Goal: Task Accomplishment & Management: Manage account settings

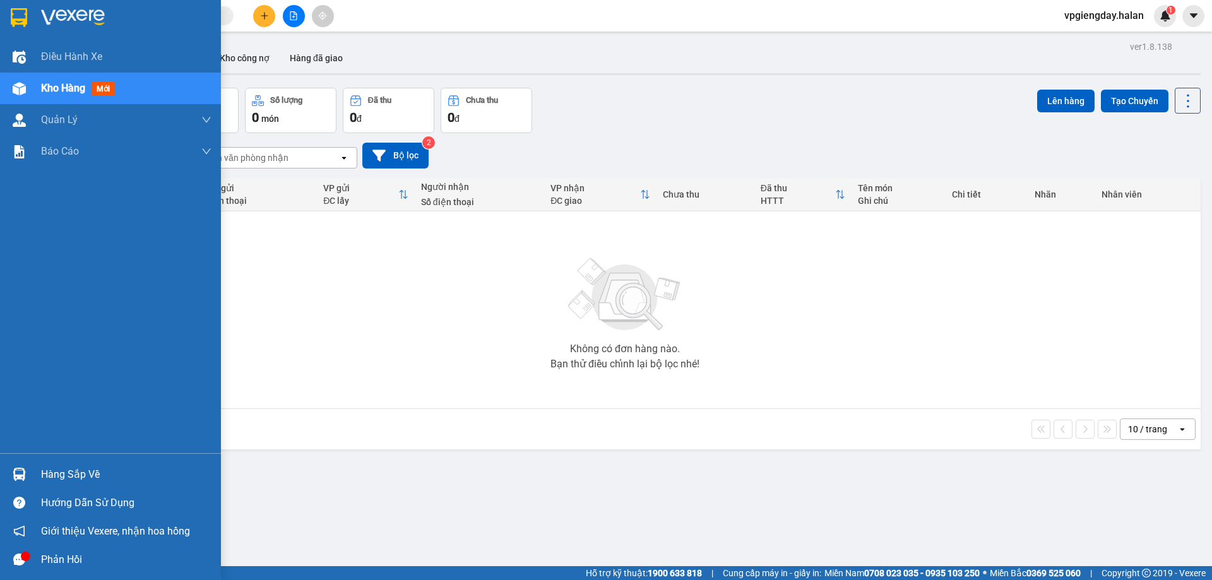
click at [107, 468] on div "Hàng sắp về" at bounding box center [126, 474] width 170 height 19
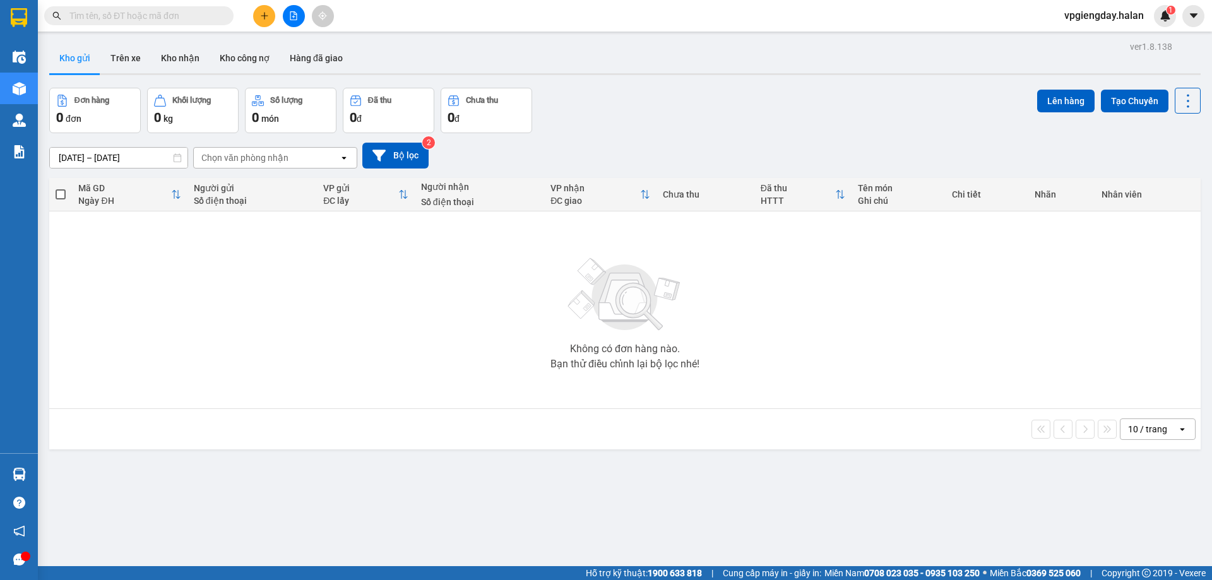
click at [348, 361] on section "Kết quả tìm kiếm ( 0 ) Bộ lọc No Data vpgiengday.halan 1 Điều hành xe Kho hàng …" at bounding box center [606, 290] width 1212 height 580
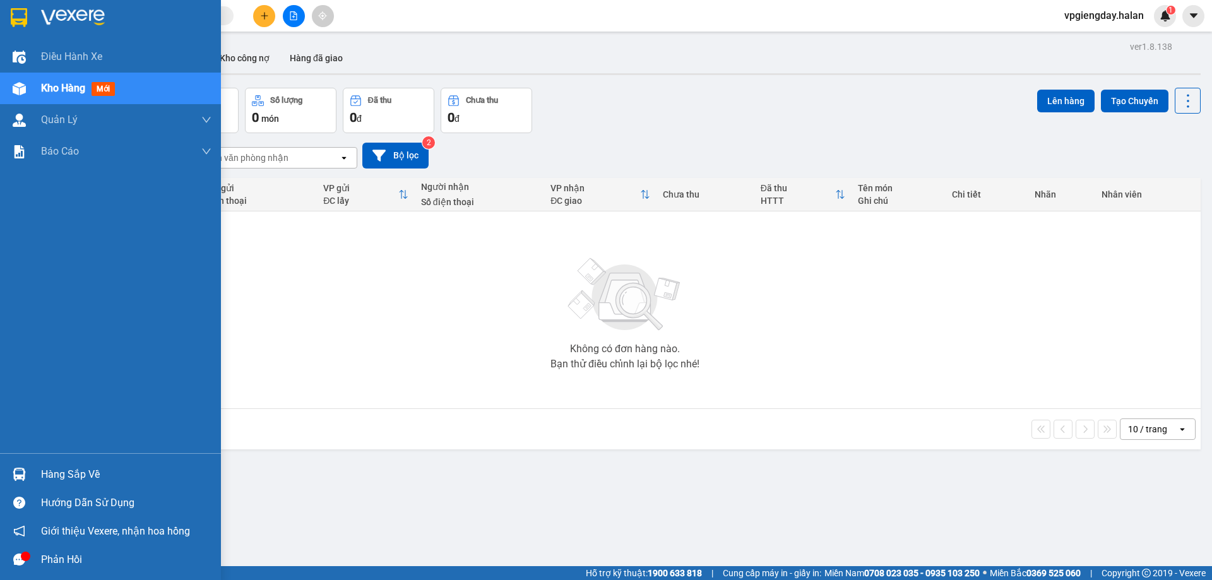
click at [93, 468] on div "Hàng sắp về" at bounding box center [126, 474] width 170 height 19
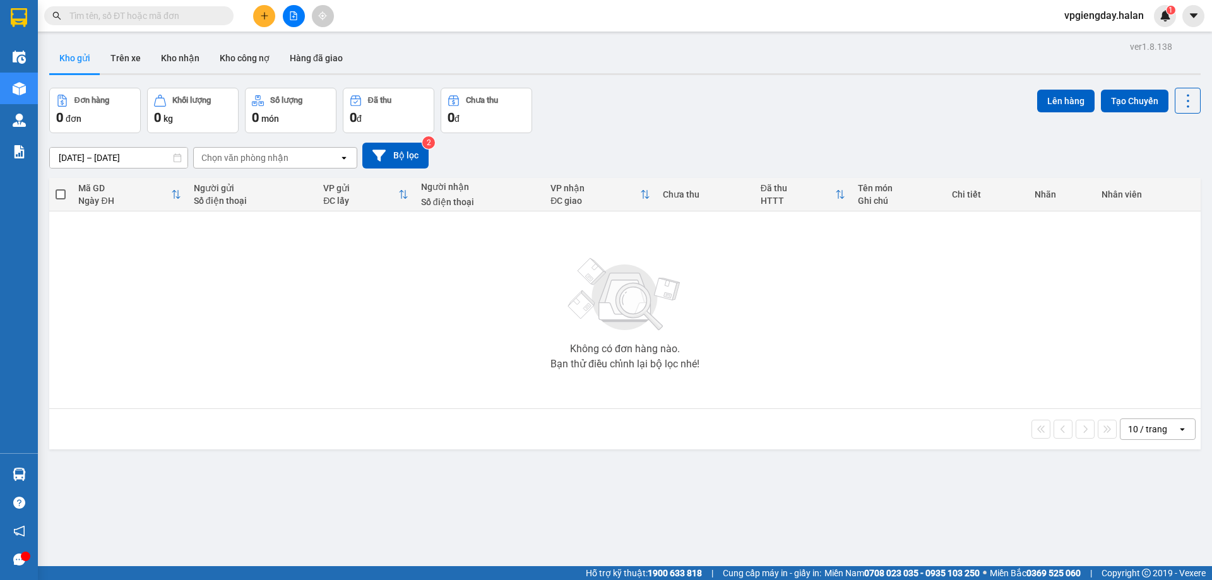
drag, startPoint x: 164, startPoint y: 314, endPoint x: 230, endPoint y: 390, distance: 99.8
click at [165, 314] on section "Kết quả tìm kiếm ( 0 ) Bộ lọc No Data vpgiengday.halan 1 Điều hành xe Kho hàng …" at bounding box center [606, 290] width 1212 height 580
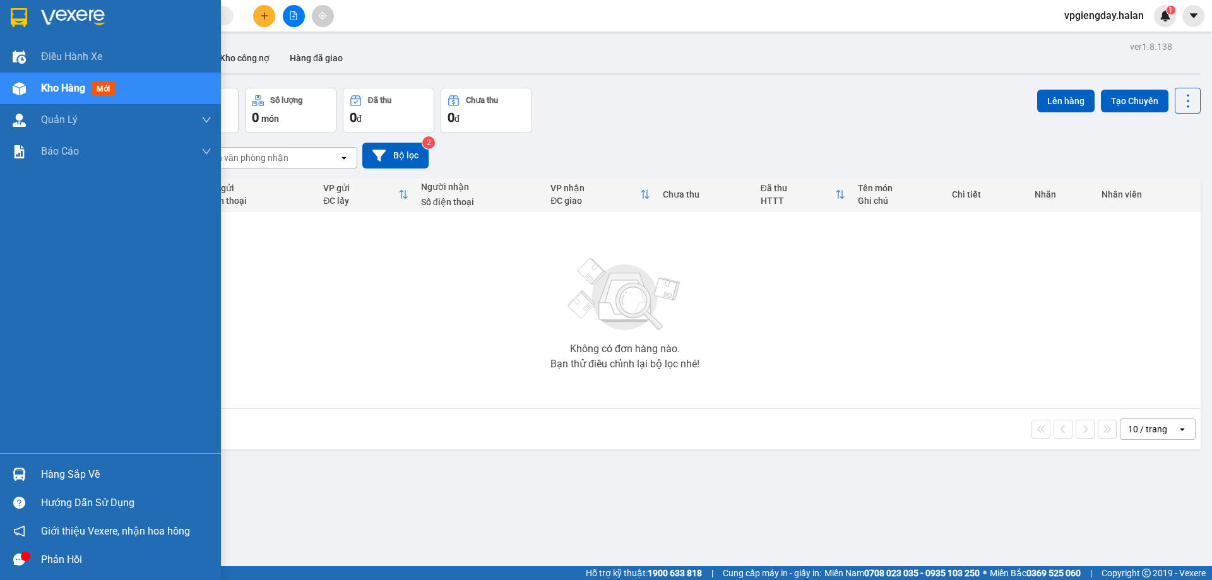
click at [66, 477] on div "Hàng sắp về" at bounding box center [126, 474] width 170 height 19
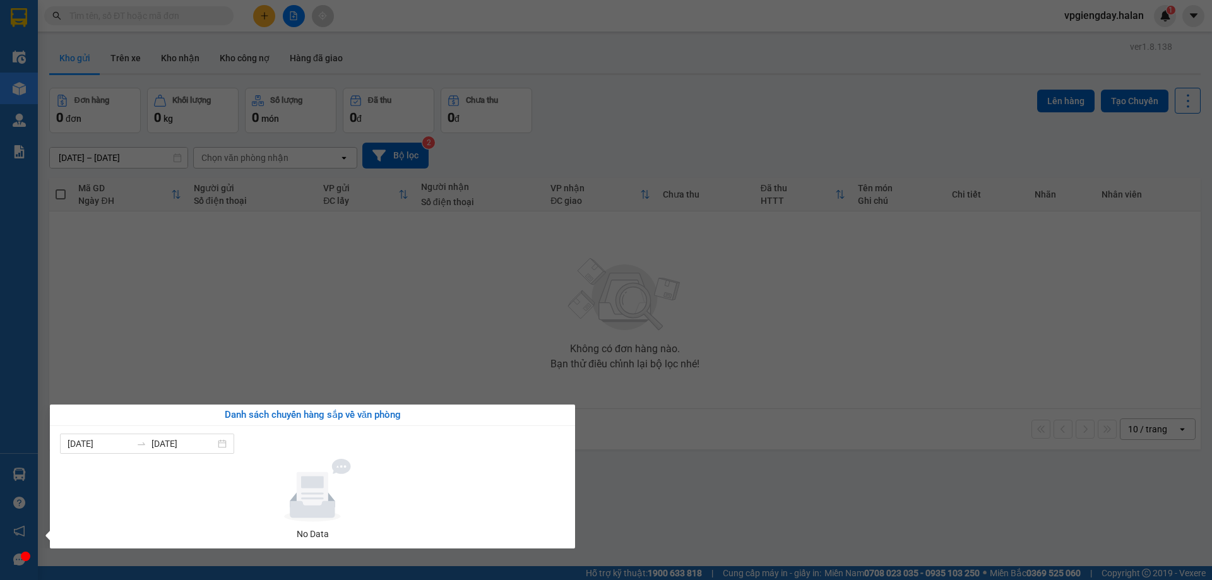
click at [18, 558] on div "Điều hành xe Kho hàng mới Quản [PERSON_NAME] lý chuyến Quản lý kiểm kho Báo cáo…" at bounding box center [19, 290] width 38 height 580
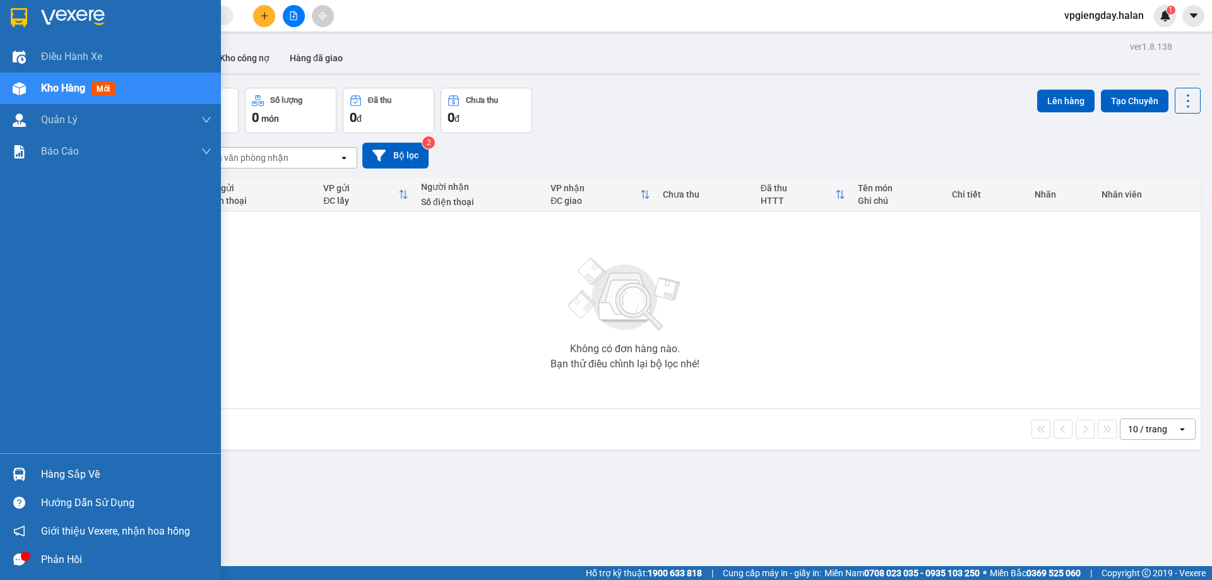
click at [63, 560] on div "Phản hồi" at bounding box center [126, 560] width 170 height 19
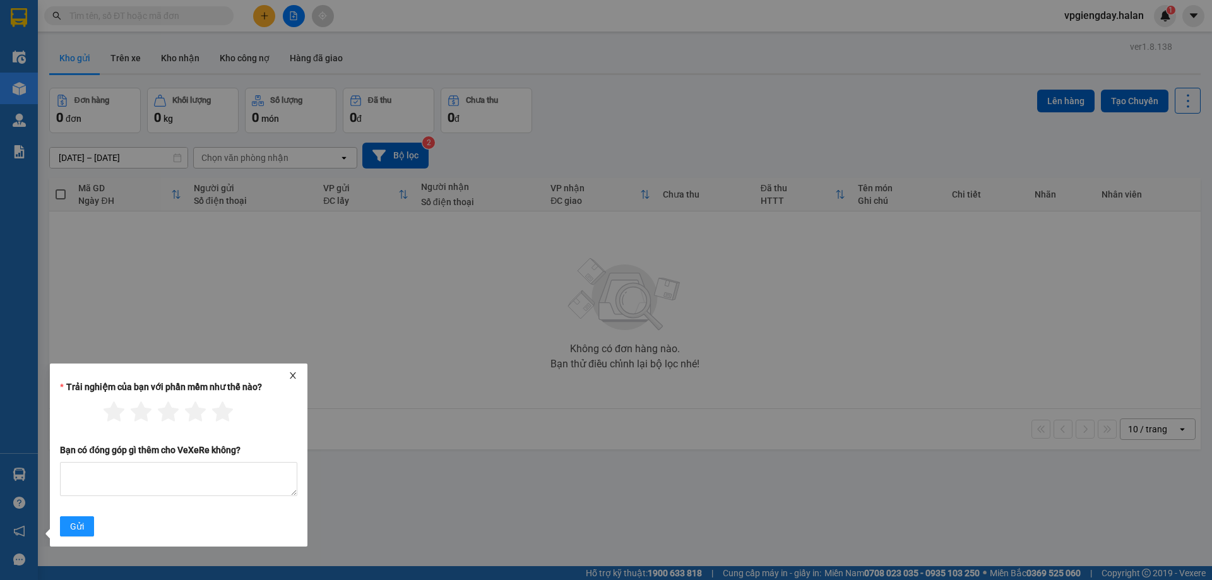
click at [295, 376] on icon "close" at bounding box center [293, 375] width 9 height 9
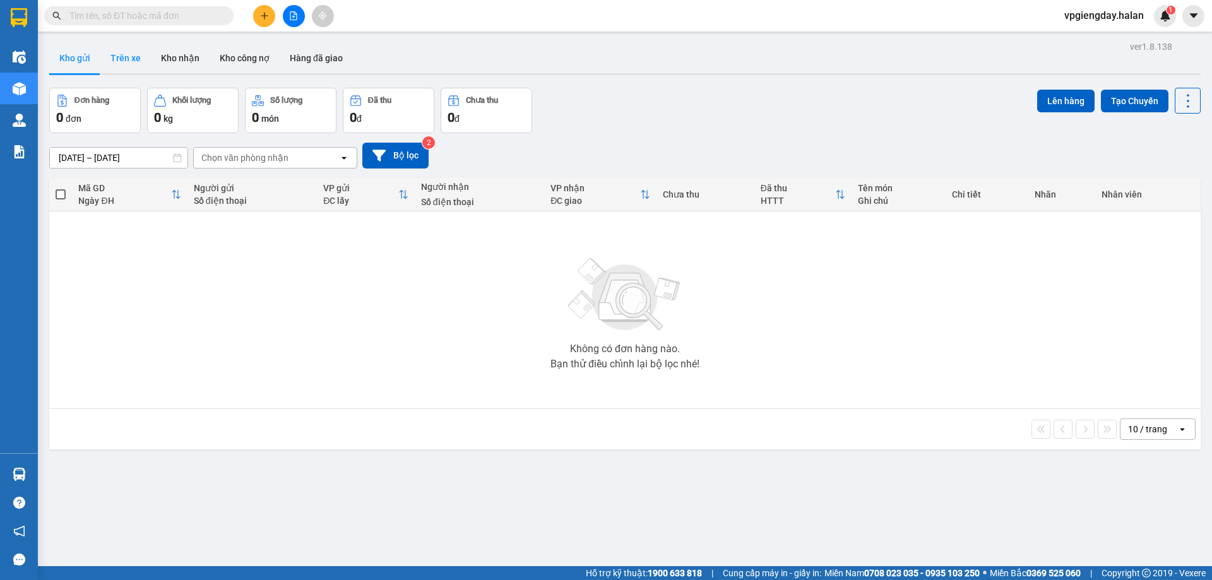
click at [130, 59] on button "Trên xe" at bounding box center [125, 58] width 51 height 30
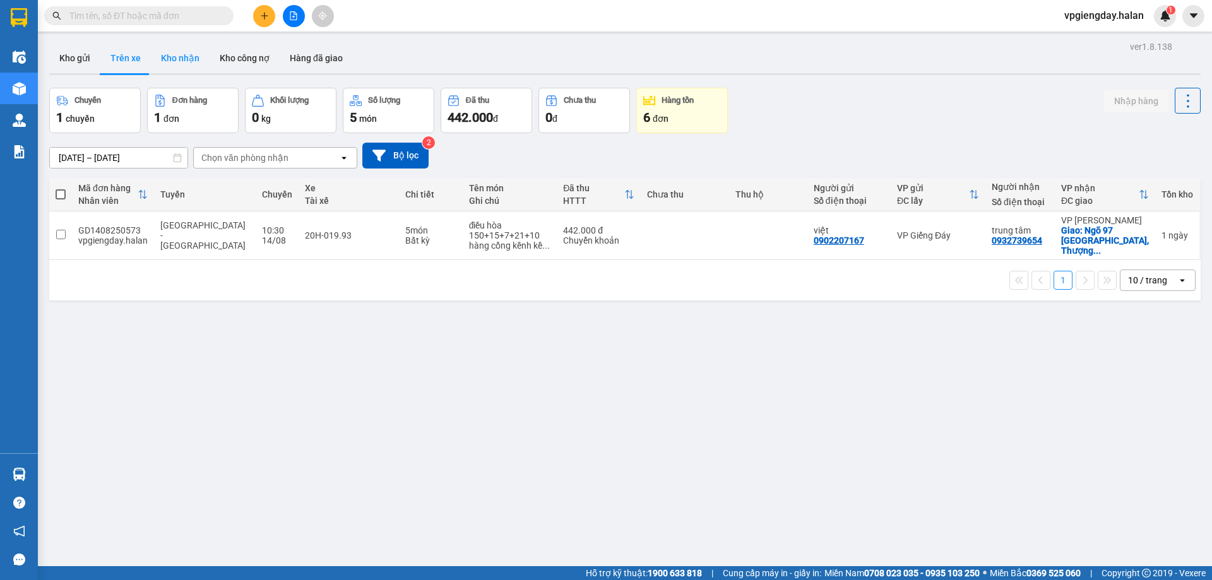
click at [171, 60] on button "Kho nhận" at bounding box center [180, 58] width 59 height 30
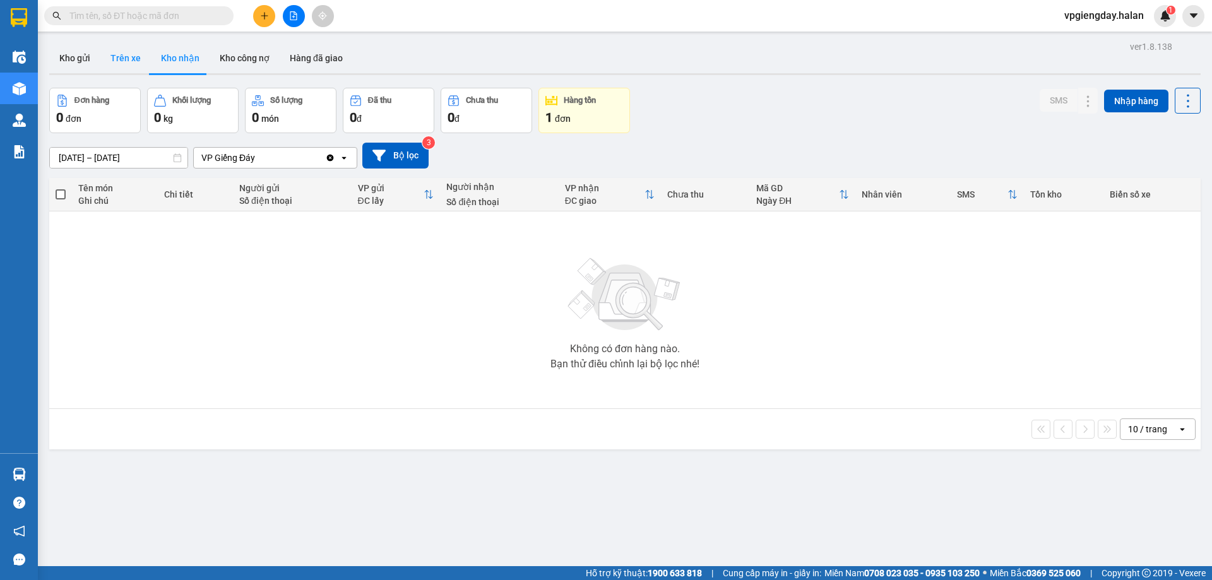
click at [143, 61] on button "Trên xe" at bounding box center [125, 58] width 51 height 30
type input "[DATE] – [DATE]"
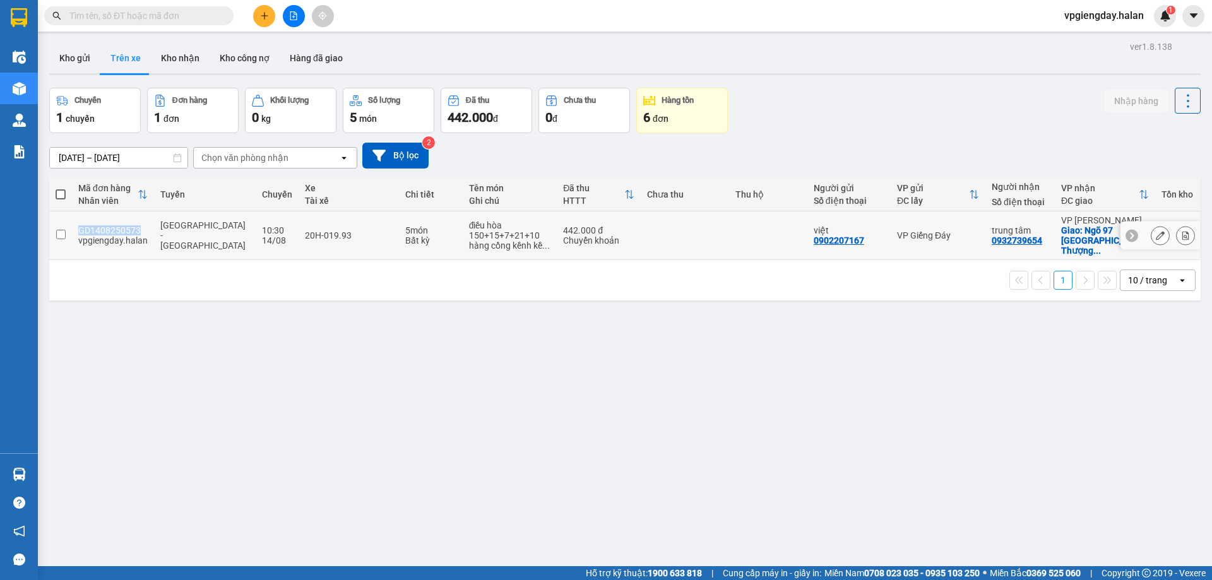
drag, startPoint x: 78, startPoint y: 222, endPoint x: 138, endPoint y: 226, distance: 60.1
click at [138, 226] on td "GD1408250573 vpgiengday.halan" at bounding box center [113, 235] width 82 height 49
checkbox input "true"
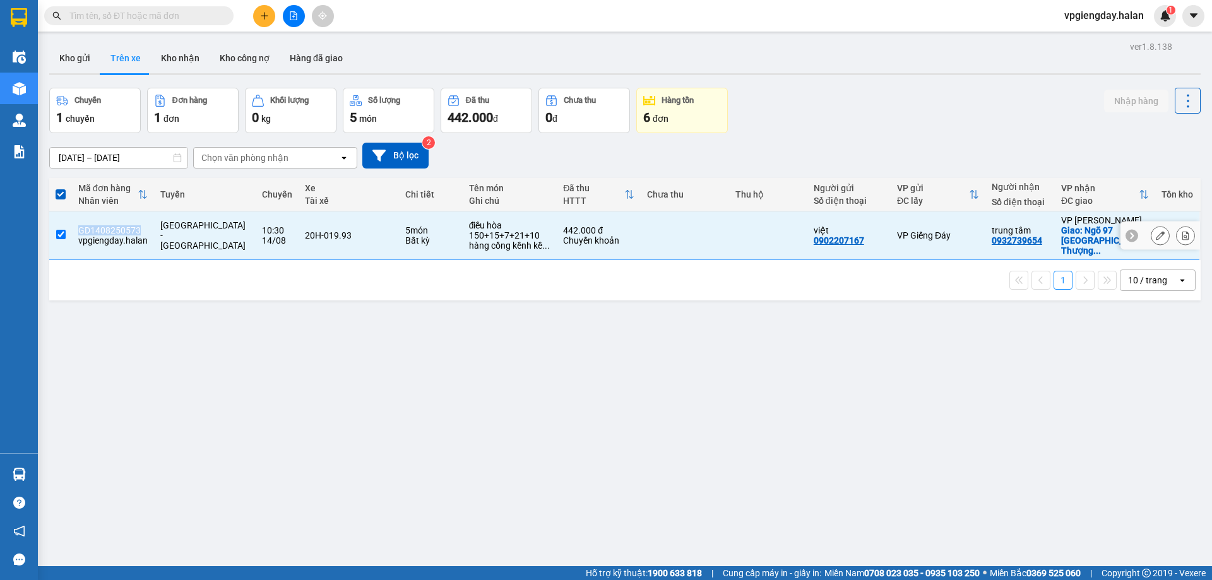
copy div "GD1408250573"
drag, startPoint x: 199, startPoint y: 369, endPoint x: 189, endPoint y: 167, distance: 201.6
click at [199, 369] on div "ver 1.8.138 Kho gửi Trên xe Kho nhận Kho công nợ Hàng đã giao Chuyến 1 chuyến Đ…" at bounding box center [625, 328] width 1162 height 580
click at [156, 16] on input "text" at bounding box center [143, 16] width 149 height 14
paste input "GD1408250573"
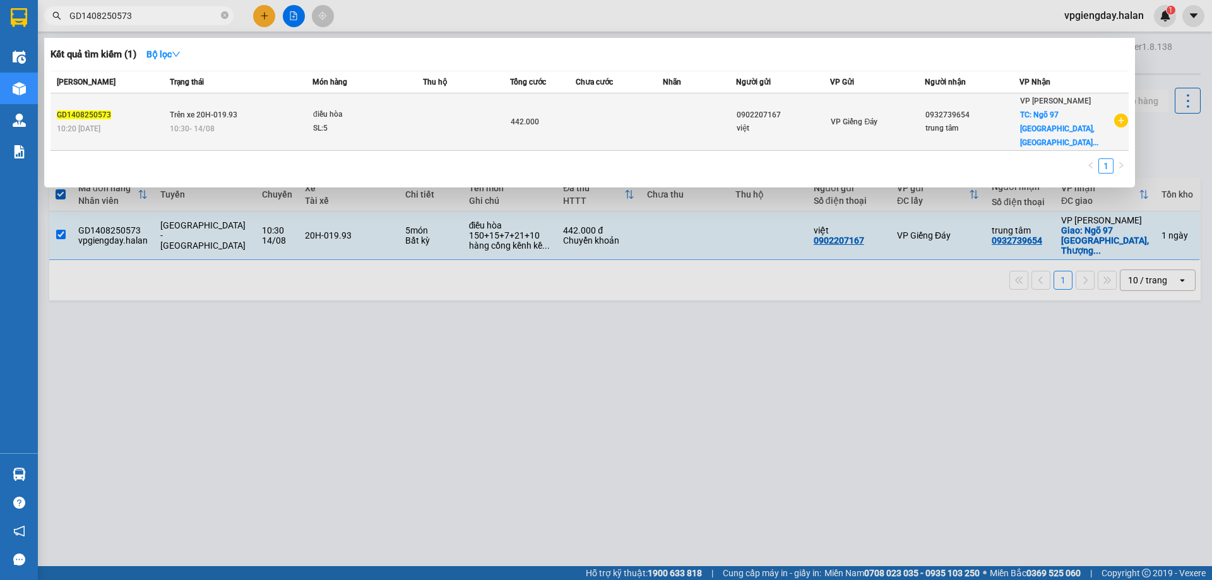
type input "GD1408250573"
click at [655, 125] on td at bounding box center [619, 121] width 87 height 57
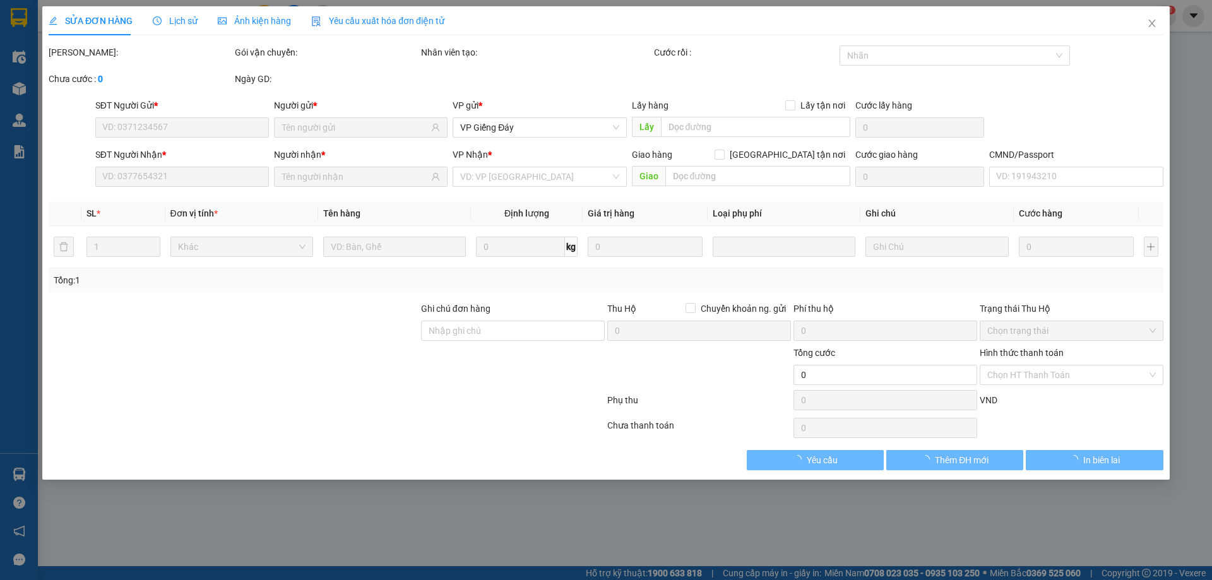
type input "0902207167"
type input "0932739654"
checkbox input "true"
type input "Ngõ 97 [GEOGRAPHIC_DATA], [GEOGRAPHIC_DATA], [GEOGRAPHIC_DATA], [GEOGRAPHIC_DAT…"
type input "442.000"
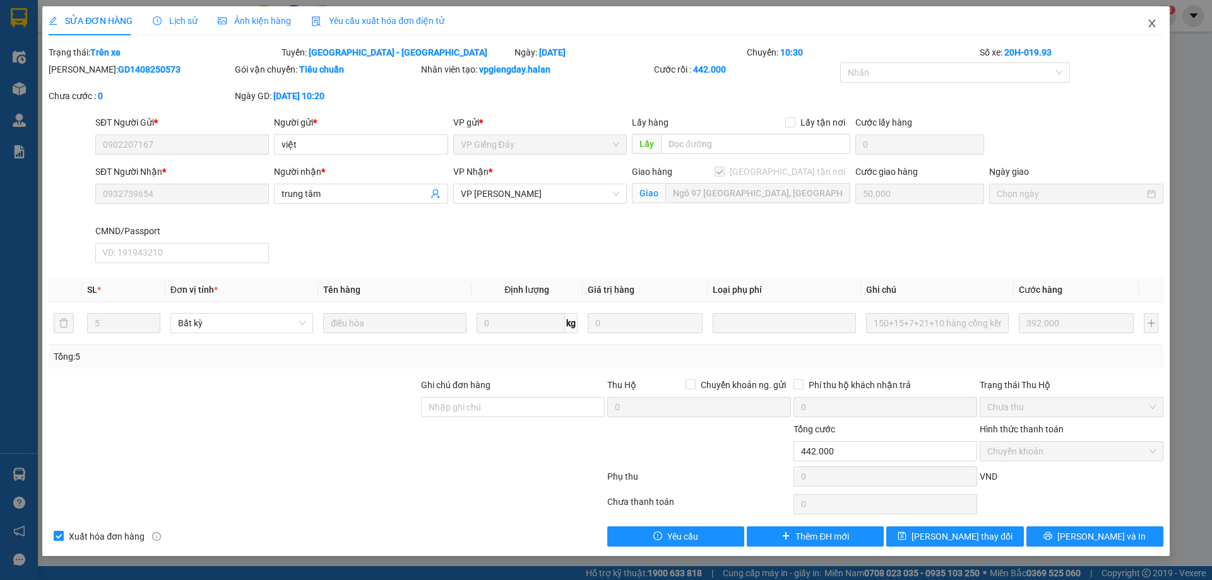
click at [1151, 21] on icon "close" at bounding box center [1152, 23] width 10 height 10
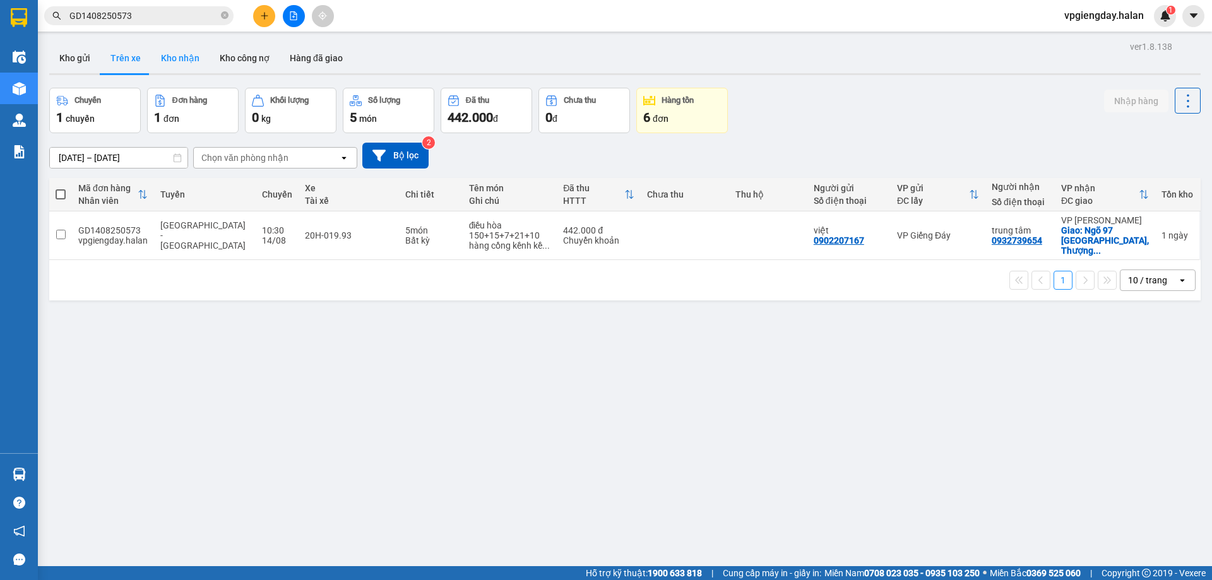
click at [185, 64] on button "Kho nhận" at bounding box center [180, 58] width 59 height 30
type input "[DATE] – [DATE]"
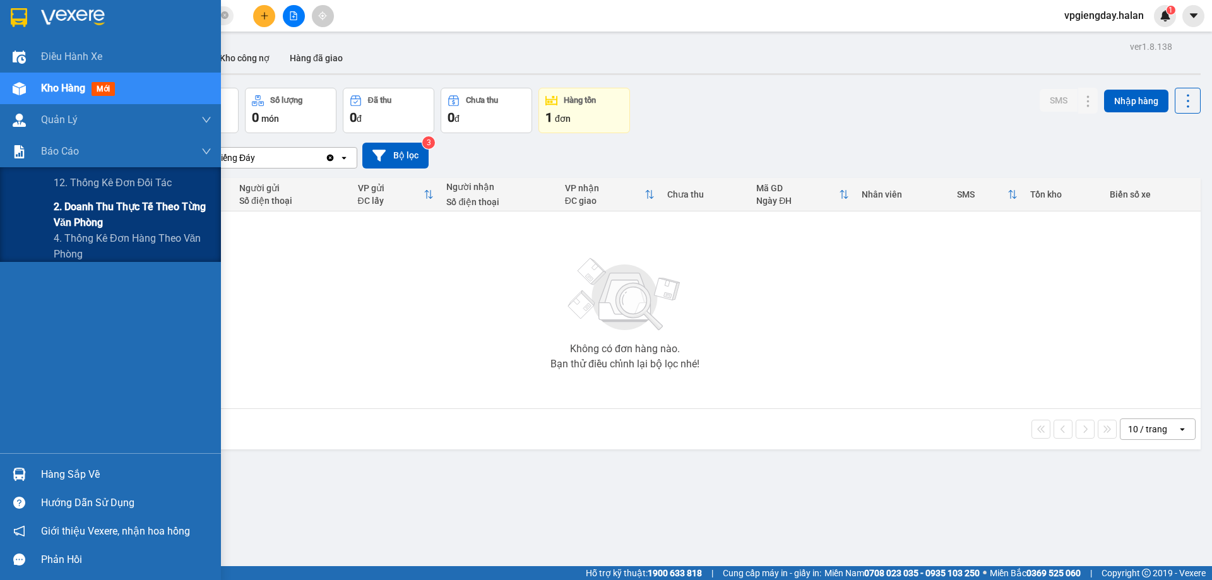
click at [100, 210] on span "2. Doanh thu thực tế theo từng văn phòng" at bounding box center [133, 215] width 158 height 32
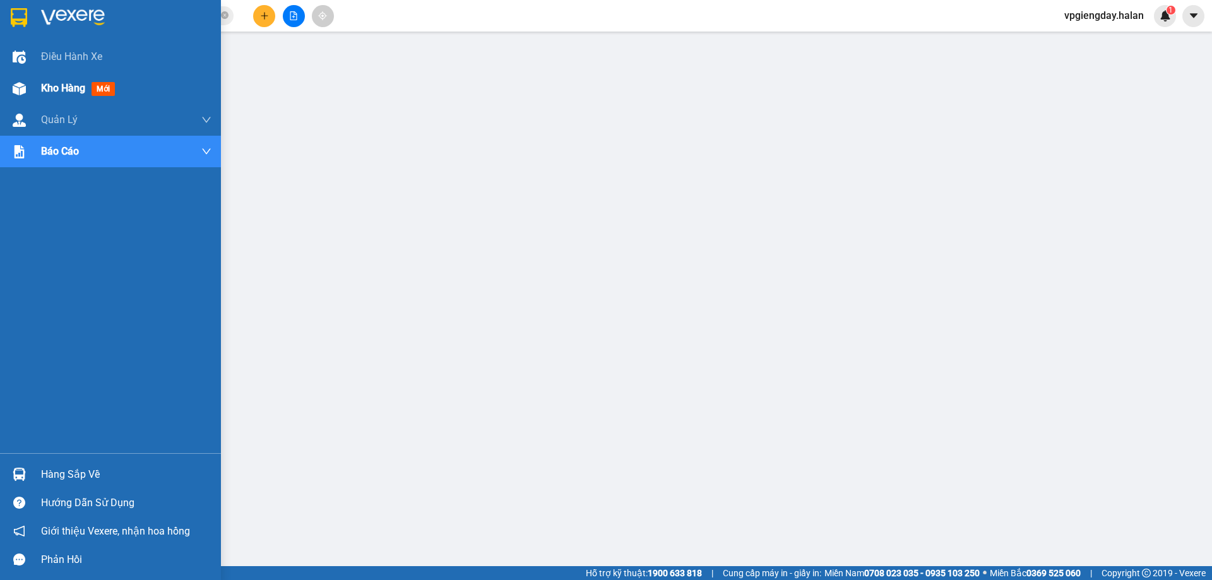
click at [75, 74] on div "Kho hàng mới" at bounding box center [126, 89] width 170 height 32
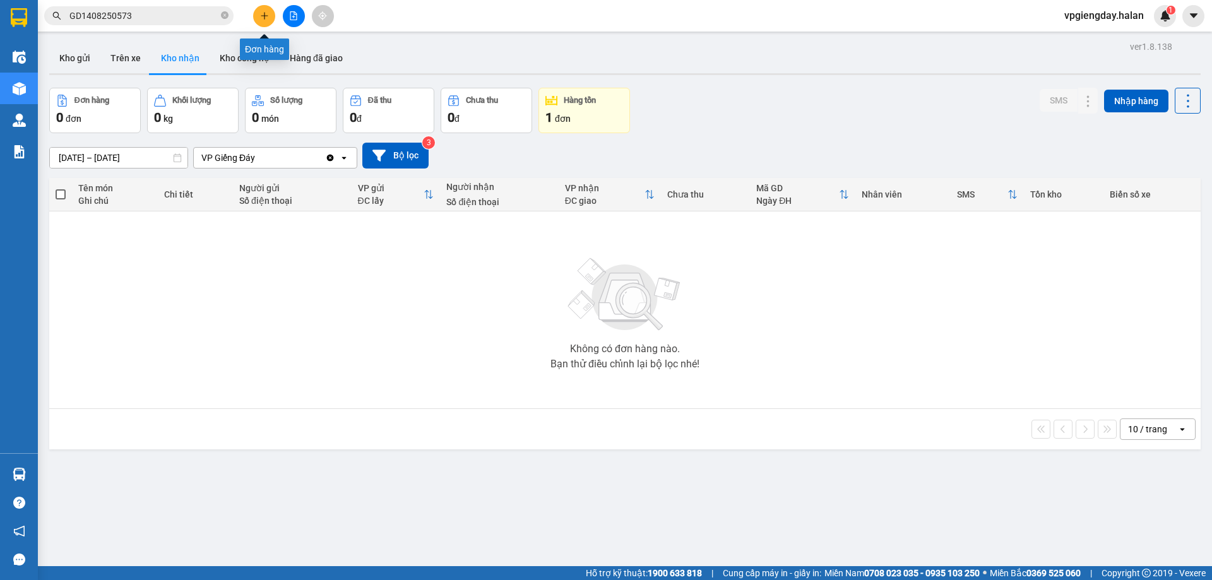
click at [258, 15] on button at bounding box center [264, 16] width 22 height 22
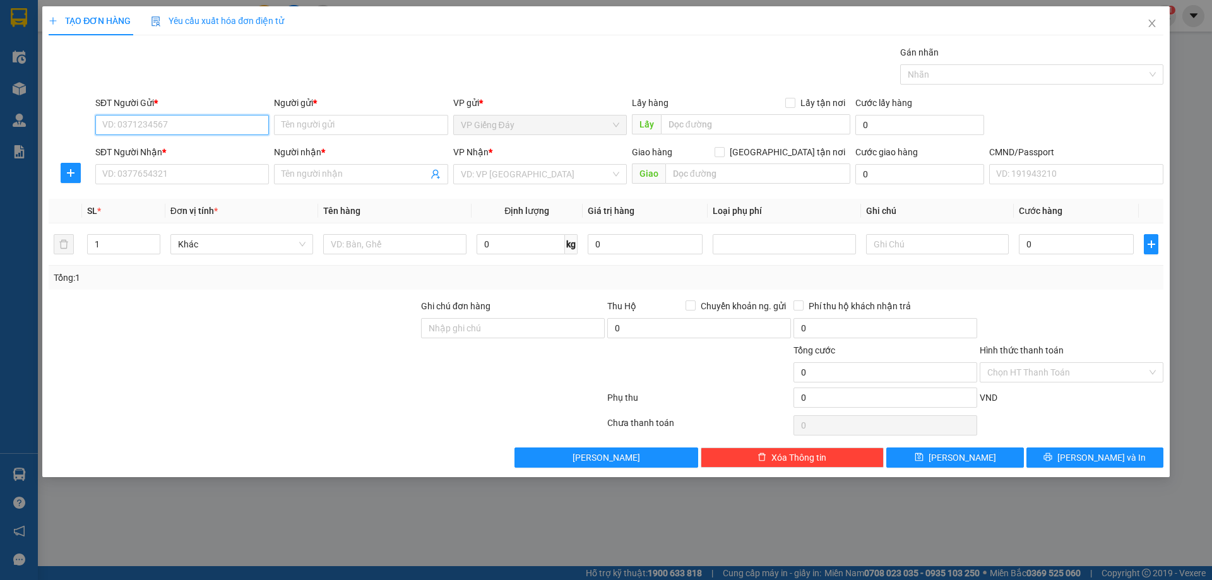
click at [179, 122] on input "SĐT Người Gửi *" at bounding box center [182, 125] width 174 height 20
type input "0984859226"
click at [321, 128] on input "Người gửi *" at bounding box center [361, 125] width 174 height 20
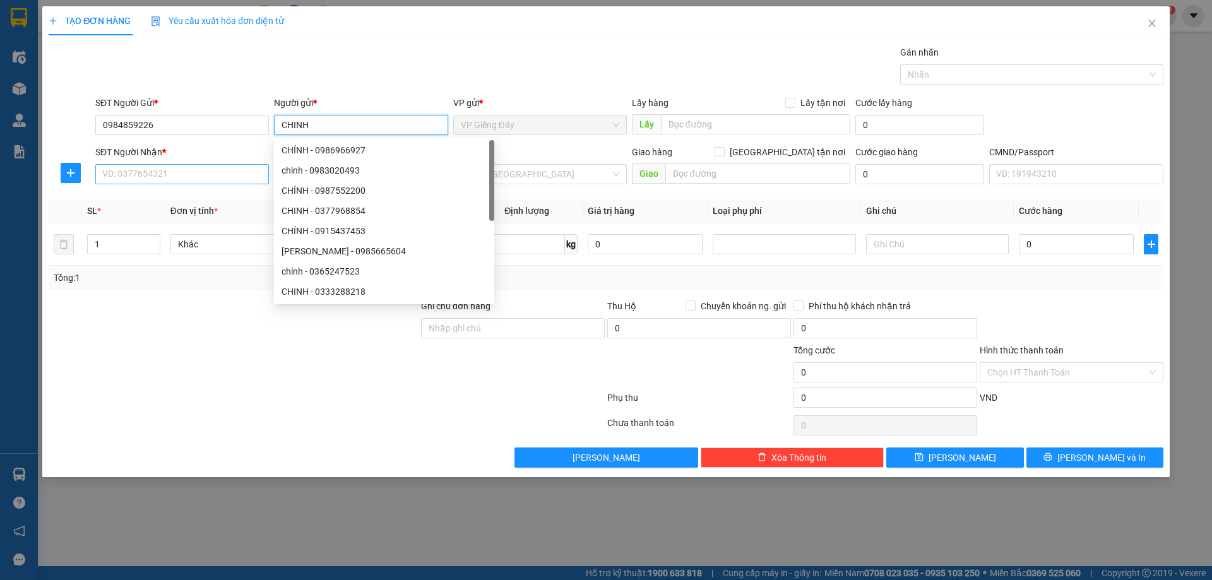
type input "CHINH"
click at [245, 179] on input "SĐT Người Nhận *" at bounding box center [182, 174] width 174 height 20
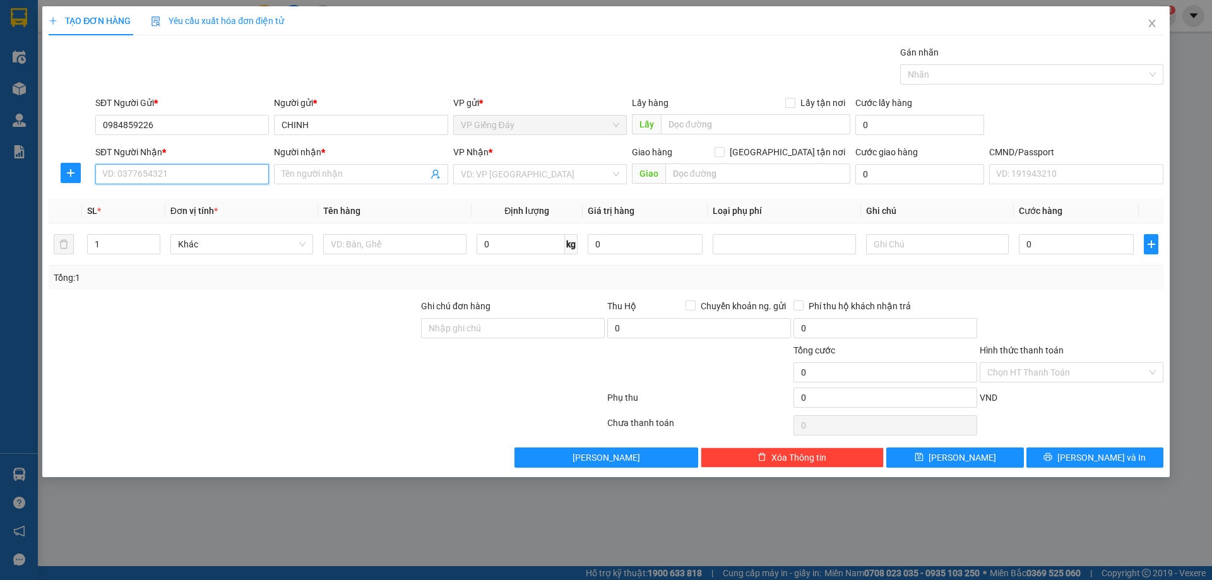
click at [190, 177] on input "SĐT Người Nhận *" at bounding box center [182, 174] width 174 height 20
type input "0817878559"
click at [333, 179] on input "Người nhận *" at bounding box center [355, 174] width 146 height 14
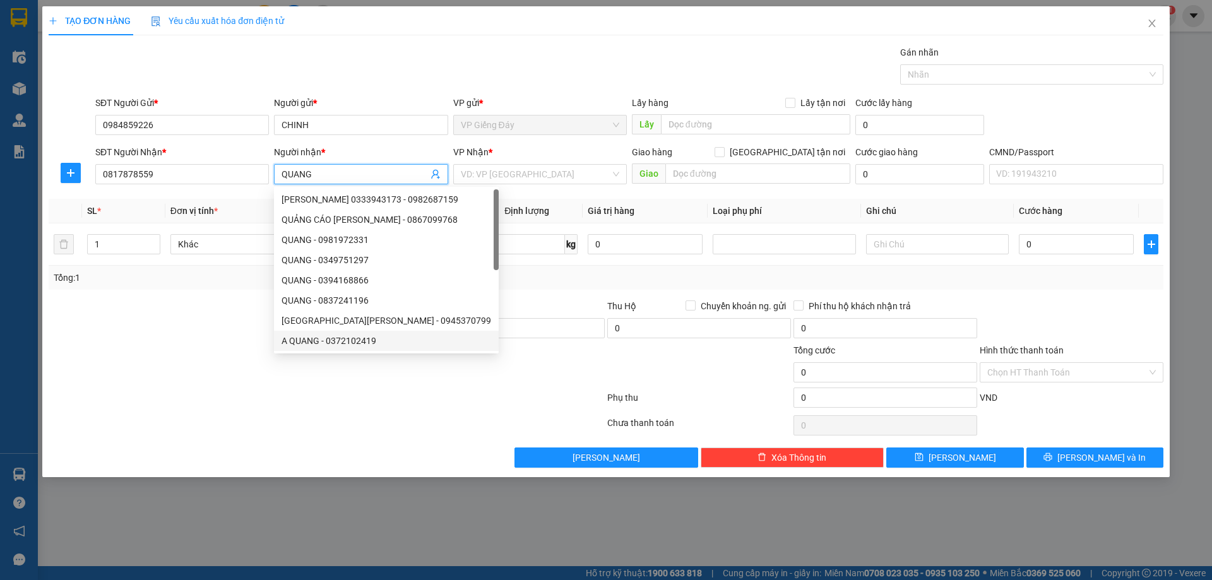
type input "QUANG"
click at [379, 419] on div at bounding box center [326, 425] width 559 height 25
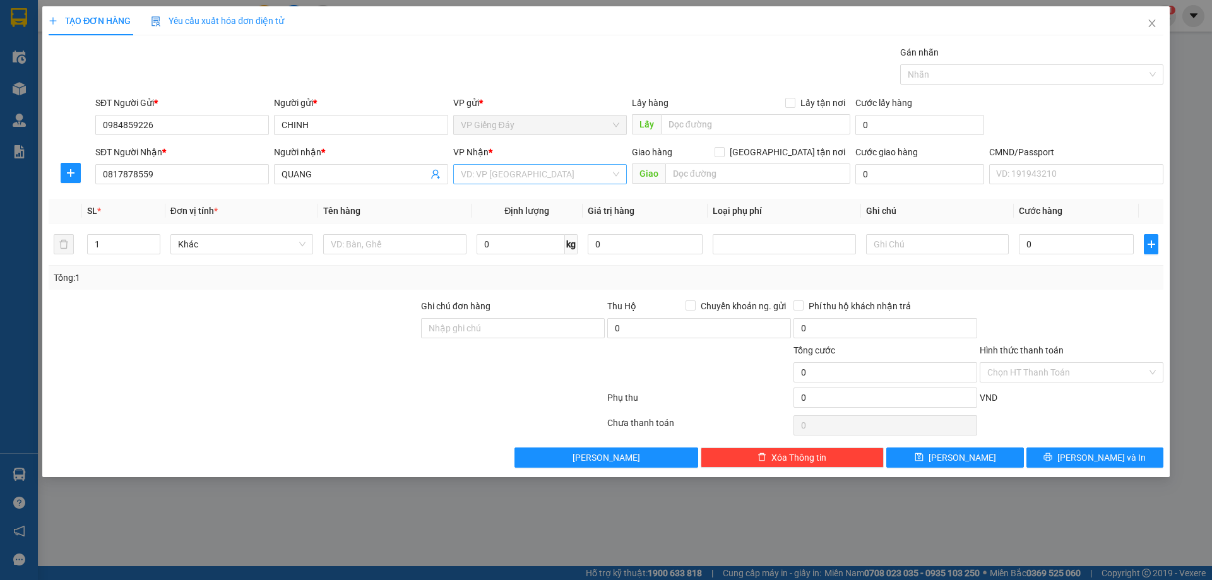
click at [509, 176] on input "search" at bounding box center [536, 174] width 150 height 19
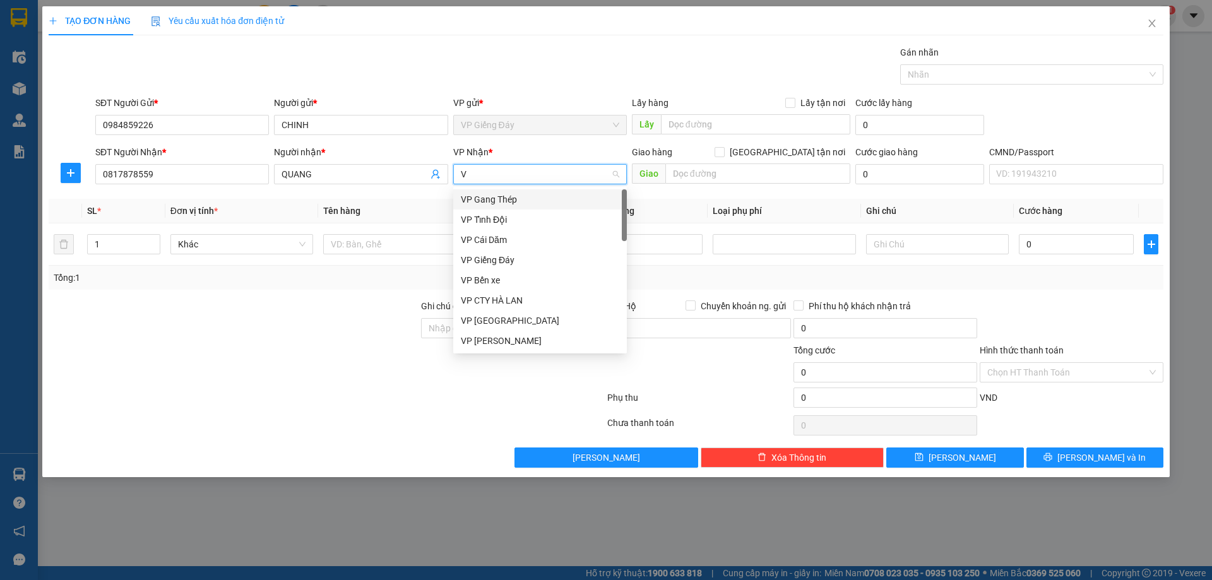
type input "VC"
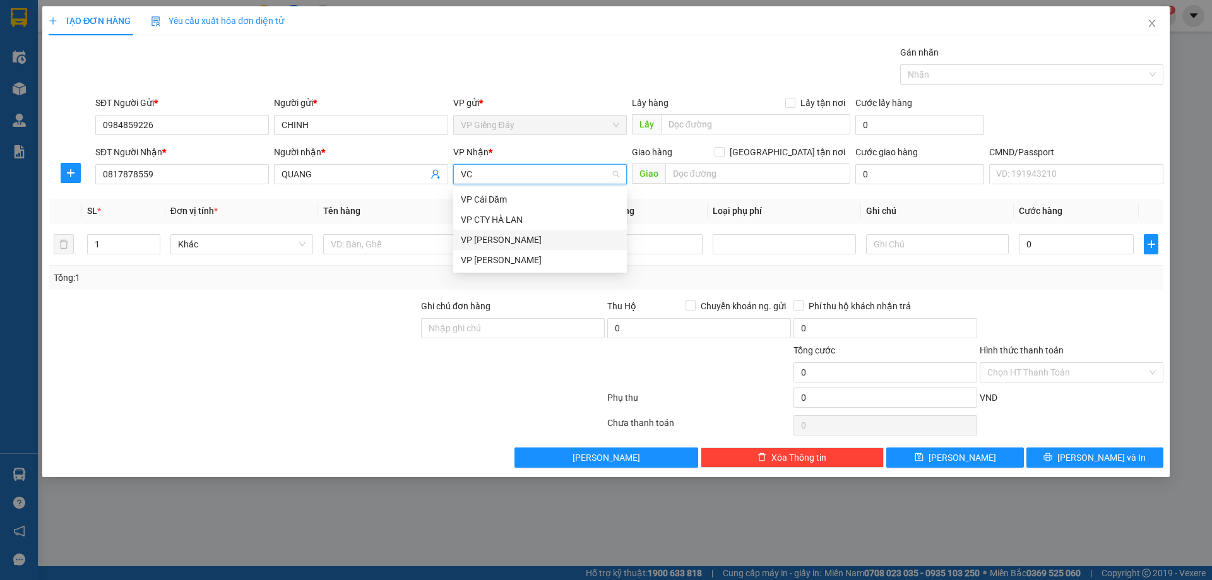
click at [501, 242] on div "VP [PERSON_NAME]" at bounding box center [540, 240] width 158 height 14
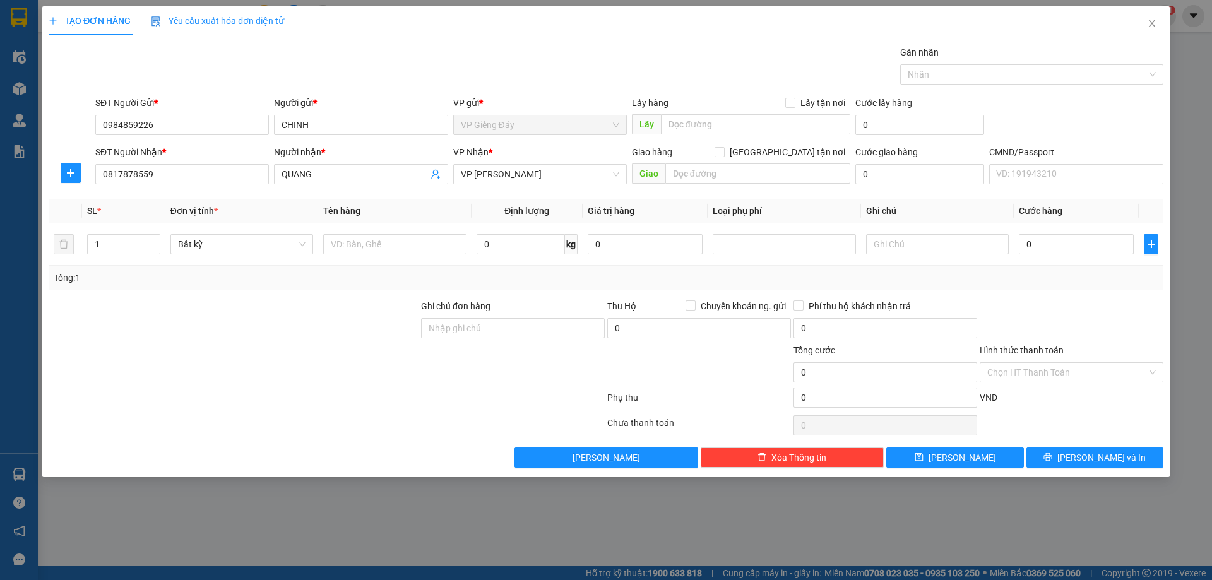
click at [338, 363] on div at bounding box center [233, 365] width 372 height 44
click at [348, 249] on input "text" at bounding box center [394, 244] width 143 height 20
type input "1 XE MÁY SỐ"
drag, startPoint x: 337, startPoint y: 350, endPoint x: 346, endPoint y: 352, distance: 8.9
click at [337, 352] on div at bounding box center [233, 365] width 372 height 44
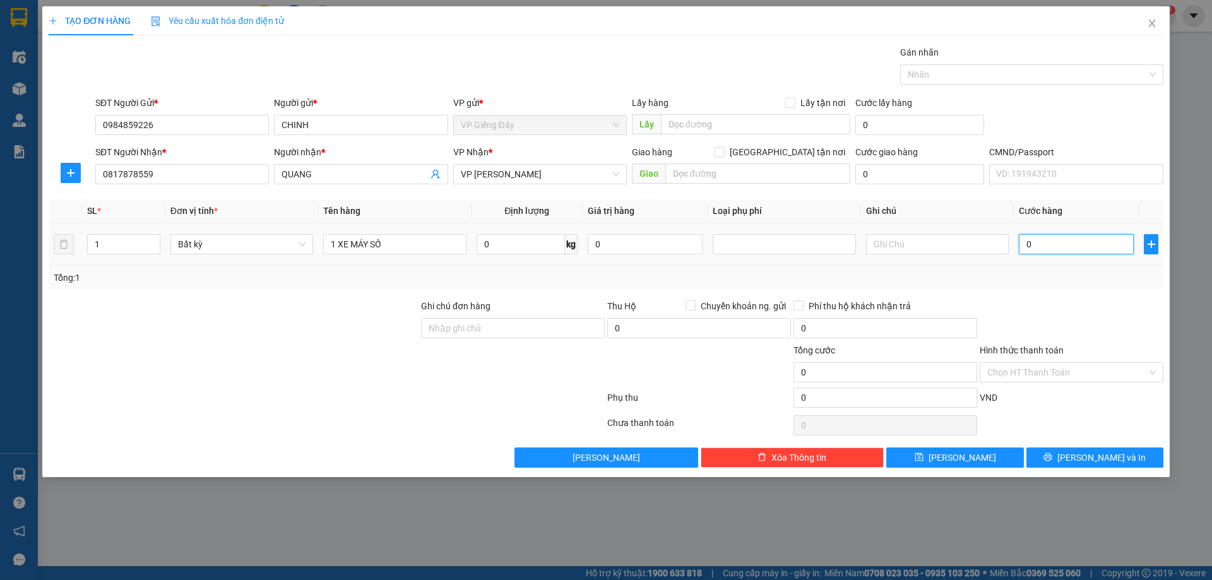
click at [1037, 246] on input "0" at bounding box center [1076, 244] width 115 height 20
type input "2"
type input "25"
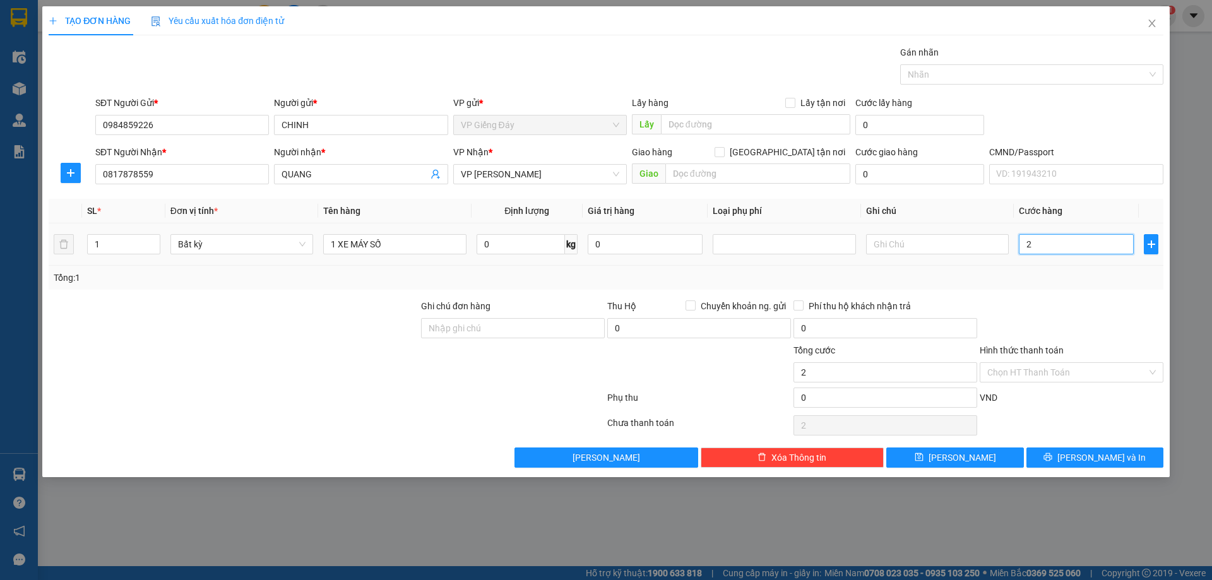
type input "25"
type input "250"
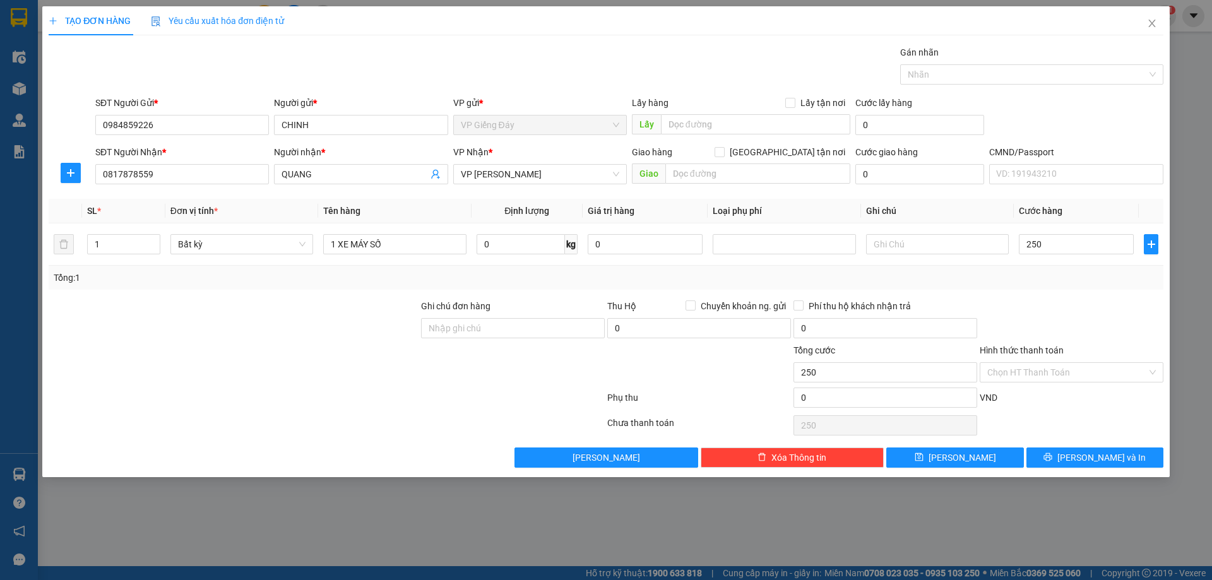
type input "250.000"
click at [1047, 316] on div at bounding box center [1072, 321] width 186 height 44
click at [1073, 241] on input "250.000" at bounding box center [1076, 244] width 115 height 20
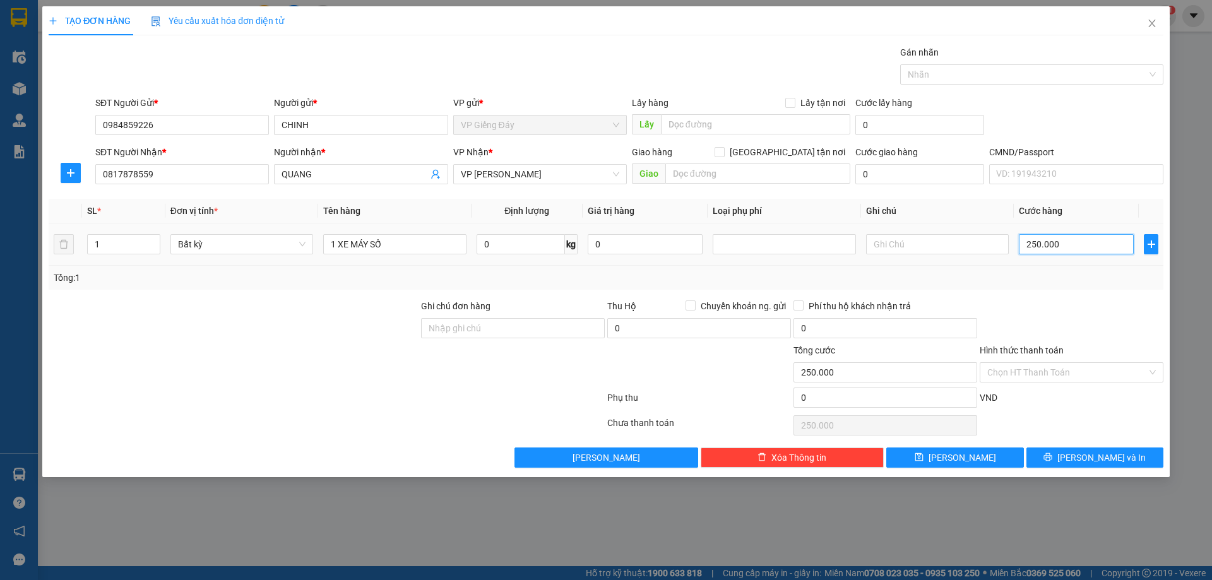
type input "1"
type input "15"
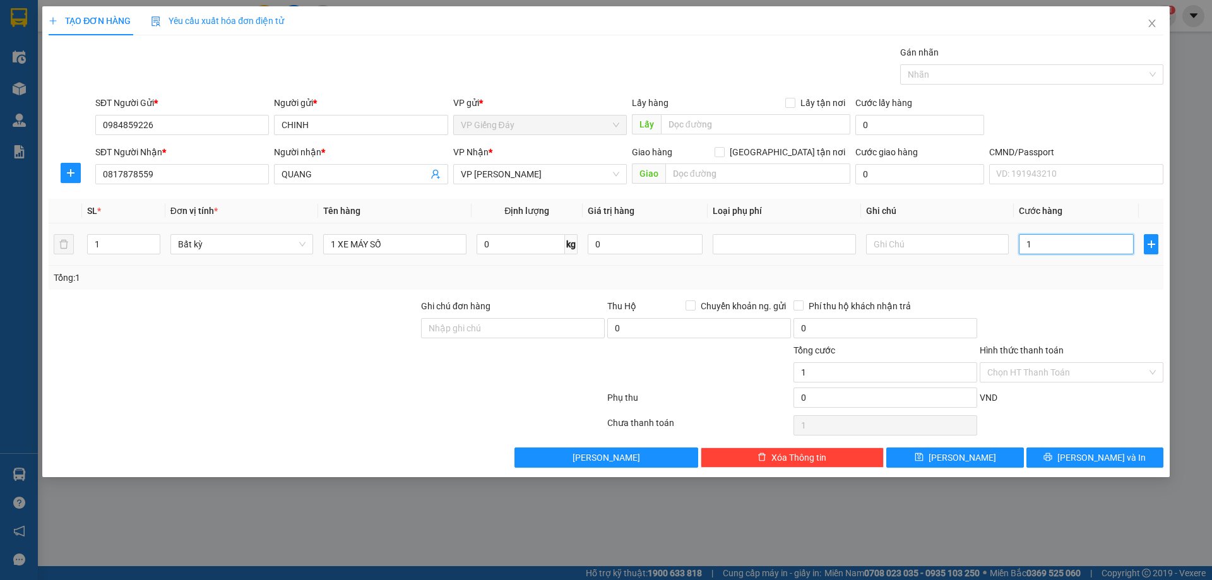
type input "15"
type input "150"
type input "15"
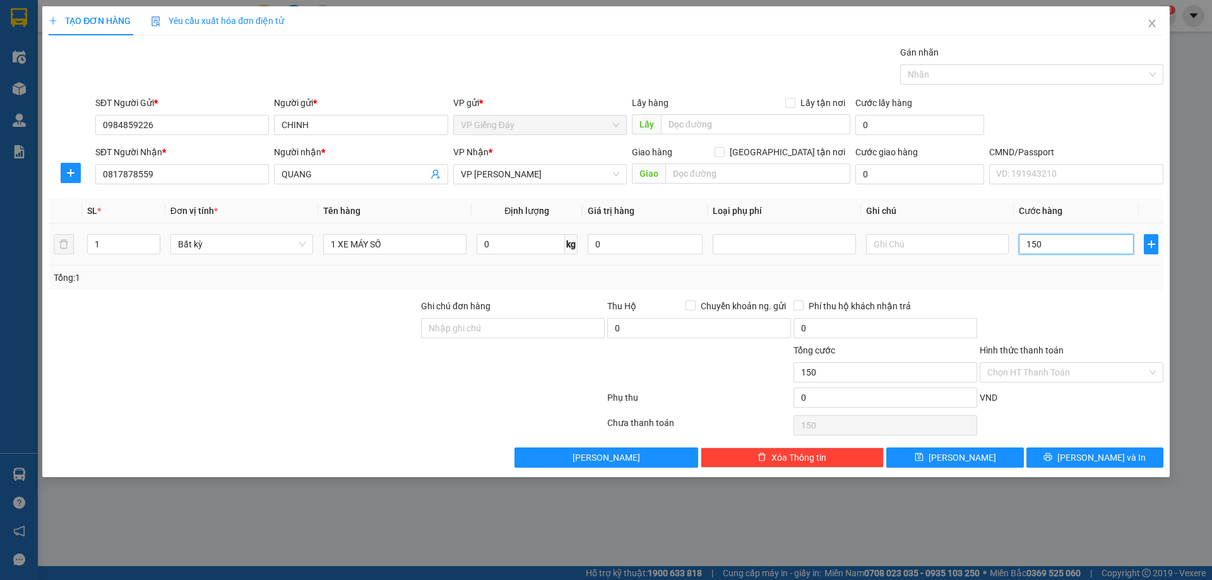
type input "15"
type input "1"
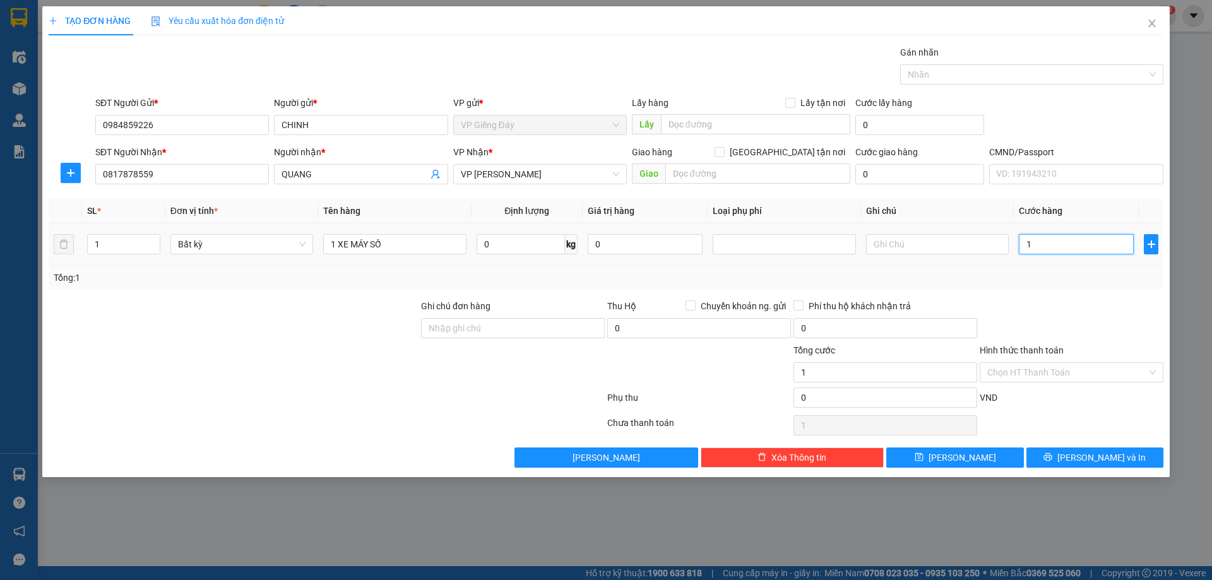
type input "17"
type input "175"
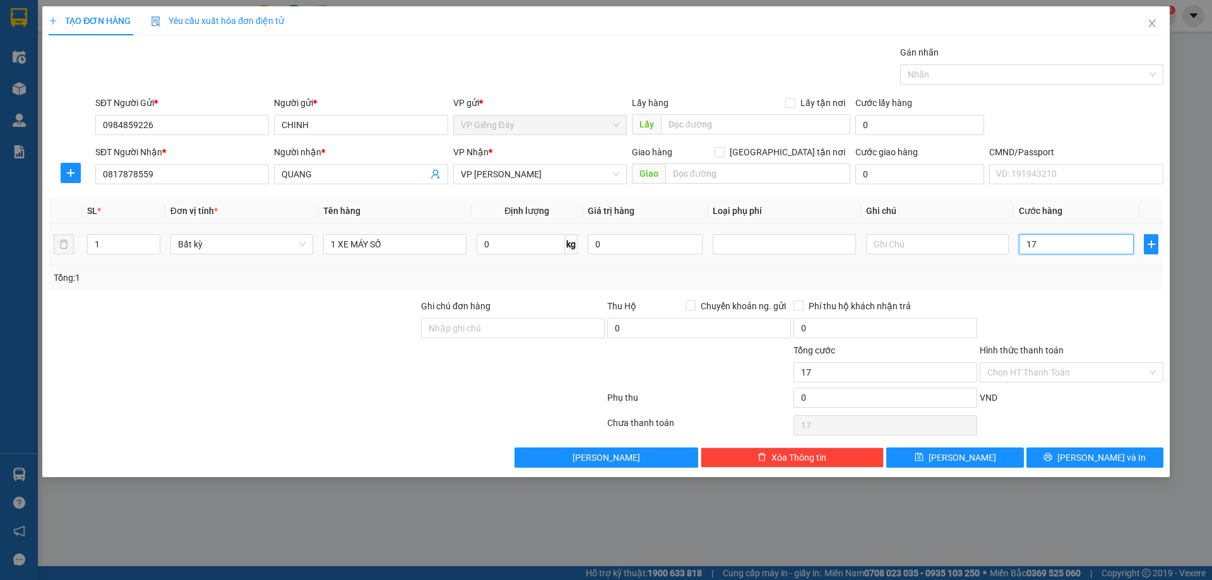
type input "175"
type input "175.000"
click at [1061, 289] on div "Tổng: 1" at bounding box center [606, 278] width 1115 height 24
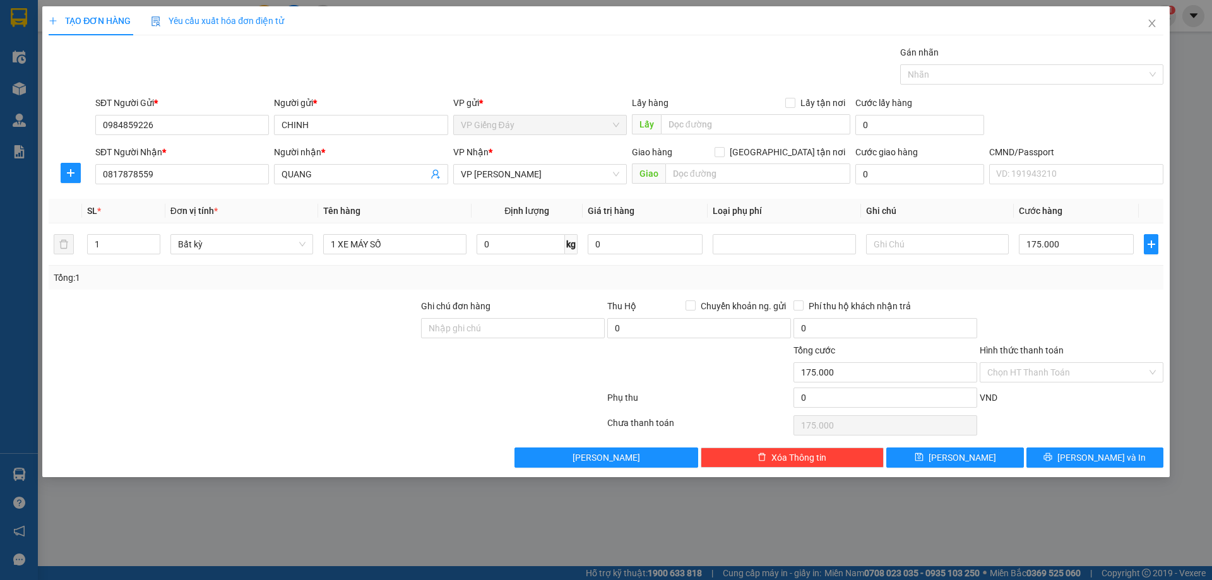
drag, startPoint x: 355, startPoint y: 364, endPoint x: 368, endPoint y: 364, distance: 12.6
click at [355, 364] on div at bounding box center [233, 365] width 372 height 44
click at [507, 247] on input "0" at bounding box center [521, 244] width 88 height 20
click at [507, 246] on input "0" at bounding box center [521, 244] width 88 height 20
click at [528, 247] on input "0" at bounding box center [521, 244] width 88 height 20
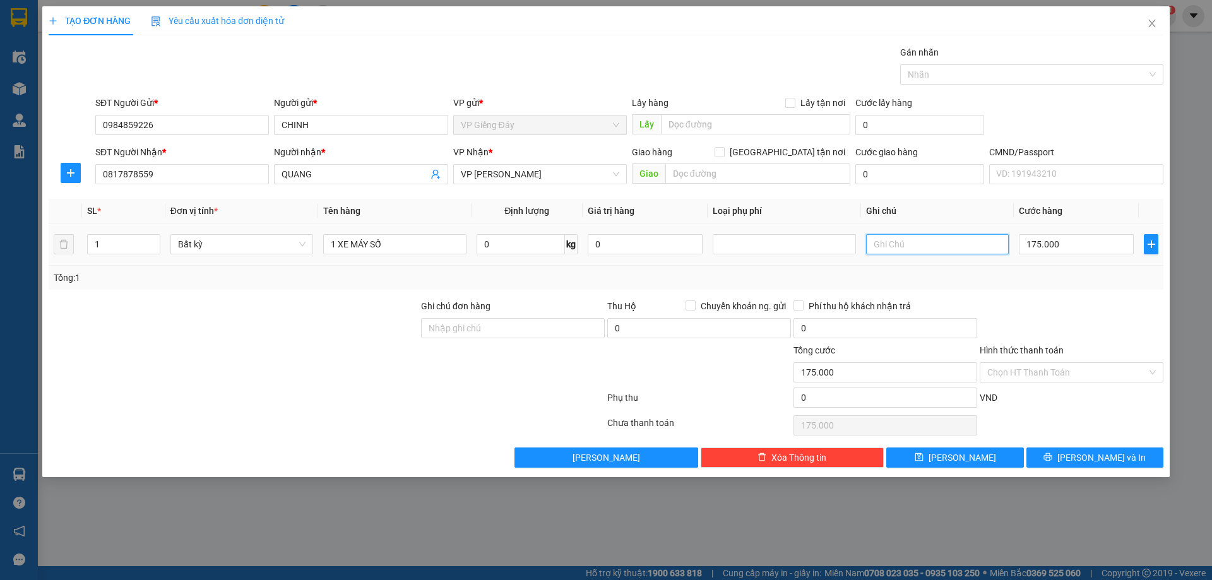
click at [947, 237] on input "text" at bounding box center [937, 244] width 143 height 20
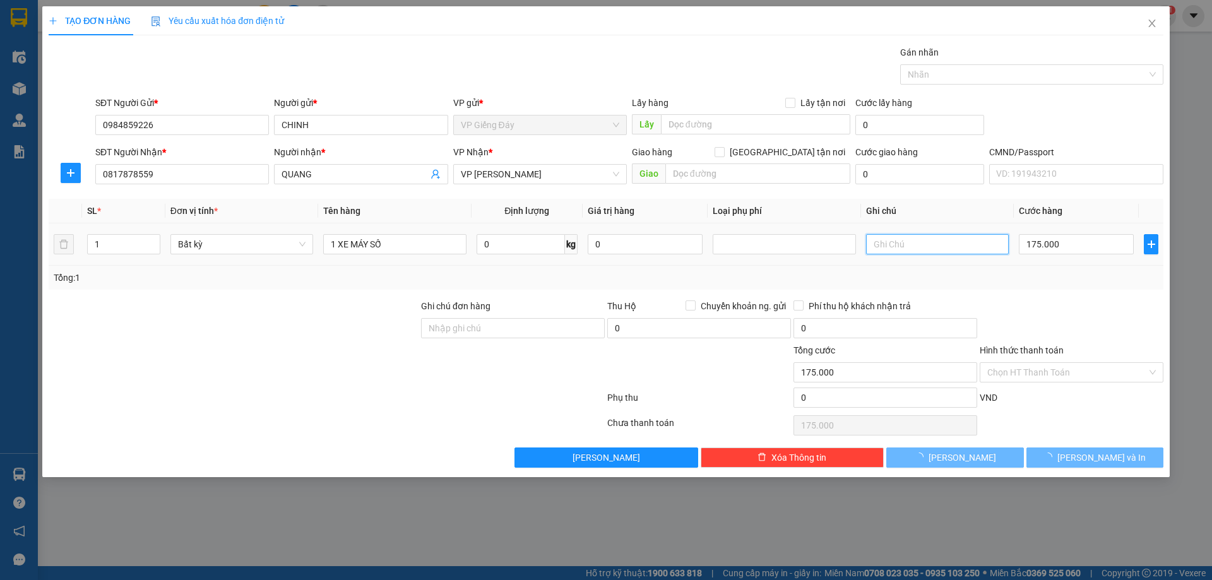
type input "0"
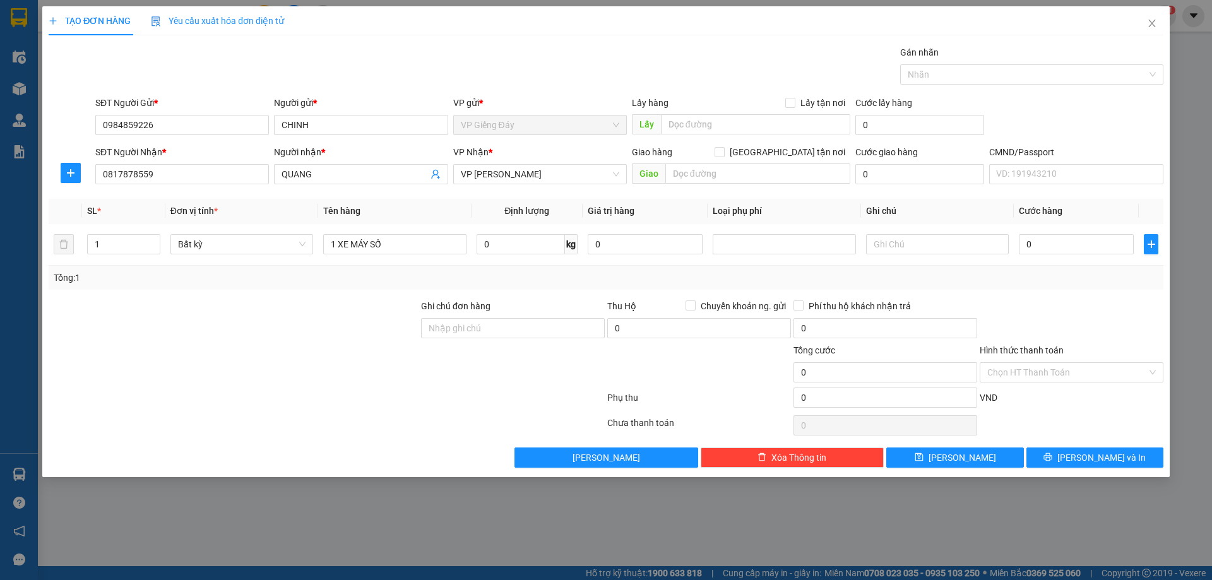
click at [369, 393] on div at bounding box center [326, 400] width 559 height 25
click at [1041, 301] on div at bounding box center [1072, 321] width 186 height 44
click at [1037, 247] on input "0" at bounding box center [1076, 244] width 115 height 20
type input "1"
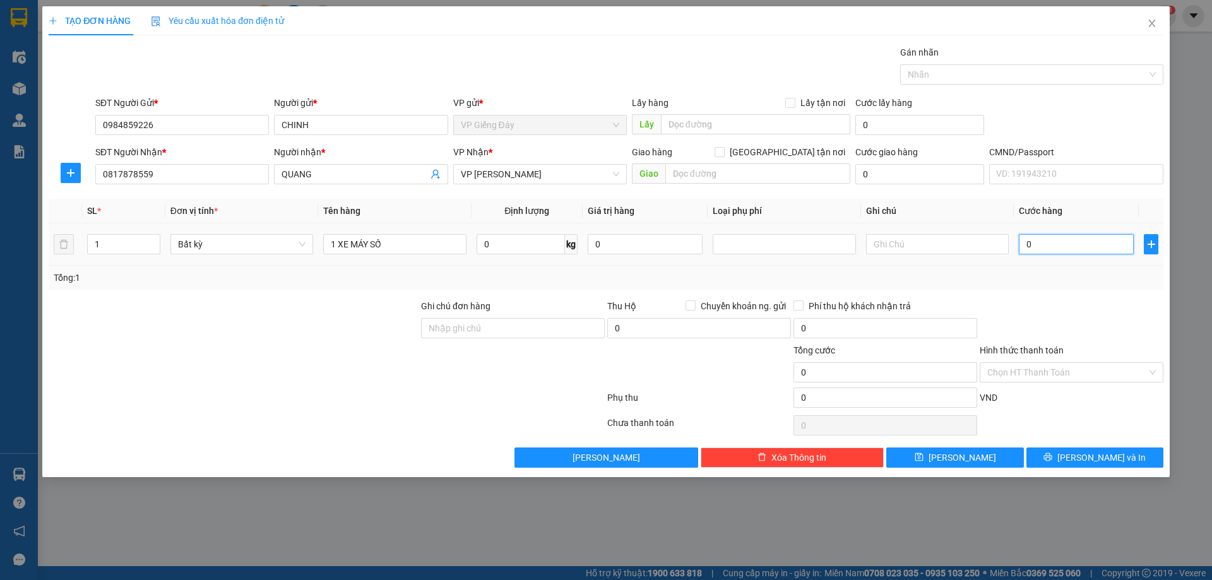
type input "1"
type input "17"
type input "175"
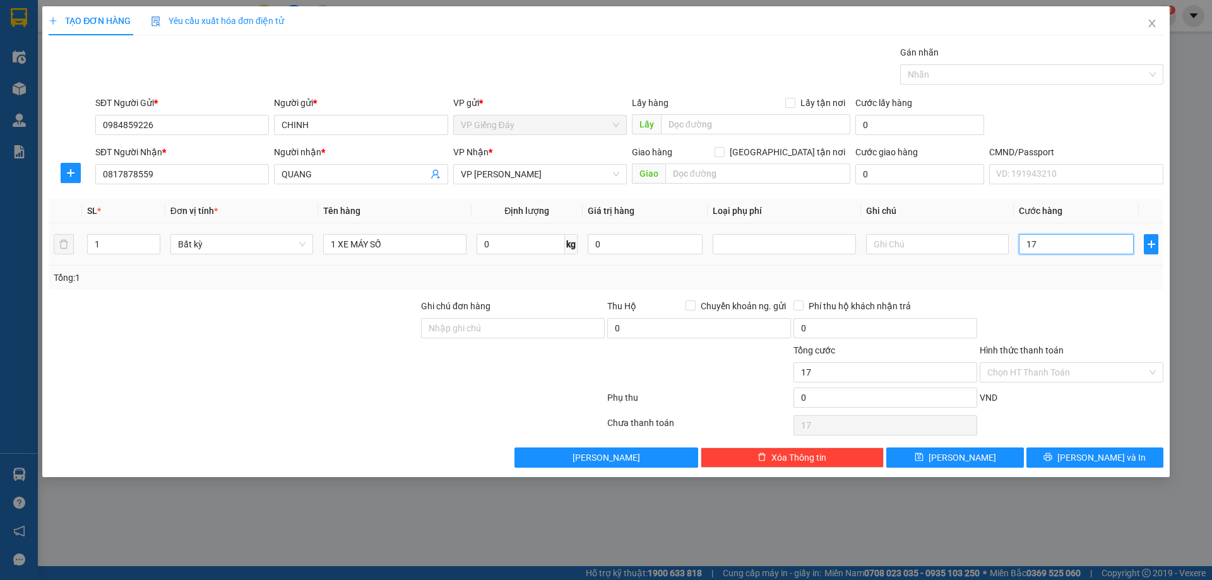
type input "175"
type input "175.000"
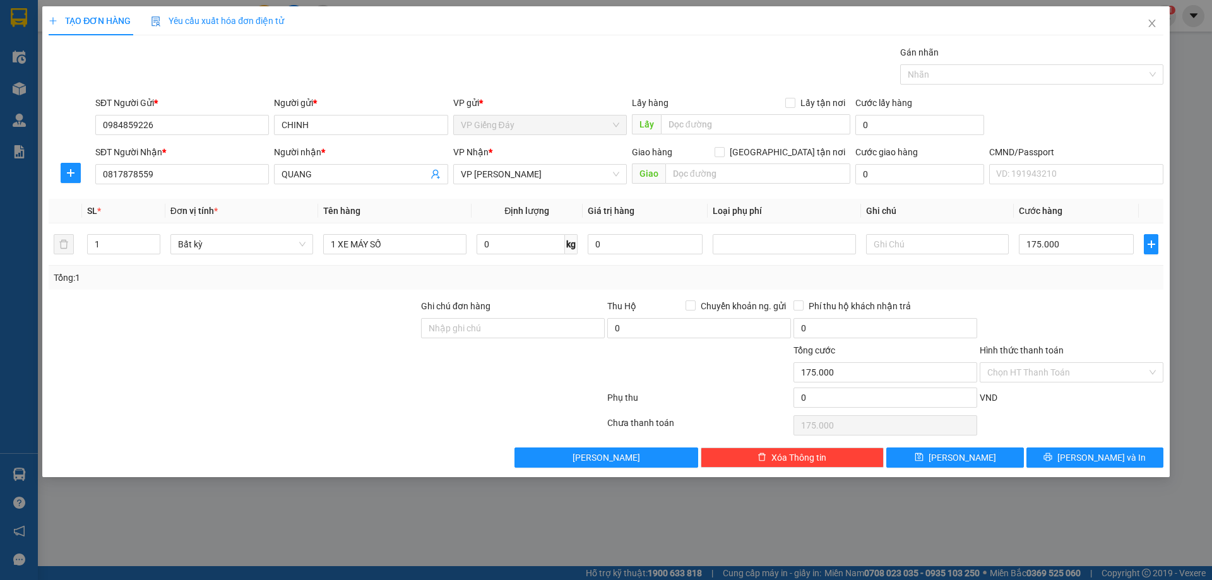
click at [1078, 295] on div "Transit Pickup Surcharge Ids Transit Deliver Surcharge Ids Transit Deliver Surc…" at bounding box center [606, 256] width 1115 height 422
click at [314, 384] on div at bounding box center [233, 365] width 372 height 44
click at [893, 247] on input "text" at bounding box center [937, 244] width 143 height 20
type input "HÀNG CỒNG KỀNH"
click at [342, 356] on div at bounding box center [233, 365] width 372 height 44
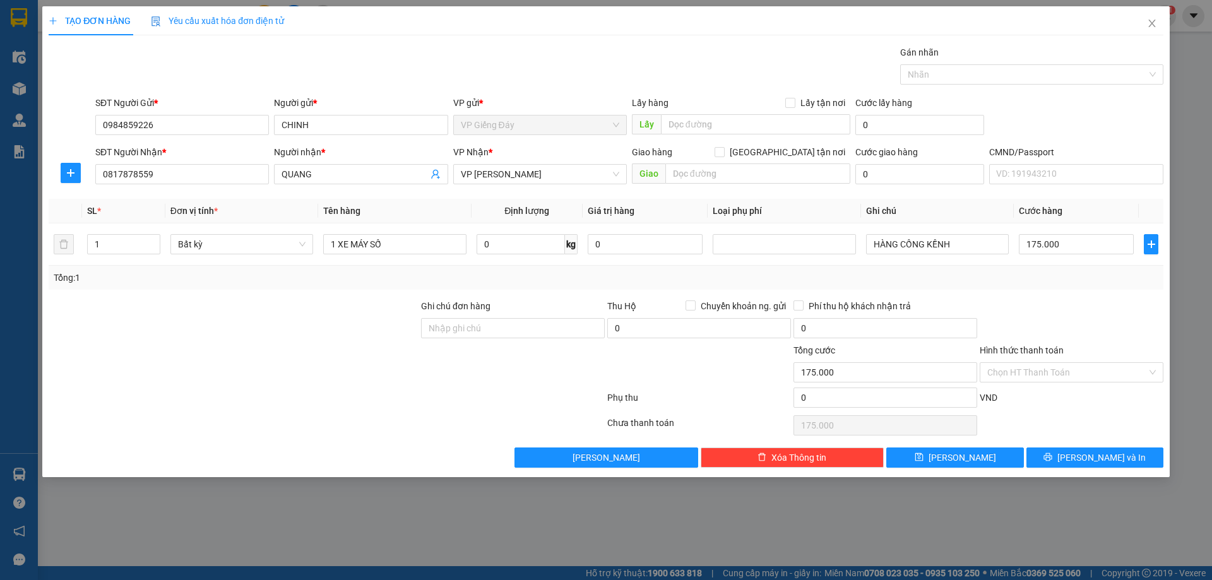
click at [218, 381] on div at bounding box center [233, 365] width 372 height 44
click at [1055, 374] on input "Hình thức thanh toán" at bounding box center [1067, 372] width 160 height 19
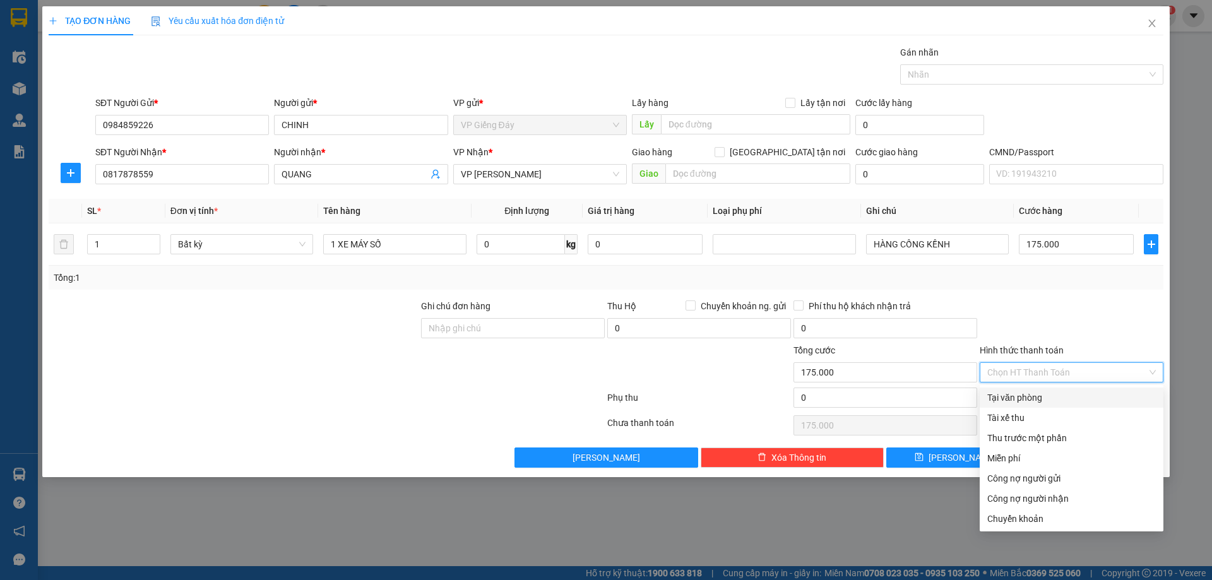
click at [1001, 399] on div "Tại văn phòng" at bounding box center [1071, 398] width 169 height 14
type input "0"
click at [1018, 398] on div "Tại văn phòng" at bounding box center [1071, 398] width 169 height 14
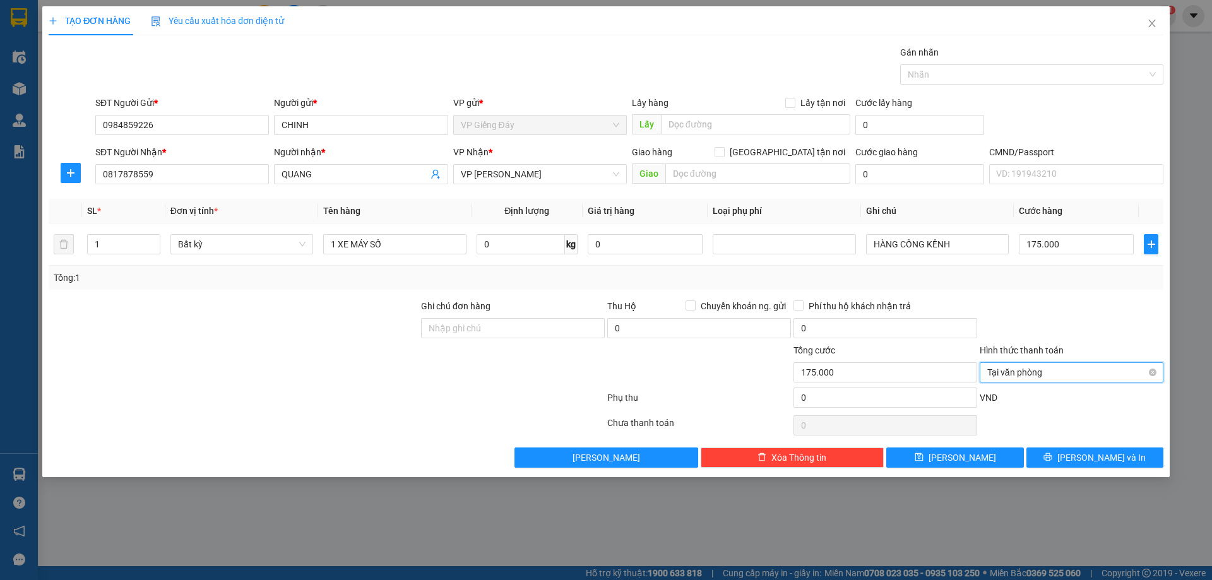
click at [1023, 371] on span "Tại văn phòng" at bounding box center [1071, 372] width 169 height 19
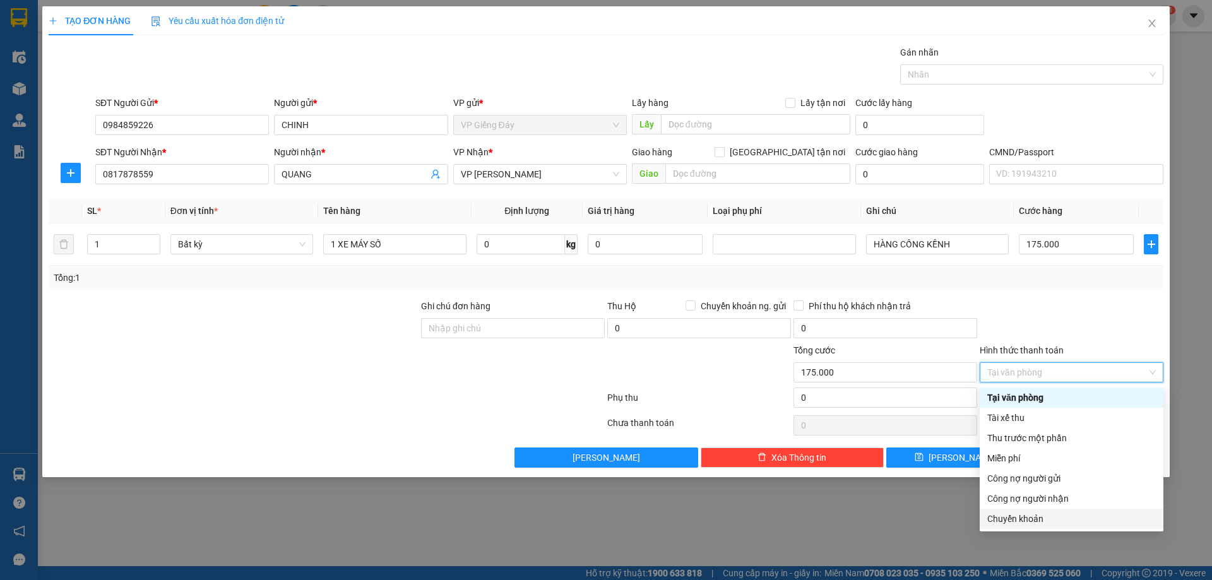
click at [1022, 516] on div "Chuyển khoản" at bounding box center [1071, 519] width 169 height 14
click at [1025, 520] on div "Chuyển khoản" at bounding box center [1071, 519] width 169 height 14
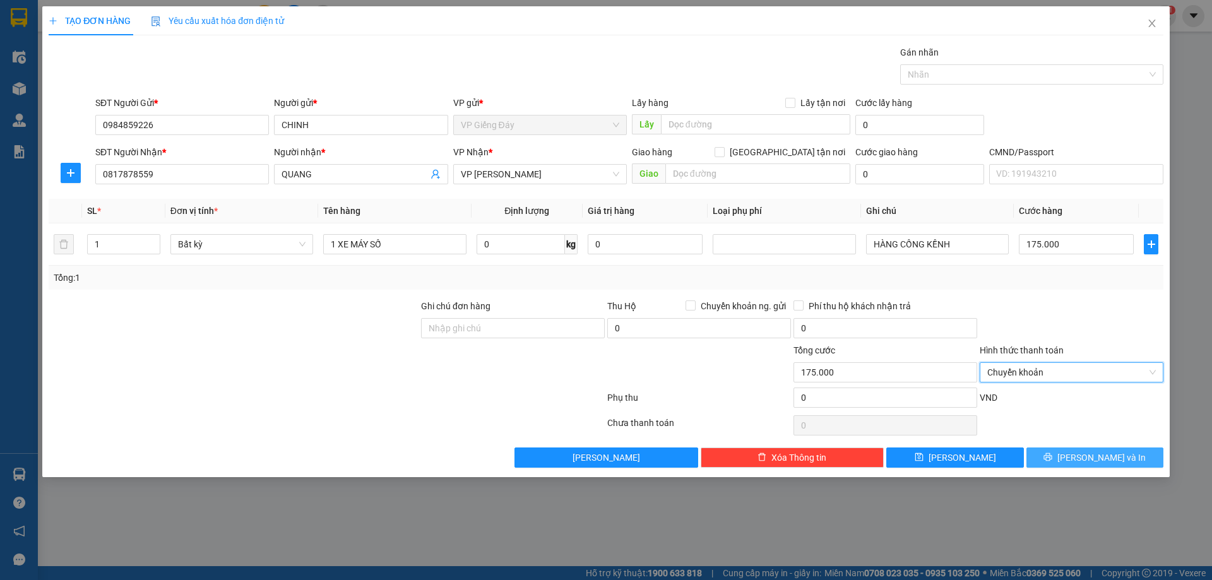
click at [1052, 460] on icon "printer" at bounding box center [1048, 457] width 9 height 9
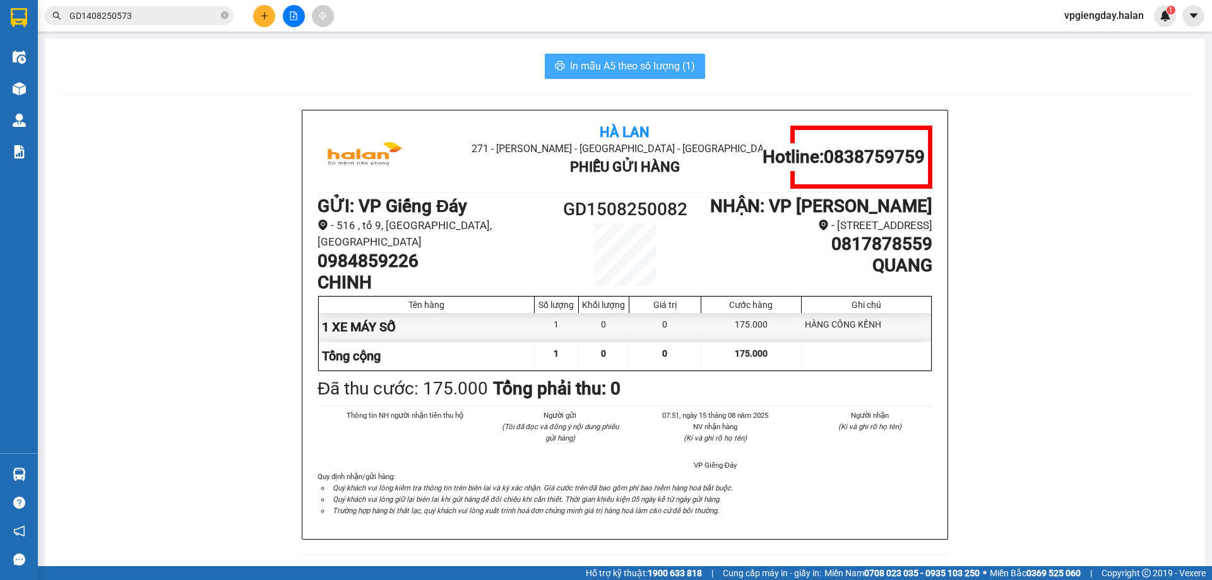
click at [633, 69] on span "In mẫu A5 theo số lượng (1)" at bounding box center [632, 66] width 125 height 16
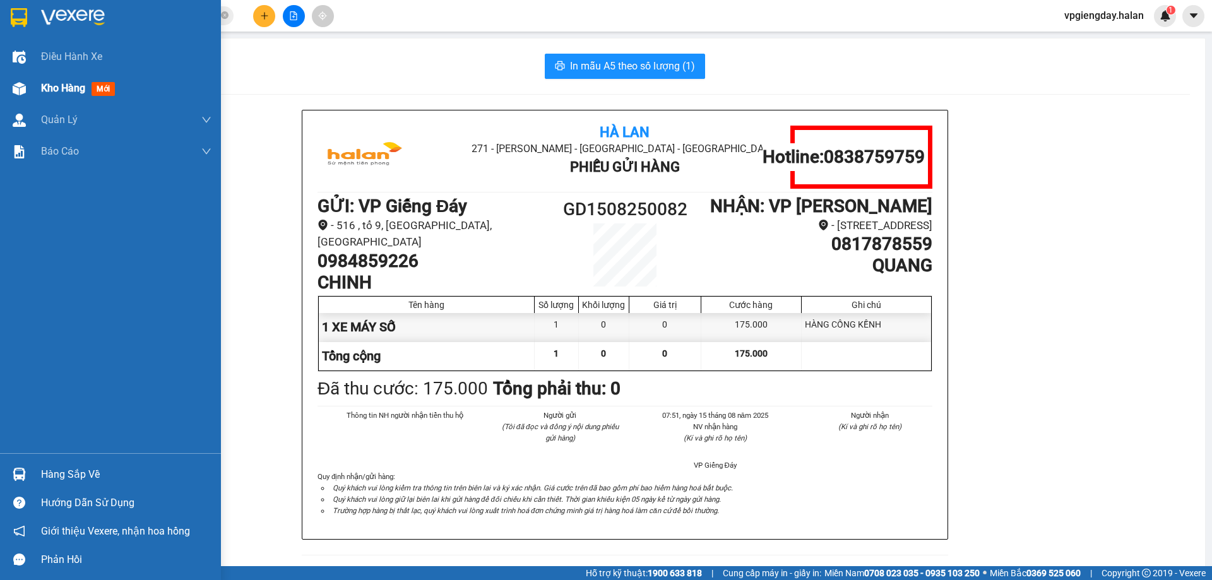
click at [80, 81] on div "Kho hàng mới" at bounding box center [80, 88] width 79 height 16
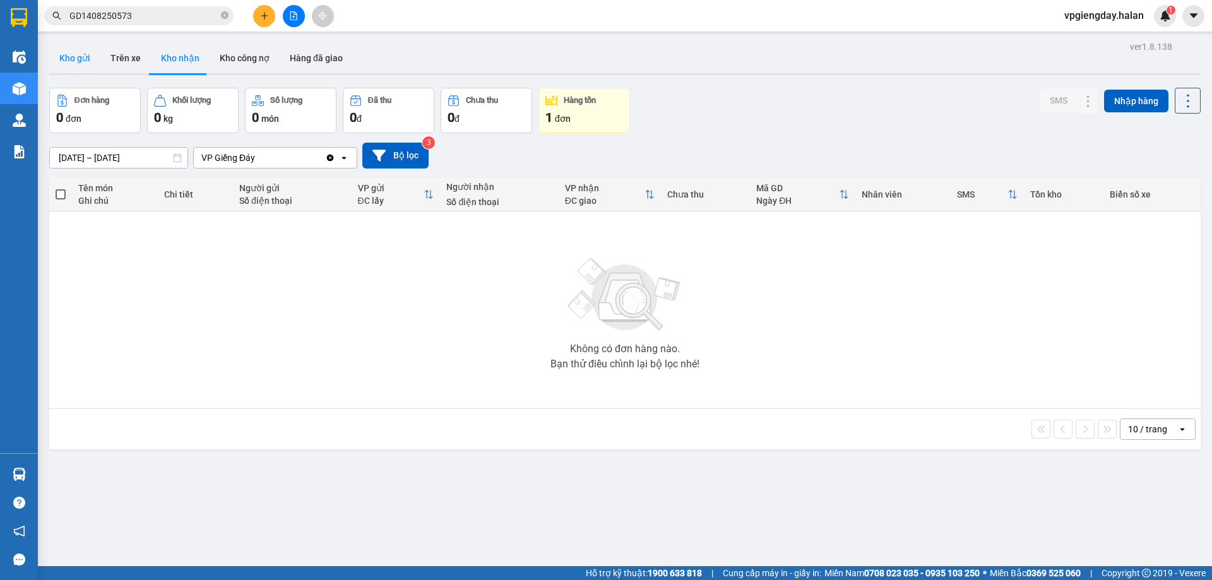
click at [81, 59] on button "Kho gửi" at bounding box center [74, 58] width 51 height 30
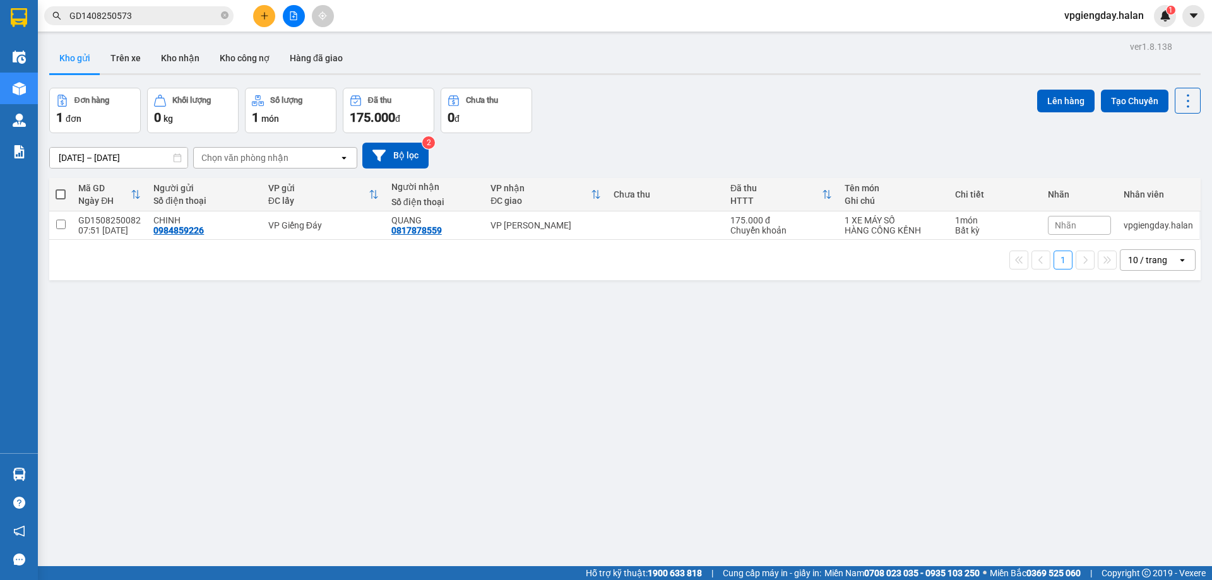
click at [298, 382] on div "ver 1.8.138 Kho gửi Trên xe Kho nhận Kho công nợ Hàng đã giao Đơn hàng 1 đơn Kh…" at bounding box center [625, 328] width 1162 height 580
click at [348, 391] on div "ver 1.8.138 Kho gửi Trên xe Kho nhận Kho công nợ Hàng đã giao Đơn hàng 1 đơn Kh…" at bounding box center [625, 328] width 1162 height 580
click at [304, 350] on div "ver 1.8.138 Kho gửi Trên xe Kho nhận Kho công nợ Hàng đã giao Đơn hàng 1 đơn Kh…" at bounding box center [625, 328] width 1162 height 580
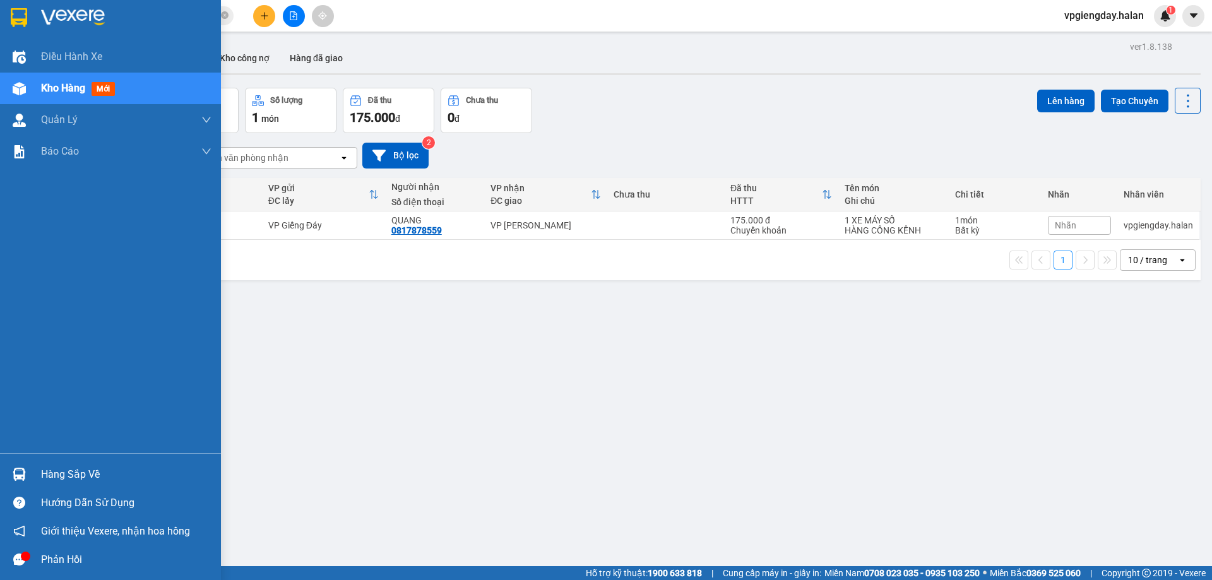
click at [100, 469] on div "Hàng sắp về" at bounding box center [126, 474] width 170 height 19
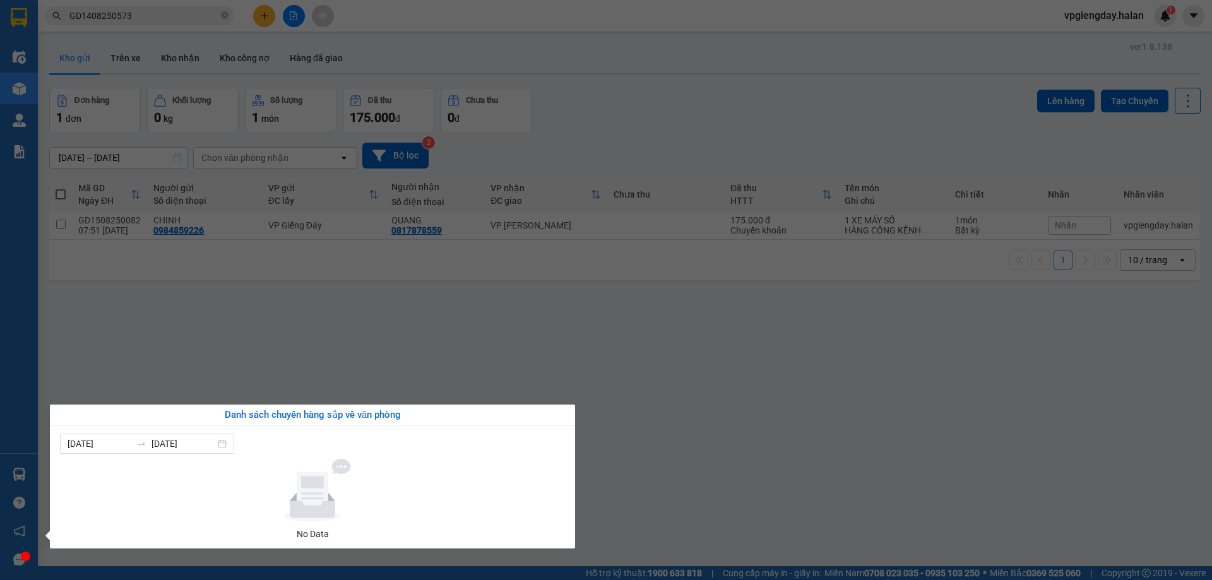
click at [215, 384] on section "Kết quả tìm kiếm ( 1 ) Bộ lọc Mã ĐH Trạng thái Món hàng Thu hộ Tổng cước Chưa c…" at bounding box center [606, 290] width 1212 height 580
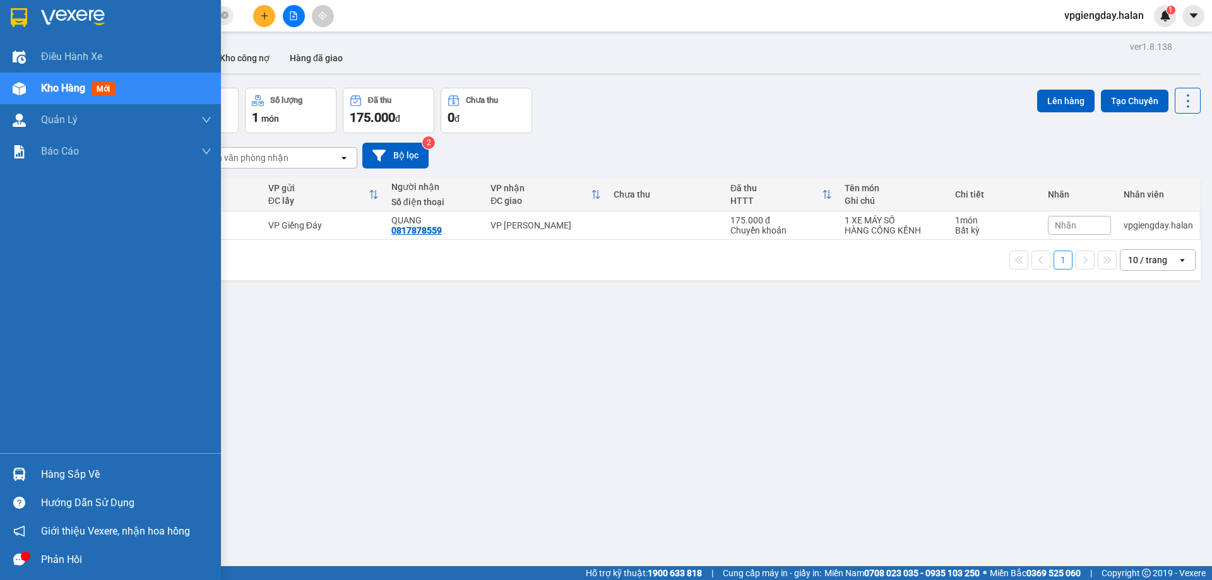
click at [39, 556] on div "Phản hồi" at bounding box center [110, 559] width 221 height 28
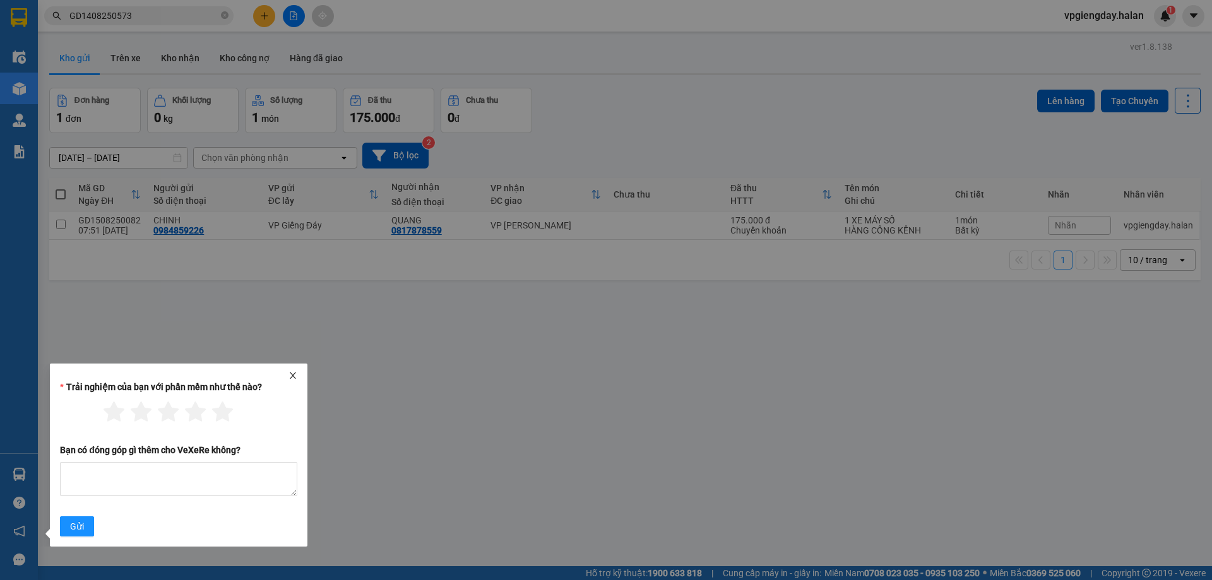
click at [297, 374] on icon "close" at bounding box center [293, 375] width 9 height 9
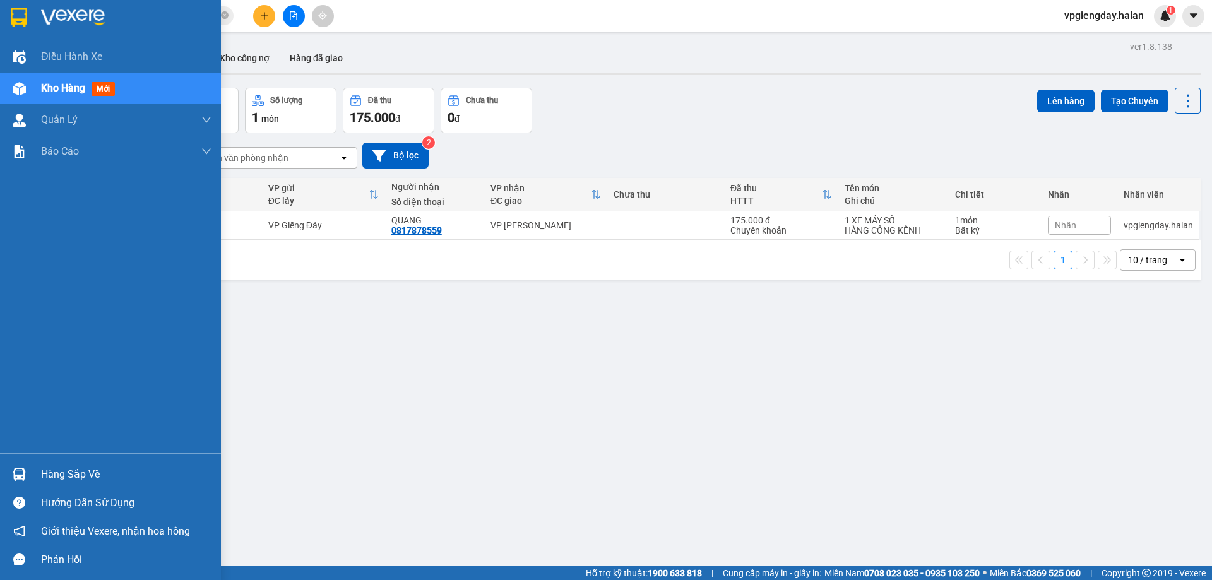
click at [53, 469] on div "Hàng sắp về" at bounding box center [126, 474] width 170 height 19
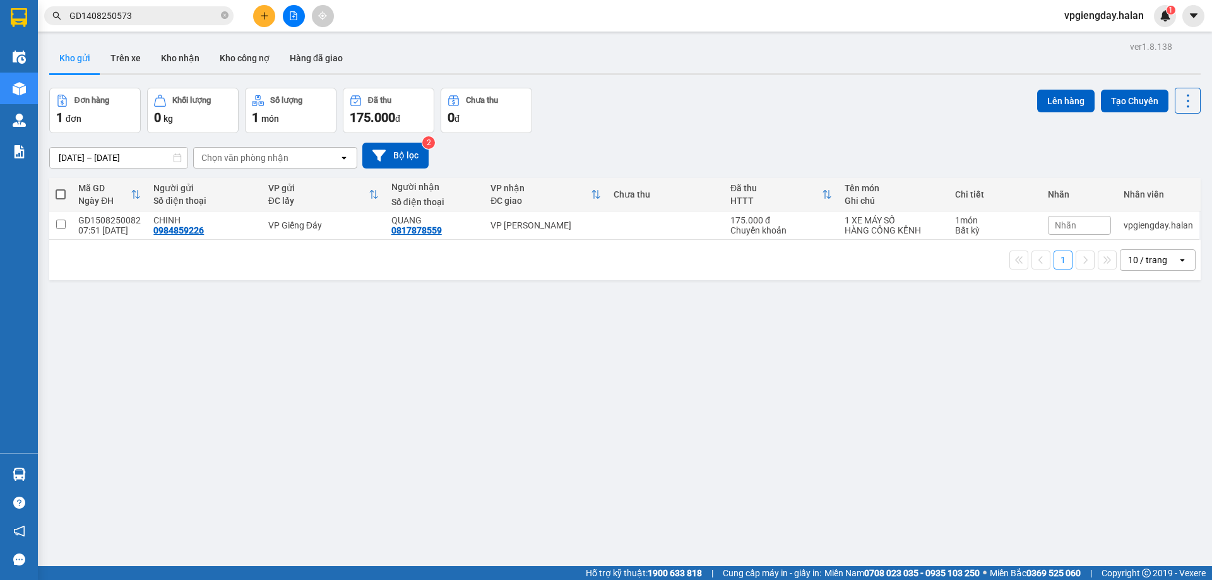
click at [352, 379] on section "Kết quả tìm kiếm ( 1 ) Bộ lọc Mã ĐH Trạng thái Món hàng Thu hộ Tổng cước Chưa c…" at bounding box center [606, 290] width 1212 height 580
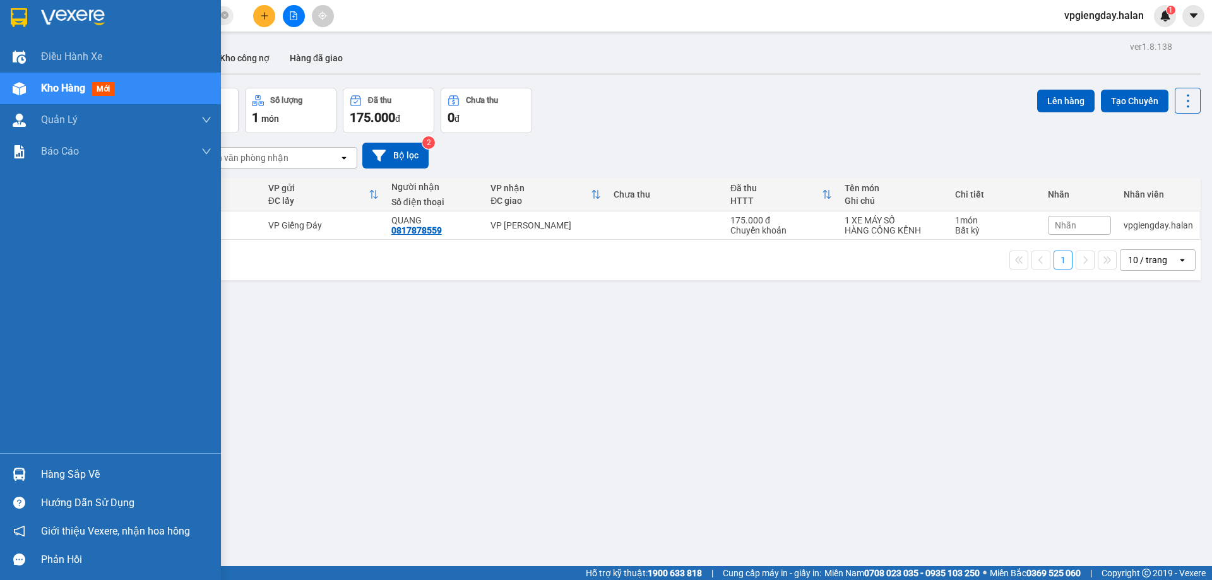
click at [81, 465] on div "Hàng sắp về" at bounding box center [126, 474] width 170 height 19
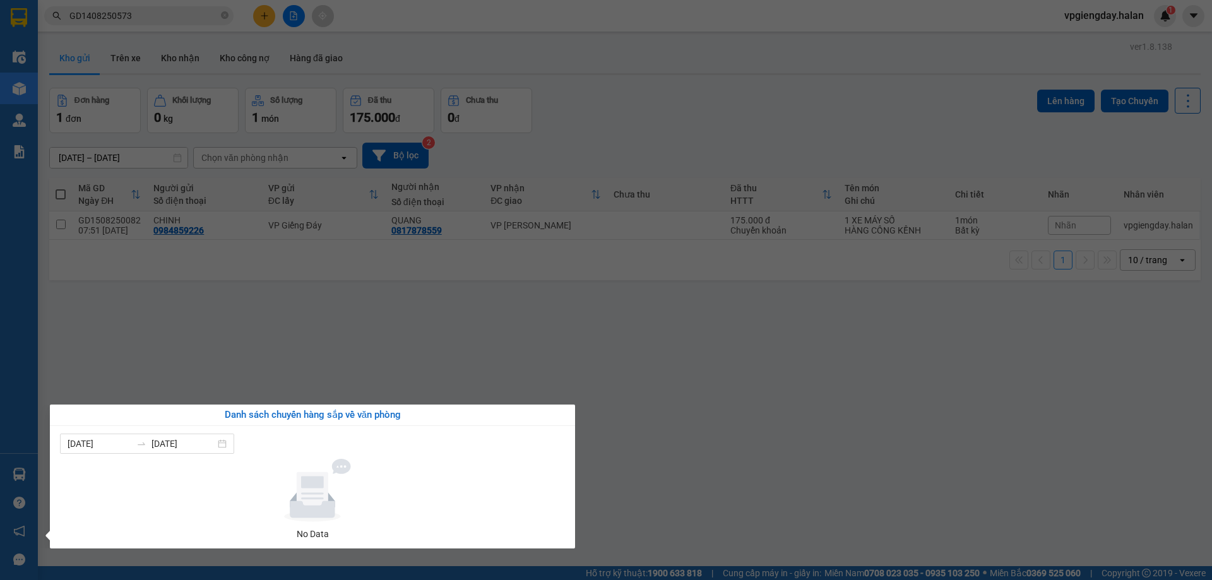
click at [243, 358] on section "Kết quả tìm kiếm ( 1 ) Bộ lọc Mã ĐH Trạng thái Món hàng Thu hộ Tổng cước Chưa c…" at bounding box center [606, 290] width 1212 height 580
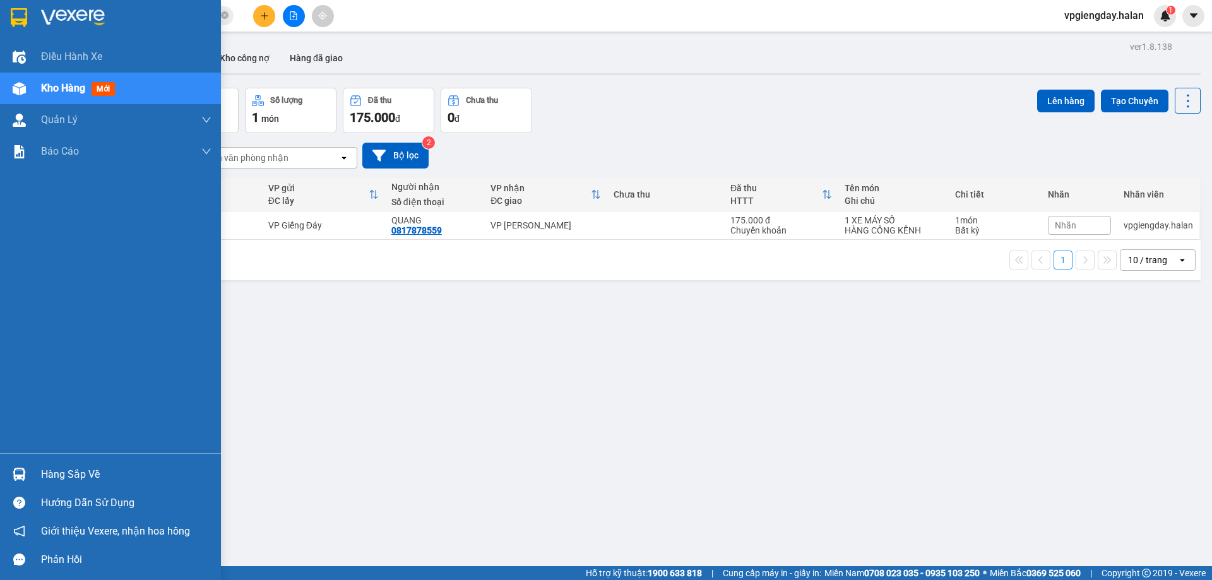
drag, startPoint x: 76, startPoint y: 479, endPoint x: 170, endPoint y: 435, distance: 104.2
click at [76, 478] on div "Hàng sắp về" at bounding box center [126, 474] width 170 height 19
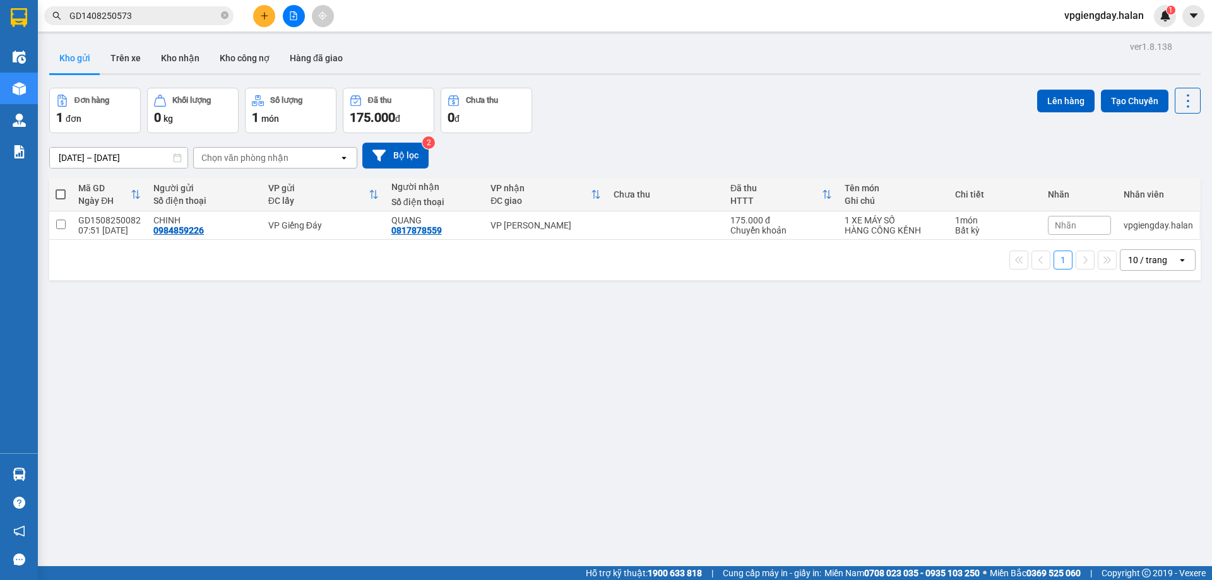
click at [332, 337] on section "Kết quả tìm kiếm ( 1 ) Bộ lọc Mã ĐH Trạng thái Món hàng Thu hộ Tổng cước Chưa c…" at bounding box center [606, 290] width 1212 height 580
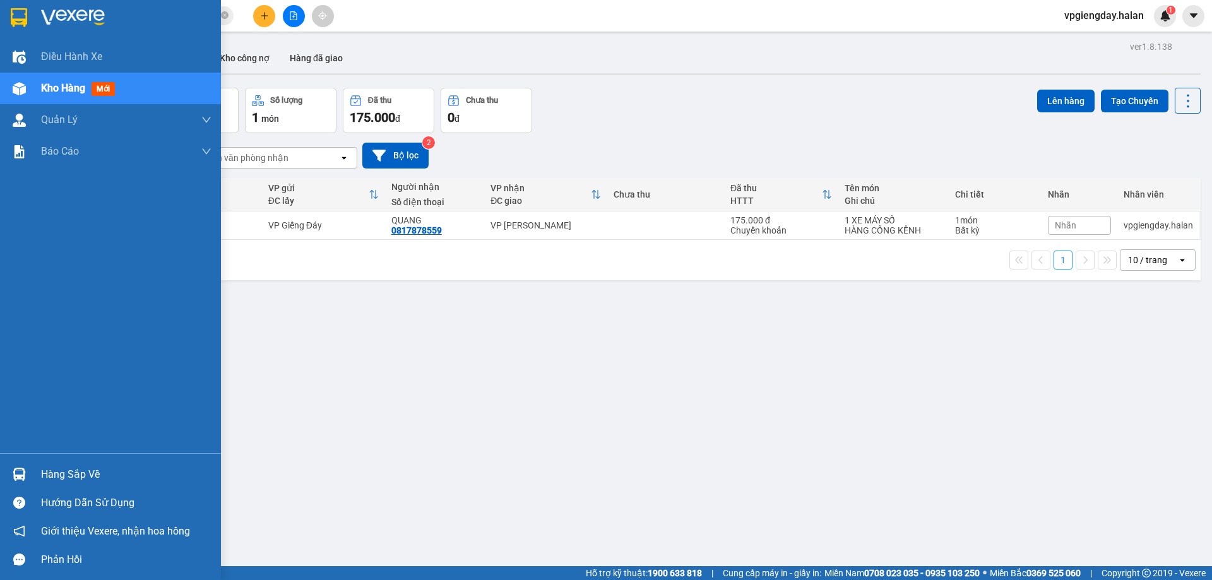
drag, startPoint x: 90, startPoint y: 467, endPoint x: 198, endPoint y: 475, distance: 107.6
click at [94, 467] on div "Hàng sắp về" at bounding box center [126, 474] width 170 height 19
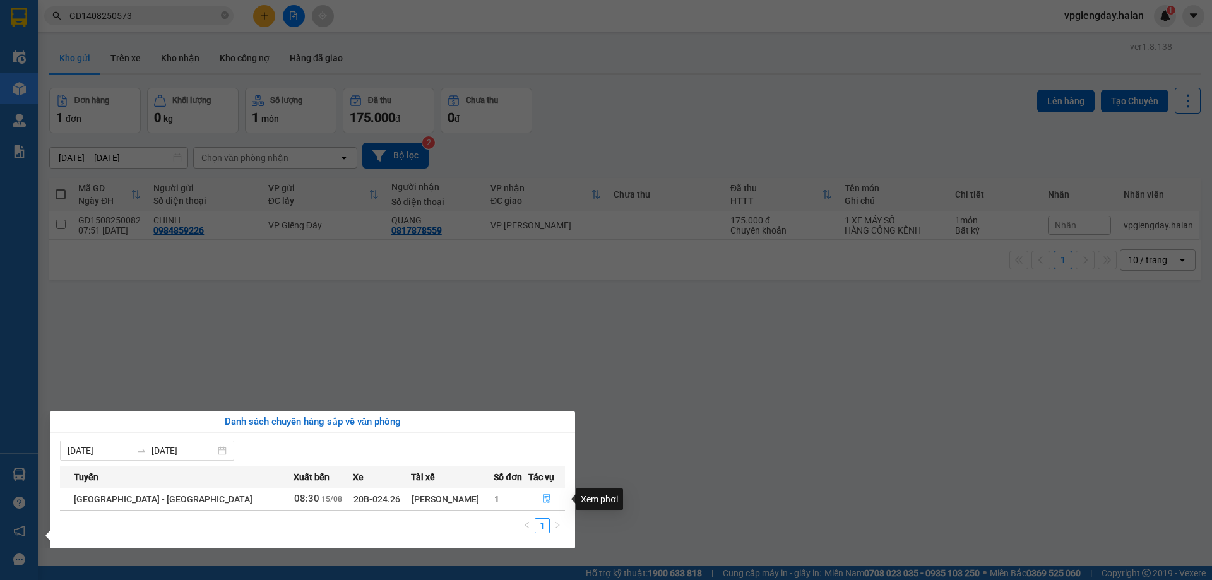
click at [543, 499] on icon "file-done" at bounding box center [546, 498] width 9 height 9
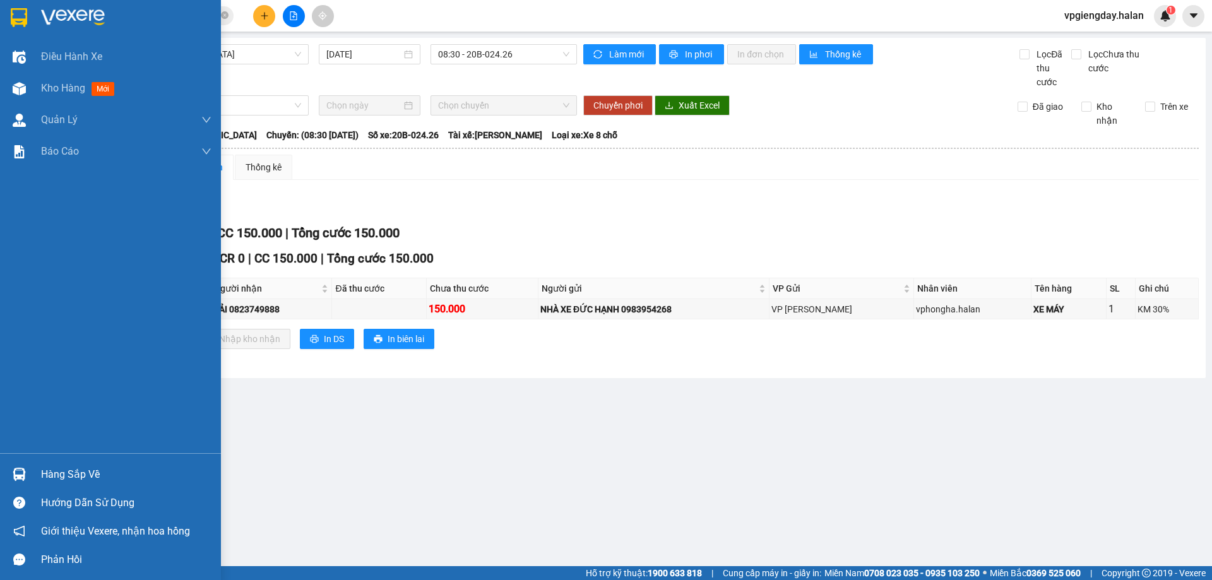
click at [70, 468] on div "Hàng sắp về" at bounding box center [126, 474] width 170 height 19
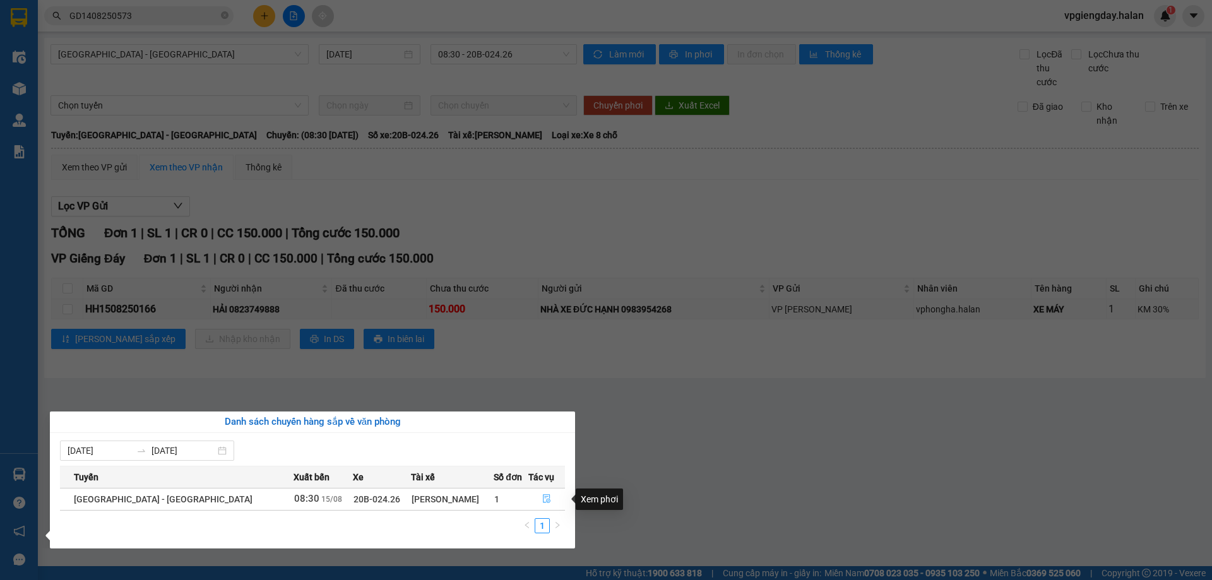
click at [542, 499] on icon "file-done" at bounding box center [546, 498] width 9 height 9
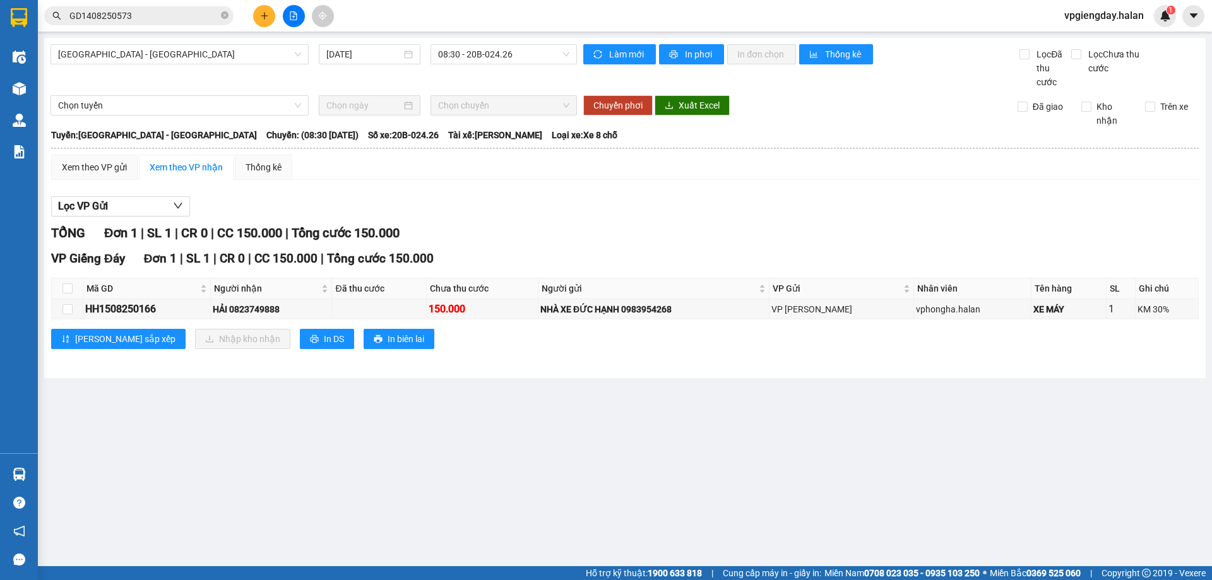
click at [244, 439] on main "[GEOGRAPHIC_DATA] - [GEOGRAPHIC_DATA] [DATE] 08:30 - 20B-024.26 Làm mới In phơi…" at bounding box center [606, 283] width 1212 height 566
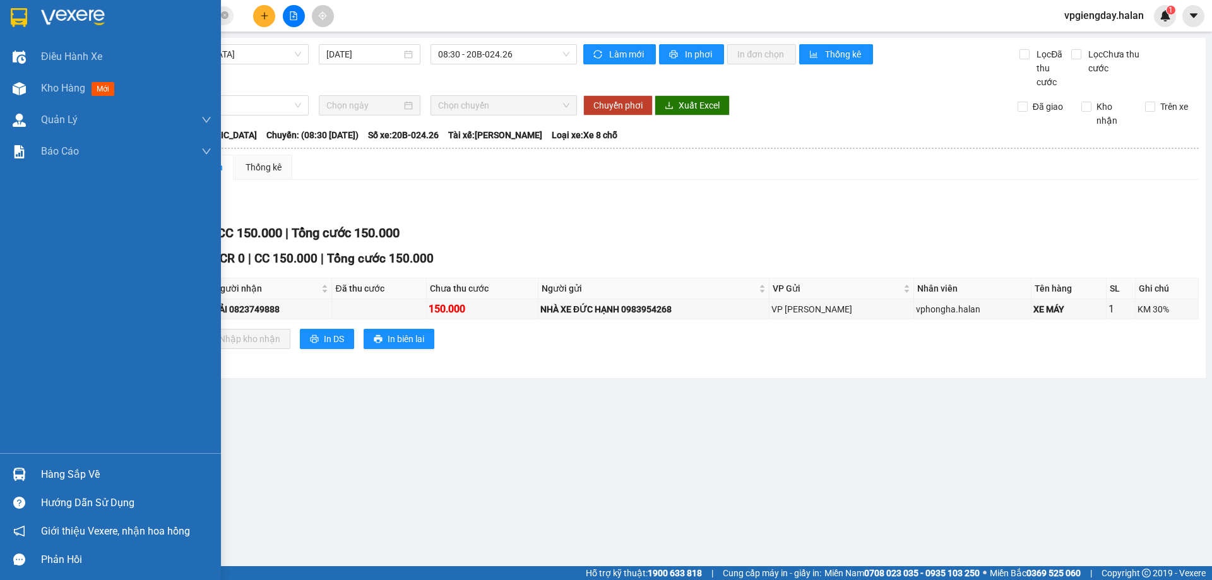
drag, startPoint x: 76, startPoint y: 475, endPoint x: 100, endPoint y: 475, distance: 24.0
click at [76, 475] on div "Hàng sắp về" at bounding box center [126, 474] width 170 height 19
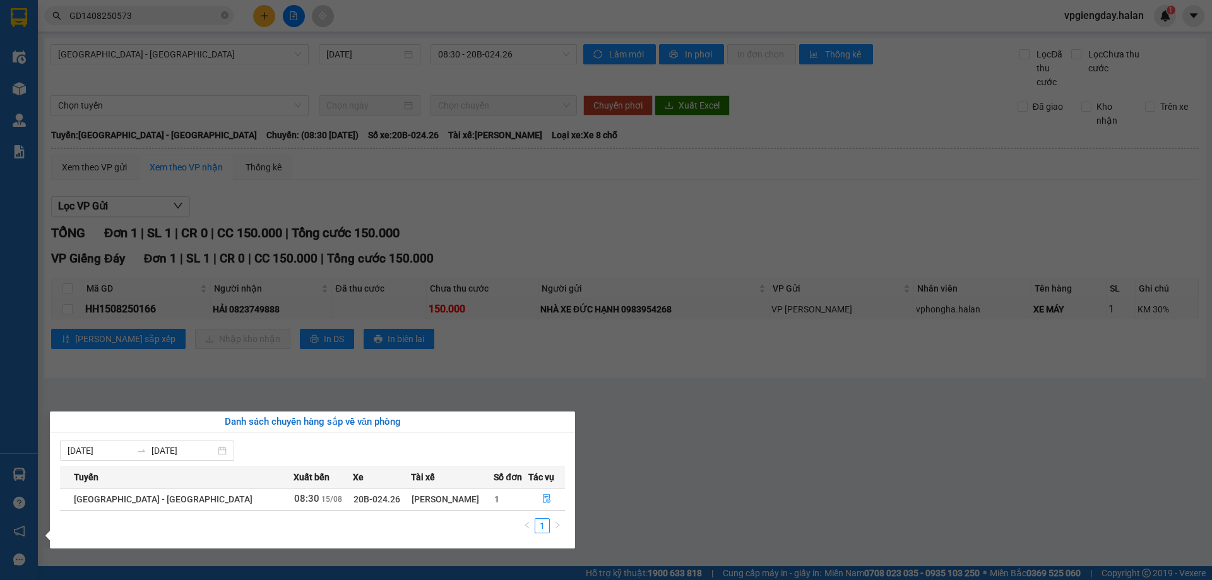
click at [666, 485] on section "Kết quả tìm kiếm ( 1 ) Bộ lọc Mã ĐH Trạng thái Món hàng Thu hộ Tổng cước Chưa c…" at bounding box center [606, 290] width 1212 height 580
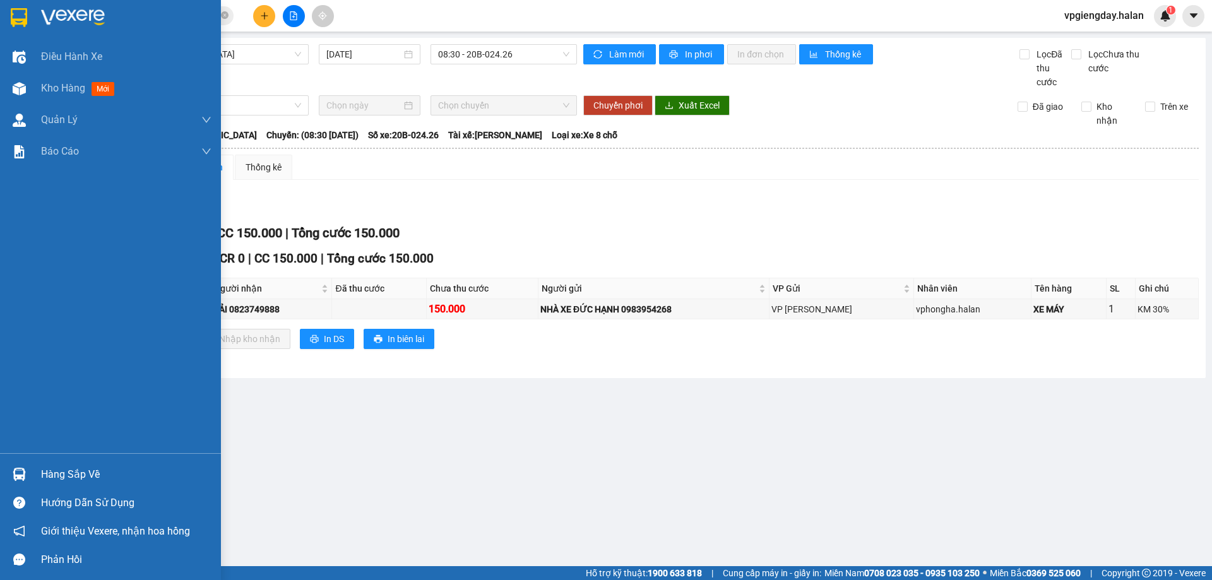
click at [76, 473] on div "Hàng sắp về" at bounding box center [126, 474] width 170 height 19
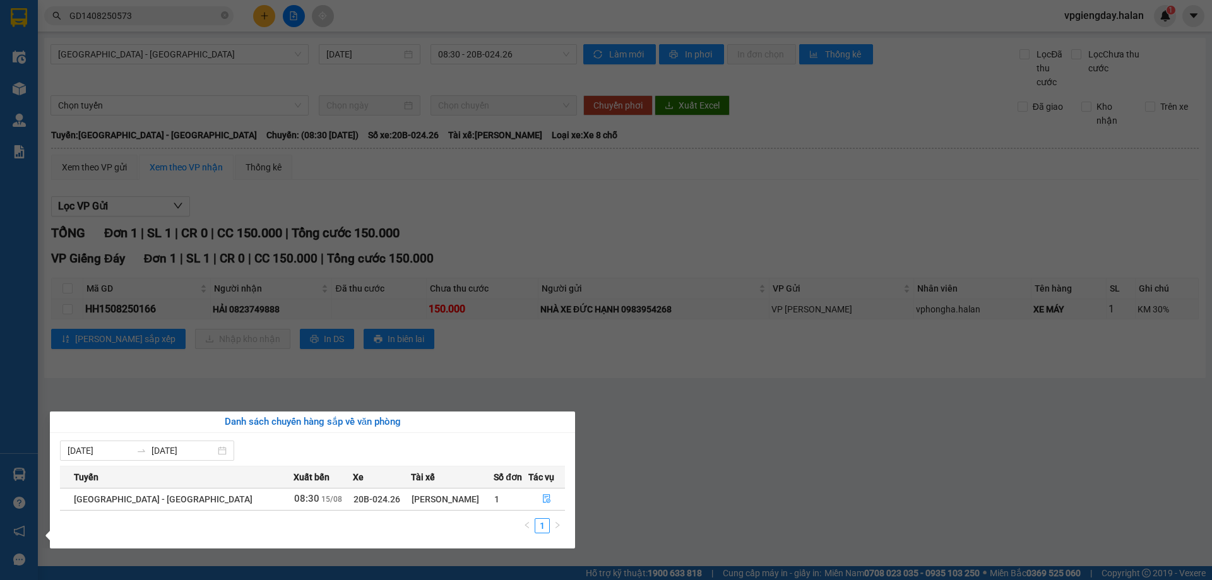
click at [886, 441] on section "Kết quả tìm kiếm ( 1 ) Bộ lọc Mã ĐH Trạng thái Món hàng Thu hộ Tổng cước Chưa c…" at bounding box center [606, 290] width 1212 height 580
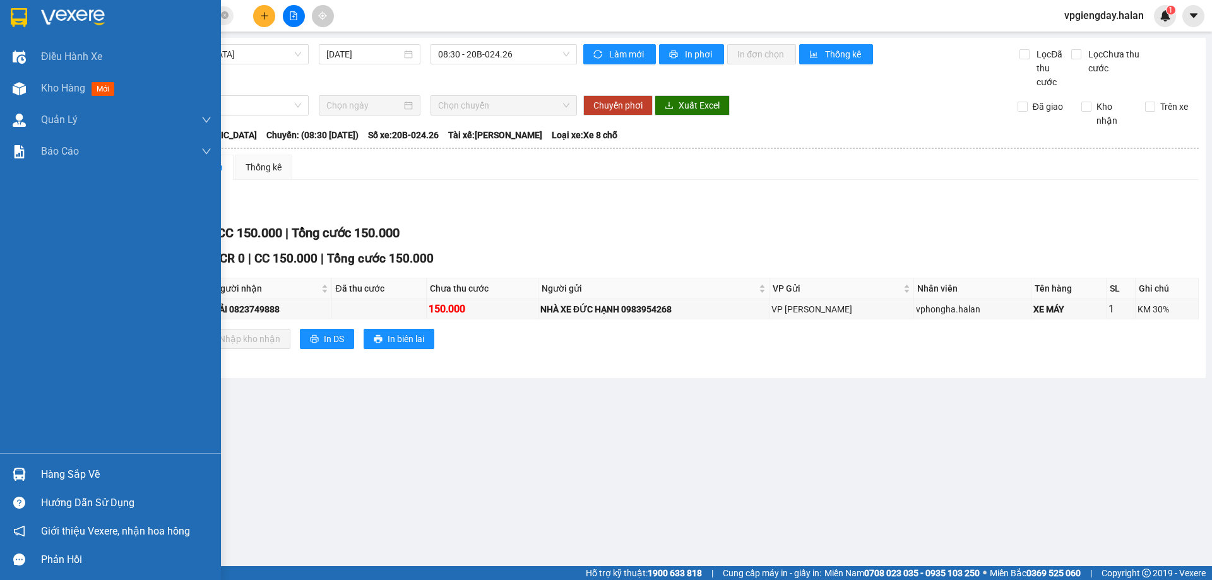
drag, startPoint x: 83, startPoint y: 476, endPoint x: 103, endPoint y: 469, distance: 21.4
click at [87, 475] on div "Hàng sắp về" at bounding box center [126, 474] width 170 height 19
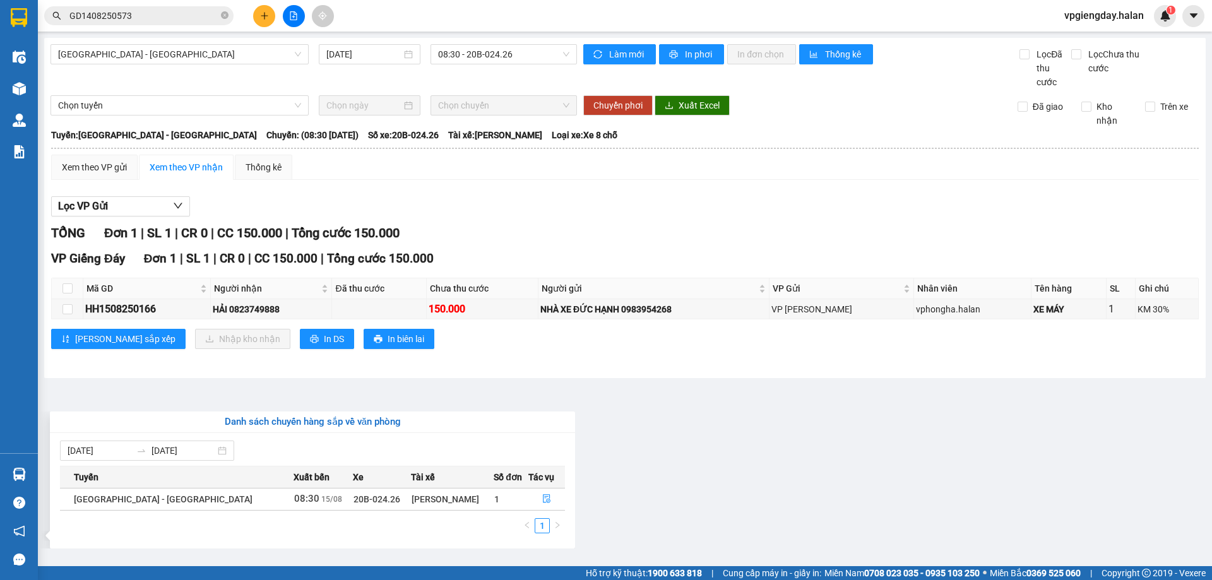
click at [678, 403] on section "Kết quả tìm kiếm ( 1 ) Bộ lọc Mã ĐH Trạng thái Món hàng Thu hộ Tổng cước Chưa c…" at bounding box center [606, 290] width 1212 height 580
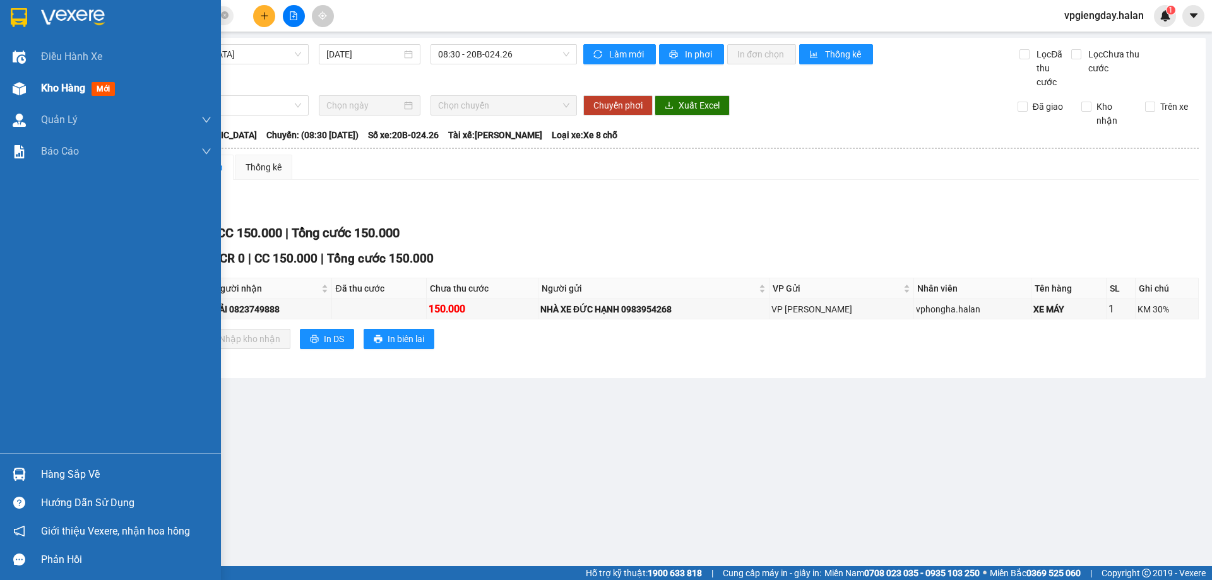
click at [58, 87] on span "Kho hàng" at bounding box center [63, 88] width 44 height 12
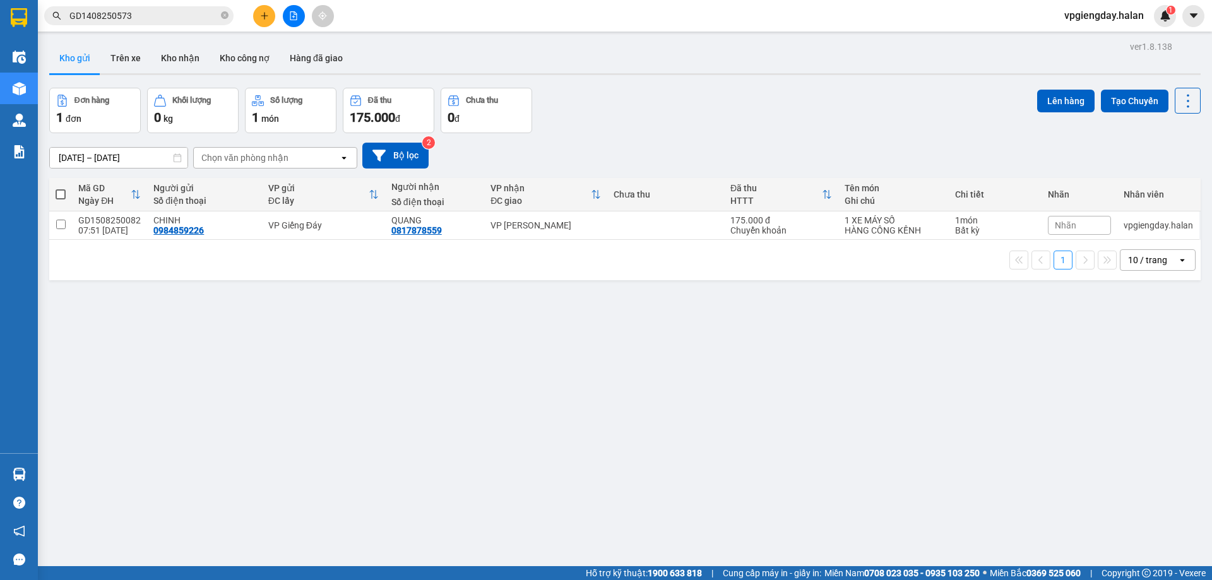
click at [265, 420] on div "ver 1.8.138 Kho gửi Trên xe Kho nhận Kho công nợ Hàng đã giao Đơn hàng 1 đơn Kh…" at bounding box center [625, 328] width 1162 height 580
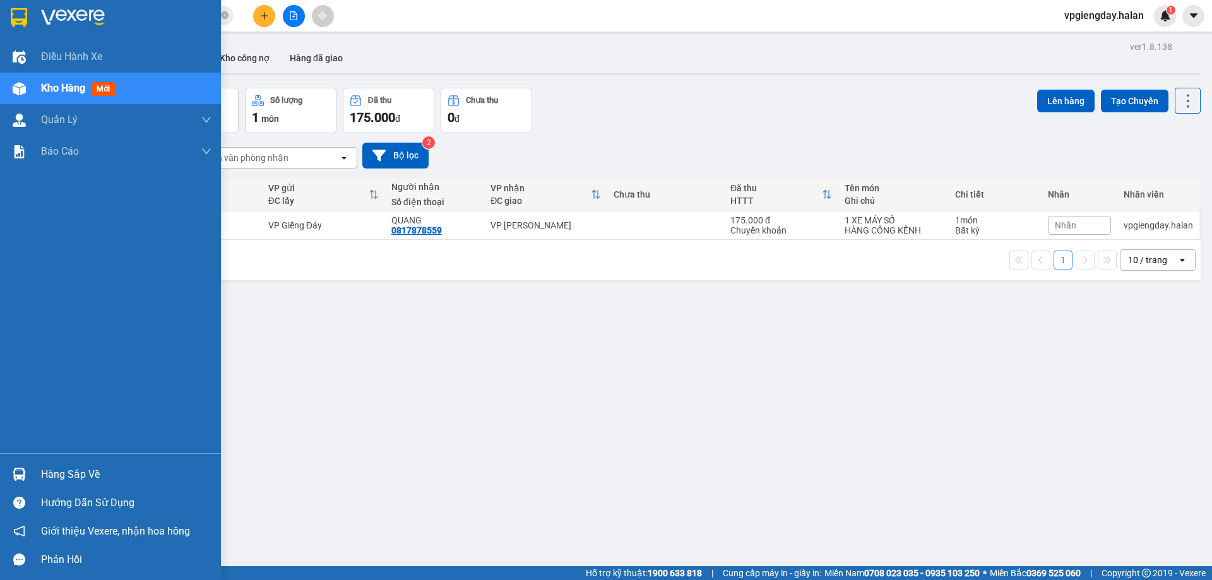
drag, startPoint x: 64, startPoint y: 475, endPoint x: 174, endPoint y: 484, distance: 110.8
click at [64, 475] on div "Hàng sắp về" at bounding box center [126, 474] width 170 height 19
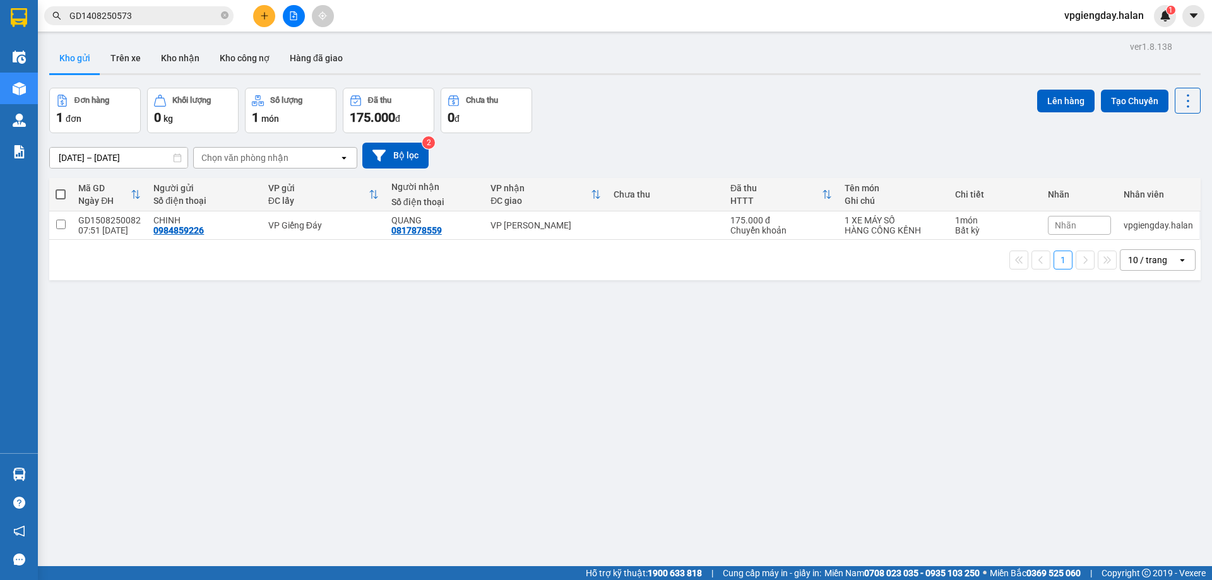
click at [850, 405] on section "Kết quả tìm kiếm ( 1 ) Bộ lọc Mã ĐH Trạng thái Món hàng Thu hộ Tổng cước Chưa c…" at bounding box center [606, 290] width 1212 height 580
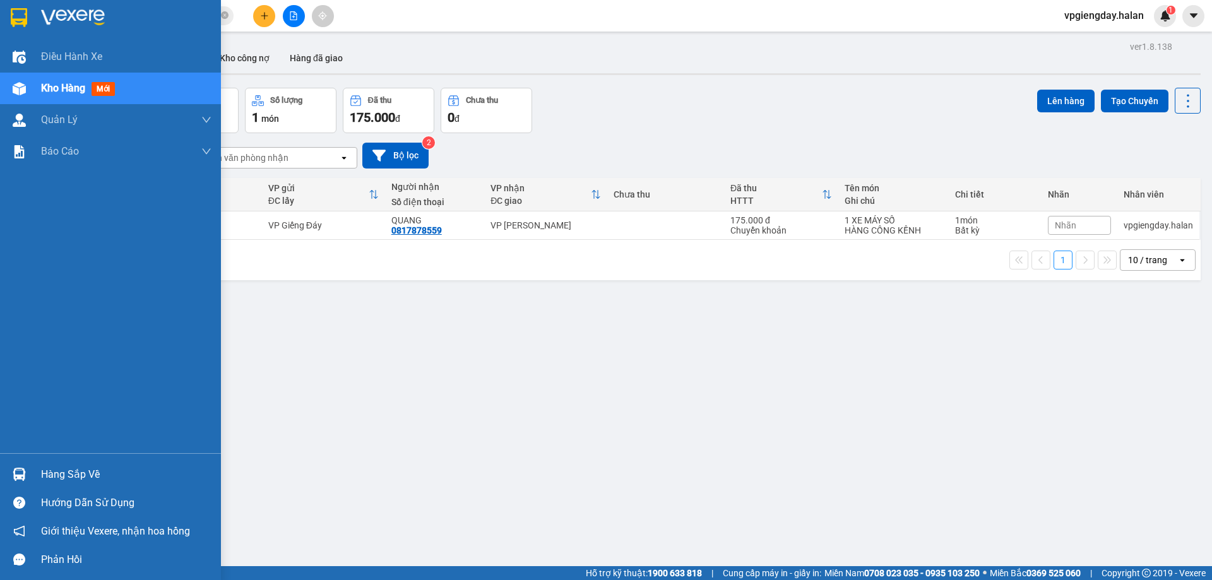
click at [74, 476] on div "Hàng sắp về" at bounding box center [126, 474] width 170 height 19
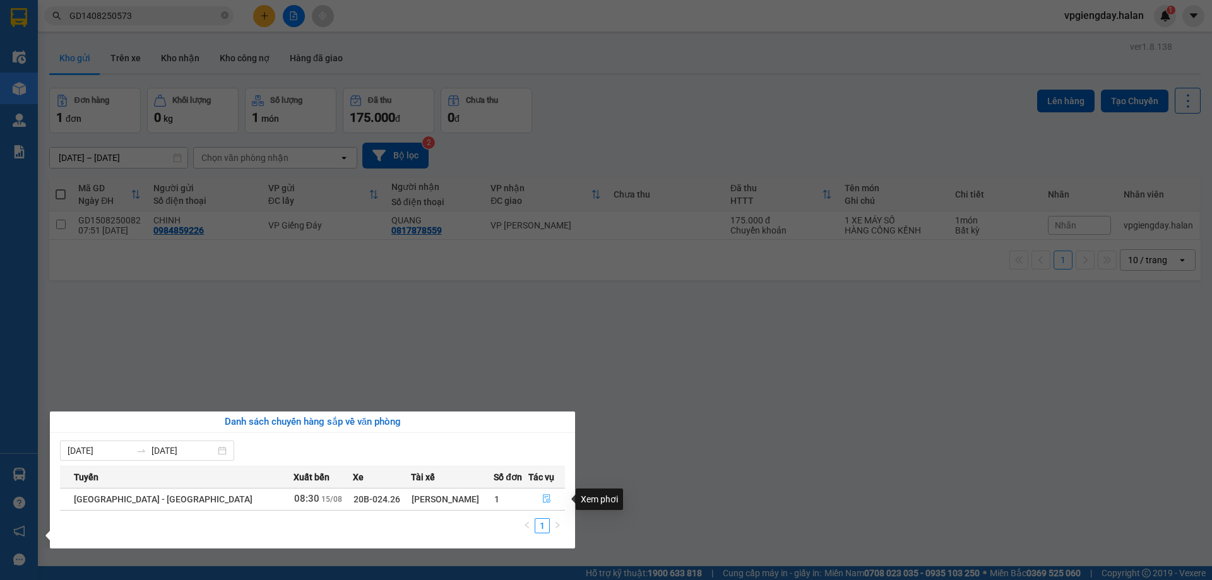
click at [542, 496] on icon "file-done" at bounding box center [546, 498] width 9 height 9
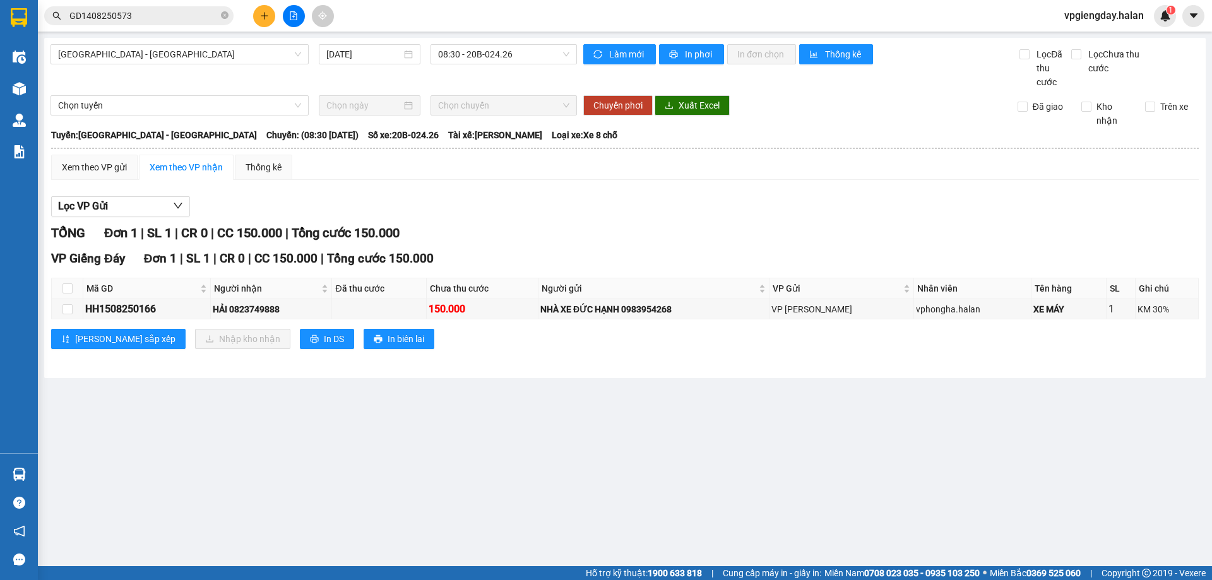
click at [257, 384] on main "[GEOGRAPHIC_DATA] - [GEOGRAPHIC_DATA] [DATE] 08:30 - 20B-024.26 Làm mới In phơi…" at bounding box center [606, 283] width 1212 height 566
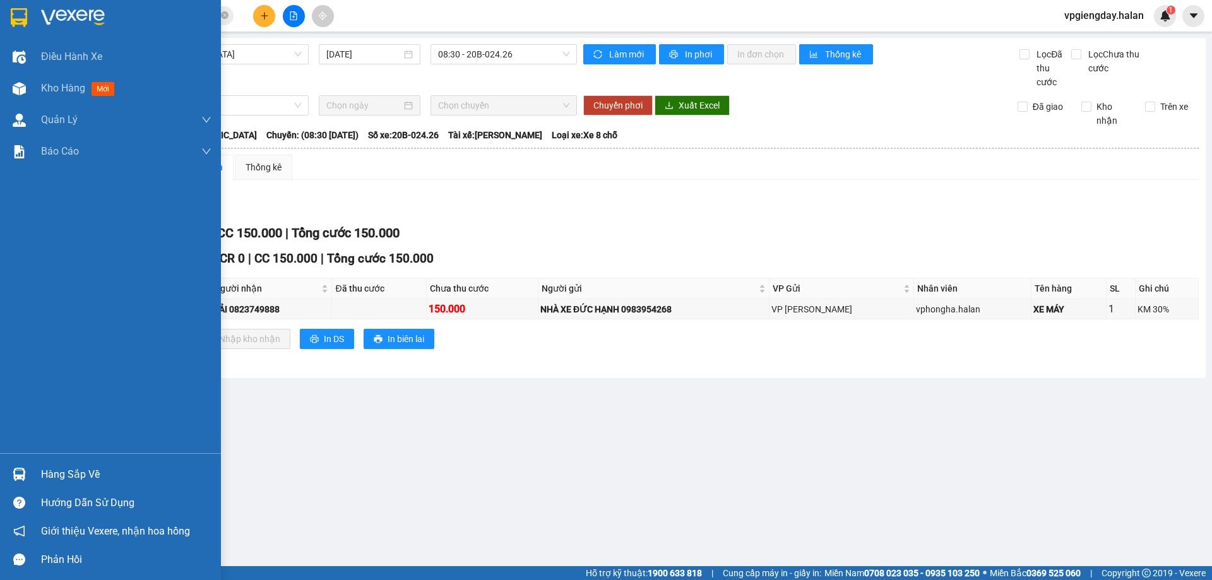
click at [64, 471] on div "Hàng sắp về" at bounding box center [126, 474] width 170 height 19
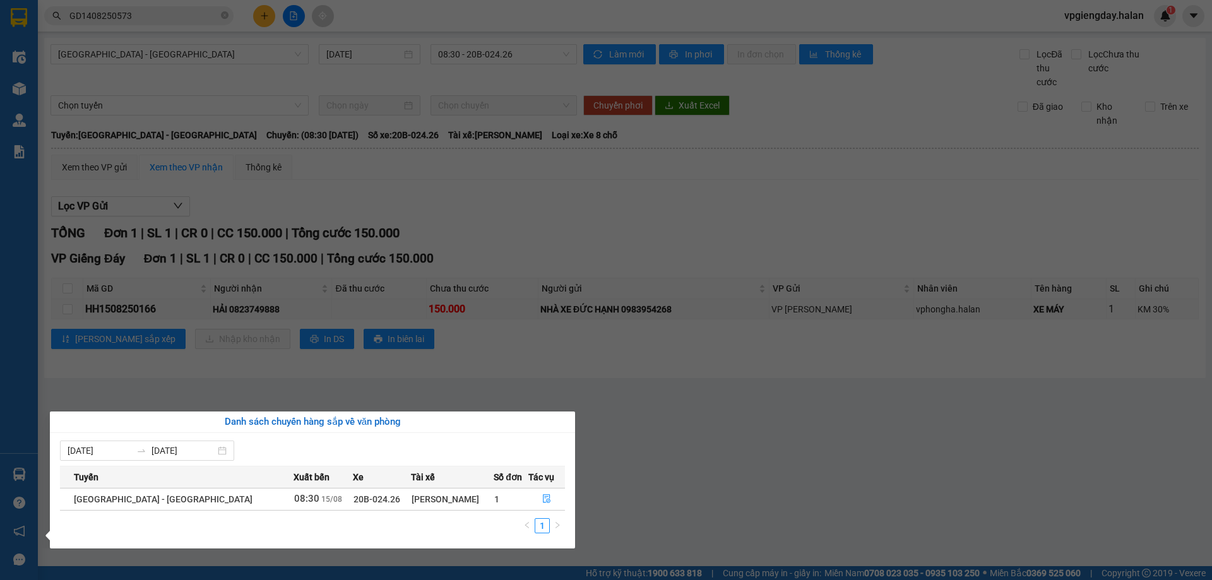
click at [504, 355] on section "Kết quả tìm kiếm ( 1 ) Bộ lọc Mã ĐH Trạng thái Món hàng Thu hộ Tổng cước Chưa c…" at bounding box center [606, 290] width 1212 height 580
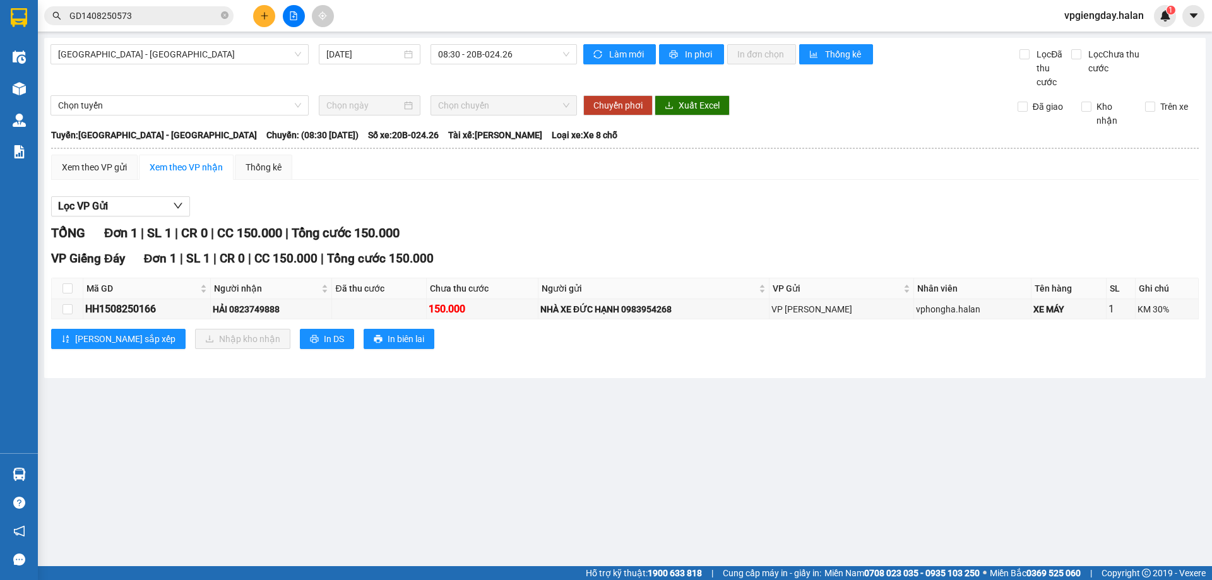
click at [306, 420] on main "[GEOGRAPHIC_DATA] - [GEOGRAPHIC_DATA] [DATE] 08:30 - 20B-024.26 Làm mới In phơi…" at bounding box center [606, 283] width 1212 height 566
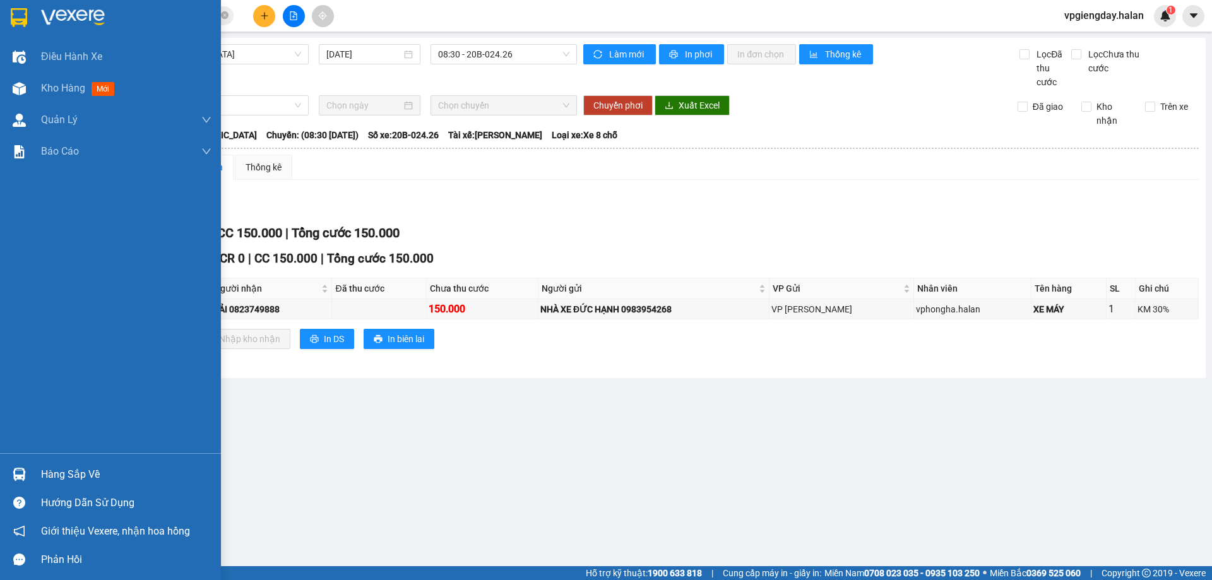
click at [64, 472] on div "Hàng sắp về" at bounding box center [126, 474] width 170 height 19
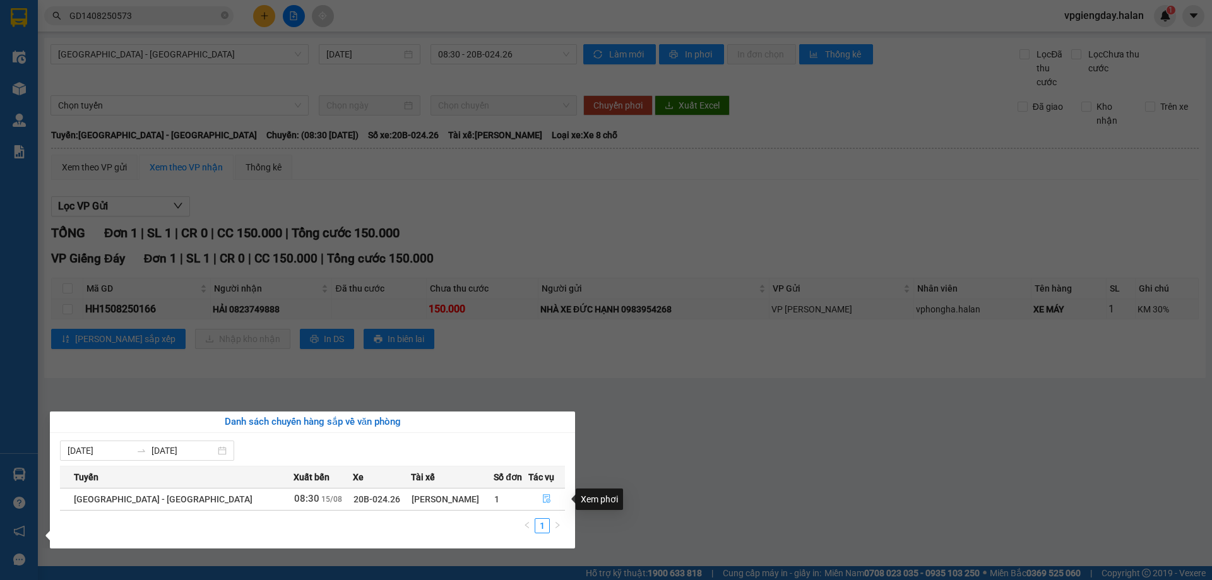
click at [543, 496] on icon "file-done" at bounding box center [546, 498] width 9 height 9
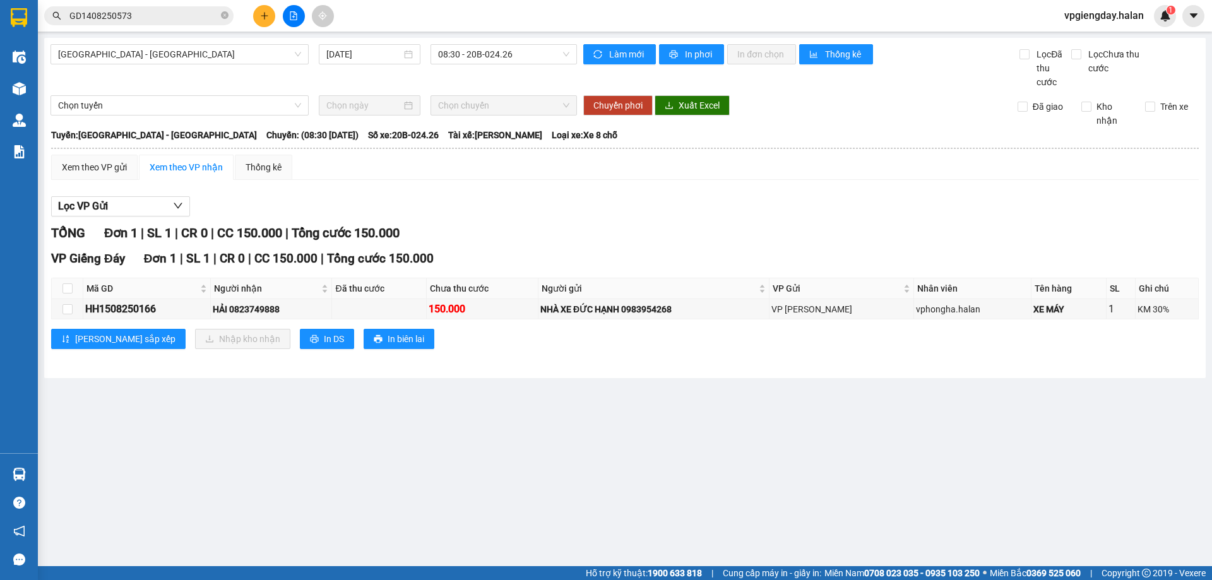
click at [845, 429] on main "[GEOGRAPHIC_DATA] - [GEOGRAPHIC_DATA] [DATE] 08:30 - 20B-024.26 Làm mới In phơi…" at bounding box center [606, 283] width 1212 height 566
drag, startPoint x: 248, startPoint y: 306, endPoint x: 304, endPoint y: 315, distance: 56.4
click at [304, 315] on div "HẢI 0823749888" at bounding box center [271, 309] width 117 height 14
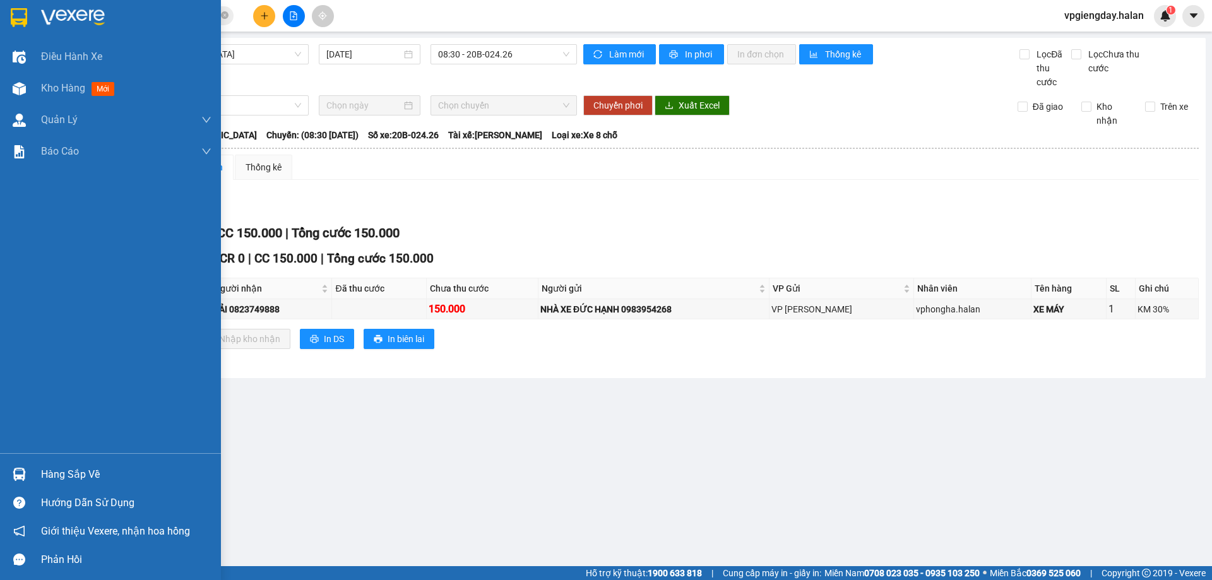
click at [74, 465] on div "Hàng sắp về" at bounding box center [126, 474] width 170 height 19
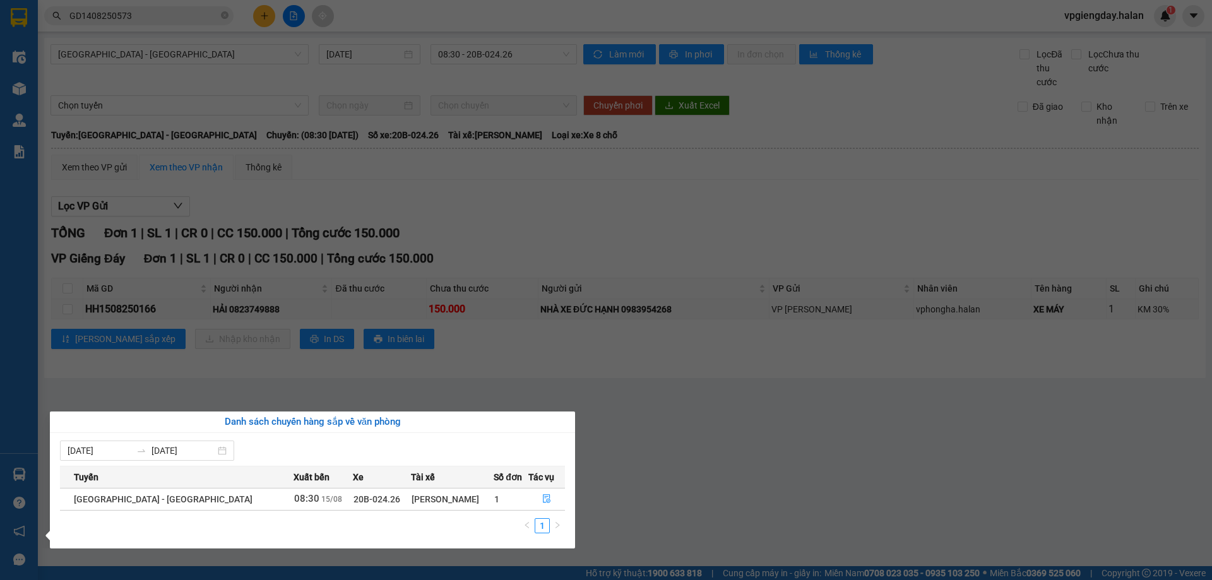
drag, startPoint x: 628, startPoint y: 501, endPoint x: 636, endPoint y: 470, distance: 31.4
click at [631, 497] on section "Kết quả tìm kiếm ( 1 ) Bộ lọc Mã ĐH Trạng thái Món hàng Thu hộ Tổng cước Chưa c…" at bounding box center [606, 290] width 1212 height 580
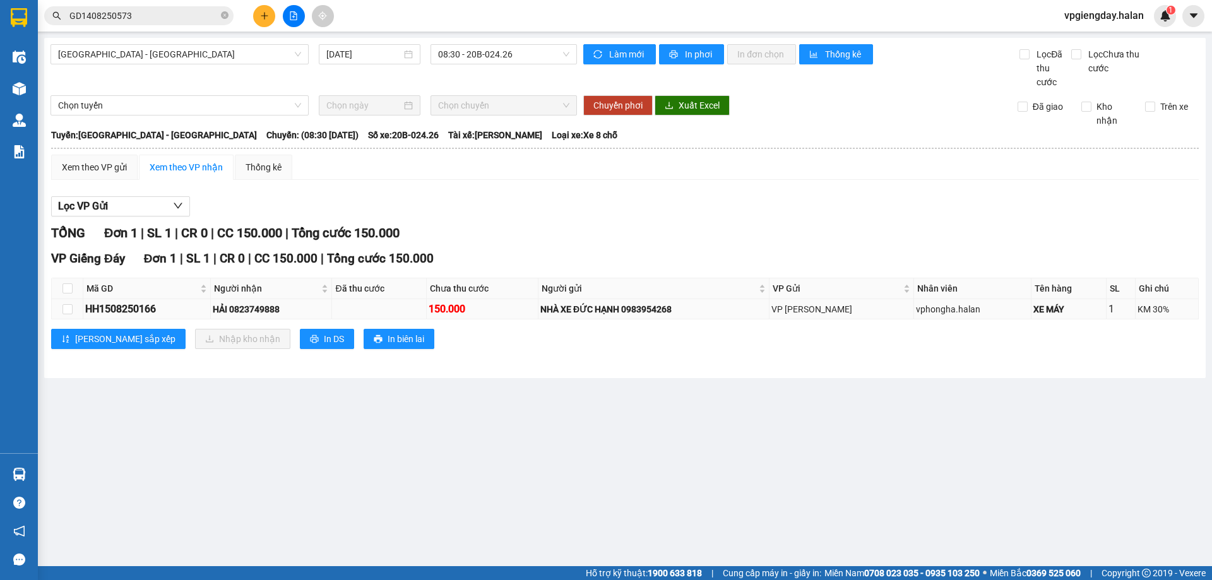
click at [415, 314] on td at bounding box center [379, 309] width 95 height 20
click at [320, 451] on main "[GEOGRAPHIC_DATA] - [GEOGRAPHIC_DATA] [DATE] 08:30 - 20B-024.26 Làm mới In phơi…" at bounding box center [606, 283] width 1212 height 566
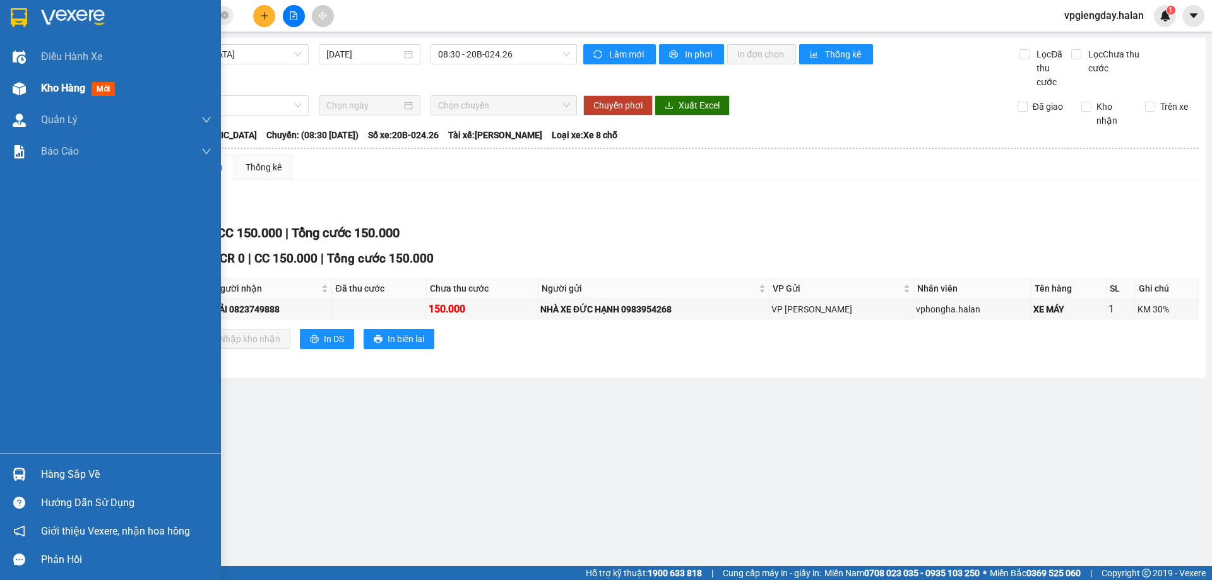
click at [73, 96] on div "Kho hàng mới" at bounding box center [80, 88] width 79 height 16
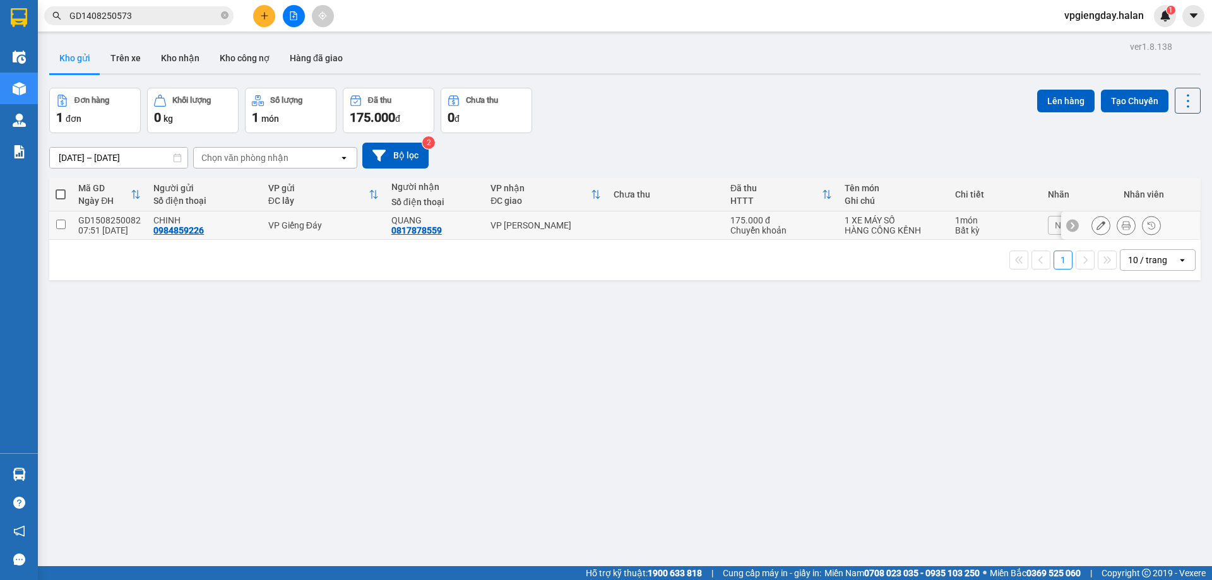
click at [355, 232] on td "VP Giếng Đáy" at bounding box center [323, 225] width 123 height 28
checkbox input "true"
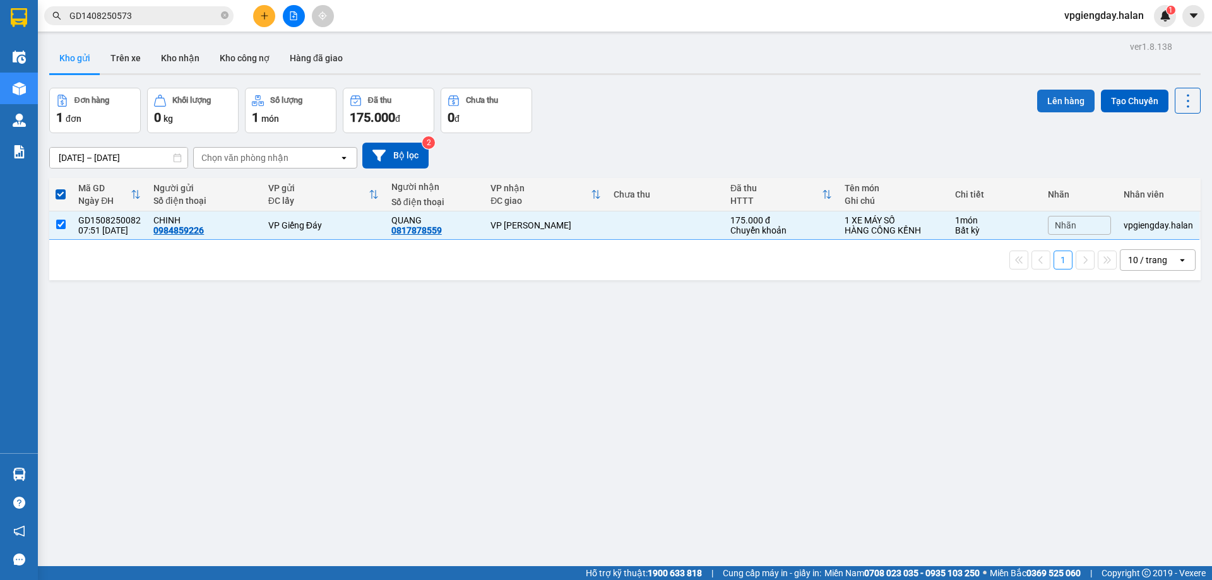
click at [1065, 111] on button "Lên hàng" at bounding box center [1065, 101] width 57 height 23
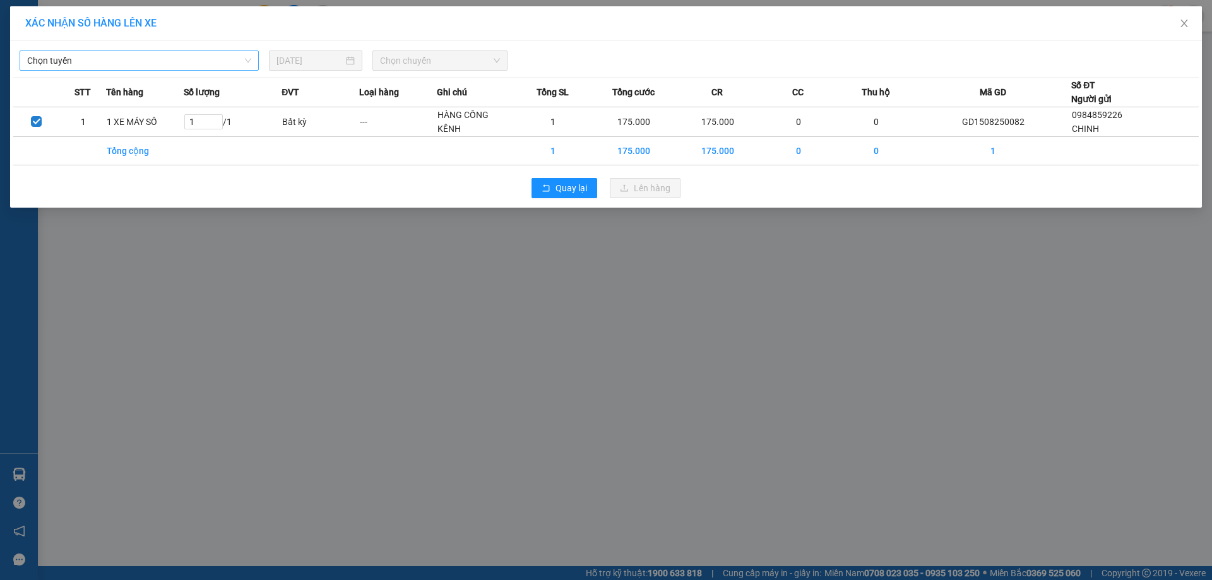
click at [170, 57] on span "Chọn tuyến" at bounding box center [139, 60] width 224 height 19
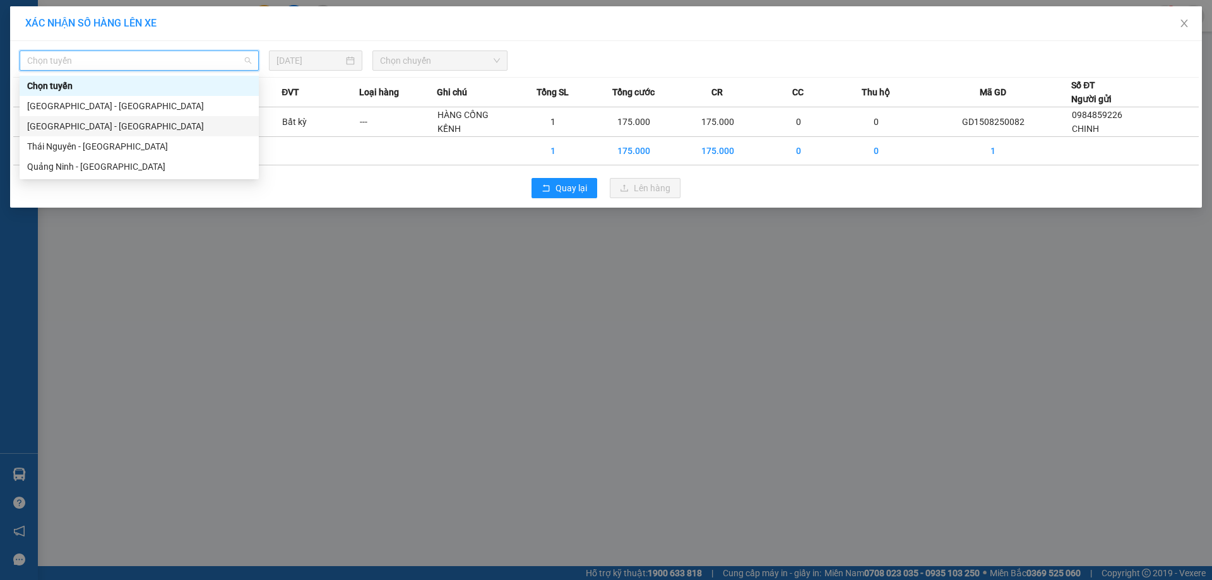
click at [102, 129] on div "[GEOGRAPHIC_DATA] - [GEOGRAPHIC_DATA]" at bounding box center [139, 126] width 224 height 14
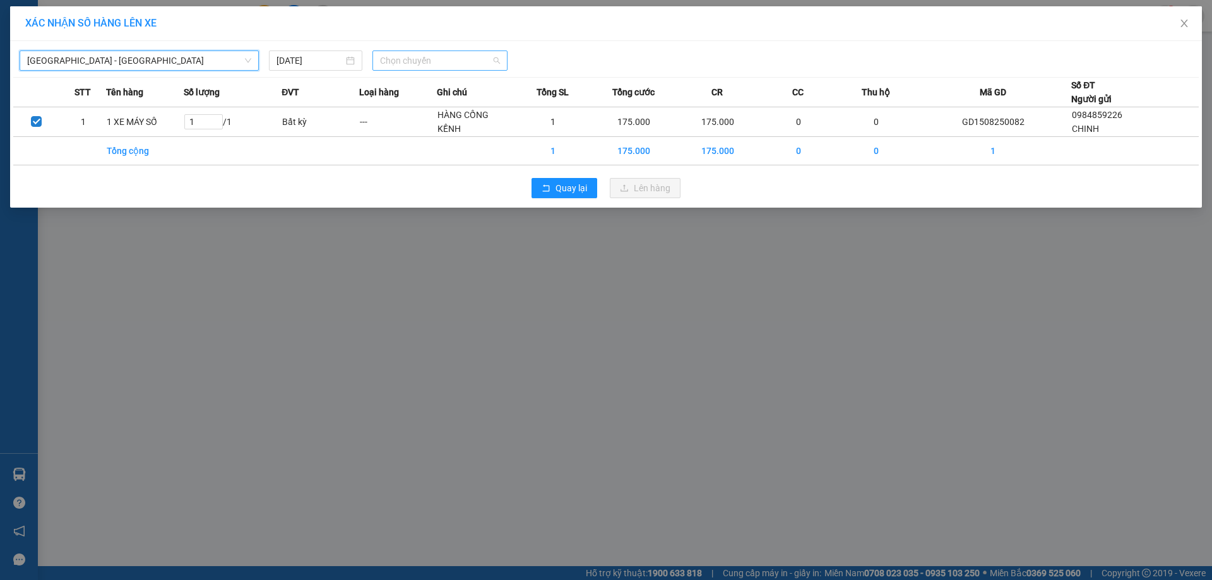
click at [401, 59] on span "Chọn chuyến" at bounding box center [440, 60] width 120 height 19
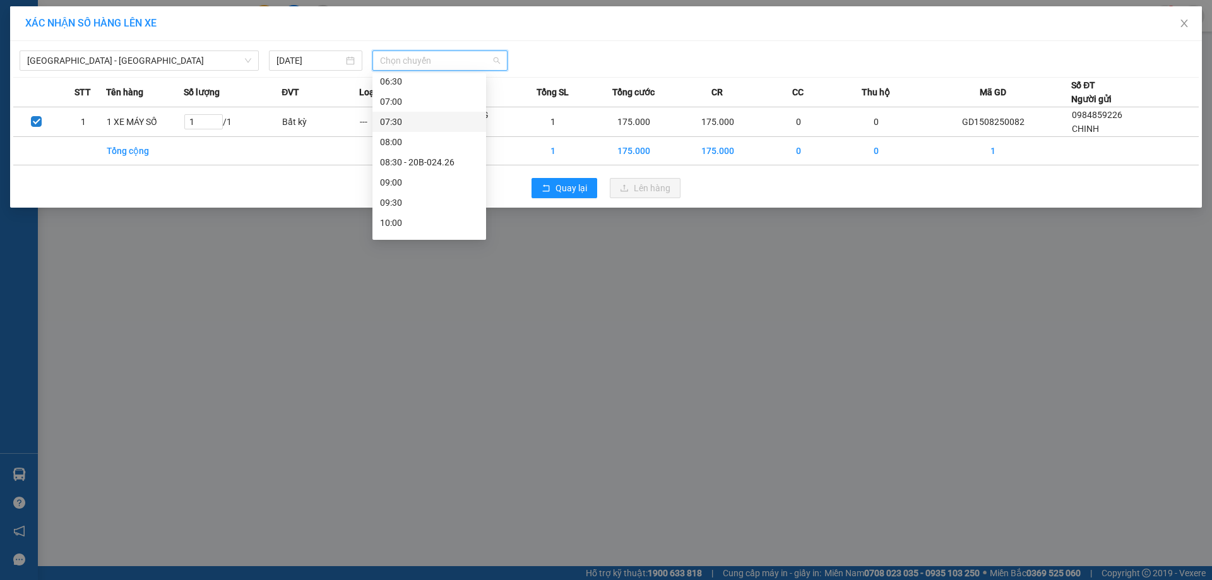
scroll to position [126, 0]
click at [401, 183] on div "09:00" at bounding box center [429, 182] width 98 height 14
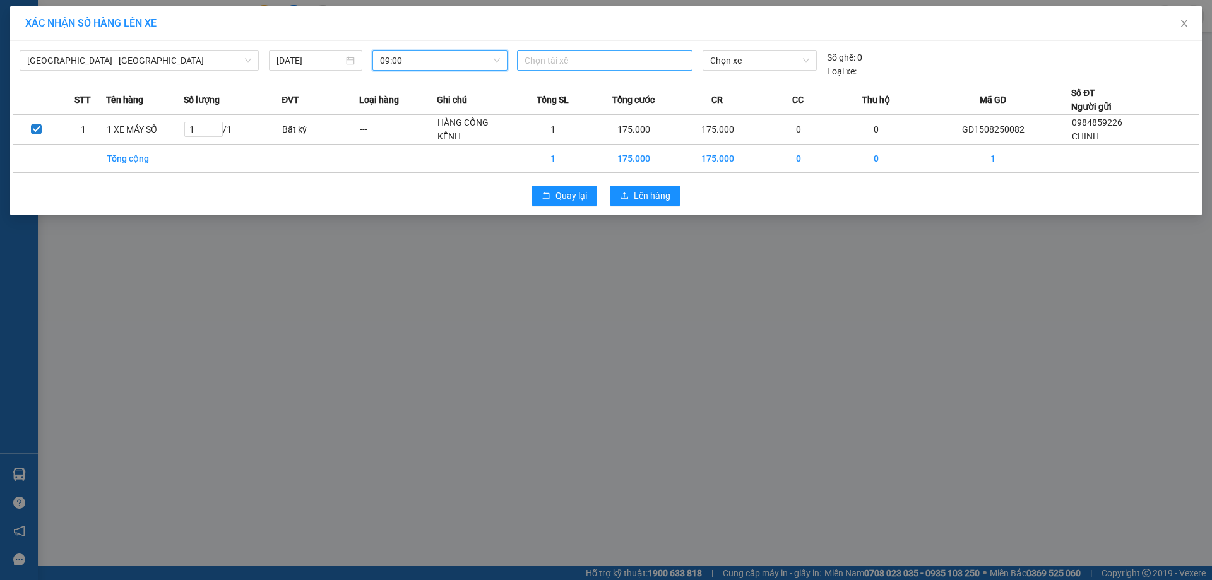
click at [573, 65] on div at bounding box center [604, 60] width 169 height 15
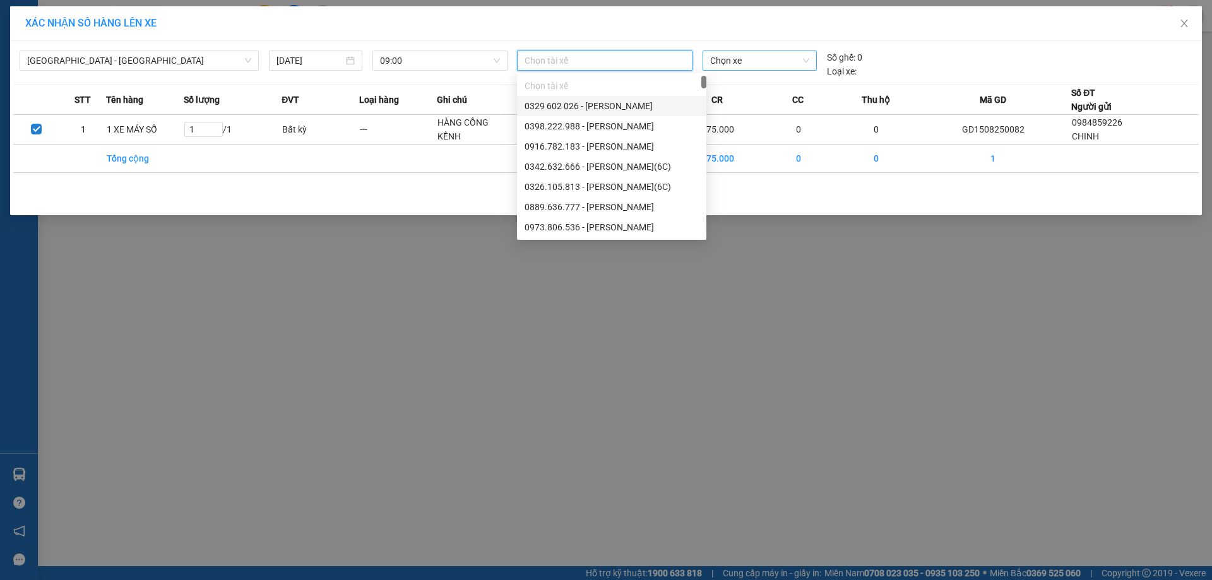
click at [757, 59] on span "Chọn xe" at bounding box center [759, 60] width 98 height 19
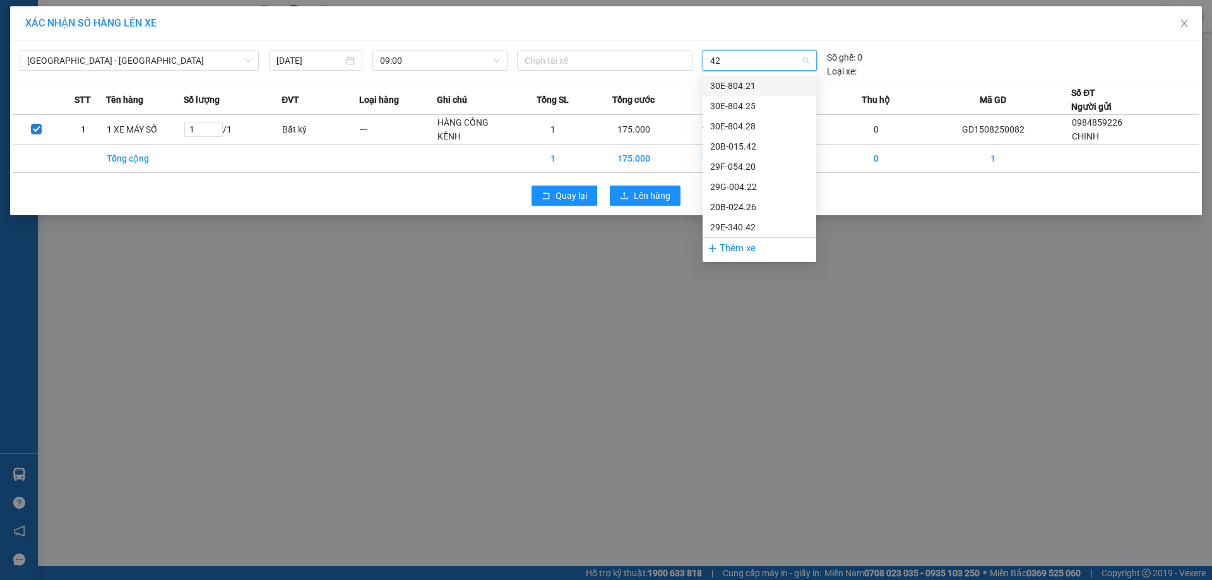
type input "426"
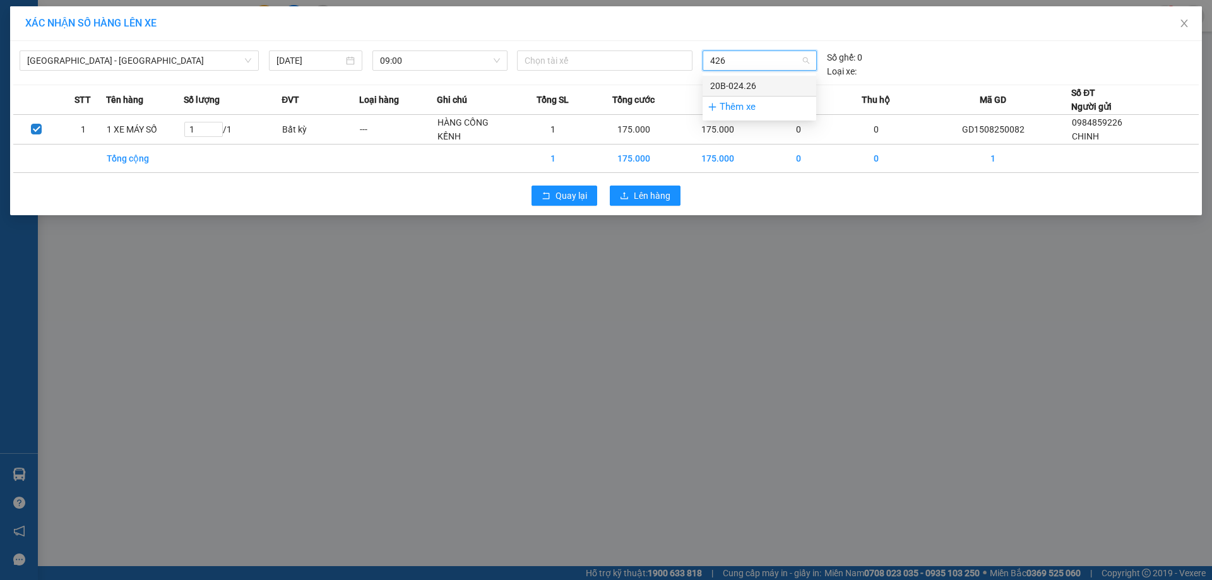
click at [744, 90] on div "20B-024.26" at bounding box center [759, 86] width 98 height 14
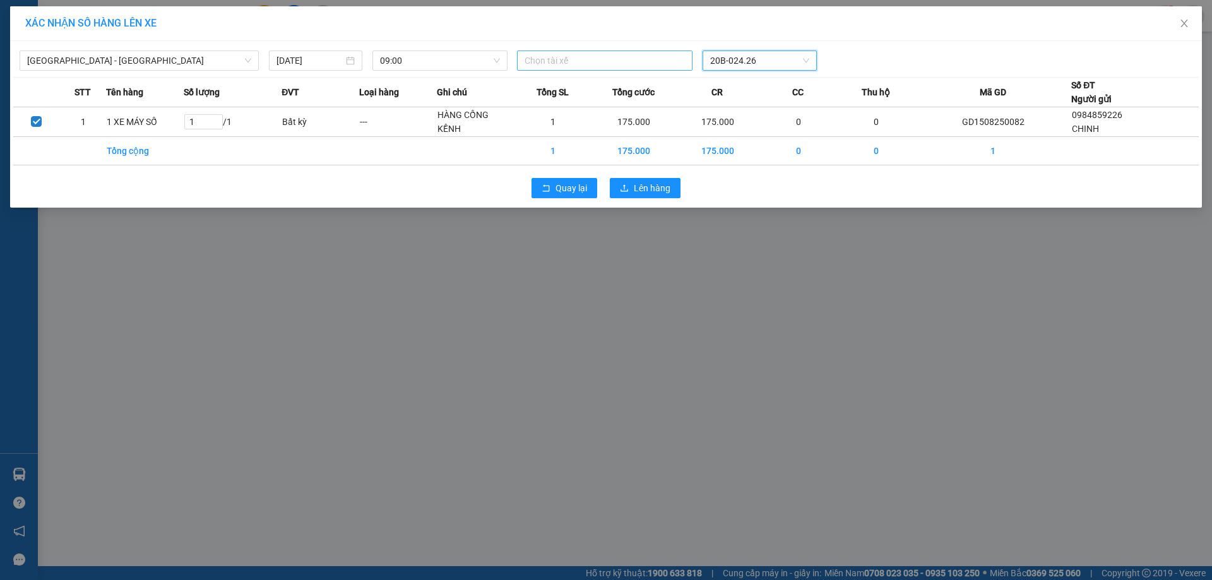
click at [602, 63] on div at bounding box center [604, 60] width 169 height 15
click at [831, 305] on div "XÁC NHẬN SỐ HÀNG LÊN XE [GEOGRAPHIC_DATA] - [GEOGRAPHIC_DATA] [DATE] 09:00 Chọn…" at bounding box center [606, 290] width 1212 height 580
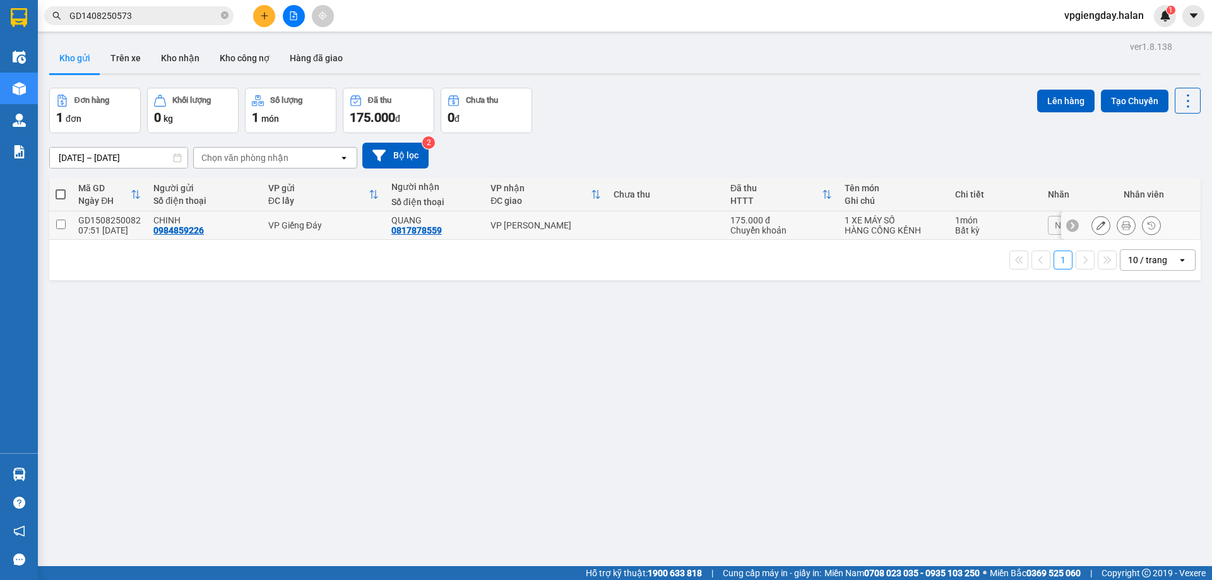
click at [686, 229] on td at bounding box center [665, 225] width 117 height 28
checkbox input "true"
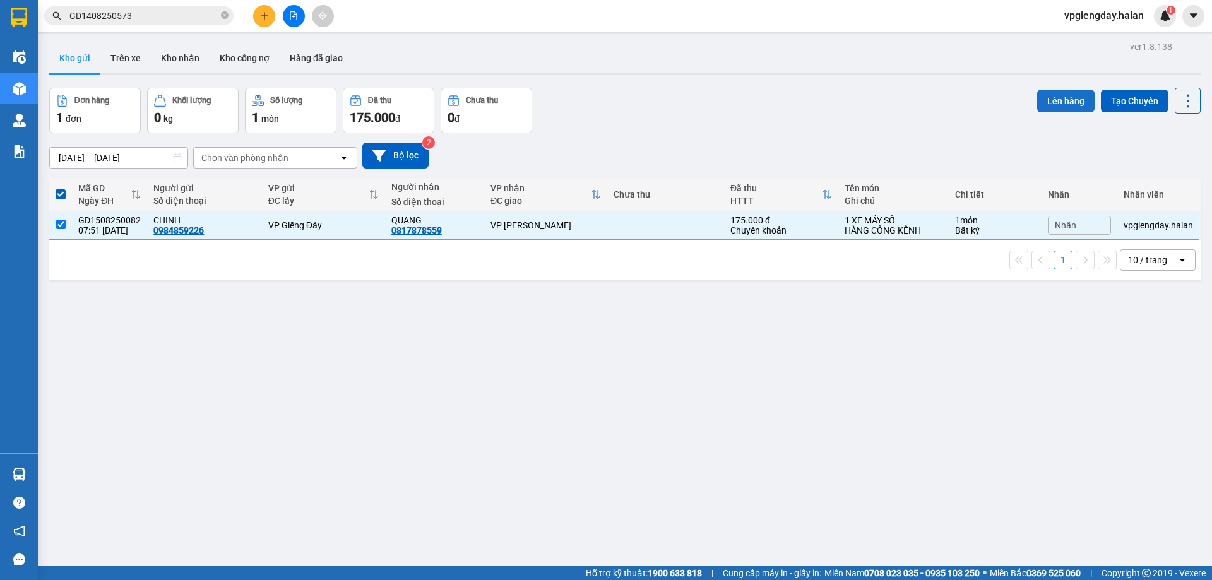
click at [1042, 97] on button "Lên hàng" at bounding box center [1065, 101] width 57 height 23
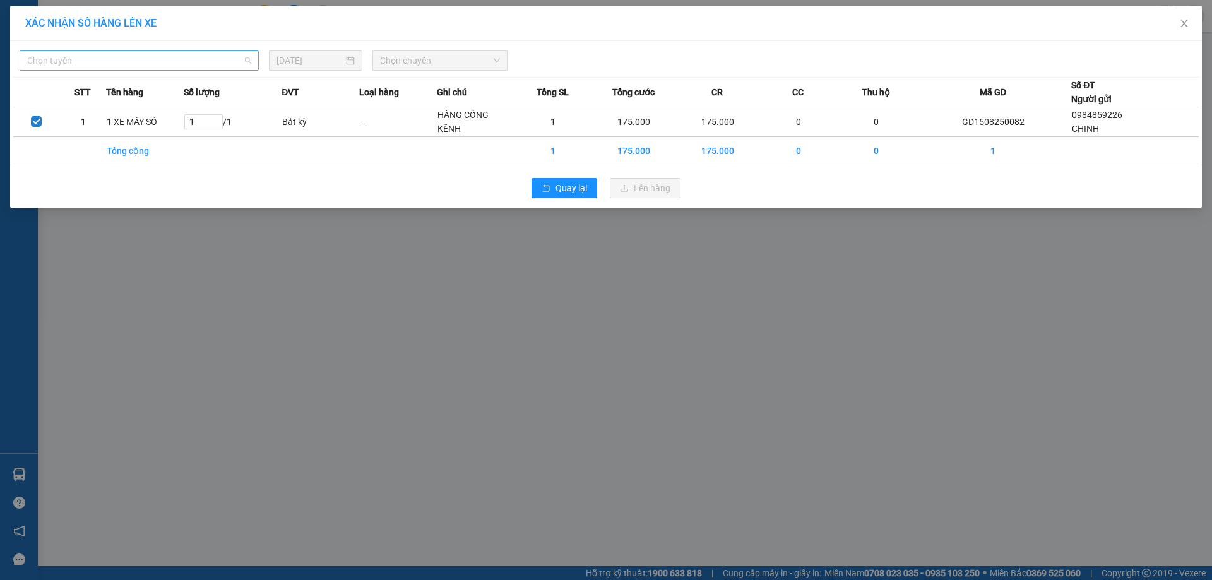
click at [208, 66] on span "Chọn tuyến" at bounding box center [139, 60] width 224 height 19
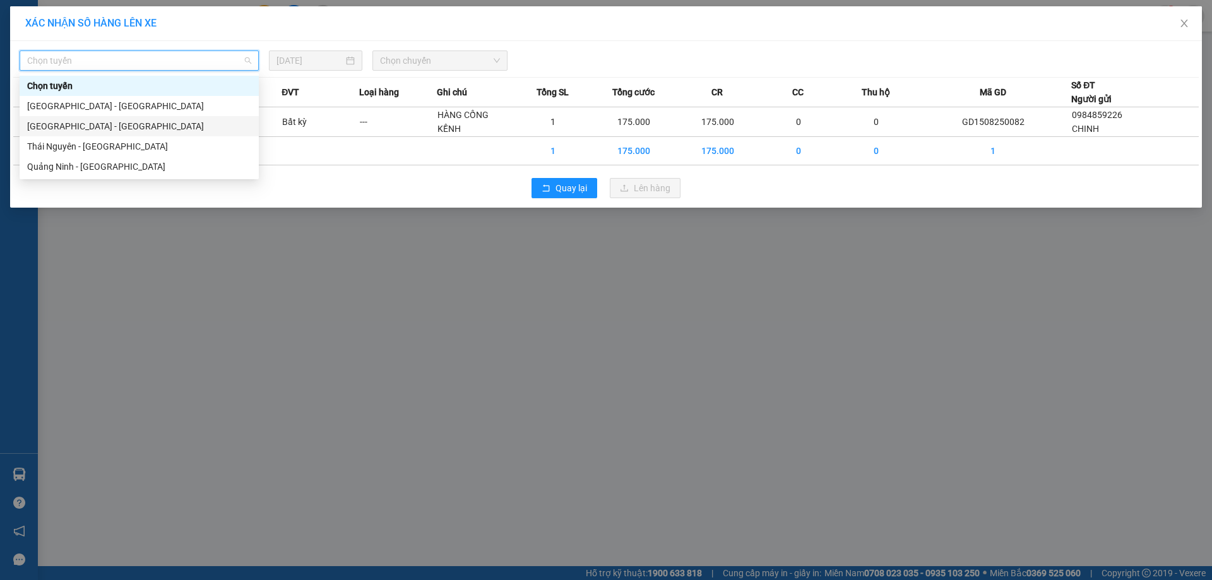
click at [83, 129] on div "[GEOGRAPHIC_DATA] - [GEOGRAPHIC_DATA]" at bounding box center [139, 126] width 224 height 14
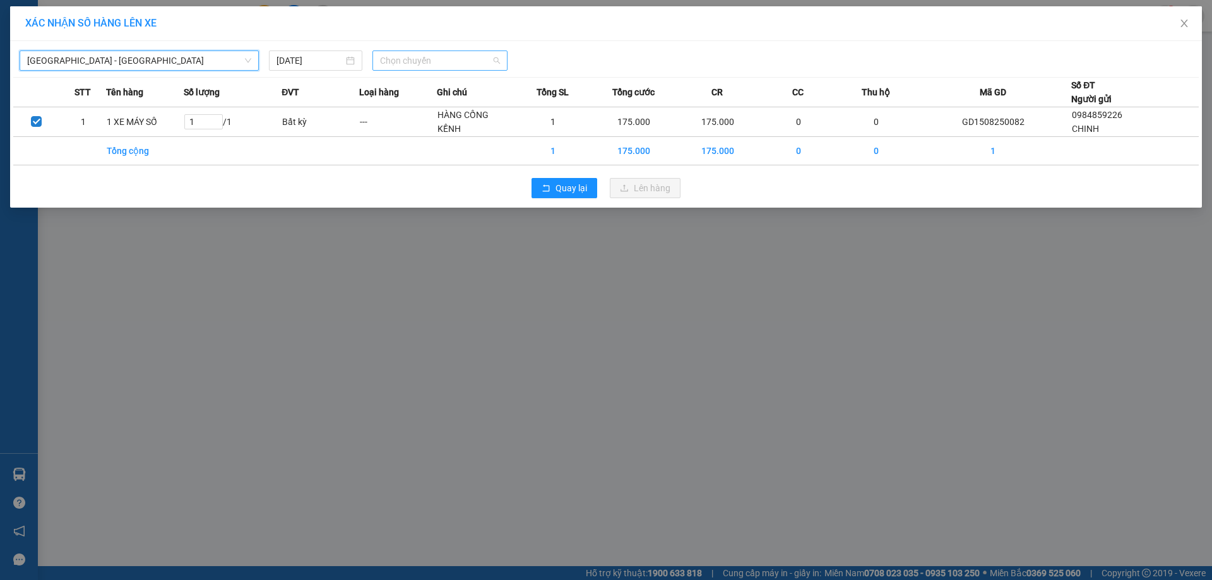
click at [408, 64] on span "Chọn chuyến" at bounding box center [440, 60] width 120 height 19
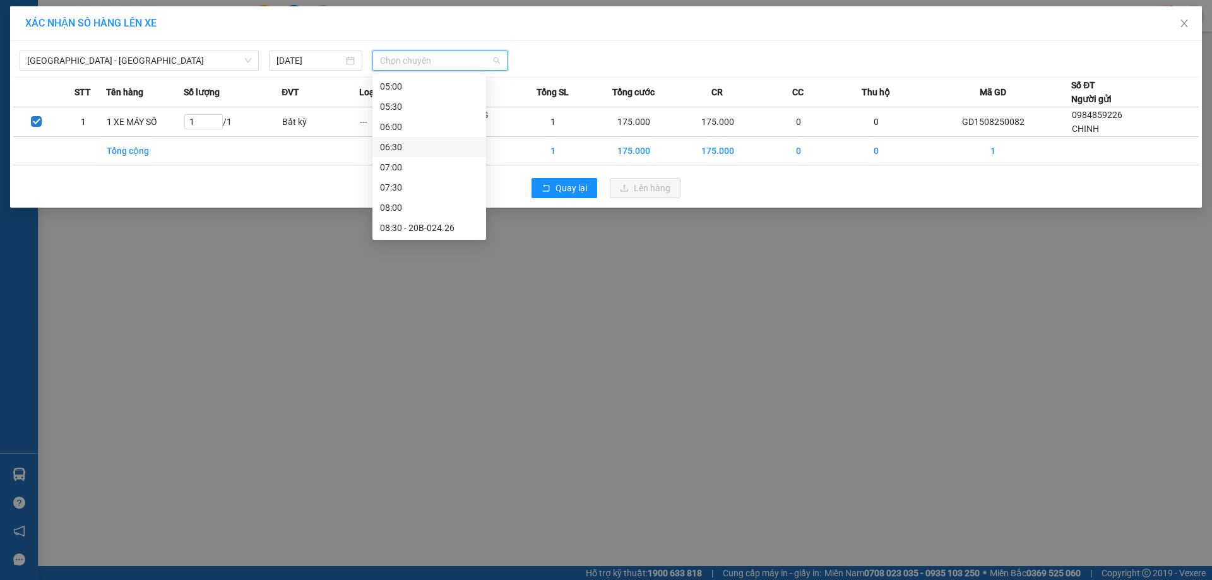
scroll to position [126, 0]
click at [404, 179] on div "09:00" at bounding box center [429, 182] width 98 height 14
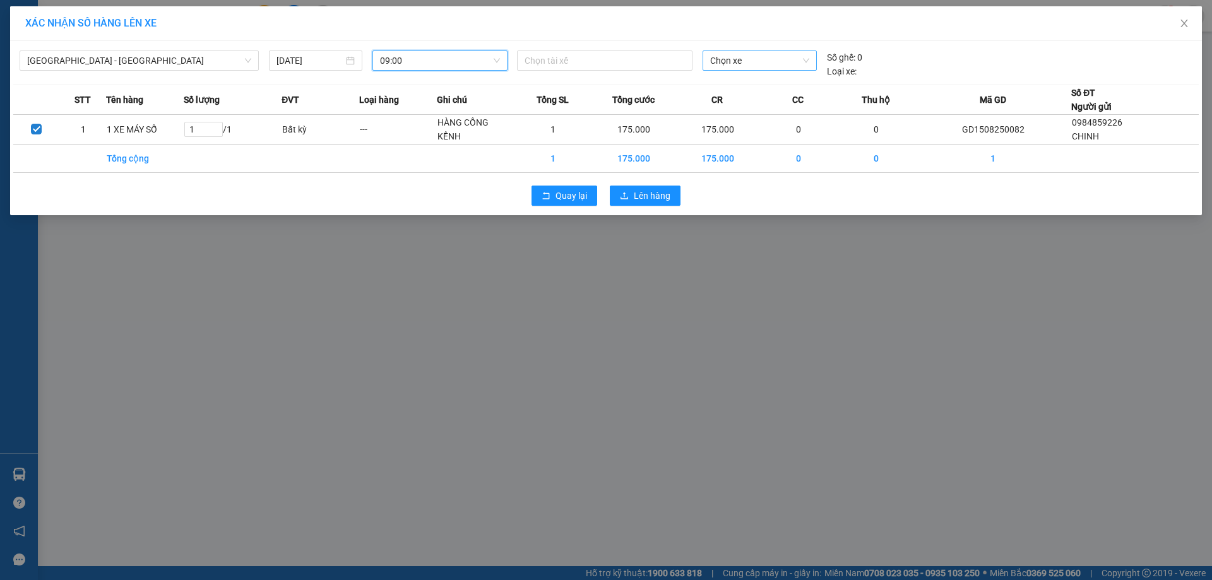
click at [737, 57] on span "Chọn xe" at bounding box center [759, 60] width 98 height 19
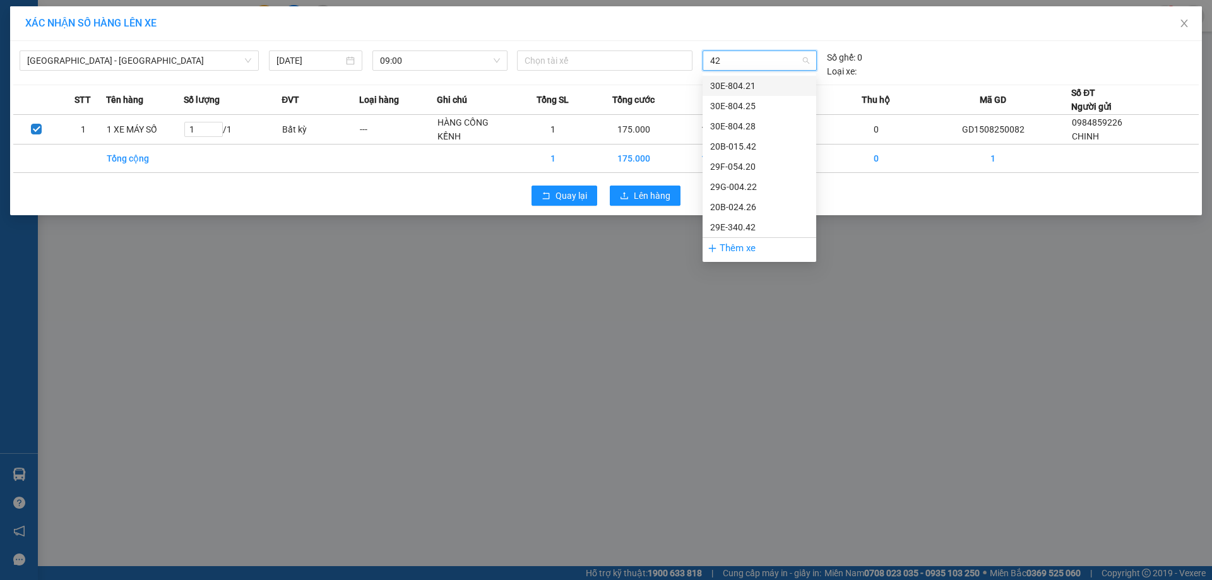
type input "426"
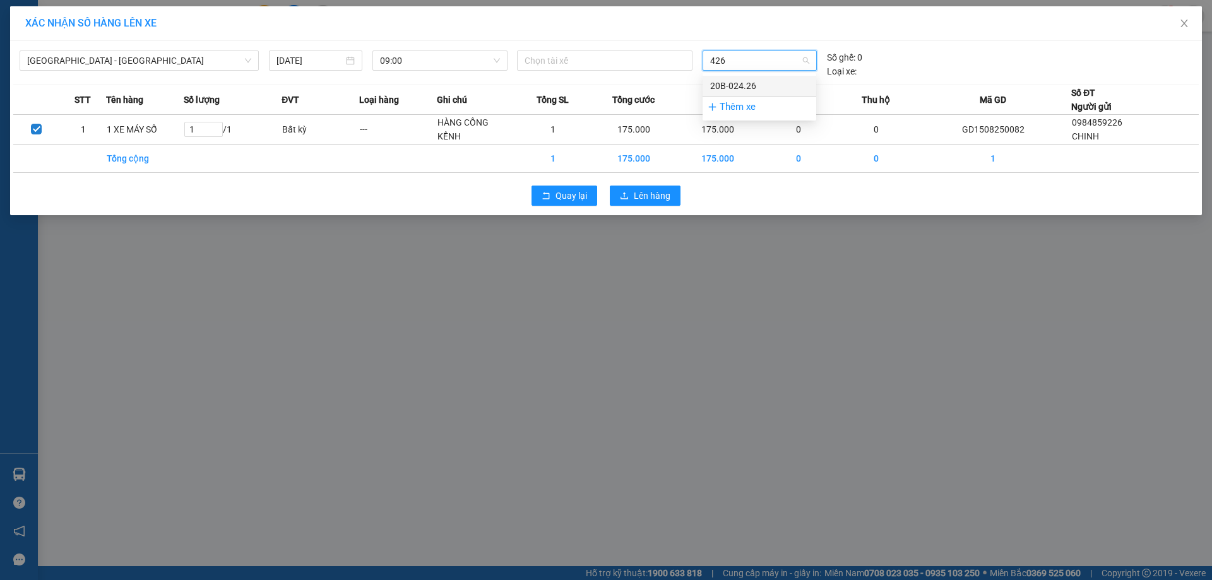
click at [721, 81] on div "20B-024.26" at bounding box center [759, 86] width 98 height 14
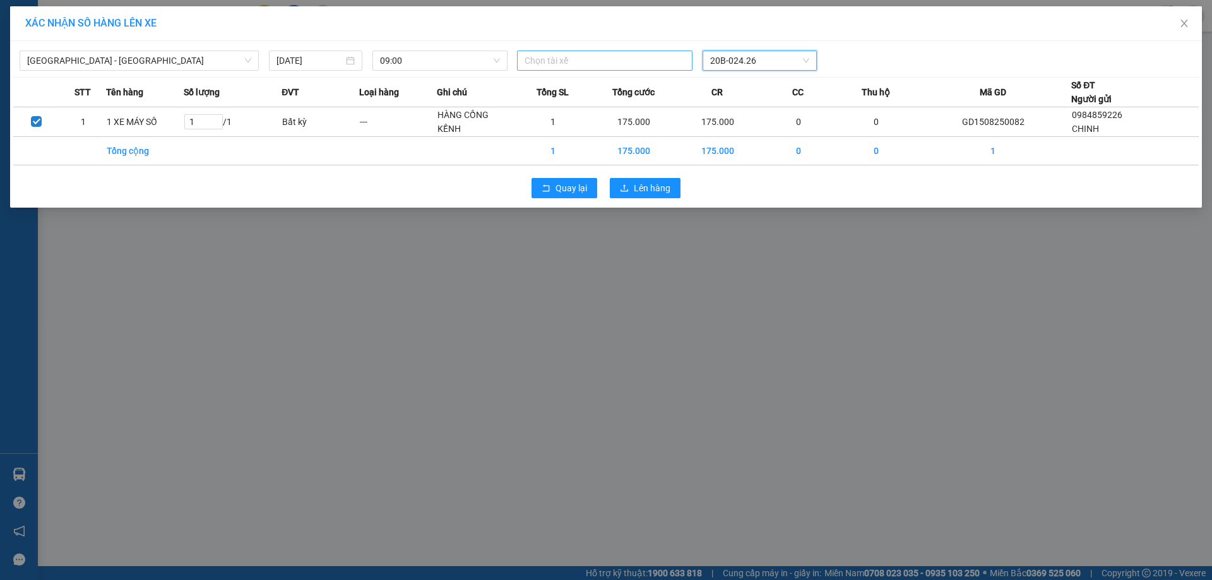
click at [614, 66] on div at bounding box center [604, 60] width 169 height 15
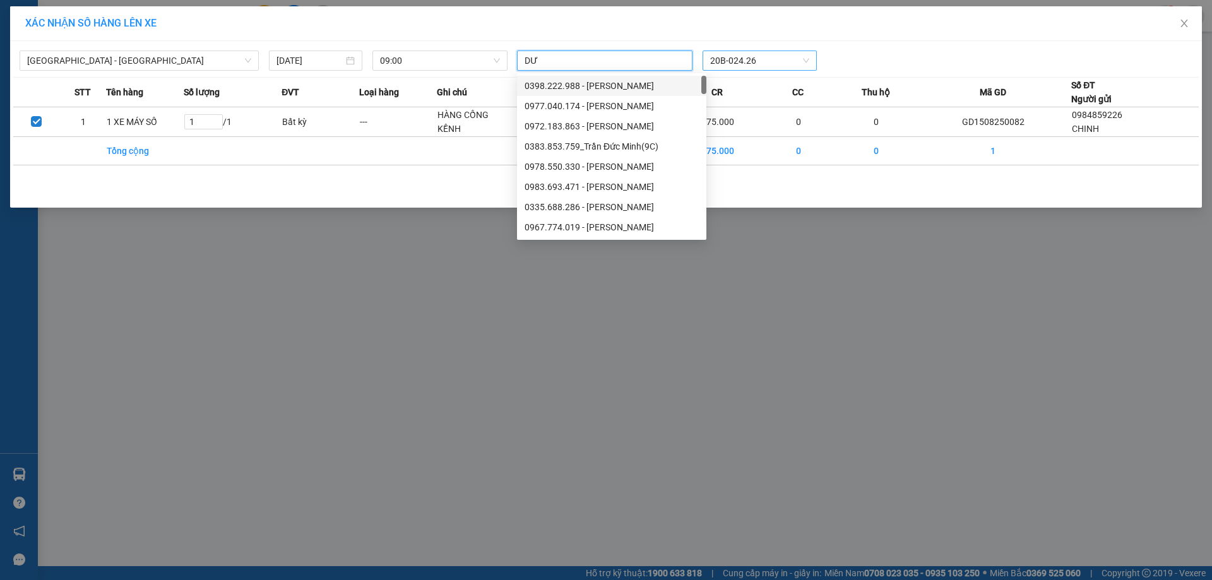
type input "D"
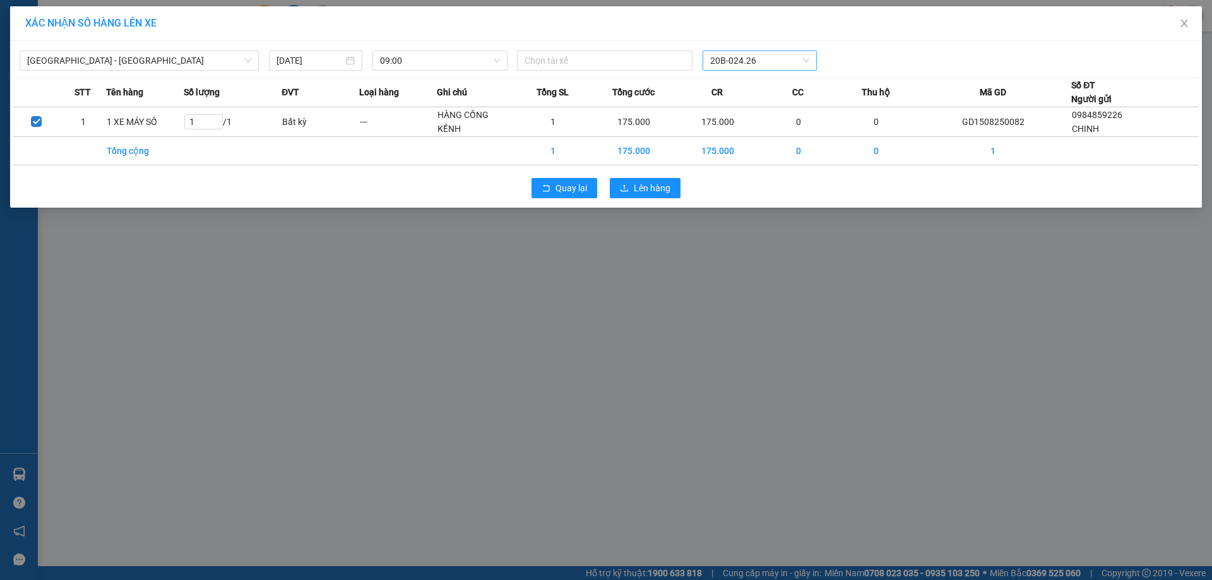
click at [356, 172] on div "Quay lại Lên hàng" at bounding box center [606, 188] width 1186 height 33
click at [402, 304] on div "XÁC NHẬN SỐ HÀNG LÊN XE [GEOGRAPHIC_DATA] - [GEOGRAPHIC_DATA] [DATE] 09:00 Chọn…" at bounding box center [606, 290] width 1212 height 580
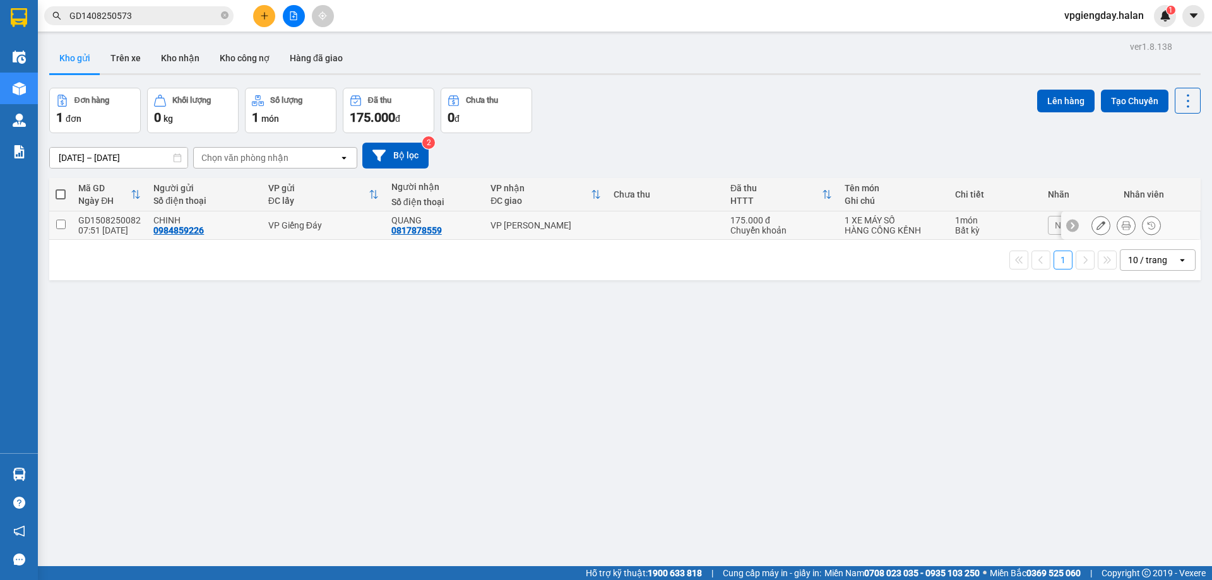
click at [64, 225] on input "checkbox" at bounding box center [60, 224] width 9 height 9
checkbox input "true"
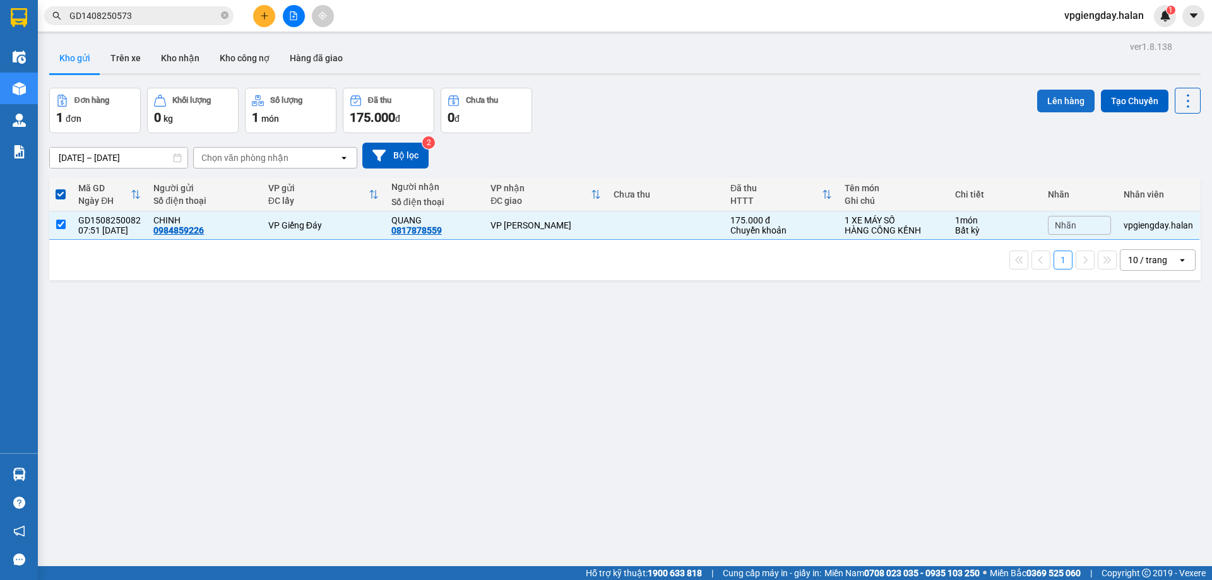
click at [1051, 105] on button "Lên hàng" at bounding box center [1065, 101] width 57 height 23
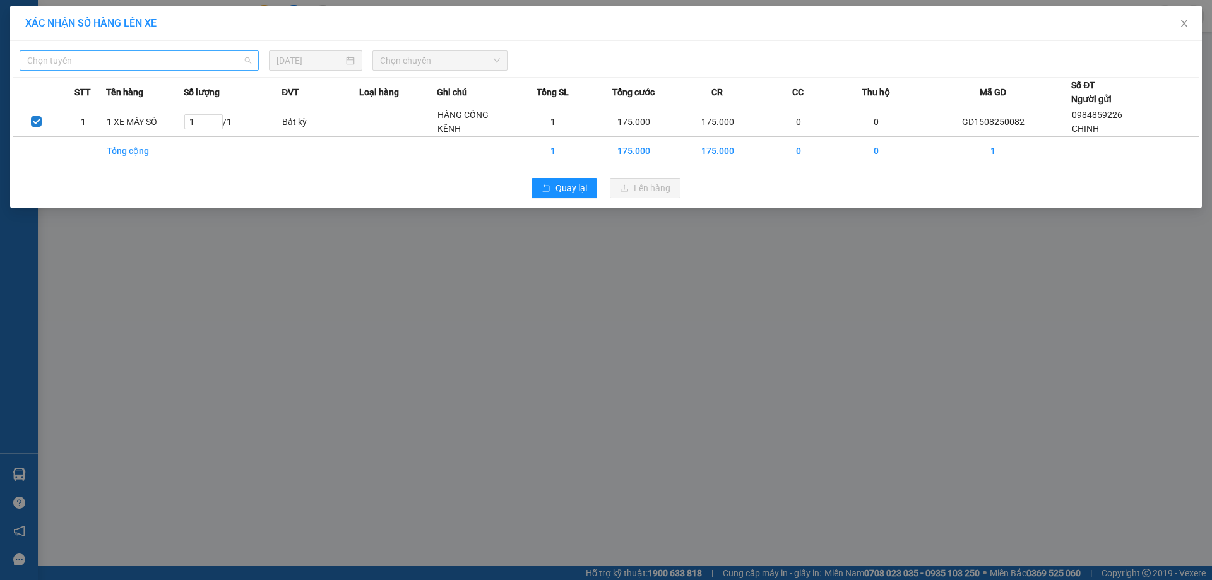
click at [177, 64] on span "Chọn tuyến" at bounding box center [139, 60] width 224 height 19
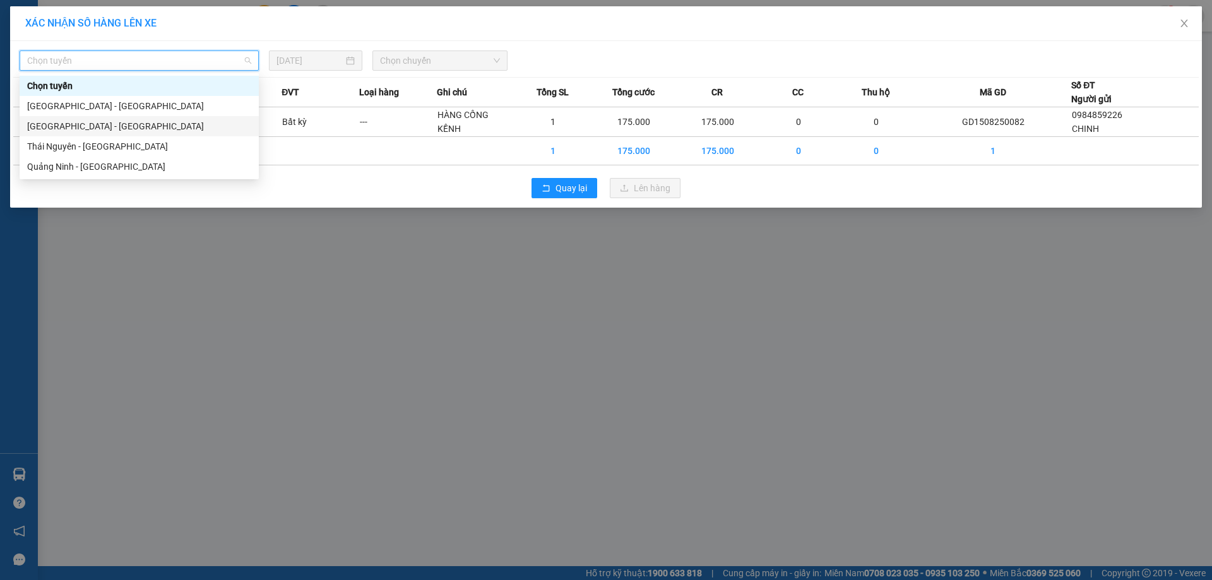
click at [105, 125] on div "[GEOGRAPHIC_DATA] - [GEOGRAPHIC_DATA]" at bounding box center [139, 126] width 224 height 14
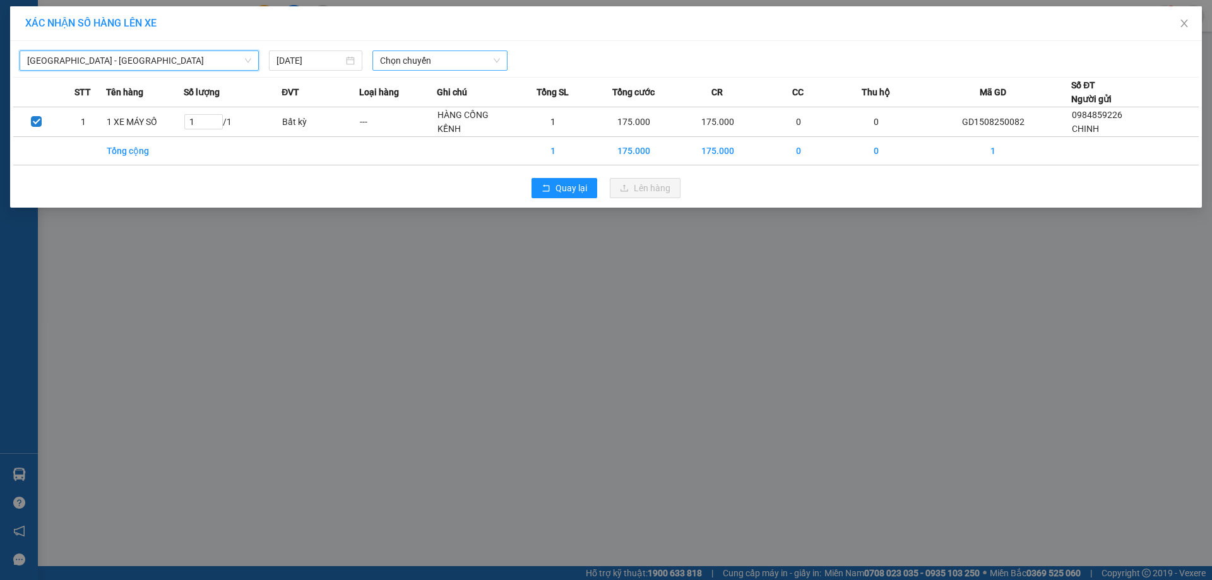
click at [425, 61] on span "Chọn chuyến" at bounding box center [440, 60] width 120 height 19
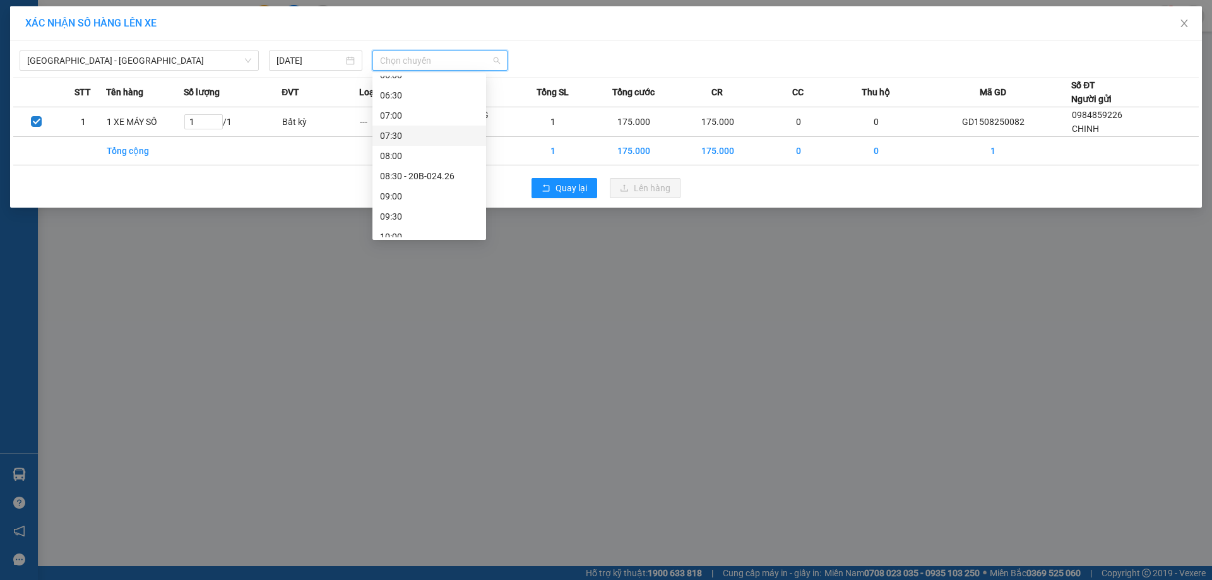
scroll to position [126, 0]
click at [397, 184] on div "09:00" at bounding box center [429, 182] width 98 height 14
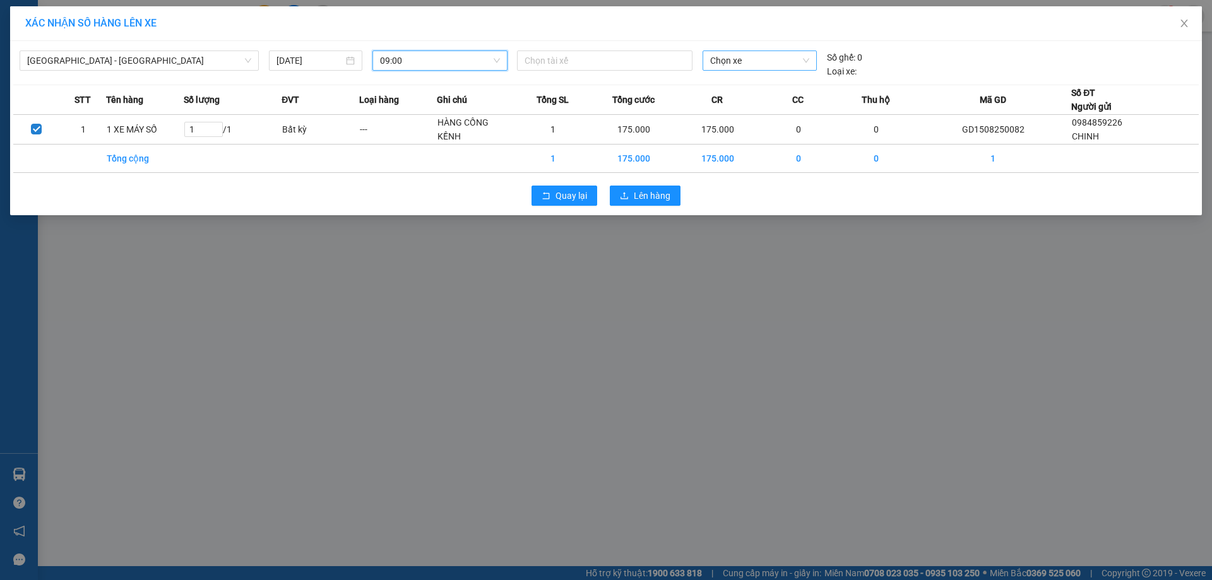
click at [721, 63] on span "Chọn xe" at bounding box center [759, 60] width 98 height 19
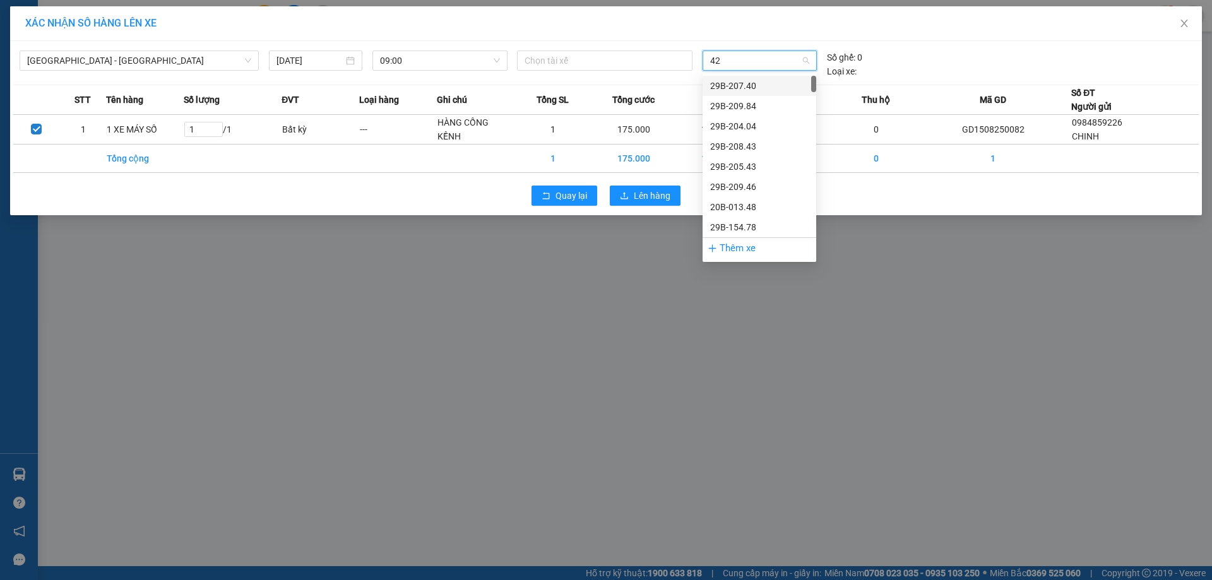
type input "426"
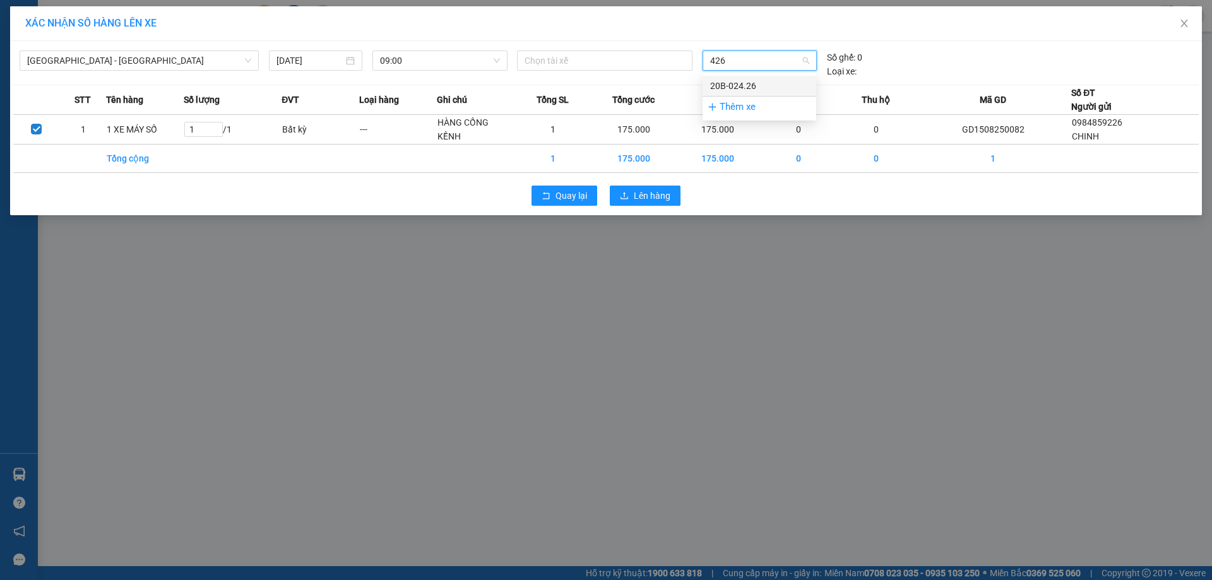
click at [771, 83] on div "20B-024.26" at bounding box center [759, 86] width 98 height 14
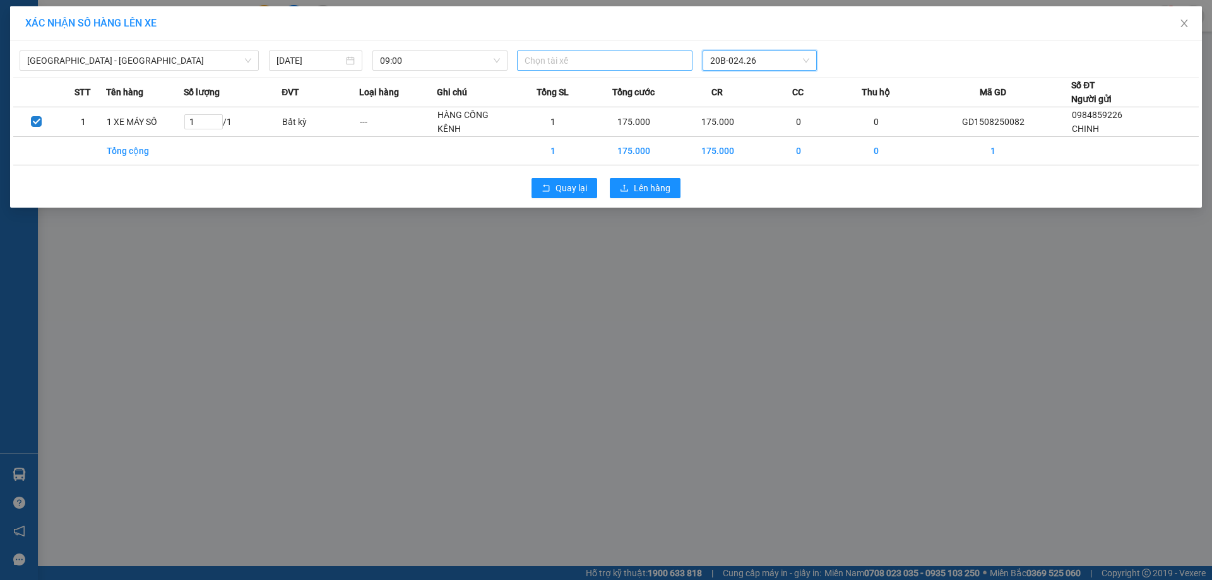
click at [608, 66] on div at bounding box center [604, 60] width 169 height 15
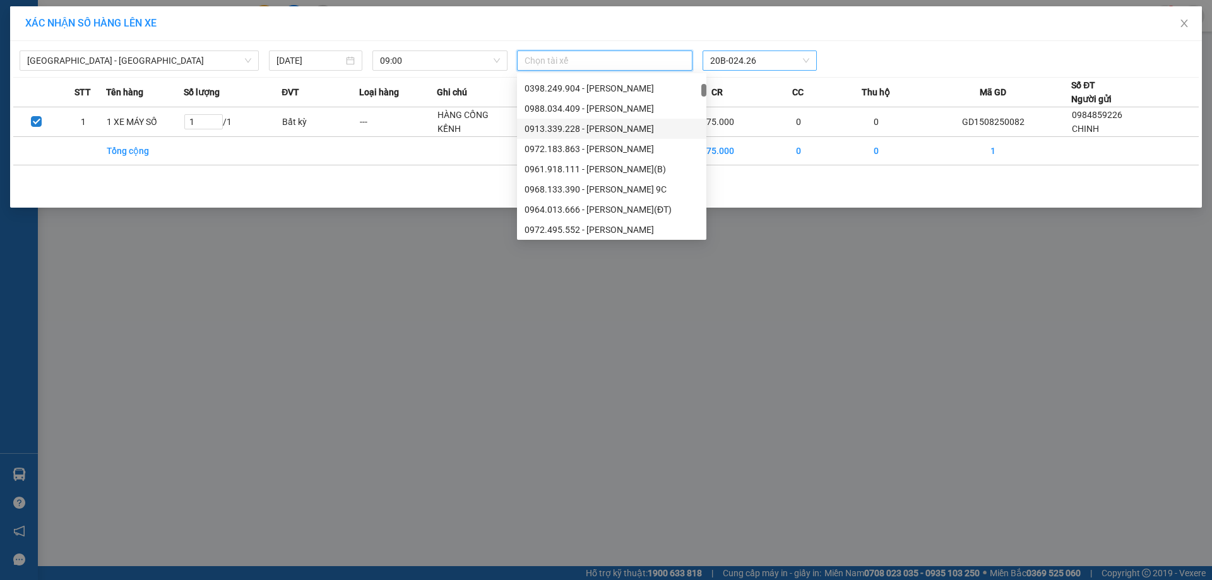
scroll to position [0, 0]
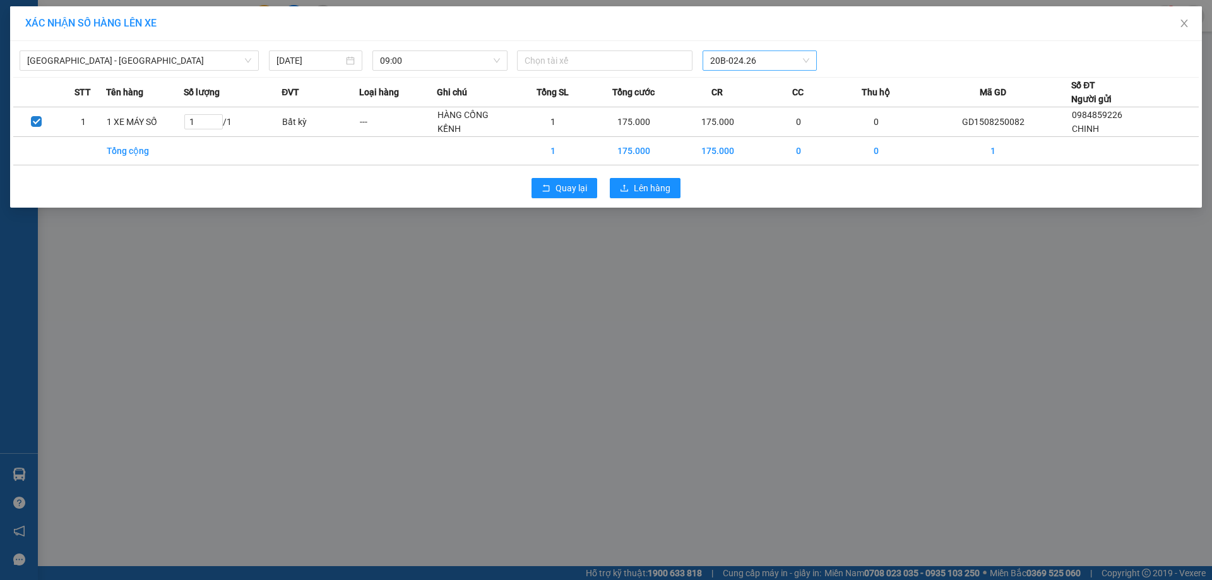
click at [310, 22] on div "XÁC NHẬN SỐ HÀNG LÊN XE" at bounding box center [606, 23] width 1162 height 14
click at [643, 62] on div at bounding box center [604, 60] width 169 height 15
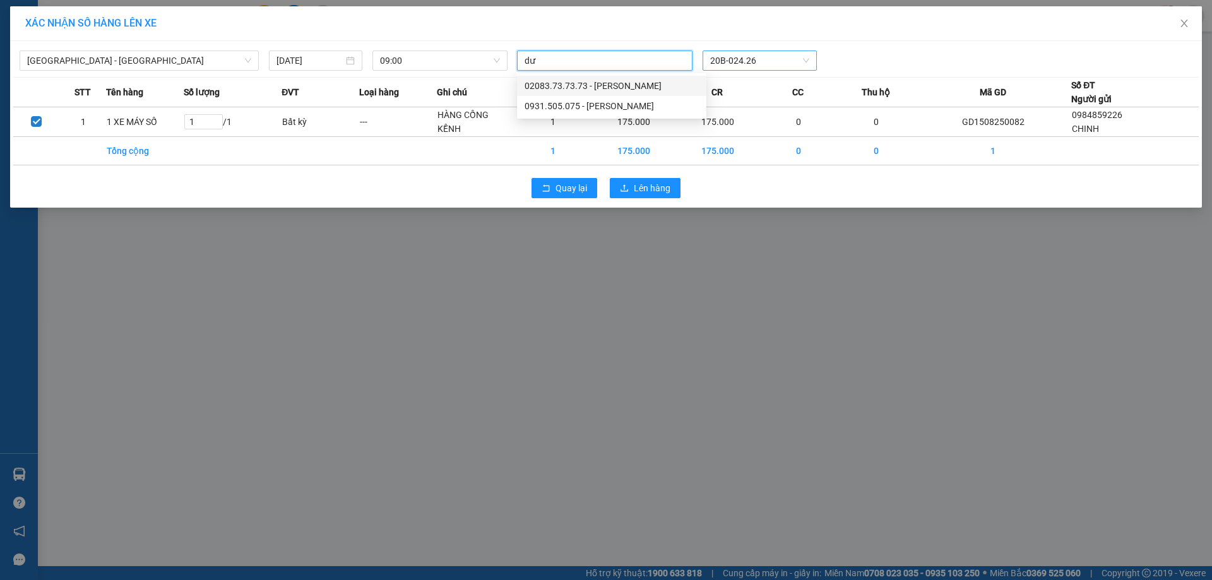
type input "d"
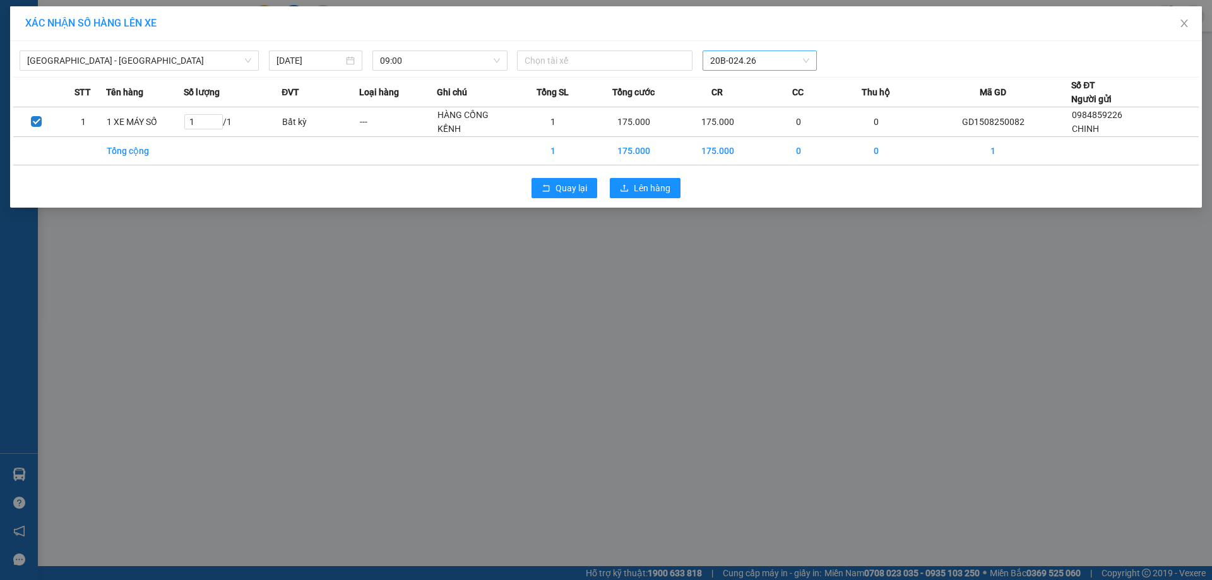
click at [225, 343] on div "XÁC NHẬN SỐ HÀNG LÊN XE [GEOGRAPHIC_DATA] - [GEOGRAPHIC_DATA] [DATE] 09:00 Chọn…" at bounding box center [606, 290] width 1212 height 580
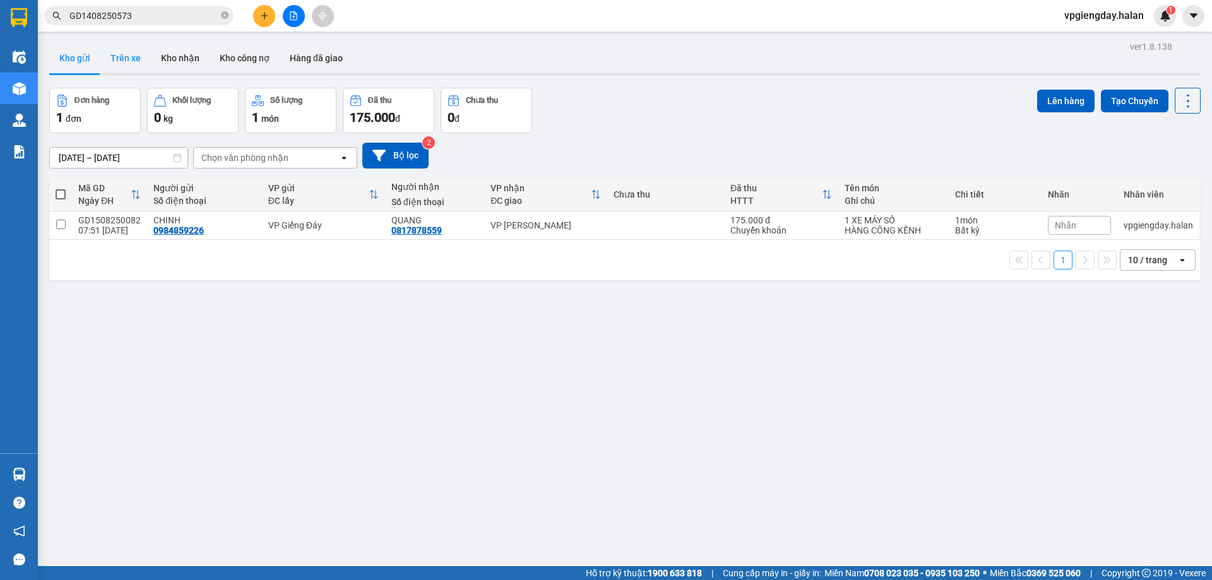
click at [122, 56] on button "Trên xe" at bounding box center [125, 58] width 51 height 30
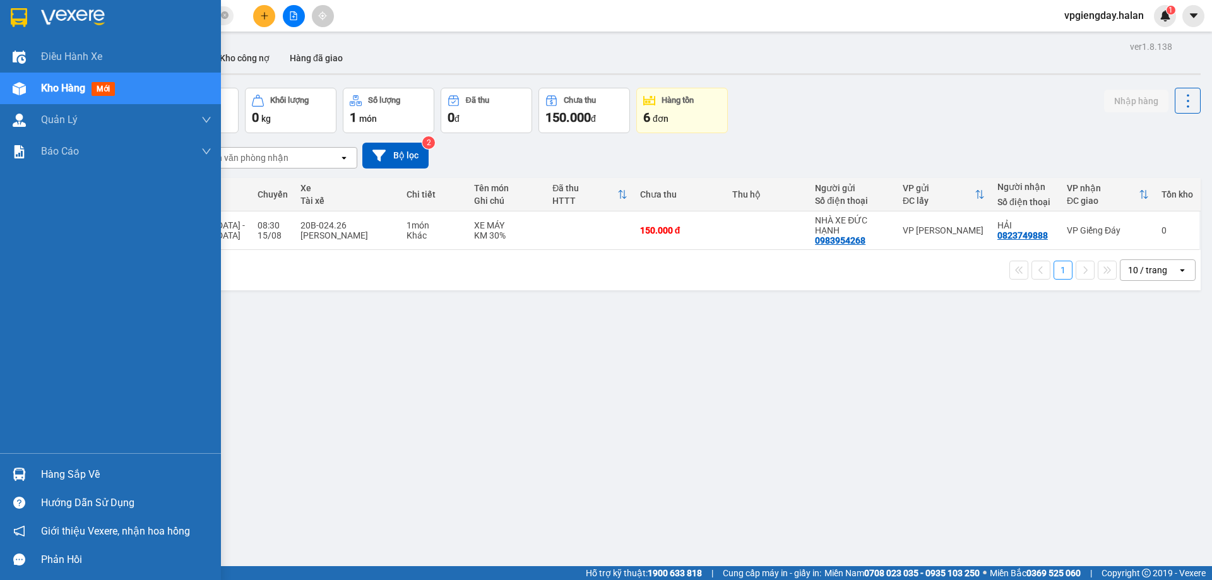
click at [89, 476] on div "Hàng sắp về" at bounding box center [126, 474] width 170 height 19
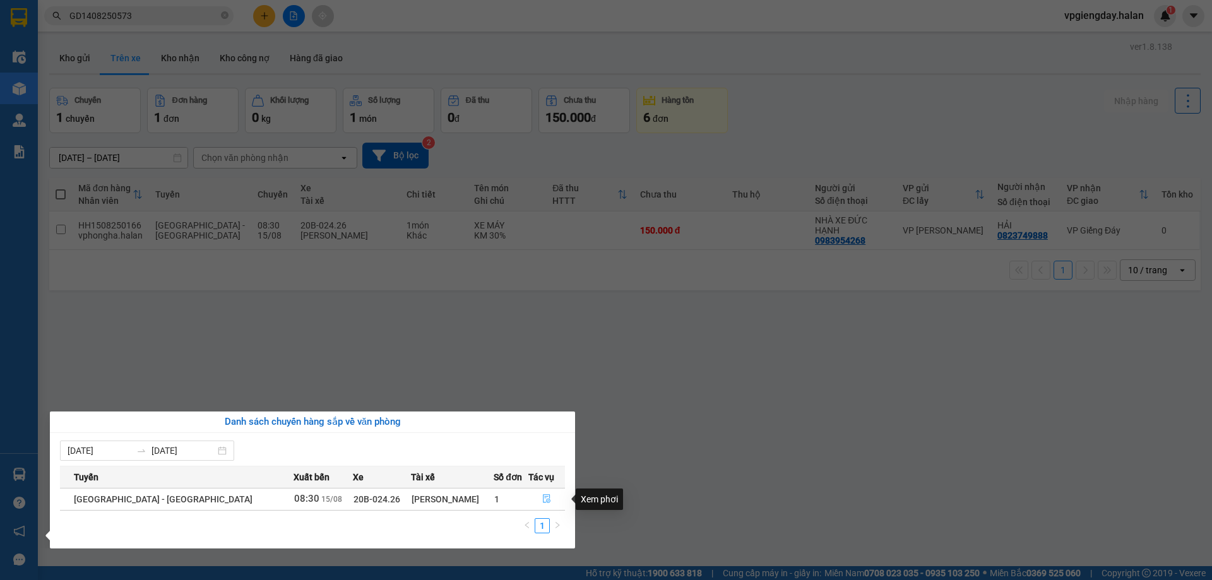
click at [542, 497] on icon "file-done" at bounding box center [546, 498] width 9 height 9
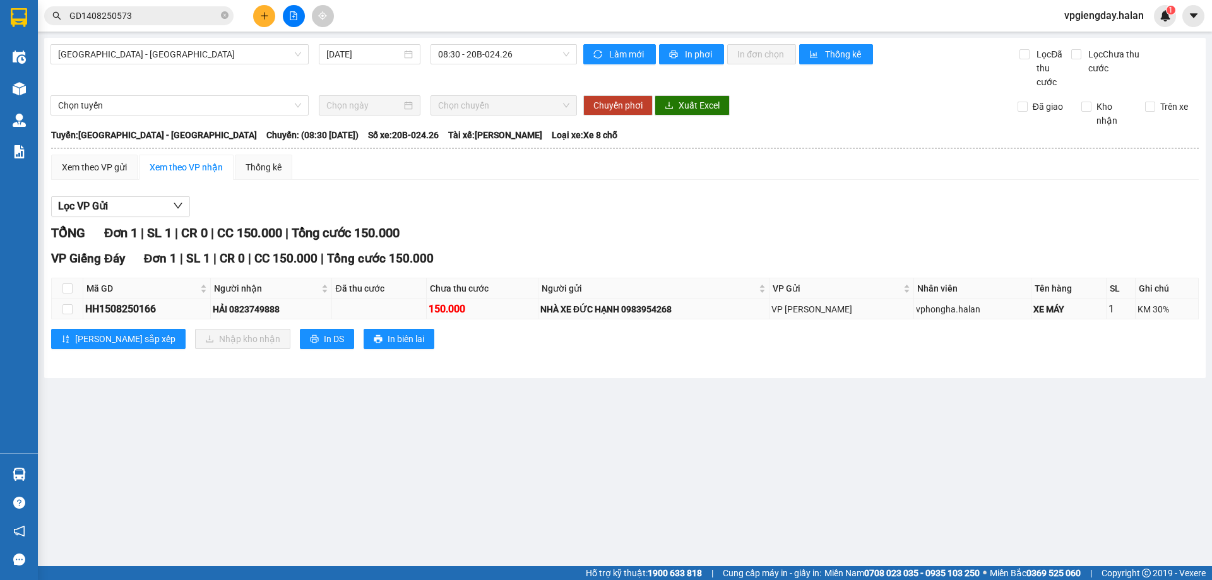
click at [190, 304] on div "HH1508250166" at bounding box center [146, 309] width 123 height 16
click at [69, 304] on input "checkbox" at bounding box center [68, 309] width 10 height 10
checkbox input "true"
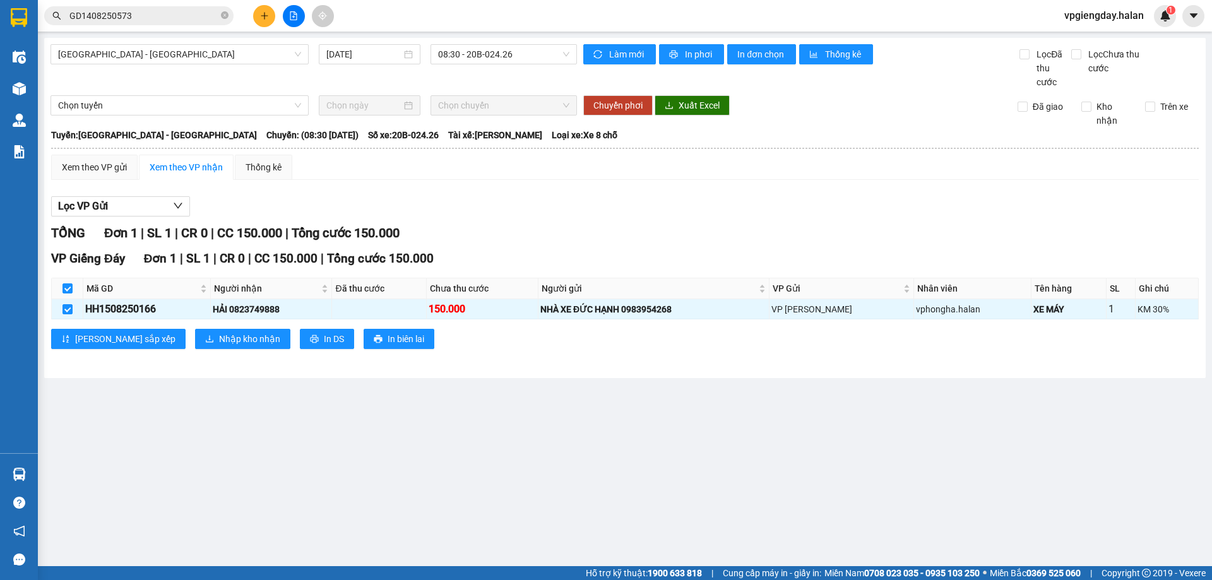
click at [241, 406] on main "[GEOGRAPHIC_DATA] - [GEOGRAPHIC_DATA] [DATE] 08:30 - 20B-024.26 Làm mới In phơi…" at bounding box center [606, 283] width 1212 height 566
click at [219, 336] on span "Nhập kho nhận" at bounding box center [249, 339] width 61 height 14
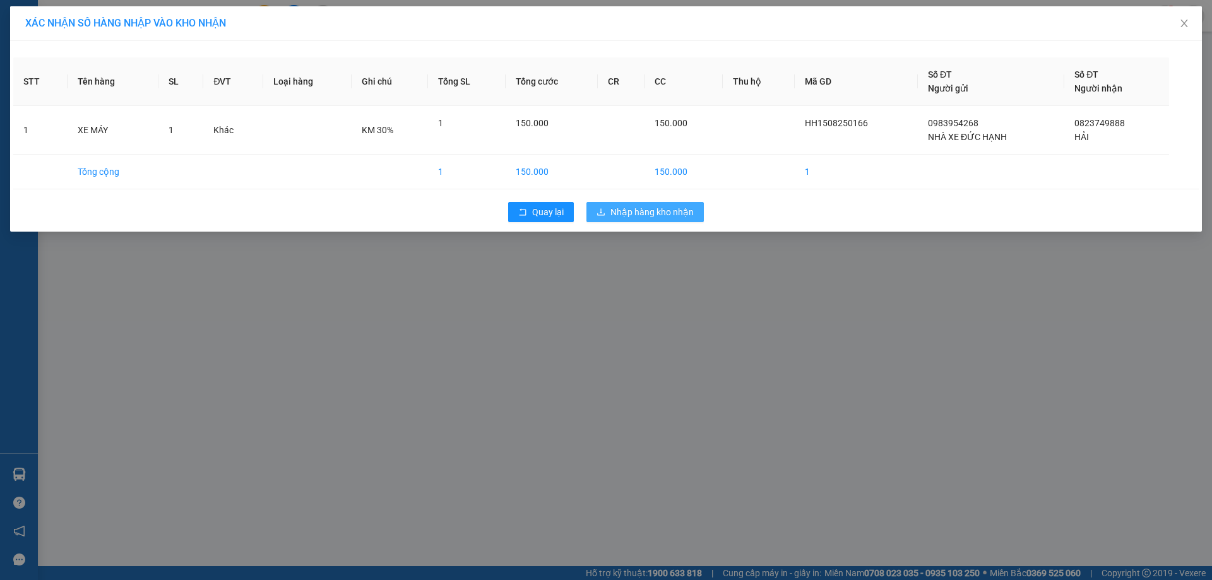
click at [629, 207] on span "Nhập hàng kho nhận" at bounding box center [651, 212] width 83 height 14
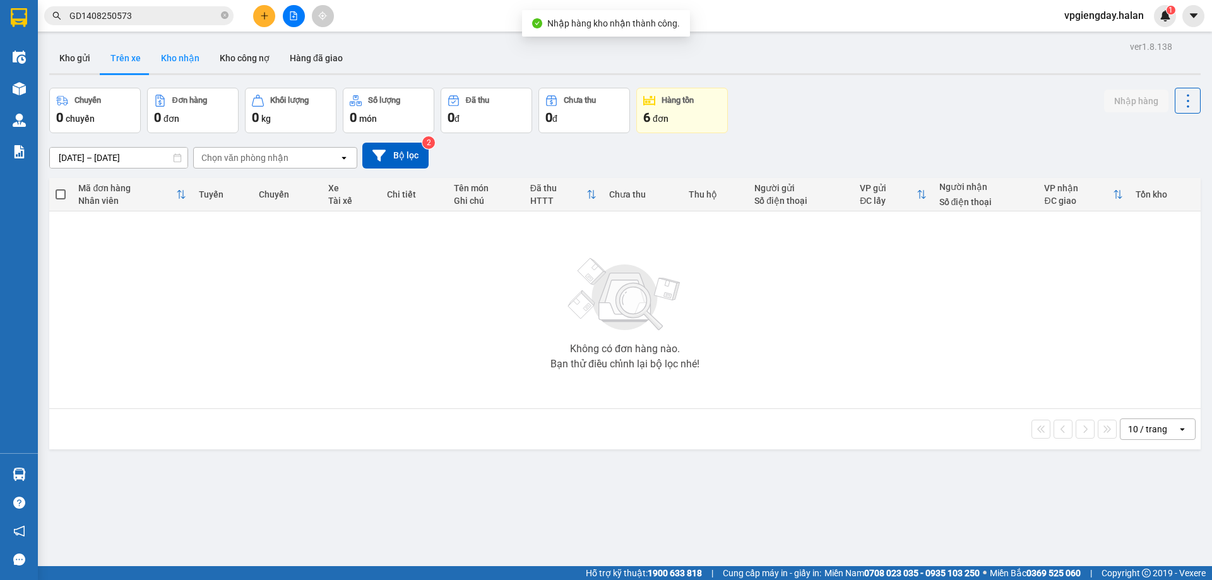
click at [184, 56] on button "Kho nhận" at bounding box center [180, 58] width 59 height 30
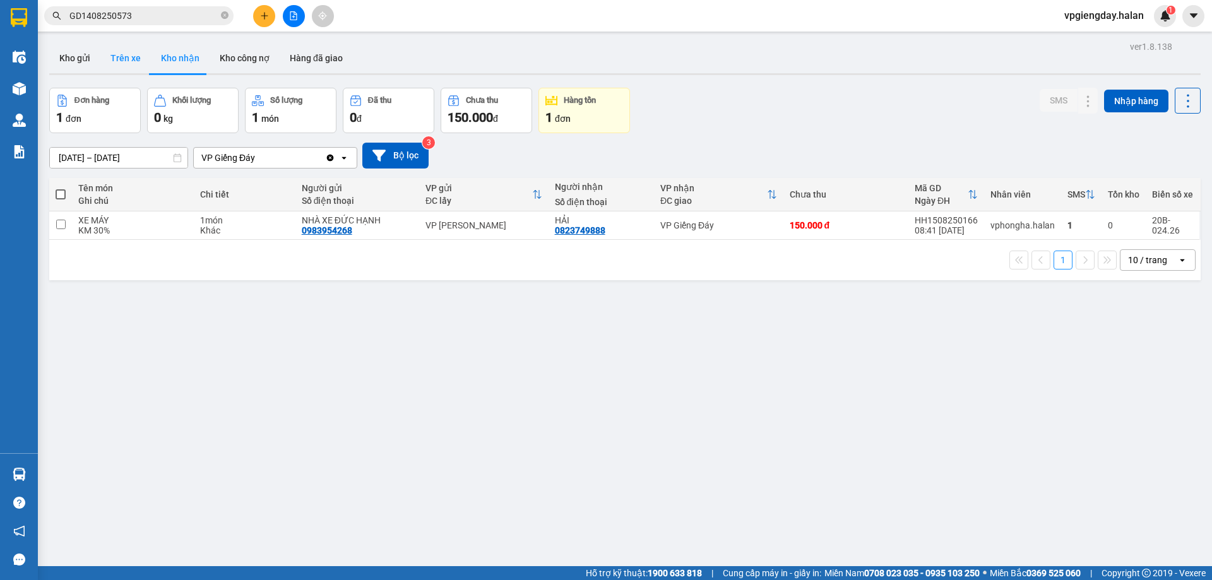
click at [117, 56] on button "Trên xe" at bounding box center [125, 58] width 51 height 30
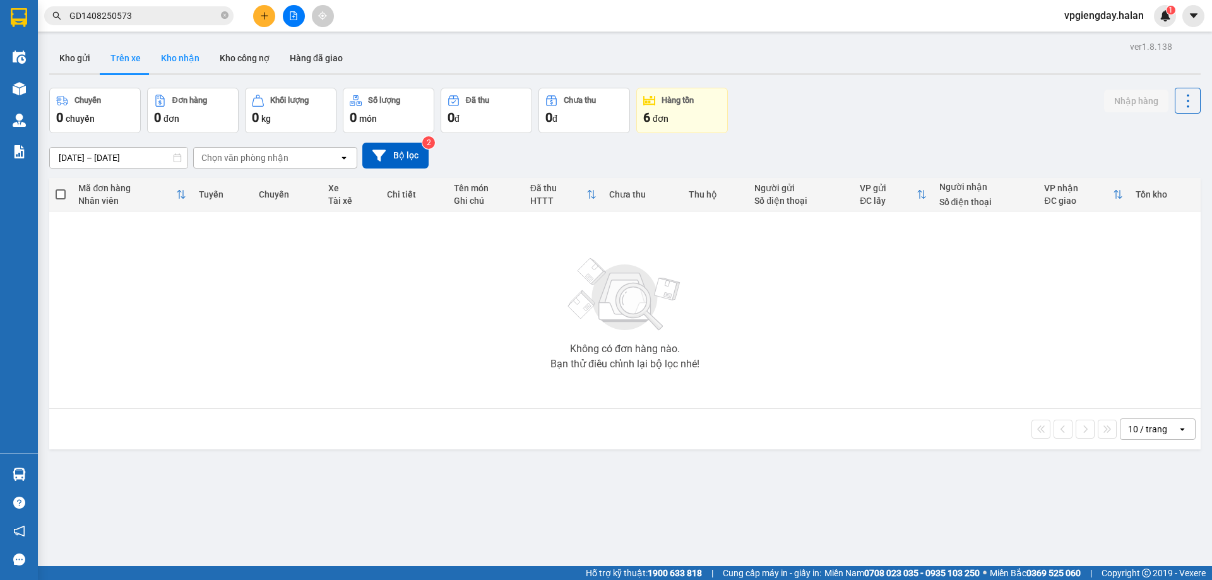
click at [179, 52] on button "Kho nhận" at bounding box center [180, 58] width 59 height 30
type input "[DATE] – [DATE]"
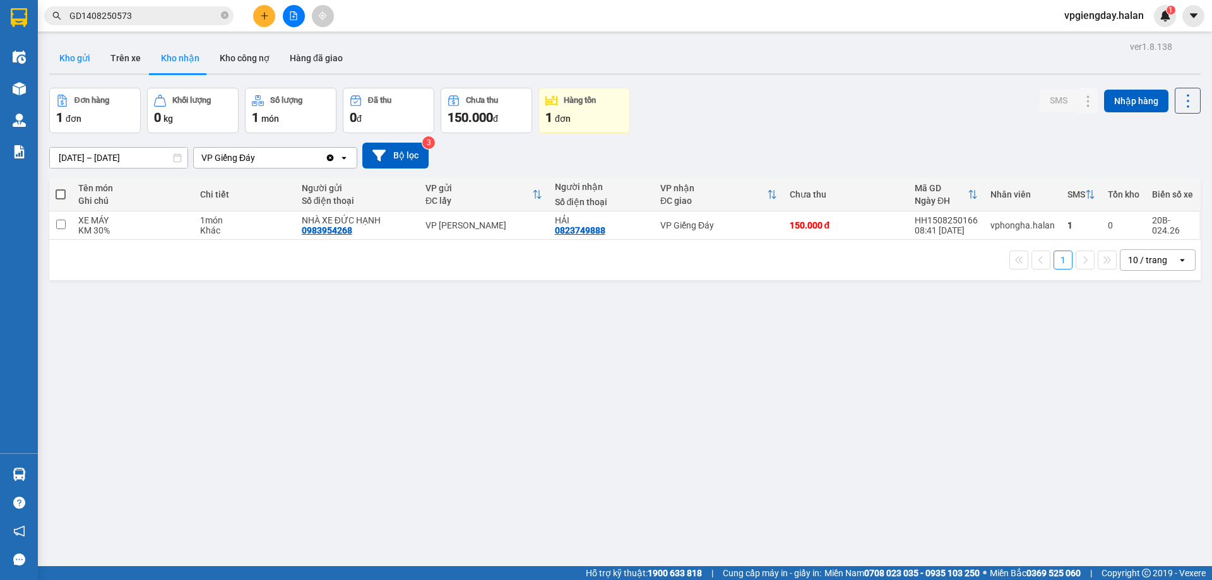
click at [80, 60] on button "Kho gửi" at bounding box center [74, 58] width 51 height 30
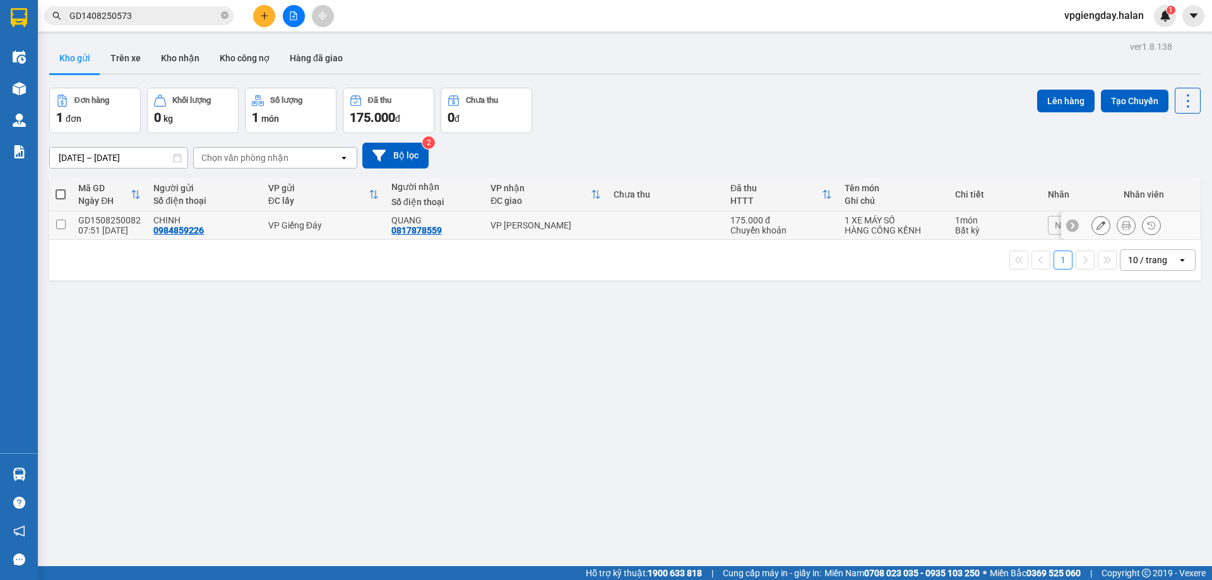
click at [232, 230] on div "CHINH 0984859226" at bounding box center [204, 225] width 102 height 20
checkbox input "true"
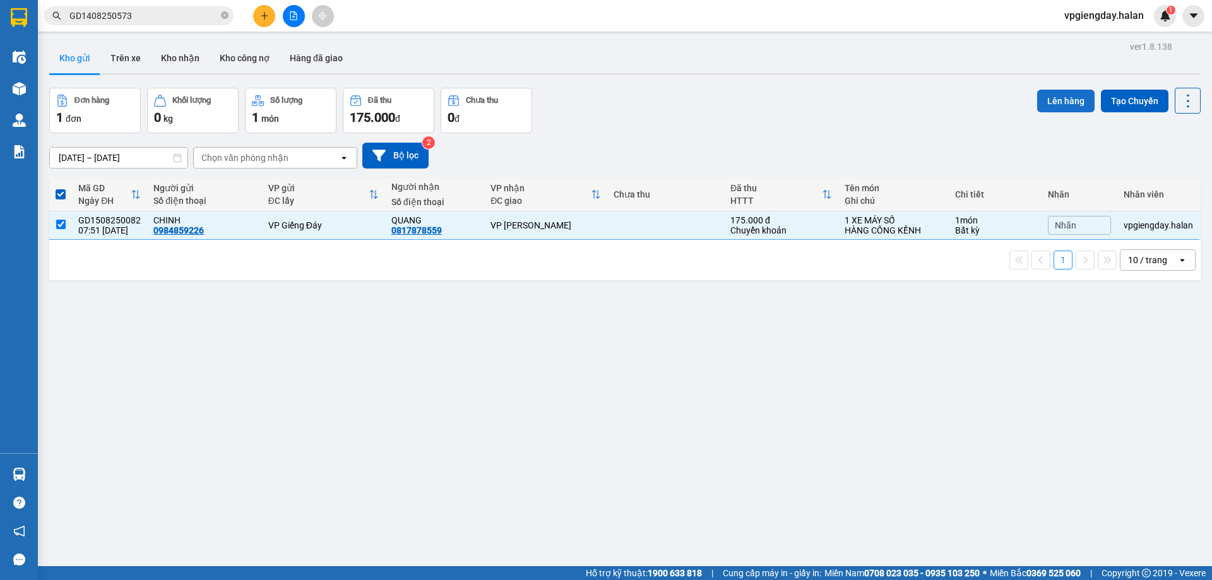
click at [1049, 109] on button "Lên hàng" at bounding box center [1065, 101] width 57 height 23
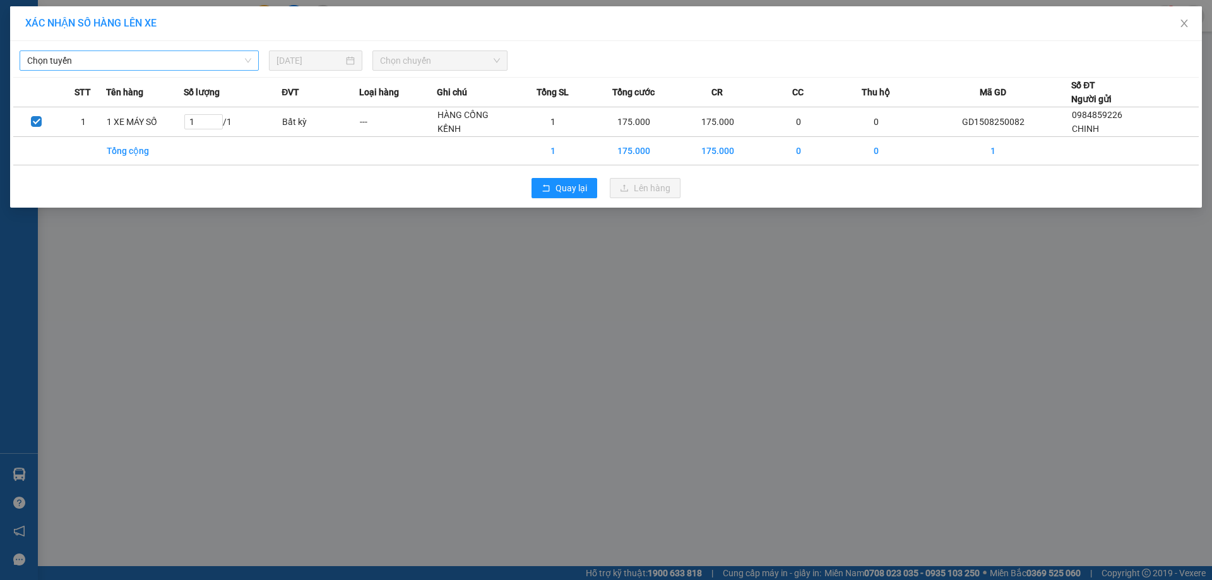
click at [213, 68] on span "Chọn tuyến" at bounding box center [139, 60] width 224 height 19
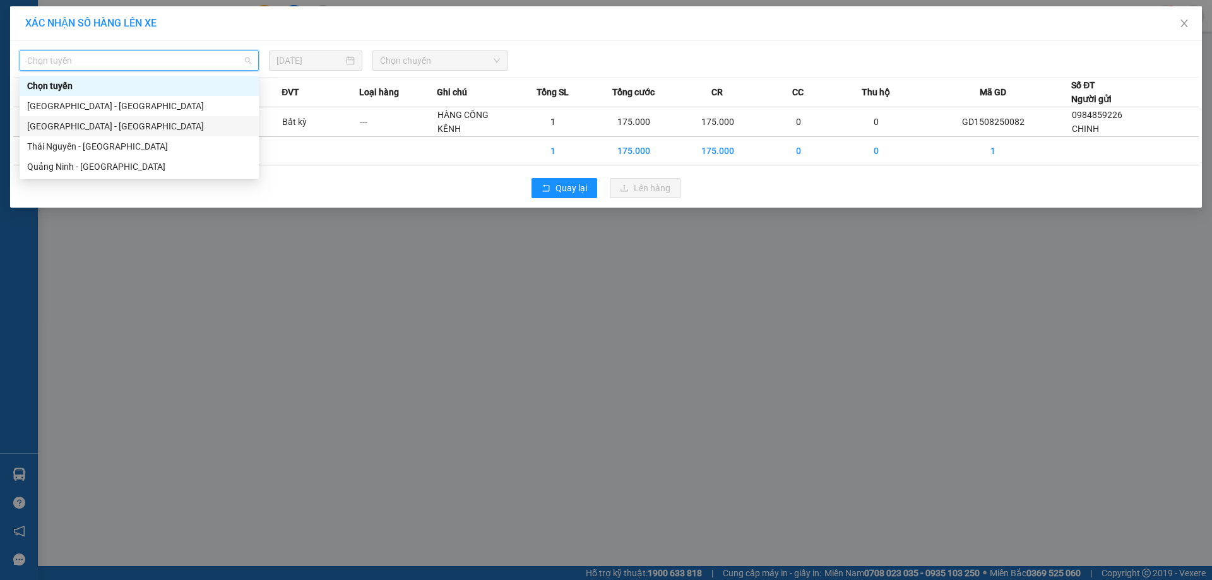
click at [95, 124] on div "[GEOGRAPHIC_DATA] - [GEOGRAPHIC_DATA]" at bounding box center [139, 126] width 224 height 14
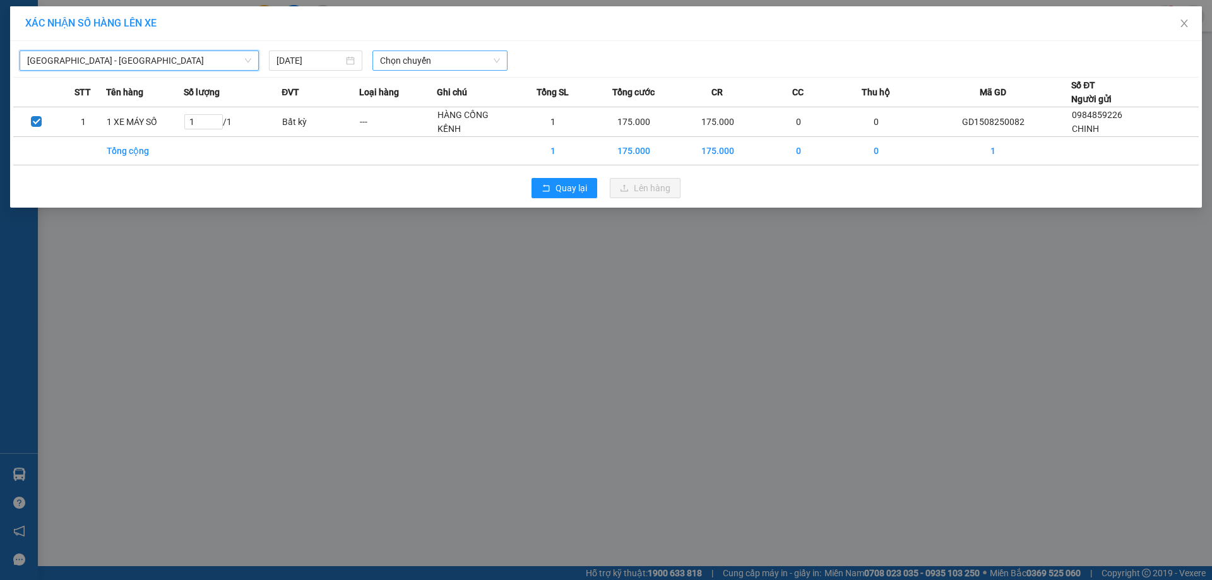
click at [408, 68] on span "Chọn chuyến" at bounding box center [440, 60] width 120 height 19
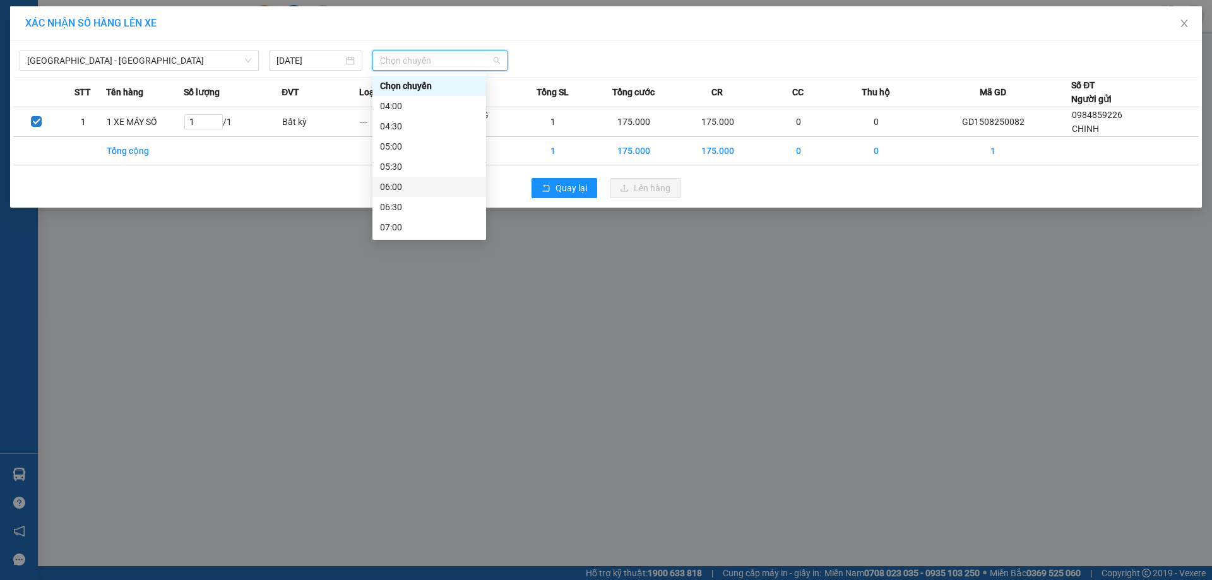
scroll to position [126, 0]
click at [403, 180] on div "09:00" at bounding box center [429, 182] width 98 height 14
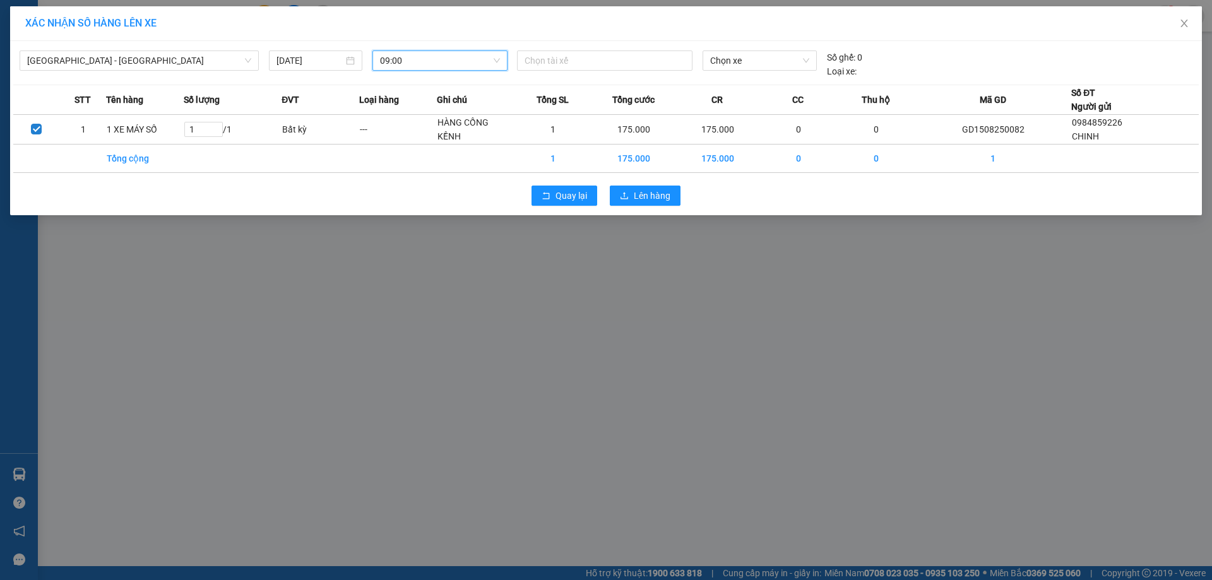
click at [393, 61] on span "09:00" at bounding box center [440, 60] width 120 height 19
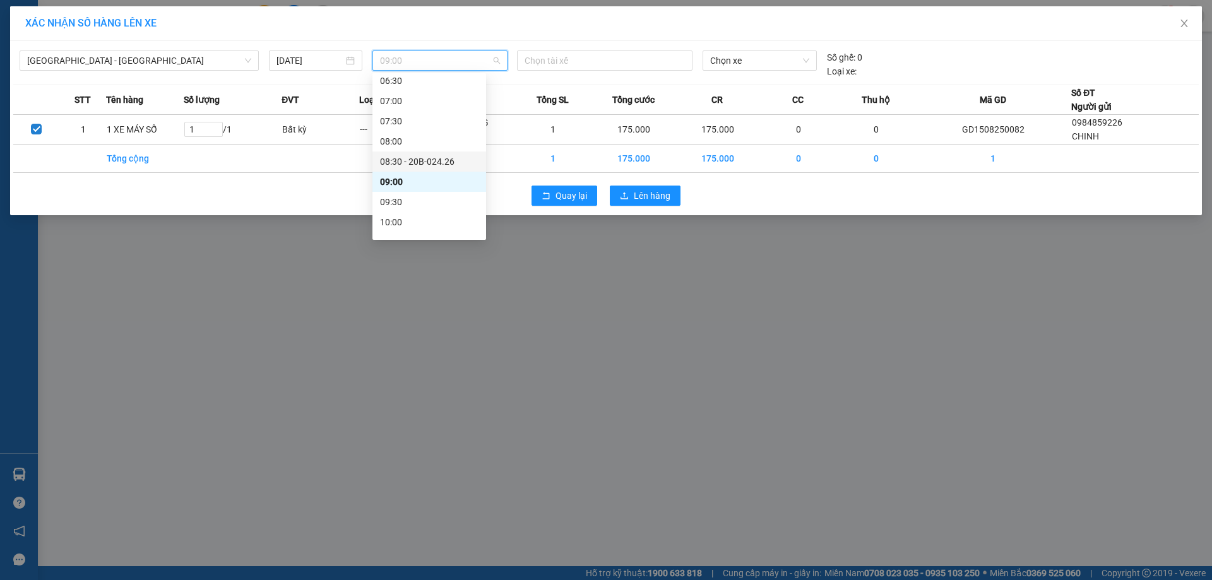
click at [417, 158] on div "08:30 - 20B-024.26" at bounding box center [429, 162] width 98 height 14
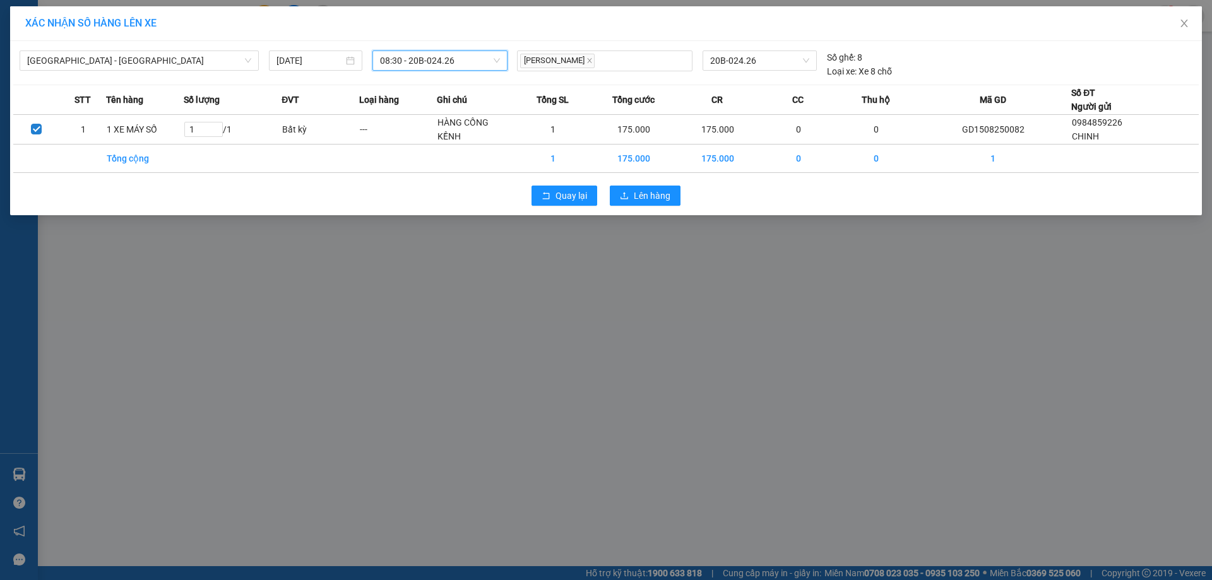
click at [455, 59] on span "08:30 - 20B-024.26" at bounding box center [440, 60] width 120 height 19
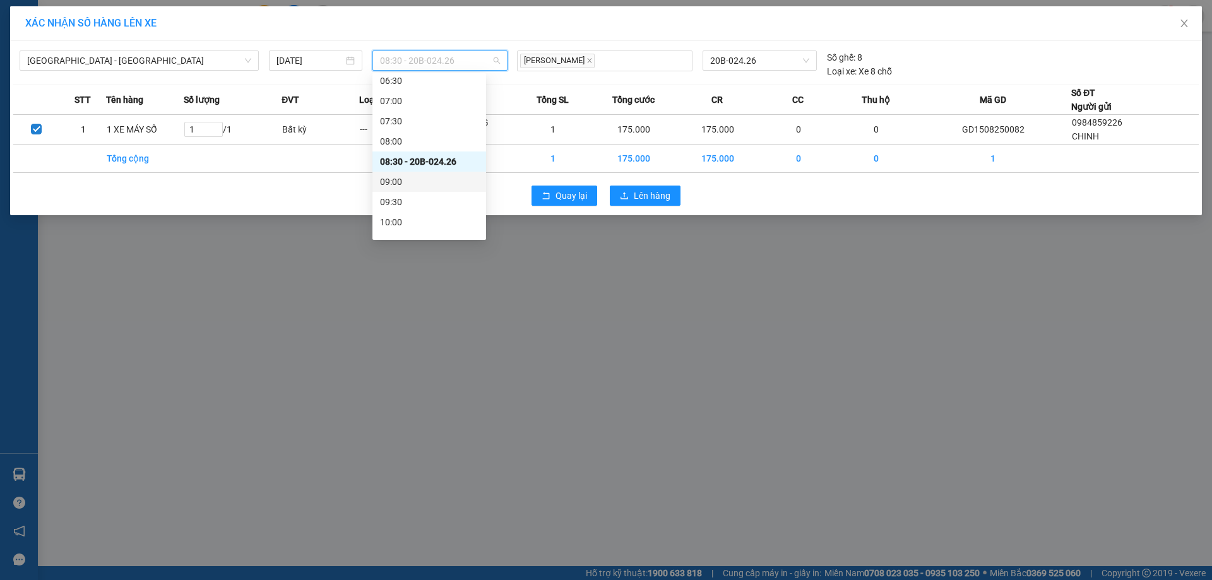
click at [415, 178] on div "09:00" at bounding box center [429, 182] width 98 height 14
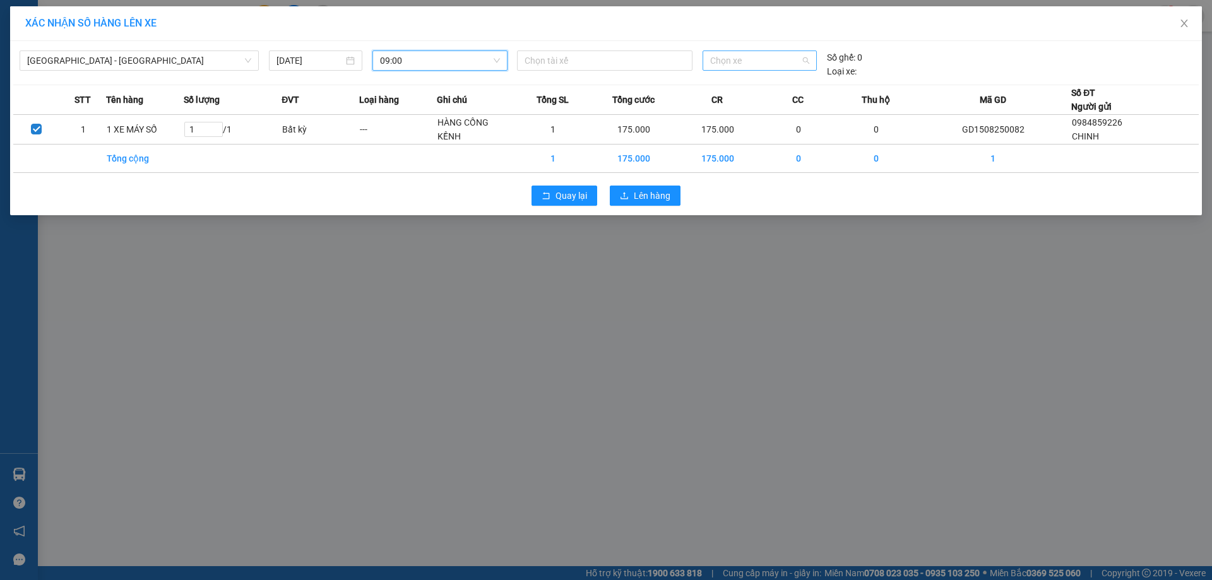
click at [749, 66] on span "Chọn xe" at bounding box center [759, 60] width 98 height 19
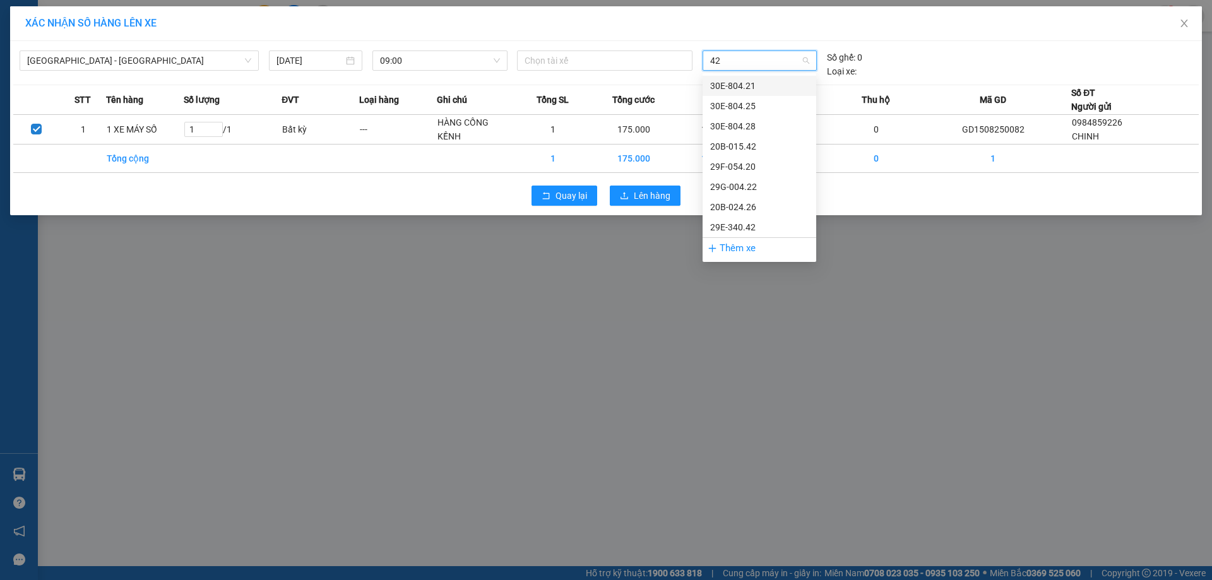
type input "426"
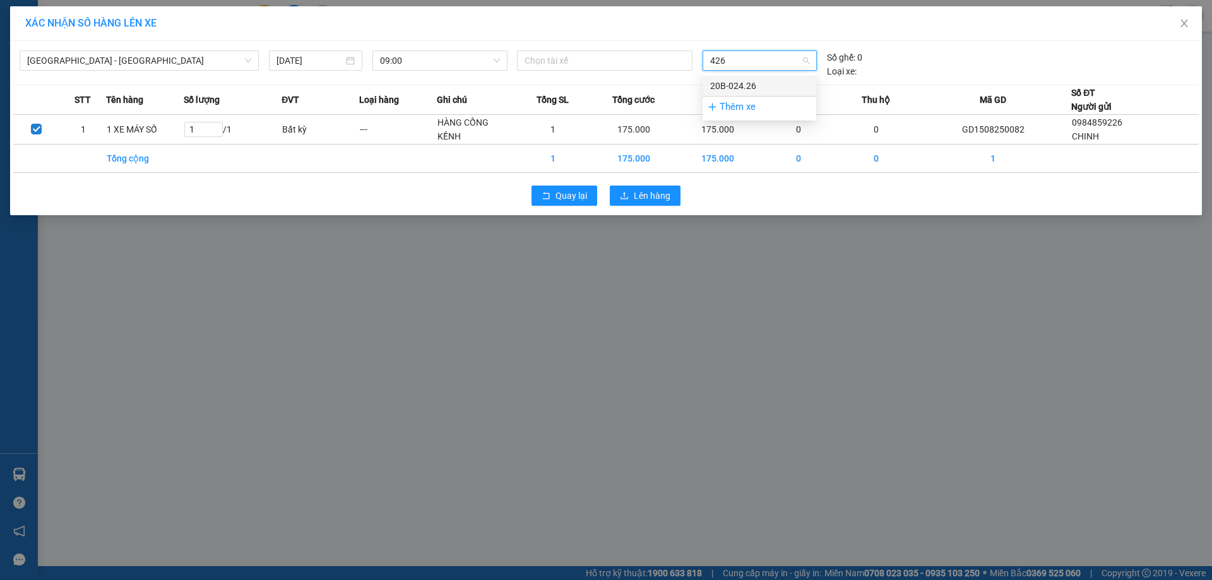
click at [751, 82] on div "20B-024.26" at bounding box center [759, 86] width 98 height 14
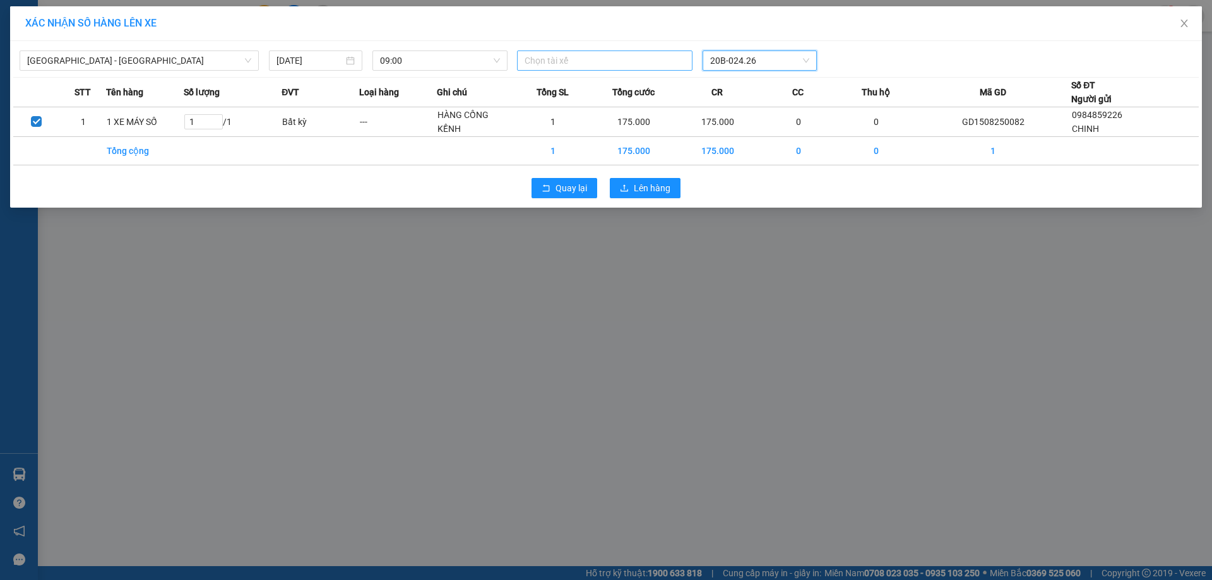
click at [620, 61] on div at bounding box center [604, 60] width 169 height 15
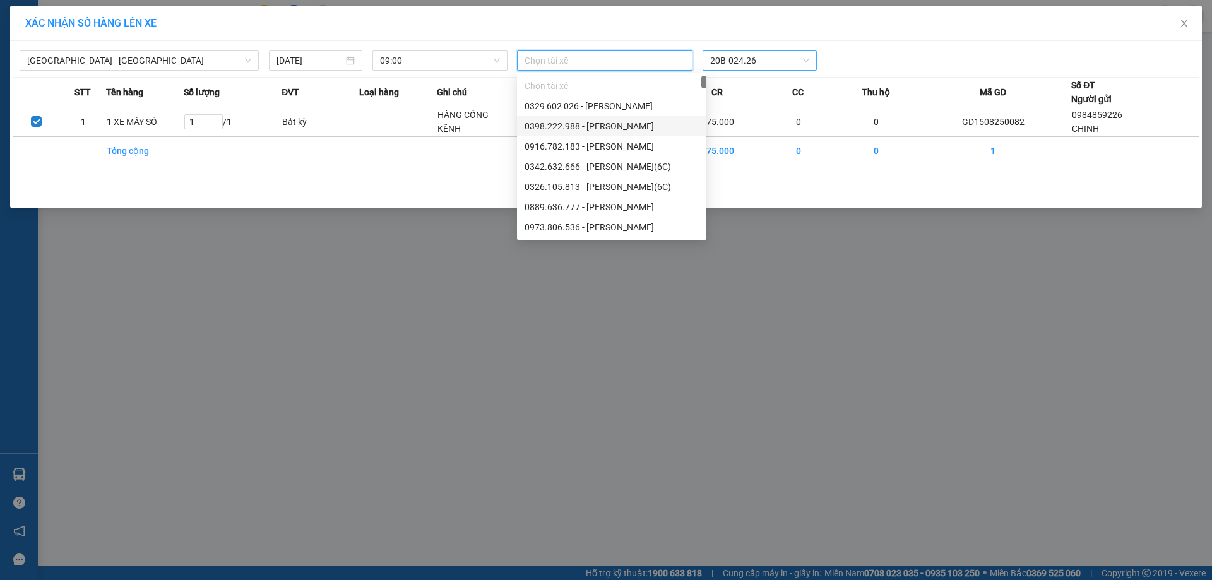
type input "n"
type input "[PERSON_NAME]"
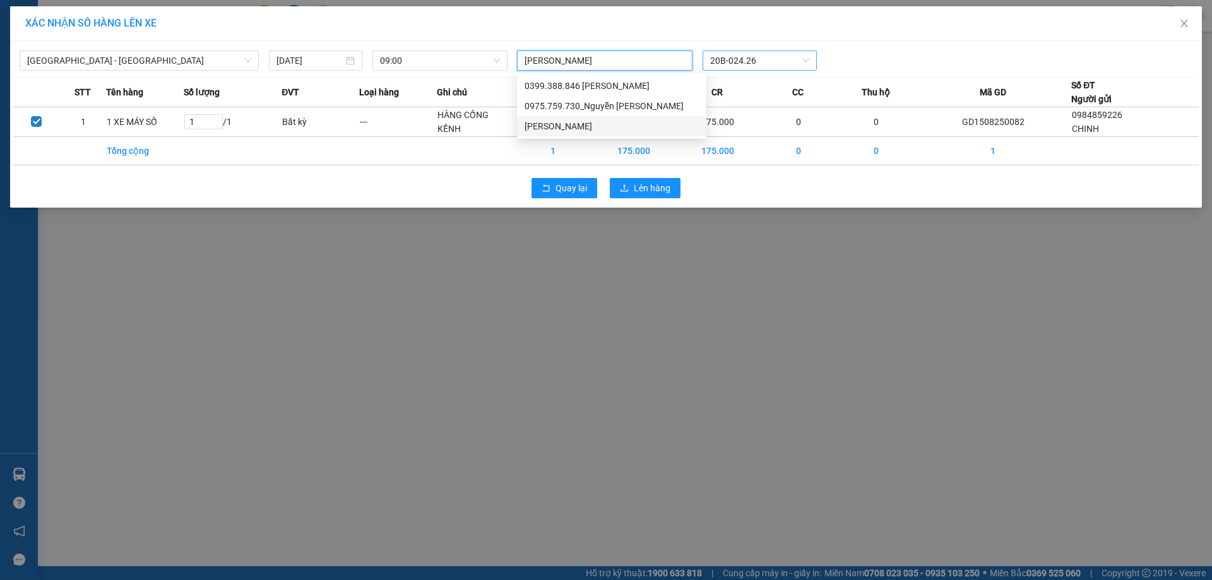
click at [584, 128] on div "[PERSON_NAME]" at bounding box center [612, 126] width 174 height 14
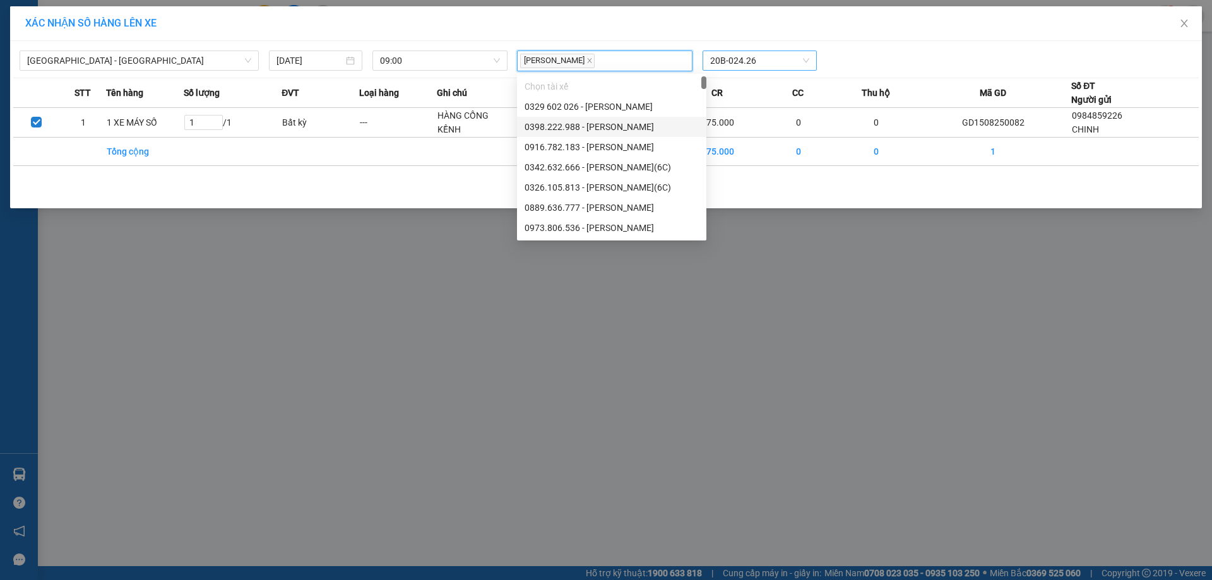
click at [437, 163] on td at bounding box center [398, 151] width 78 height 28
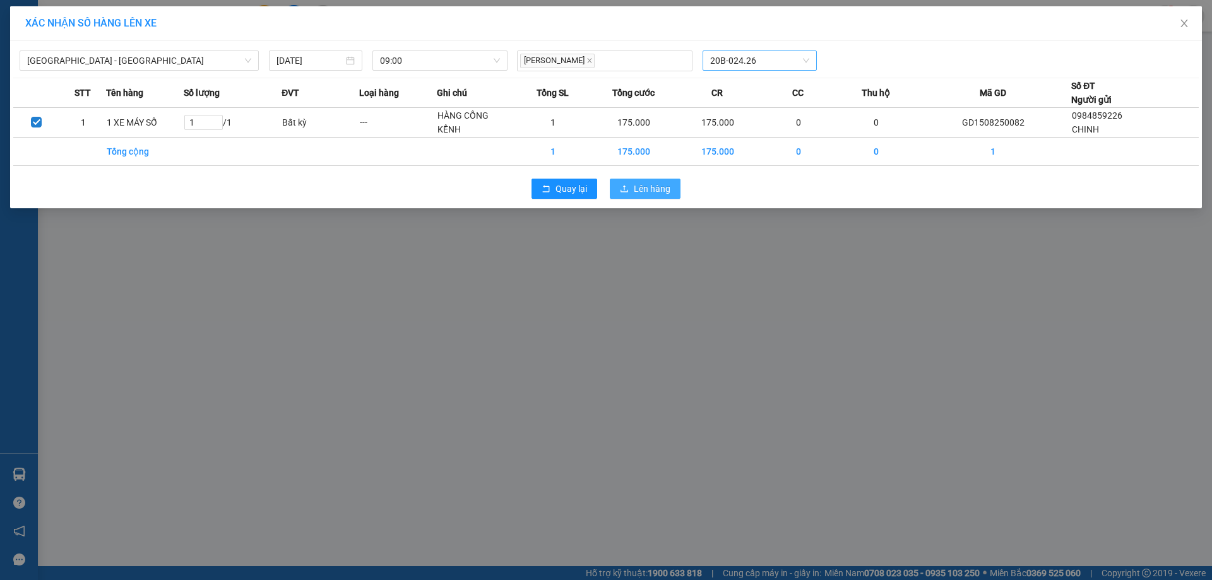
click at [658, 188] on span "Lên hàng" at bounding box center [652, 189] width 37 height 14
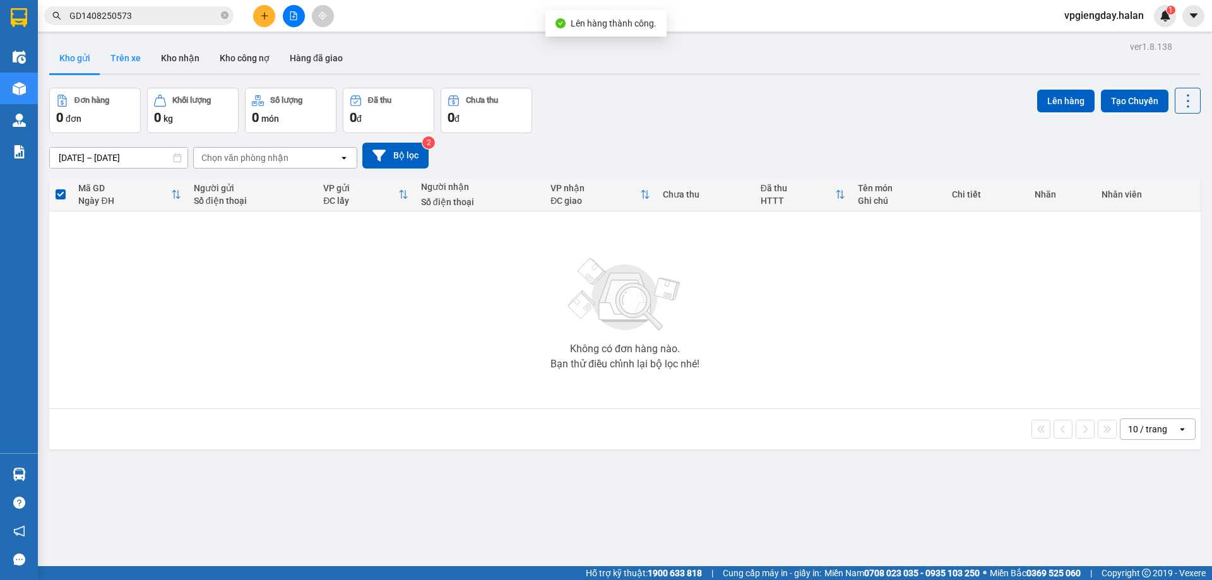
click at [118, 51] on button "Trên xe" at bounding box center [125, 58] width 51 height 30
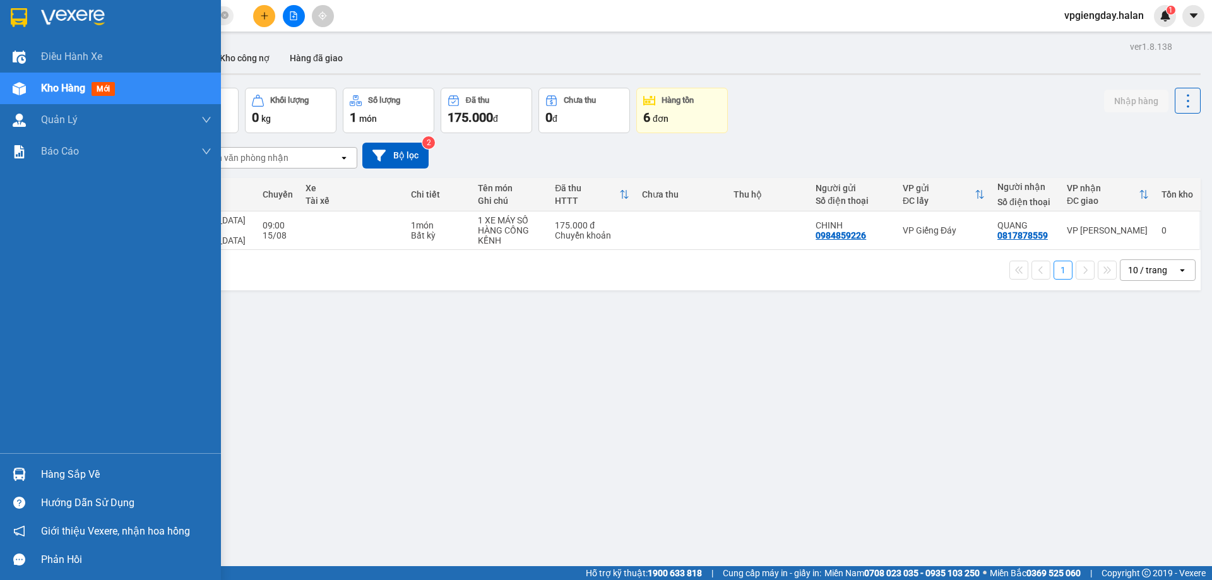
click at [83, 480] on div "Hàng sắp về" at bounding box center [126, 474] width 170 height 19
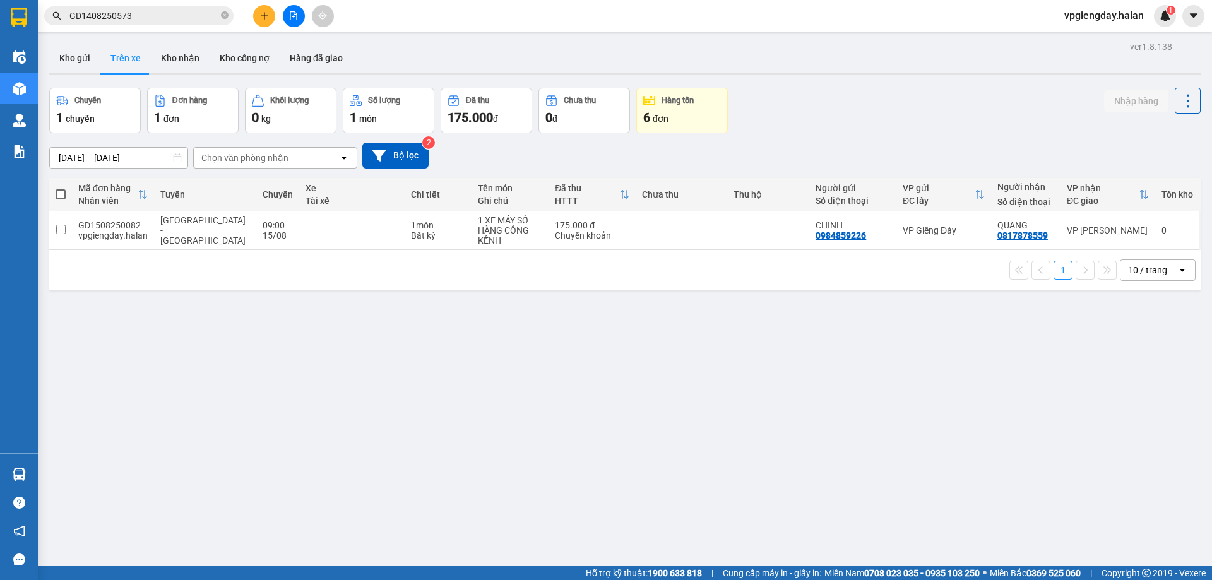
drag, startPoint x: 418, startPoint y: 355, endPoint x: 133, endPoint y: 123, distance: 367.6
click at [417, 355] on section "Kết quả tìm kiếm ( 1 ) Bộ lọc Mã ĐH Trạng thái Món hàng Thu hộ Tổng cước Chưa c…" at bounding box center [606, 290] width 1212 height 580
click at [169, 60] on button "Kho nhận" at bounding box center [180, 58] width 59 height 30
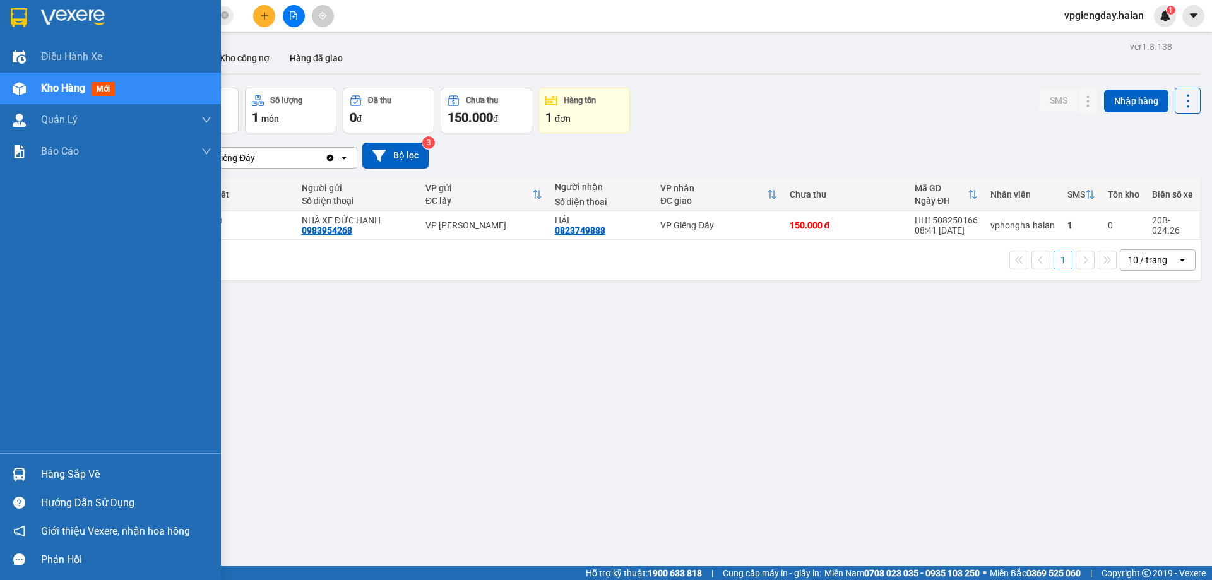
click at [100, 475] on div "Hàng sắp về" at bounding box center [126, 474] width 170 height 19
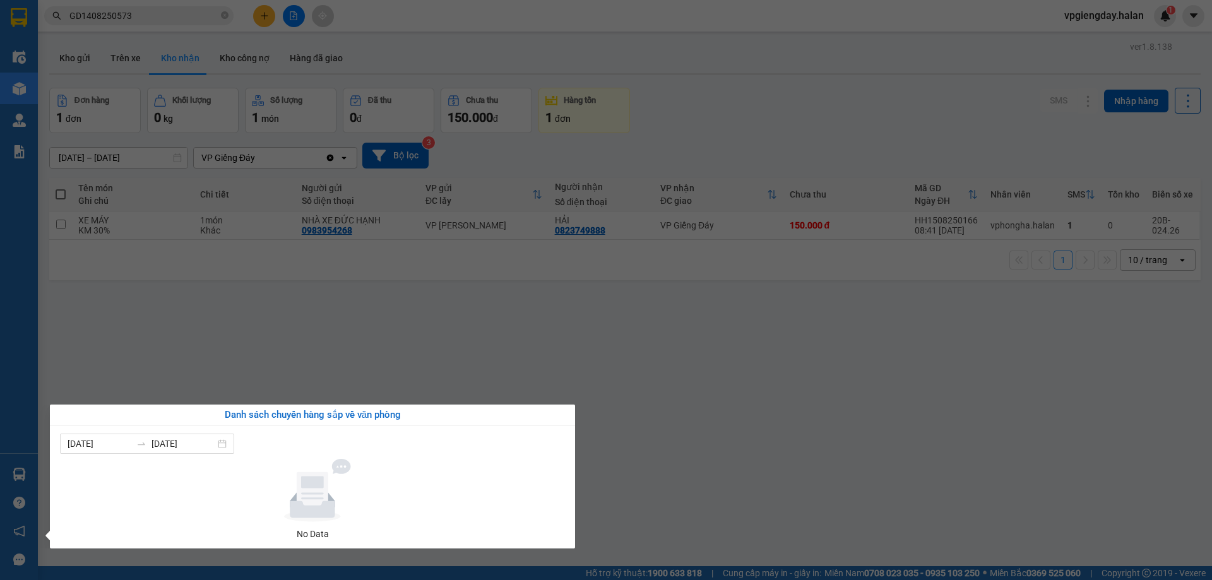
click at [378, 330] on section "Kết quả tìm kiếm ( 1 ) Bộ lọc Mã ĐH Trạng thái Món hàng Thu hộ Tổng cước Chưa c…" at bounding box center [606, 290] width 1212 height 580
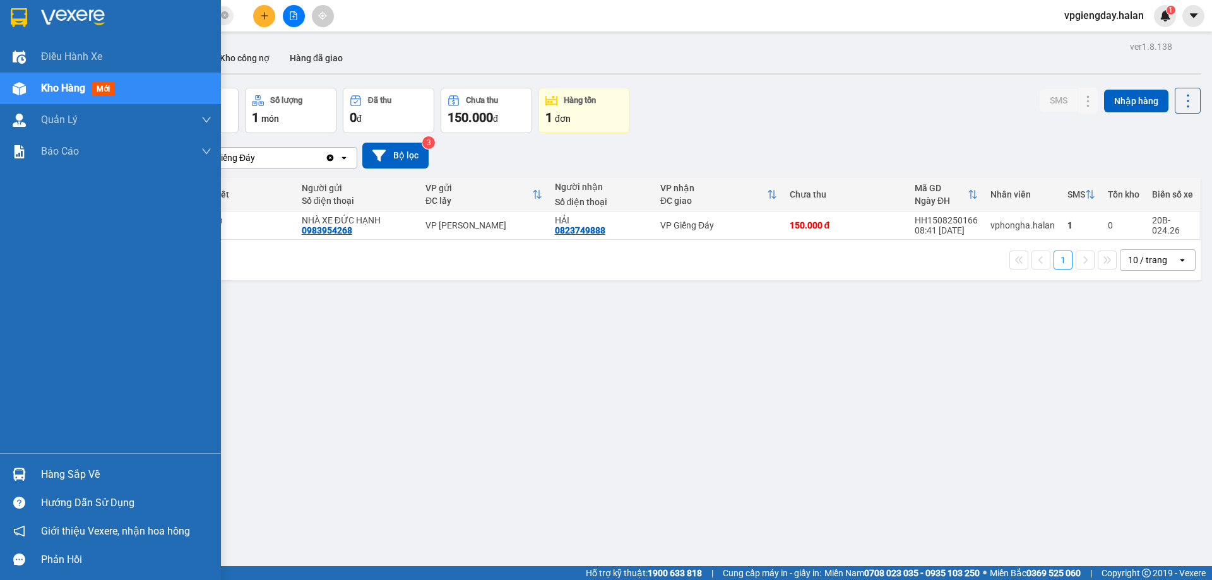
click at [87, 83] on div "Kho hàng mới" at bounding box center [80, 88] width 79 height 16
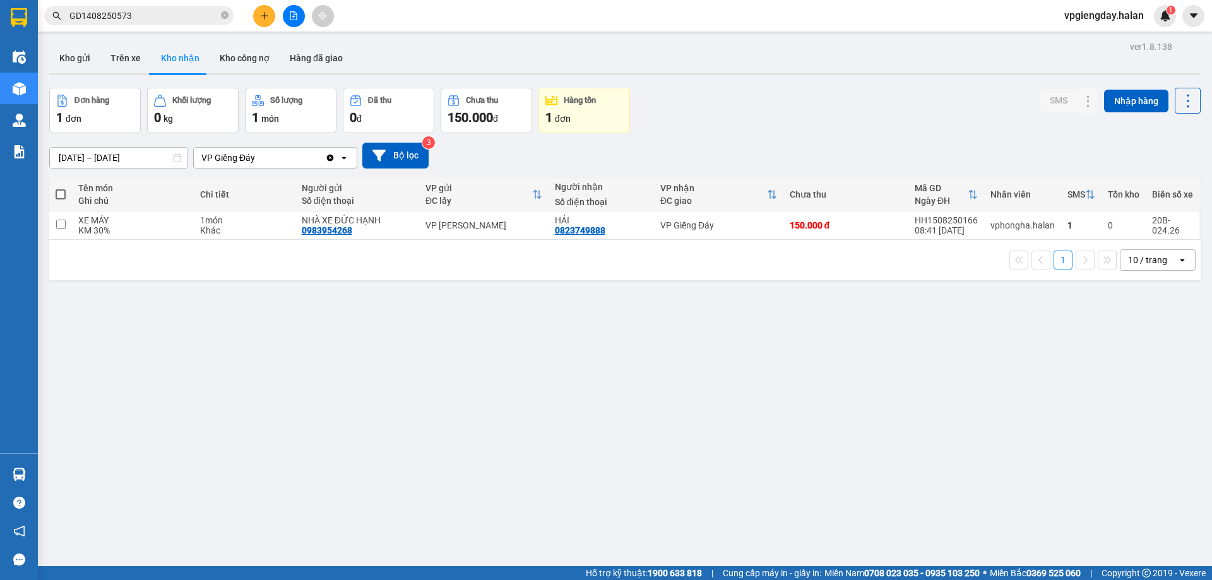
click at [396, 406] on div "ver 1.8.138 Kho gửi Trên xe Kho nhận Kho công nợ Hàng đã giao Đơn hàng 1 đơn Kh…" at bounding box center [625, 328] width 1162 height 580
click at [121, 61] on button "Trên xe" at bounding box center [125, 58] width 51 height 30
type input "[DATE] – [DATE]"
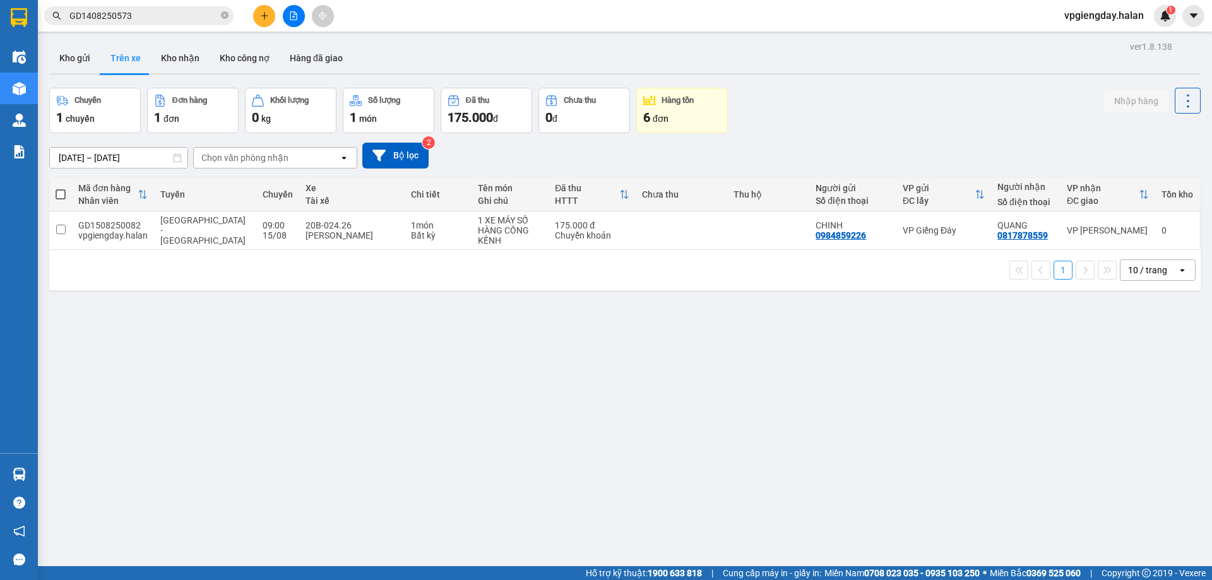
click at [948, 395] on div "ver 1.8.138 Kho gửi Trên xe Kho nhận Kho công nợ Hàng đã giao Chuyến 1 chuyến Đ…" at bounding box center [625, 328] width 1162 height 580
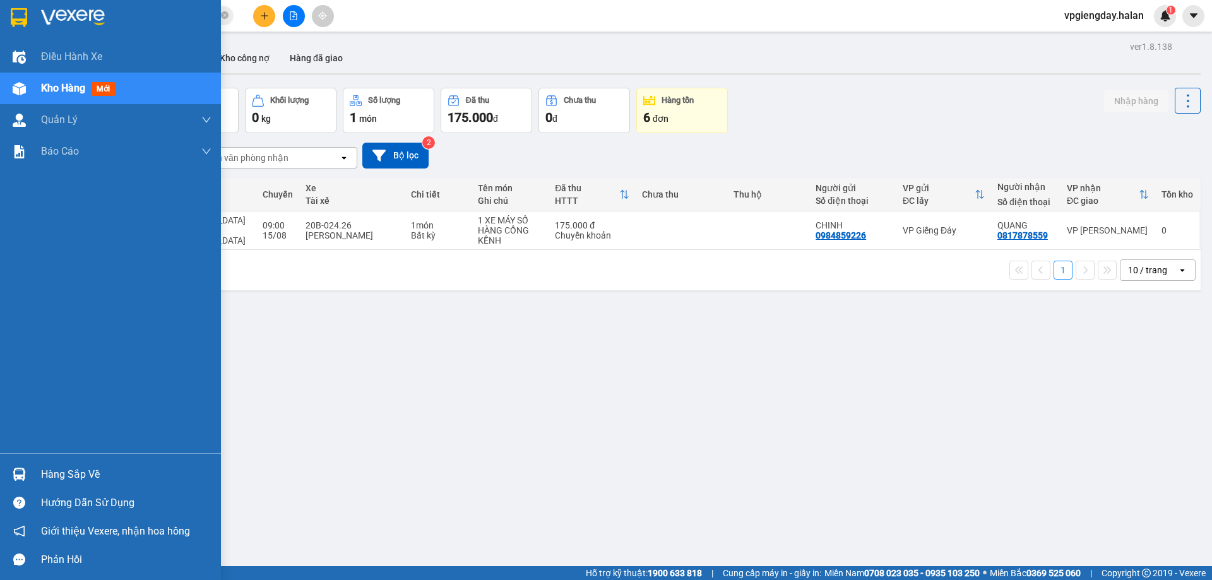
click at [70, 21] on img at bounding box center [73, 17] width 64 height 19
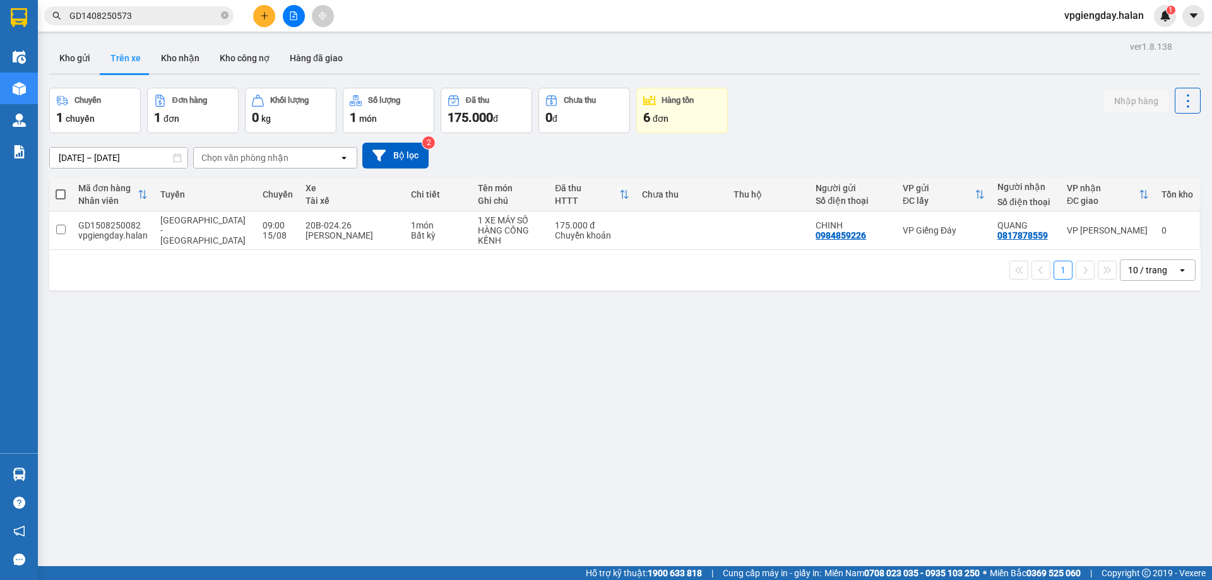
click at [251, 387] on div "ver 1.8.138 Kho gửi Trên xe Kho nhận Kho công nợ Hàng đã giao Chuyến 1 chuyến Đ…" at bounding box center [625, 328] width 1162 height 580
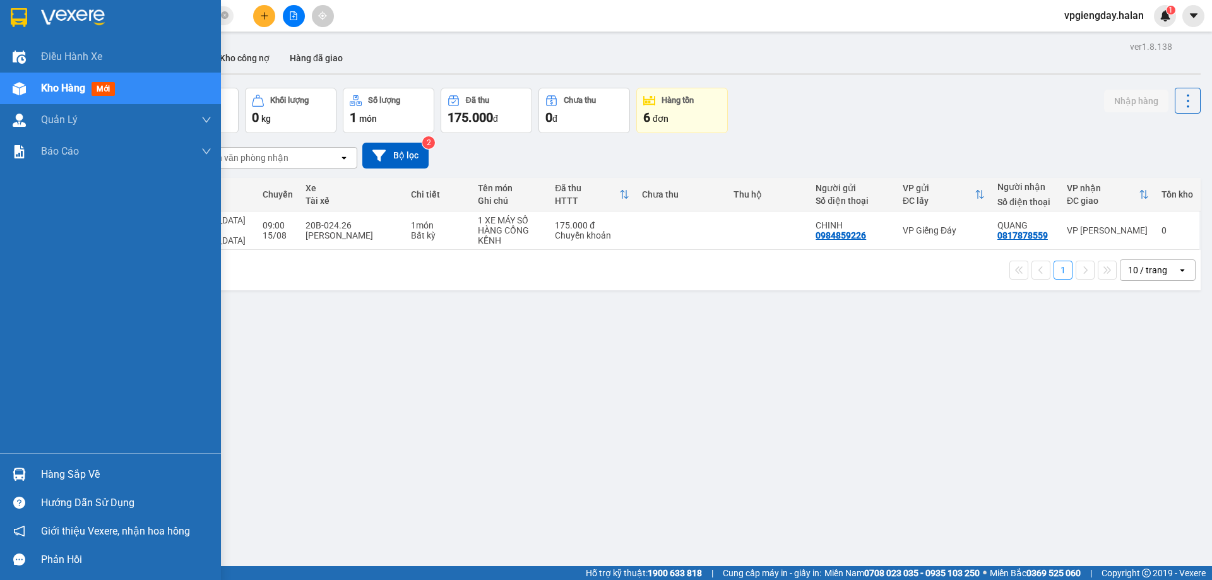
click at [143, 468] on div "Hàng sắp về" at bounding box center [126, 474] width 170 height 19
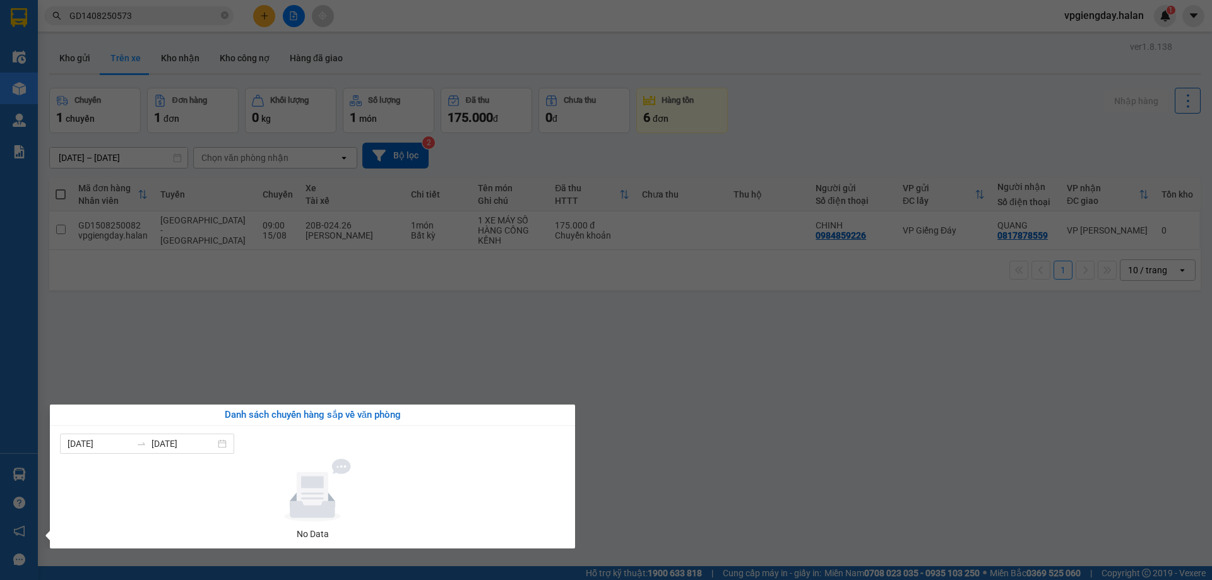
click at [502, 316] on section "Kết quả tìm kiếm ( 1 ) Bộ lọc Mã ĐH Trạng thái Món hàng Thu hộ Tổng cước Chưa c…" at bounding box center [606, 290] width 1212 height 580
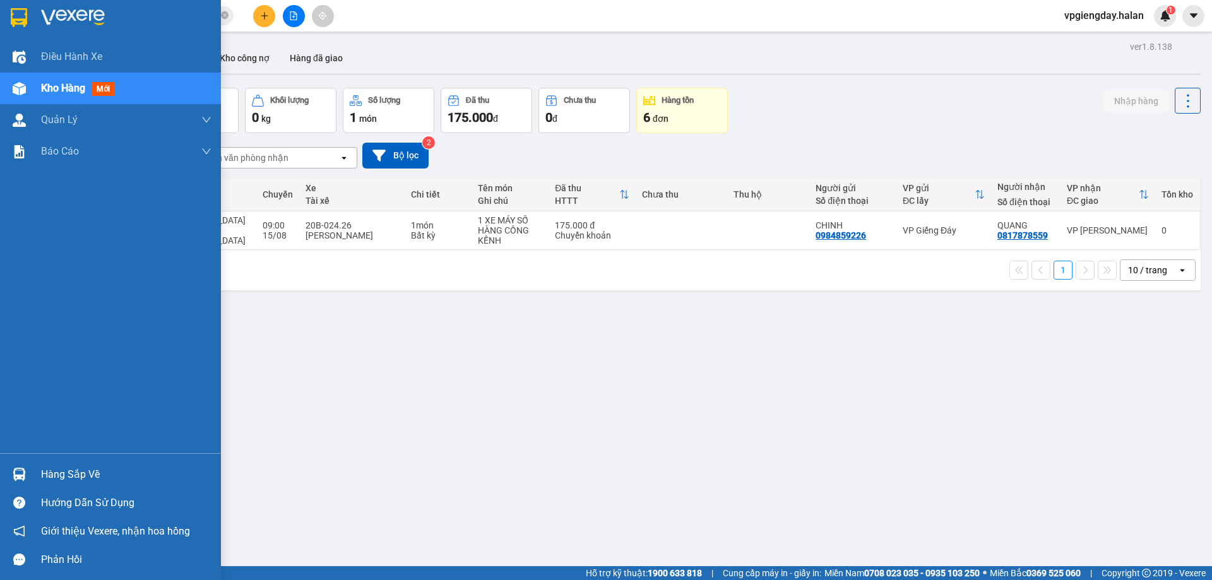
click at [56, 475] on div "Hàng sắp về" at bounding box center [126, 474] width 170 height 19
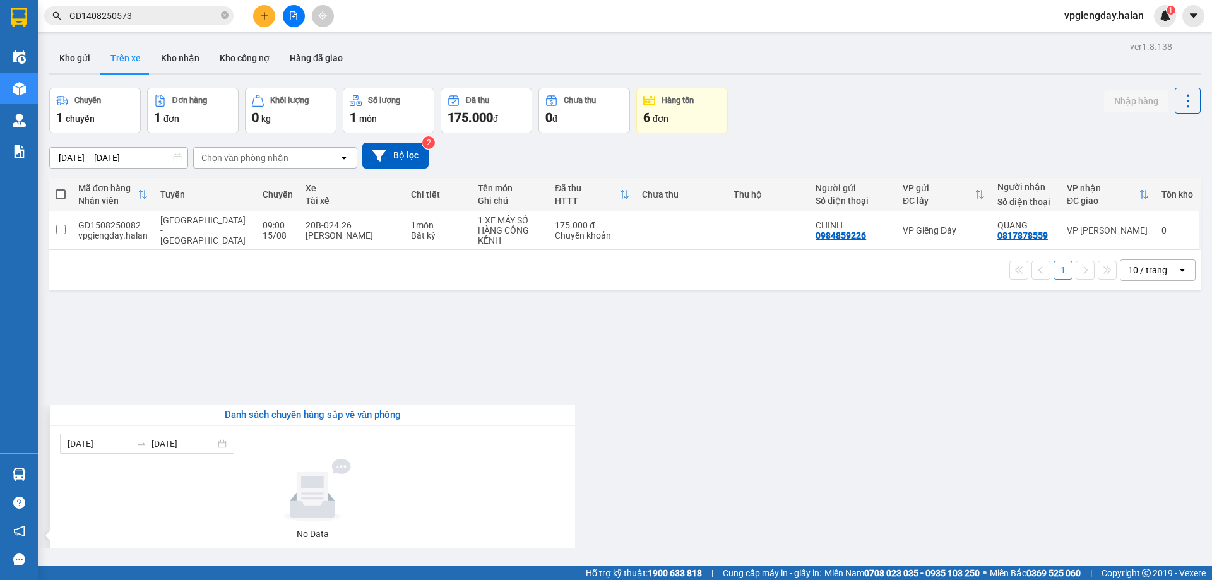
drag, startPoint x: 417, startPoint y: 329, endPoint x: 435, endPoint y: 321, distance: 19.5
click at [432, 323] on section "Kết quả tìm kiếm ( 1 ) Bộ lọc Mã ĐH Trạng thái Món hàng Thu hộ Tổng cước Chưa c…" at bounding box center [606, 290] width 1212 height 580
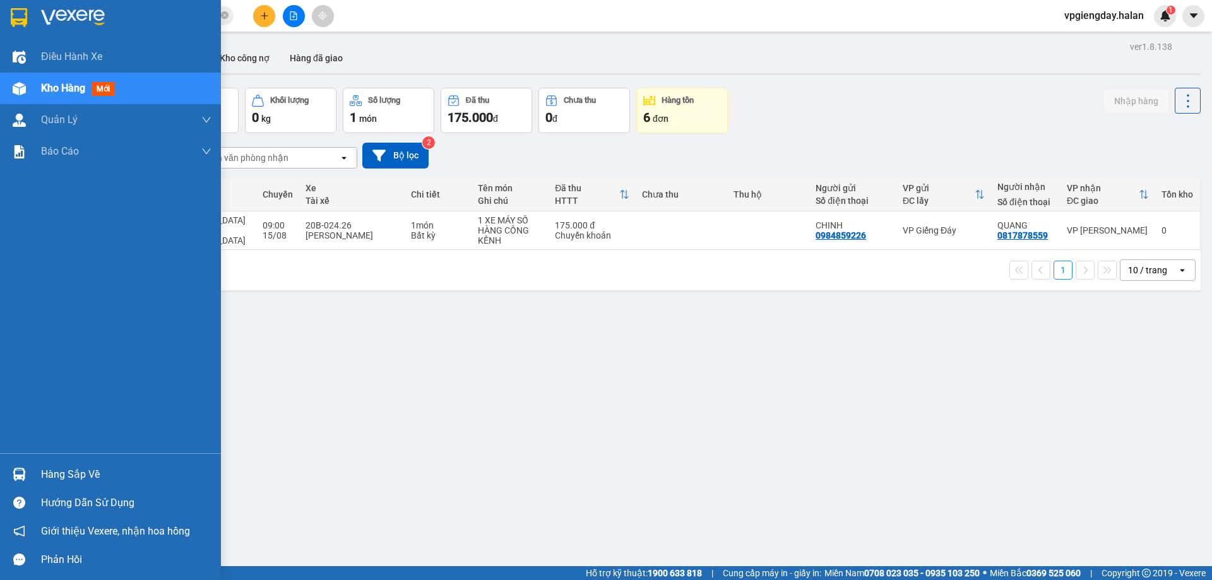
click at [77, 475] on div "Hàng sắp về" at bounding box center [126, 474] width 170 height 19
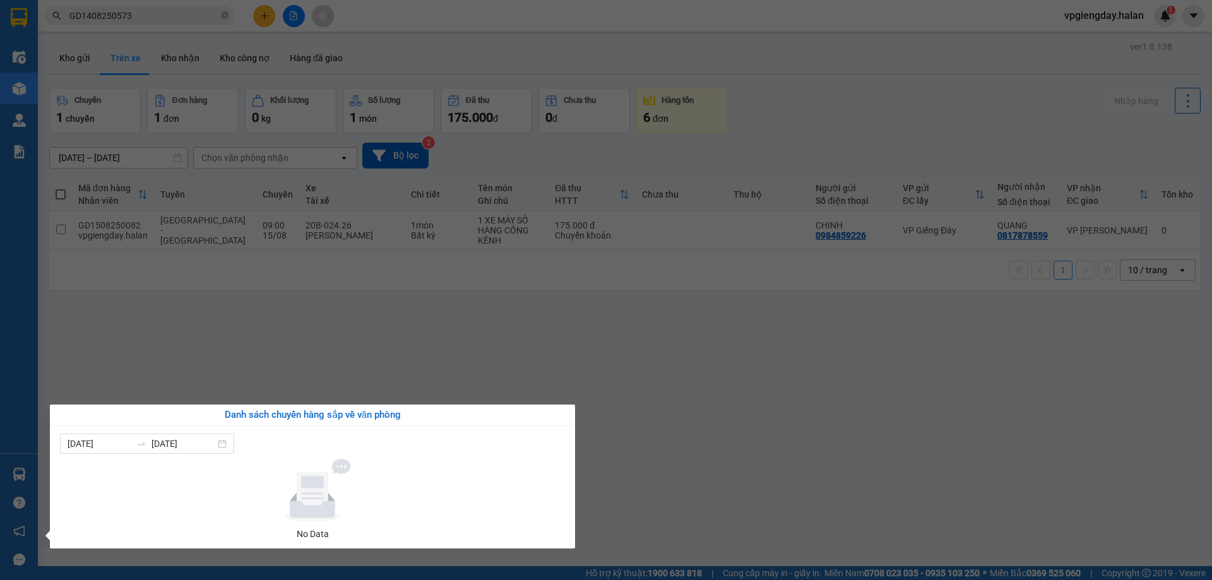
click at [305, 362] on section "Kết quả tìm kiếm ( 1 ) Bộ lọc Mã ĐH Trạng thái Món hàng Thu hộ Tổng cước Chưa c…" at bounding box center [606, 290] width 1212 height 580
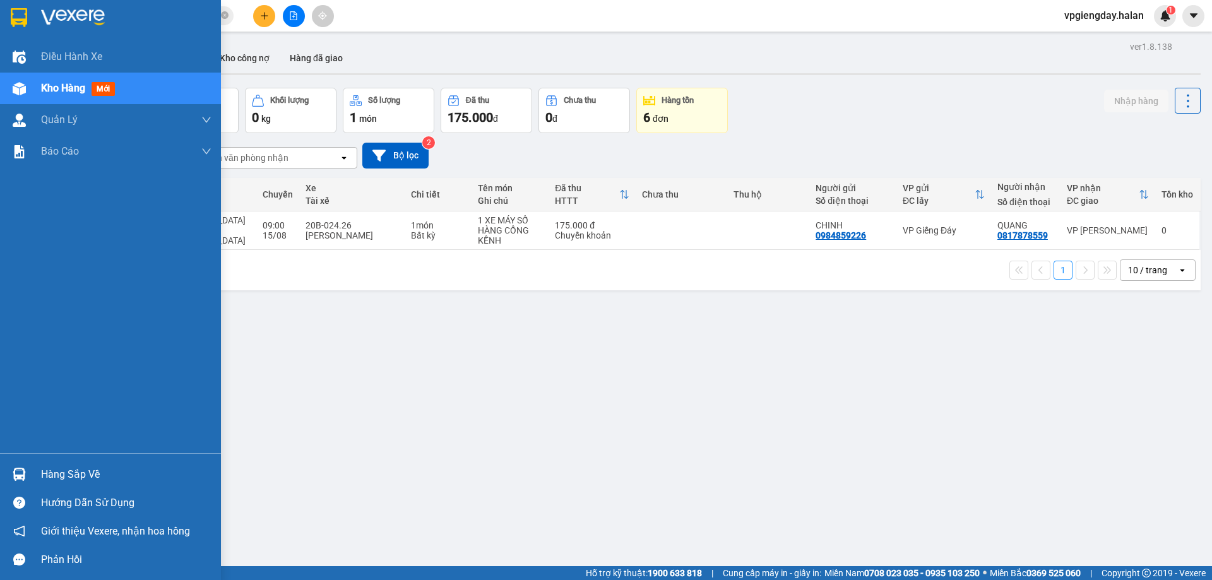
click at [69, 463] on div "Hàng sắp về" at bounding box center [110, 474] width 221 height 28
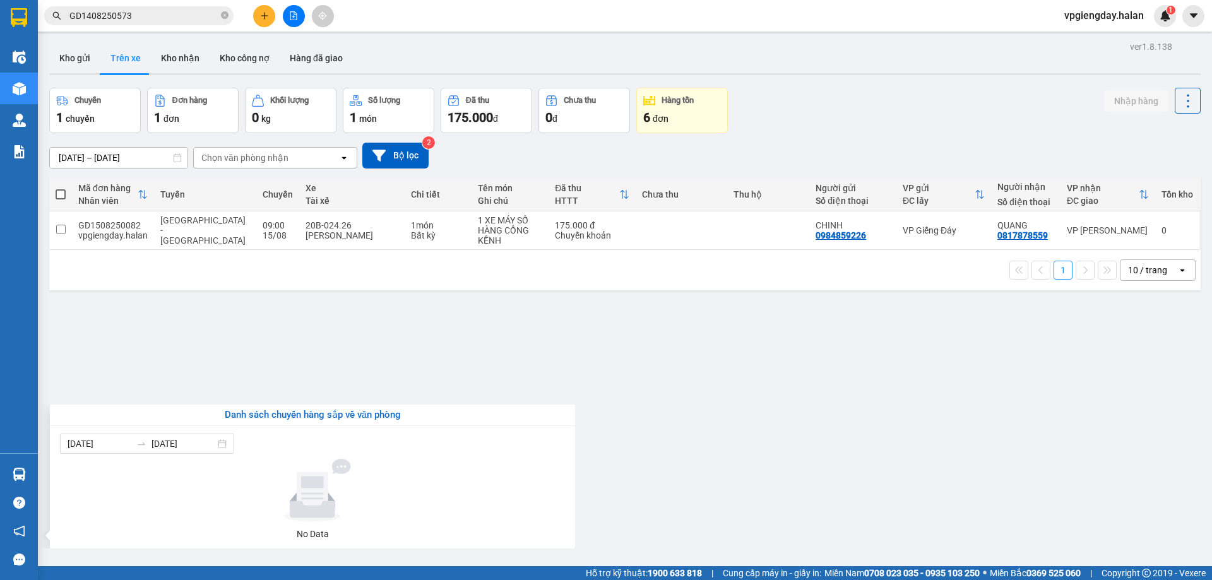
drag, startPoint x: 194, startPoint y: 370, endPoint x: 195, endPoint y: 341, distance: 29.0
click at [195, 370] on section "Kết quả tìm kiếm ( 1 ) Bộ lọc Mã ĐH Trạng thái Món hàng Thu hộ Tổng cước Chưa c…" at bounding box center [606, 290] width 1212 height 580
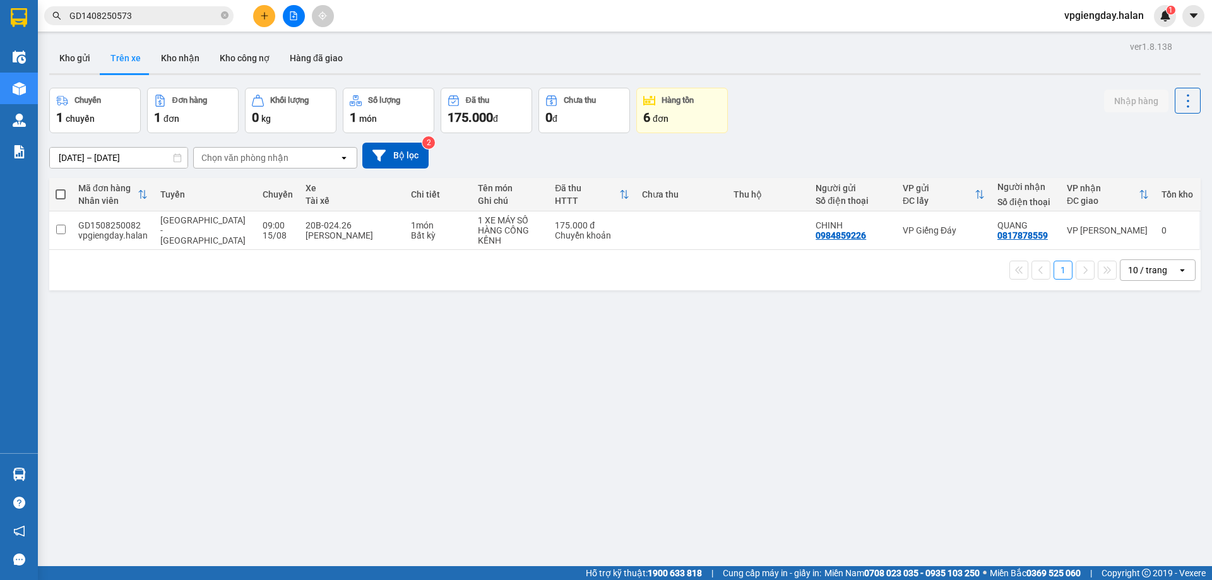
click at [129, 55] on button "Trên xe" at bounding box center [125, 58] width 51 height 30
drag, startPoint x: 168, startPoint y: 51, endPoint x: 157, endPoint y: 56, distance: 12.4
click at [169, 52] on button "Kho nhận" at bounding box center [180, 58] width 59 height 30
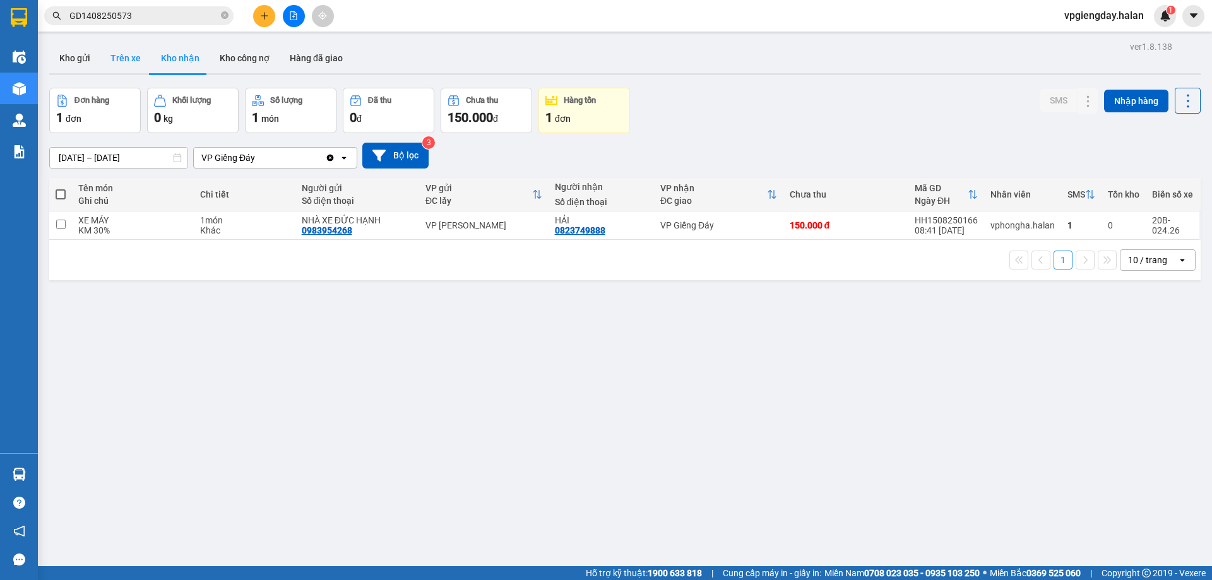
click at [130, 60] on button "Trên xe" at bounding box center [125, 58] width 51 height 30
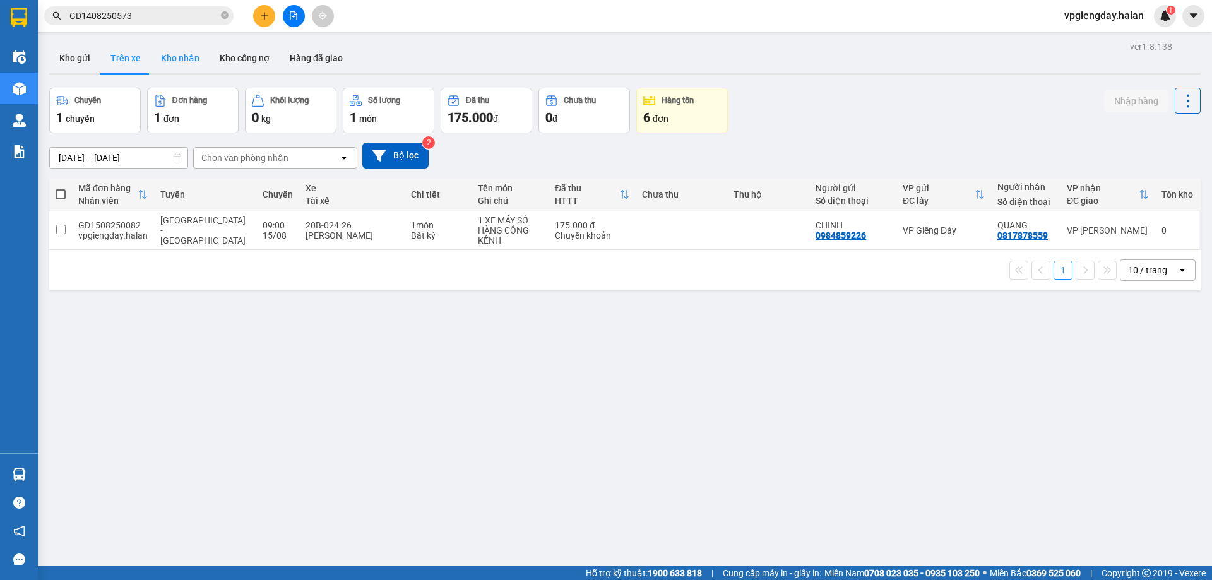
click at [164, 59] on button "Kho nhận" at bounding box center [180, 58] width 59 height 30
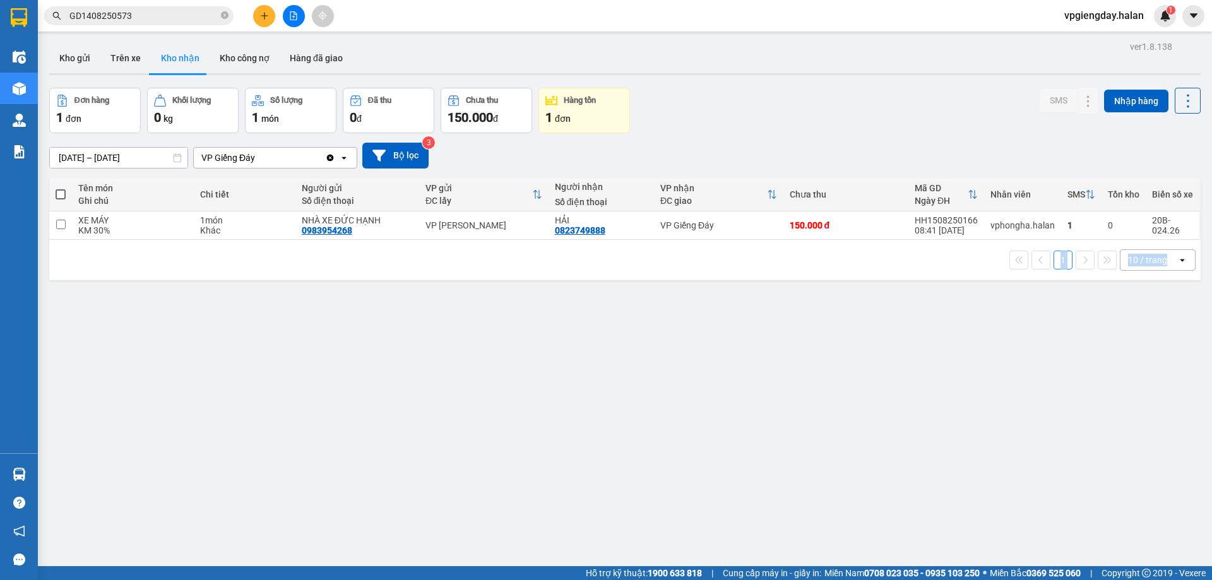
drag, startPoint x: 160, startPoint y: 566, endPoint x: 158, endPoint y: 576, distance: 10.2
click at [158, 576] on section "Kết quả tìm kiếm ( 1 ) Bộ lọc Mã ĐH Trạng thái Món hàng Thu hộ Tổng cước Chưa c…" at bounding box center [606, 290] width 1212 height 580
click at [225, 484] on div "ver 1.8.138 Kho gửi Trên xe Kho nhận Kho công nợ Hàng đã giao Đơn hàng 1 đơn Kh…" at bounding box center [625, 328] width 1162 height 580
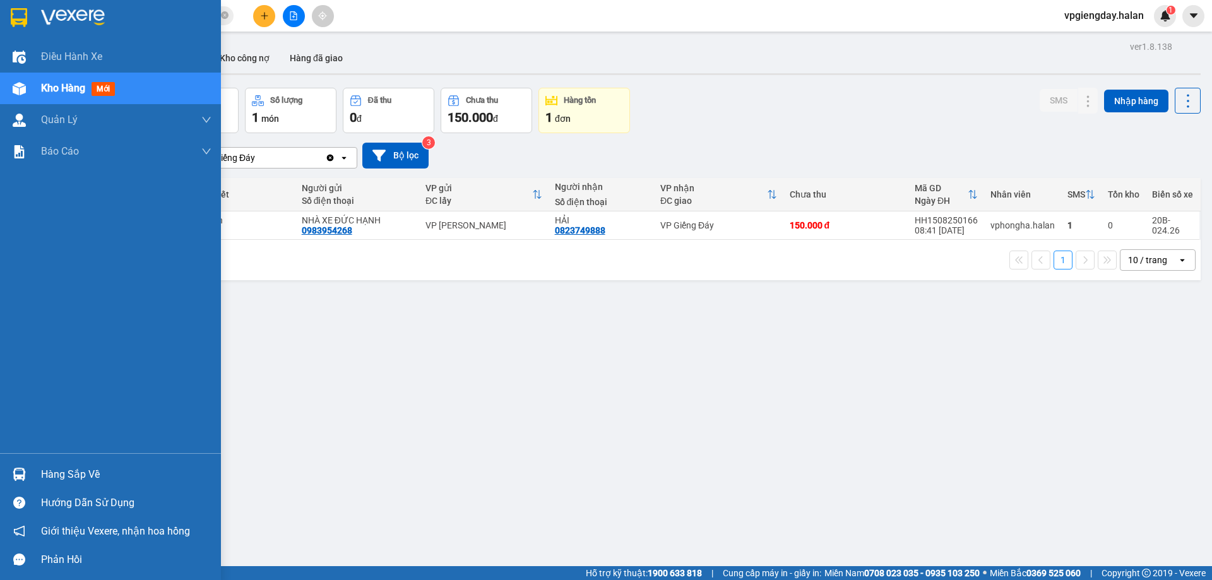
click at [56, 475] on div "Hàng sắp về" at bounding box center [126, 474] width 170 height 19
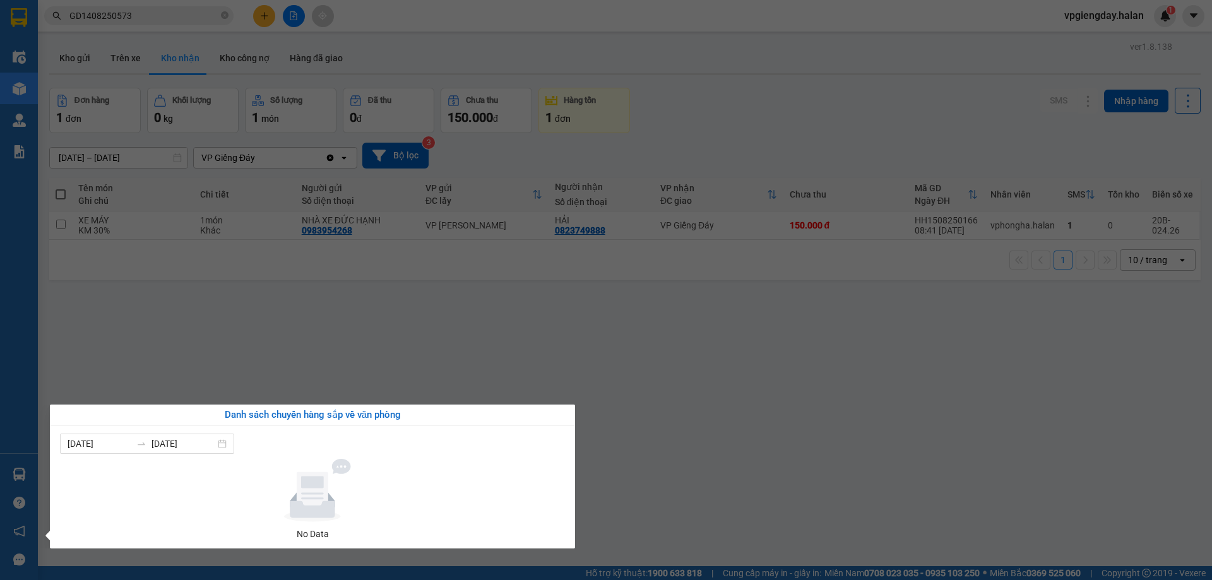
click at [343, 271] on section "Kết quả tìm kiếm ( 1 ) Bộ lọc Mã ĐH Trạng thái Món hàng Thu hộ Tổng cước Chưa c…" at bounding box center [606, 290] width 1212 height 580
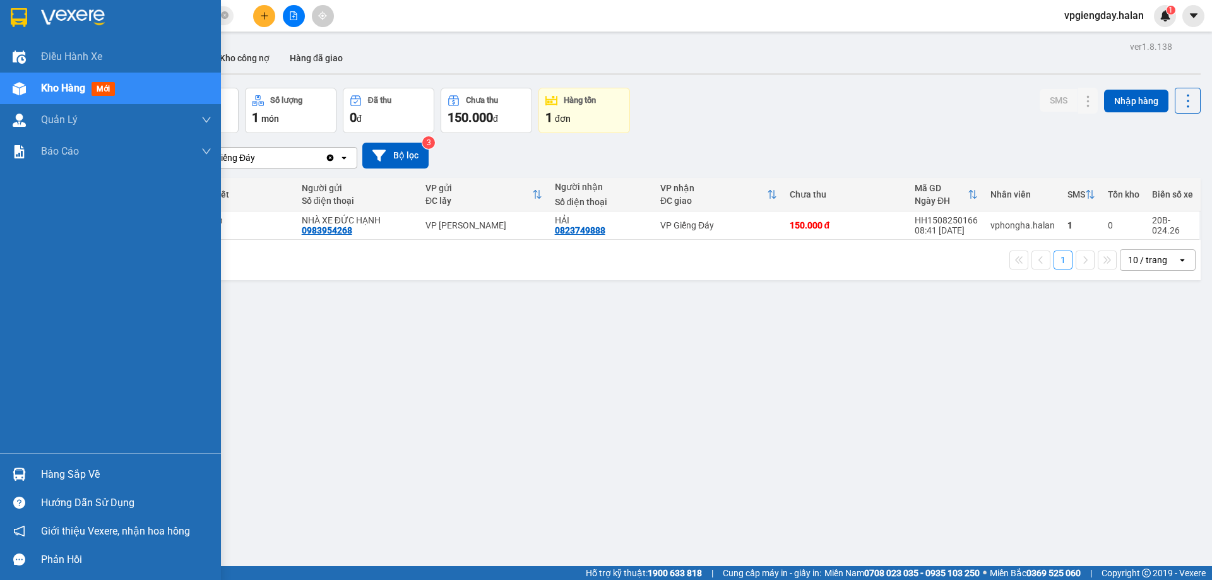
click at [68, 463] on div "Hàng sắp về" at bounding box center [110, 474] width 221 height 28
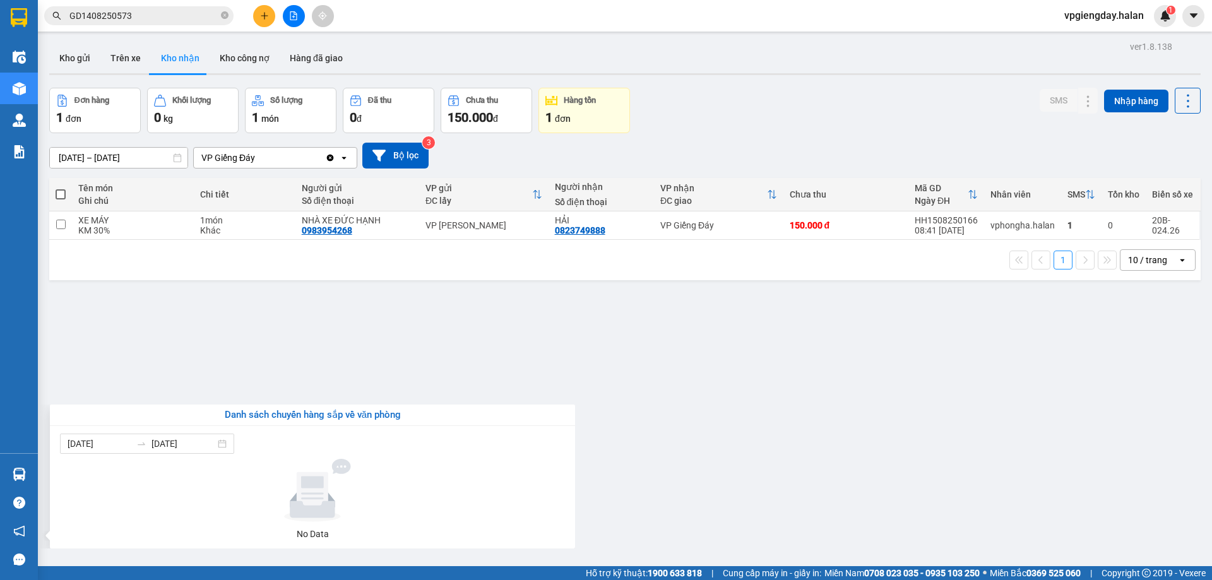
click at [514, 289] on section "Kết quả tìm kiếm ( 1 ) Bộ lọc Mã ĐH Trạng thái Món hàng Thu hộ Tổng cước Chưa c…" at bounding box center [606, 290] width 1212 height 580
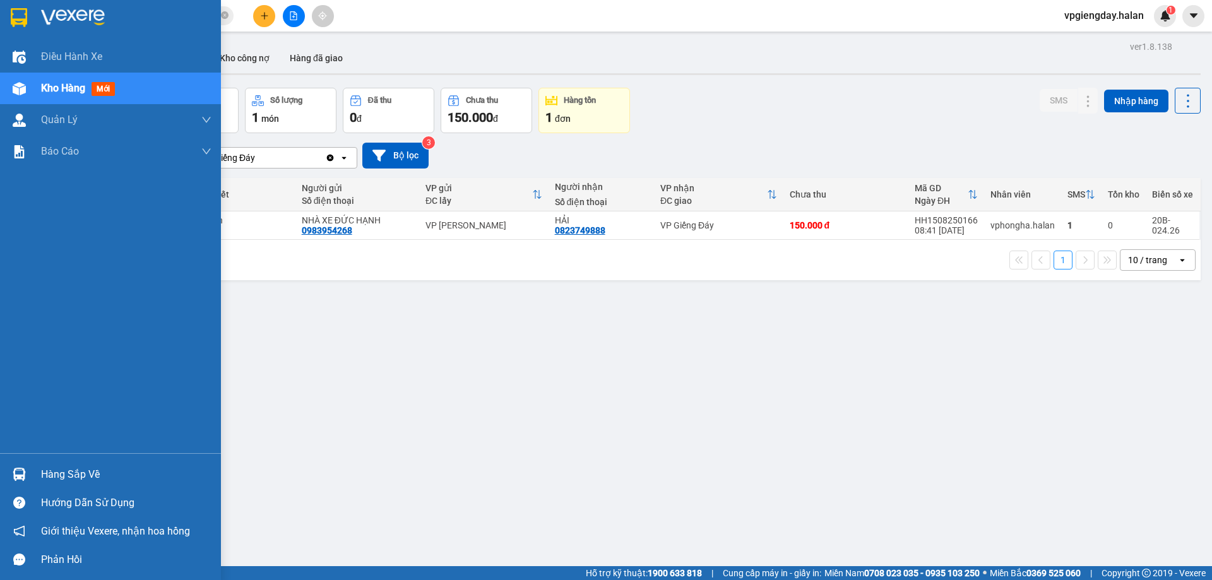
click at [118, 463] on div "Hàng sắp về" at bounding box center [110, 474] width 221 height 28
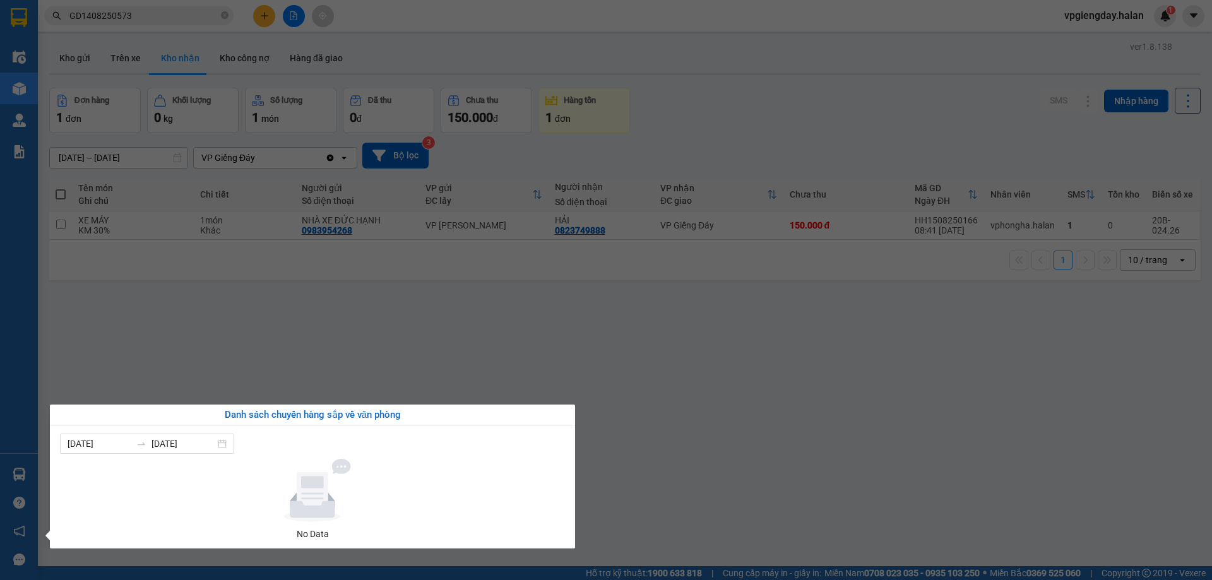
click at [18, 482] on div "Điều hành xe Kho hàng mới Quản [PERSON_NAME] lý chuyến Quản lý kiểm kho Báo cáo…" at bounding box center [19, 290] width 38 height 580
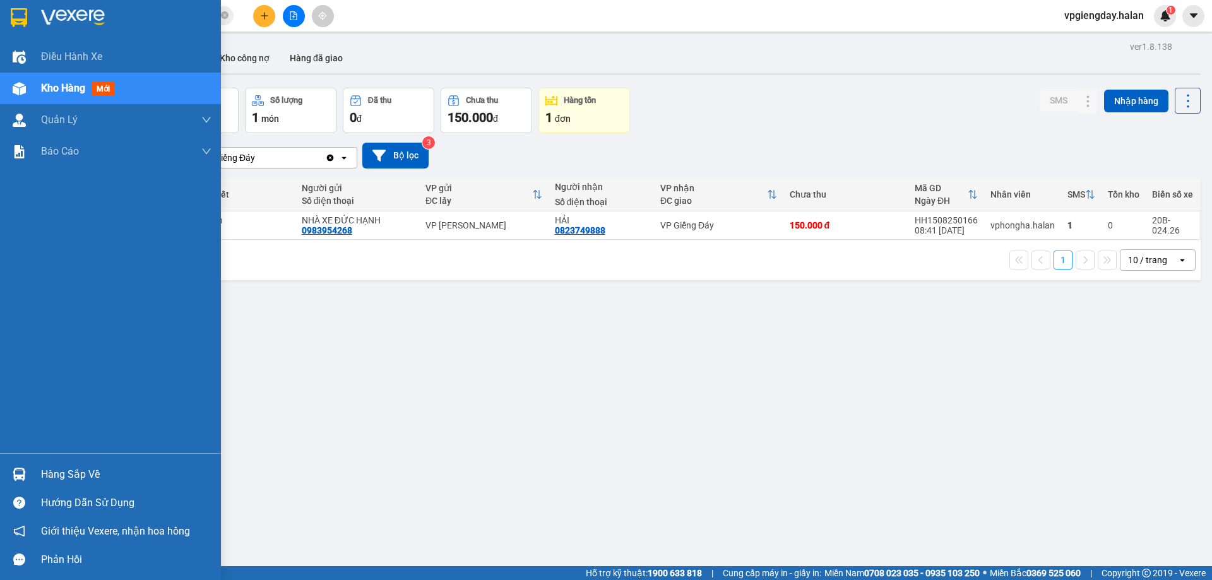
click at [95, 469] on div "Hàng sắp về" at bounding box center [126, 474] width 170 height 19
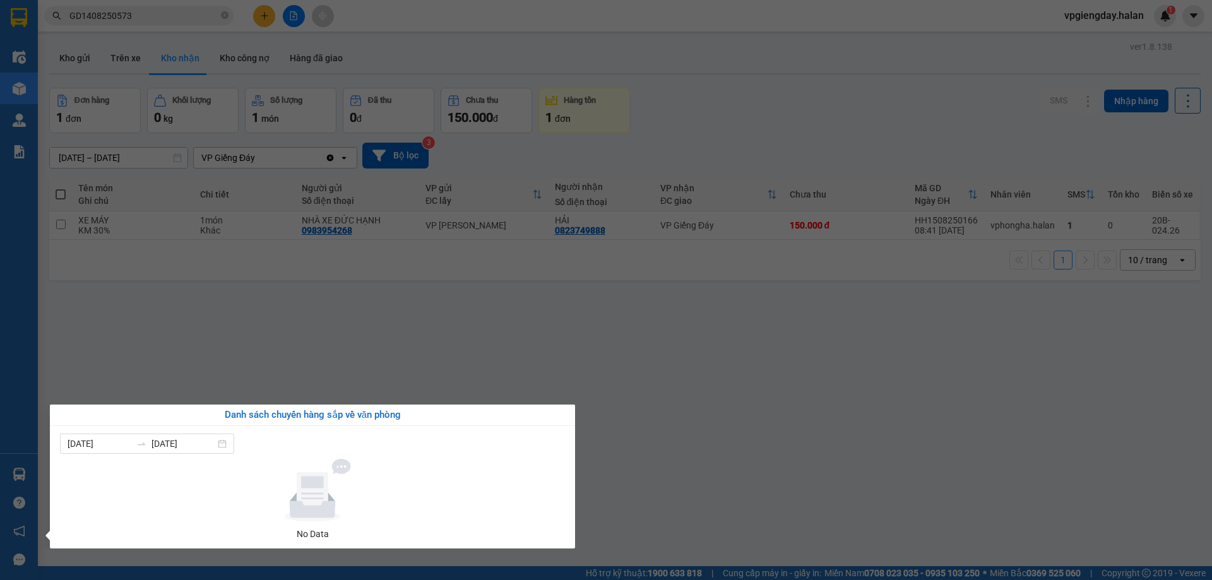
drag, startPoint x: 320, startPoint y: 359, endPoint x: 309, endPoint y: 357, distance: 11.5
click at [319, 358] on section "Kết quả tìm kiếm ( 1 ) Bộ lọc Mã ĐH Trạng thái Món hàng Thu hộ Tổng cước Chưa c…" at bounding box center [606, 290] width 1212 height 580
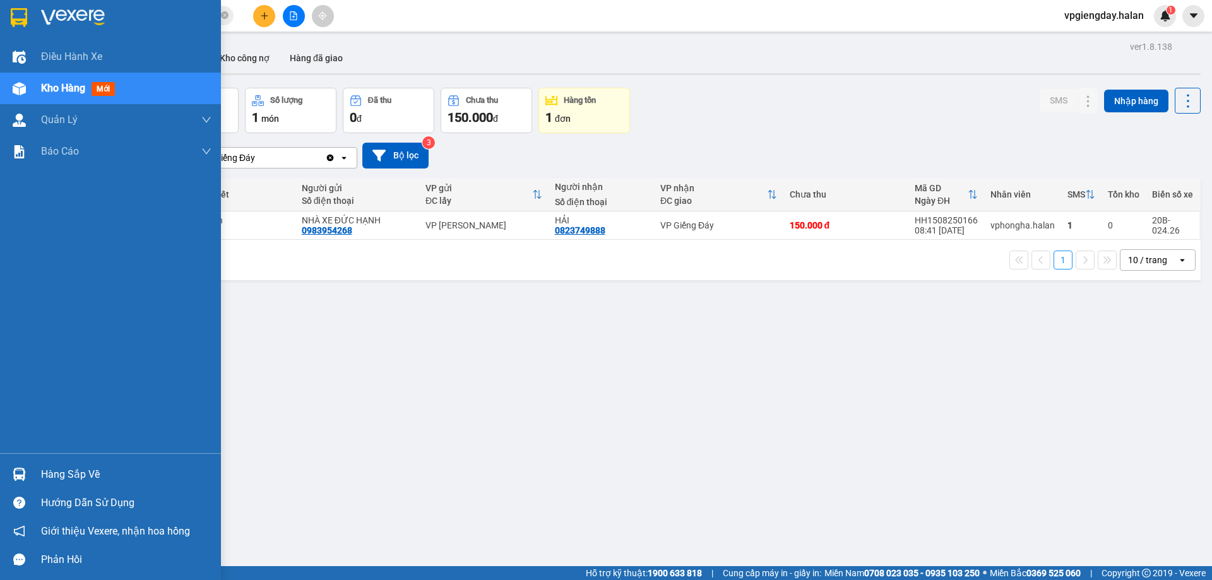
click at [100, 476] on div "Hàng sắp về" at bounding box center [126, 474] width 170 height 19
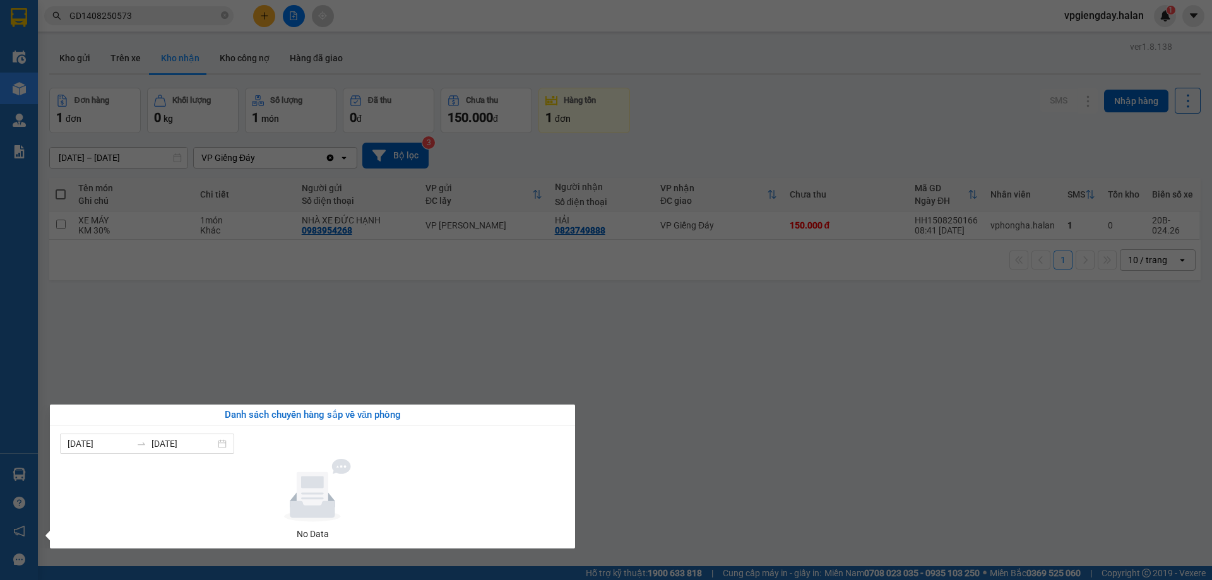
click at [227, 347] on section "Kết quả tìm kiếm ( 1 ) Bộ lọc Mã ĐH Trạng thái Món hàng Thu hộ Tổng cước Chưa c…" at bounding box center [606, 290] width 1212 height 580
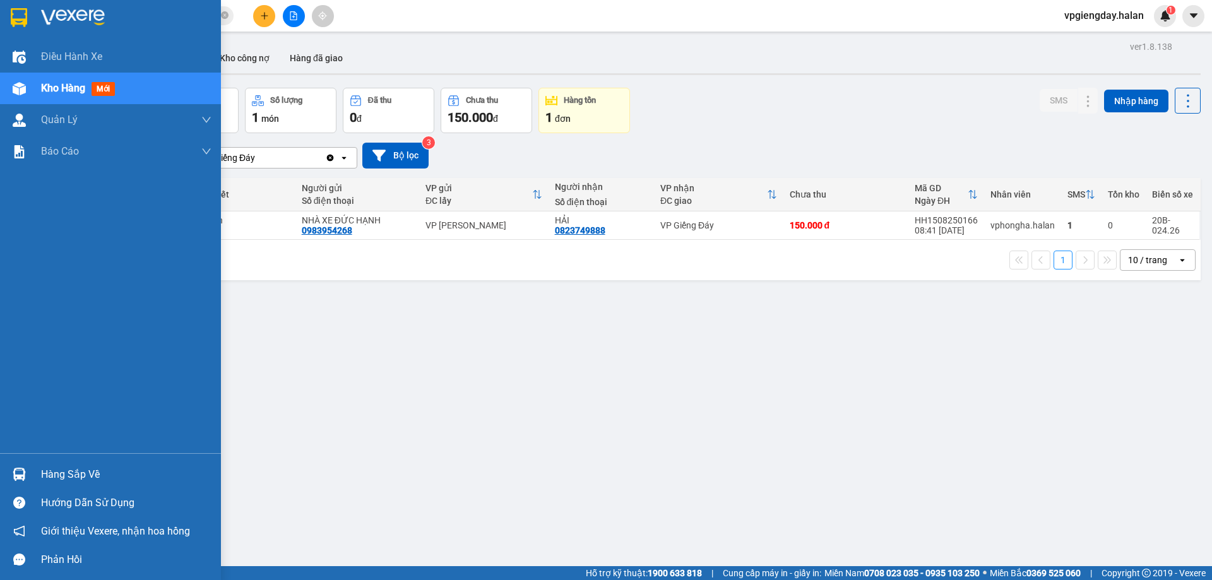
drag, startPoint x: 81, startPoint y: 477, endPoint x: 372, endPoint y: 434, distance: 293.5
click at [82, 477] on div "Hàng sắp về" at bounding box center [126, 474] width 170 height 19
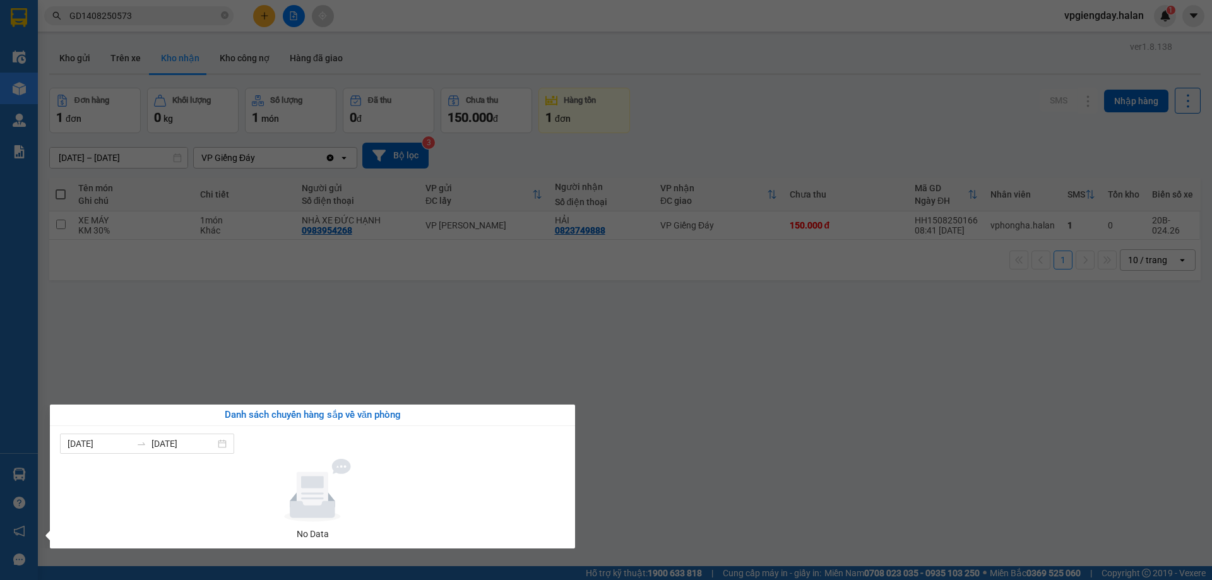
click at [371, 342] on section "Kết quả tìm kiếm ( 1 ) Bộ lọc Mã ĐH Trạng thái Món hàng Thu hộ Tổng cước Chưa c…" at bounding box center [606, 290] width 1212 height 580
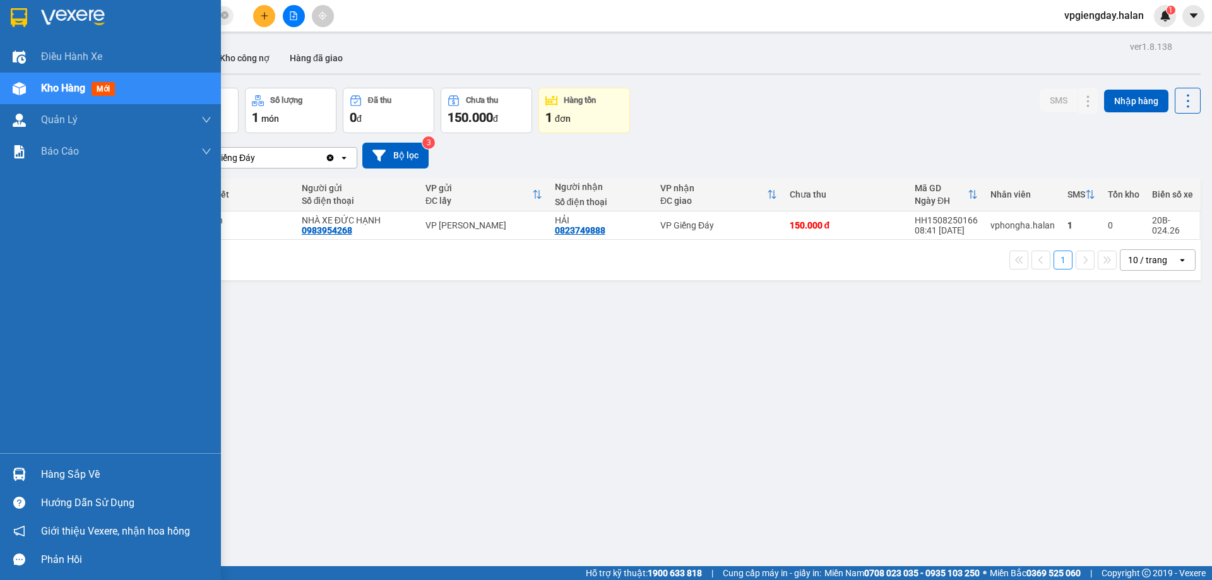
click at [102, 465] on div "Hàng sắp về" at bounding box center [126, 474] width 170 height 19
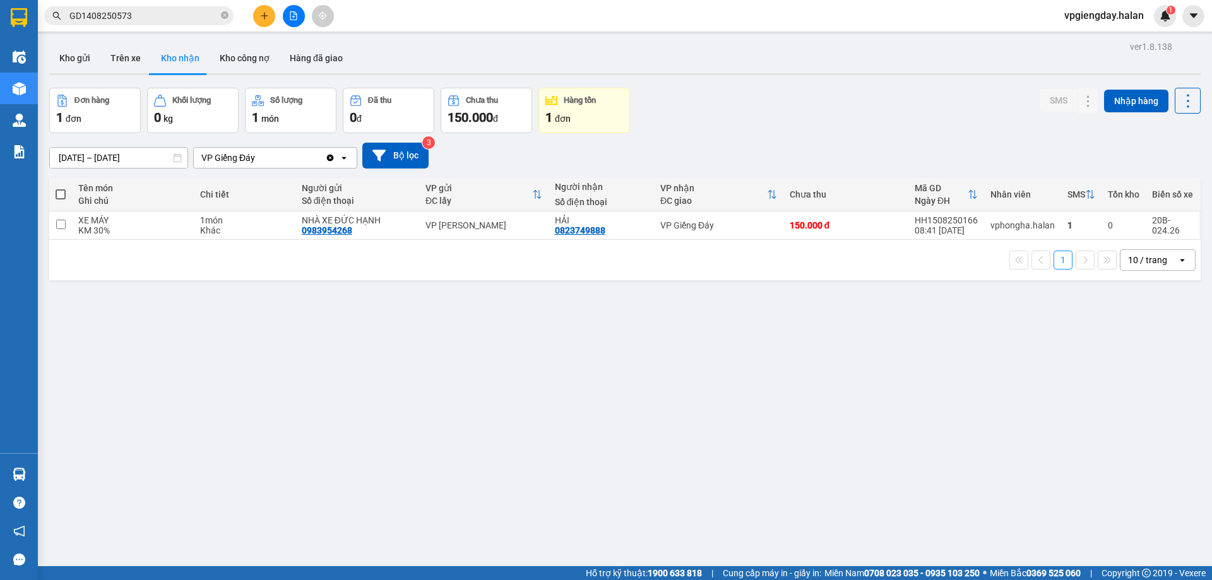
drag, startPoint x: 683, startPoint y: 383, endPoint x: 1124, endPoint y: 115, distance: 515.6
click at [684, 382] on section "Kết quả tìm kiếm ( 1 ) Bộ lọc Mã ĐH Trạng thái Món hàng Thu hộ Tổng cước Chưa c…" at bounding box center [606, 290] width 1212 height 580
click at [1194, 20] on icon "caret-down" at bounding box center [1193, 15] width 11 height 11
click at [1165, 19] on img at bounding box center [1165, 15] width 11 height 11
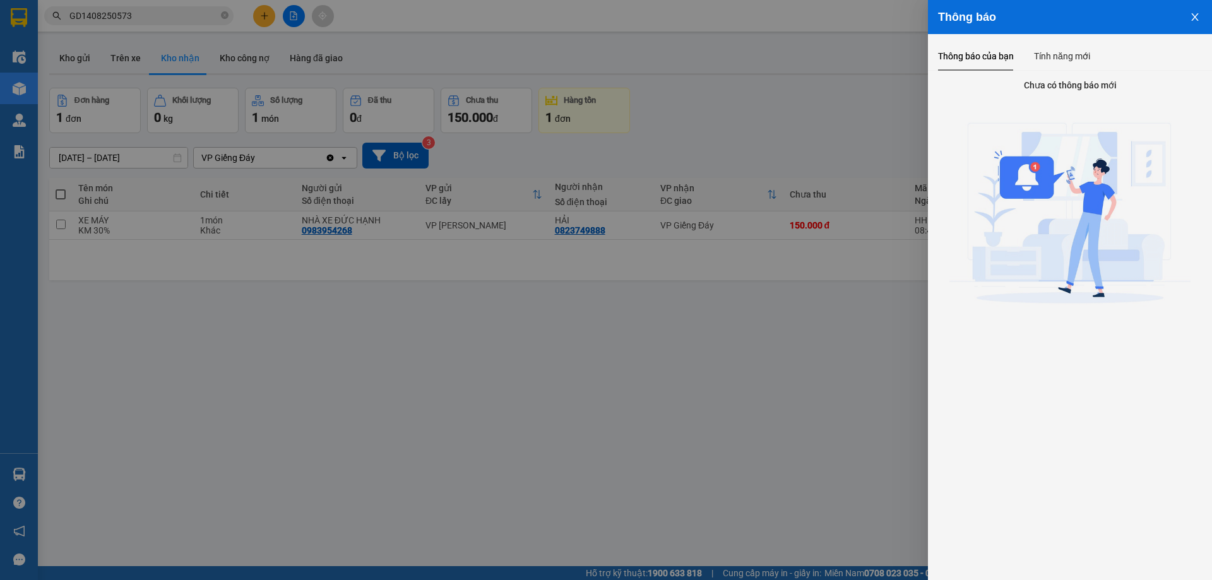
click at [1179, 15] on button "Close" at bounding box center [1195, 16] width 34 height 32
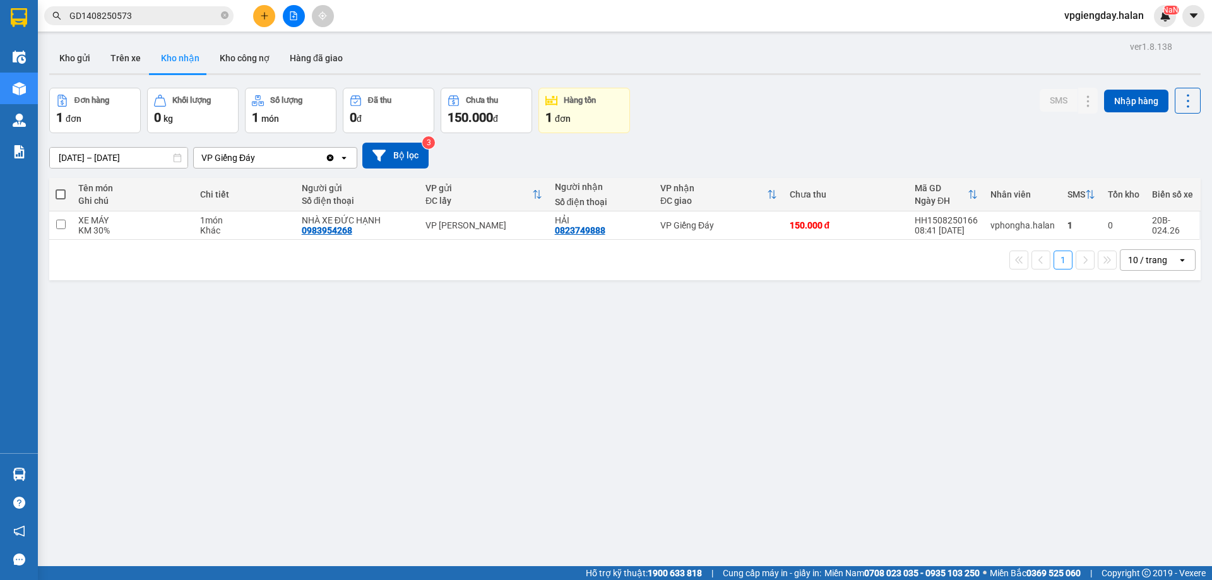
click at [720, 415] on div "ver 1.8.138 Kho gửi Trên xe Kho nhận Kho công nợ Hàng đã giao Đơn hàng 1 đơn Kh…" at bounding box center [625, 328] width 1162 height 580
click at [129, 60] on button "Trên xe" at bounding box center [125, 58] width 51 height 30
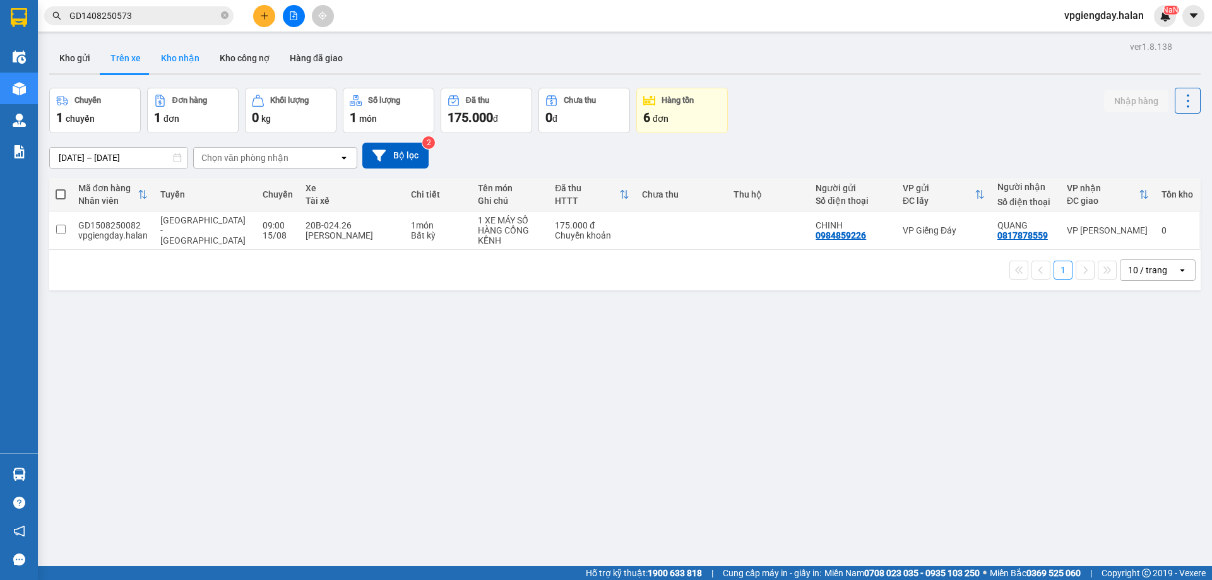
click at [167, 59] on button "Kho nhận" at bounding box center [180, 58] width 59 height 30
type input "[DATE] – [DATE]"
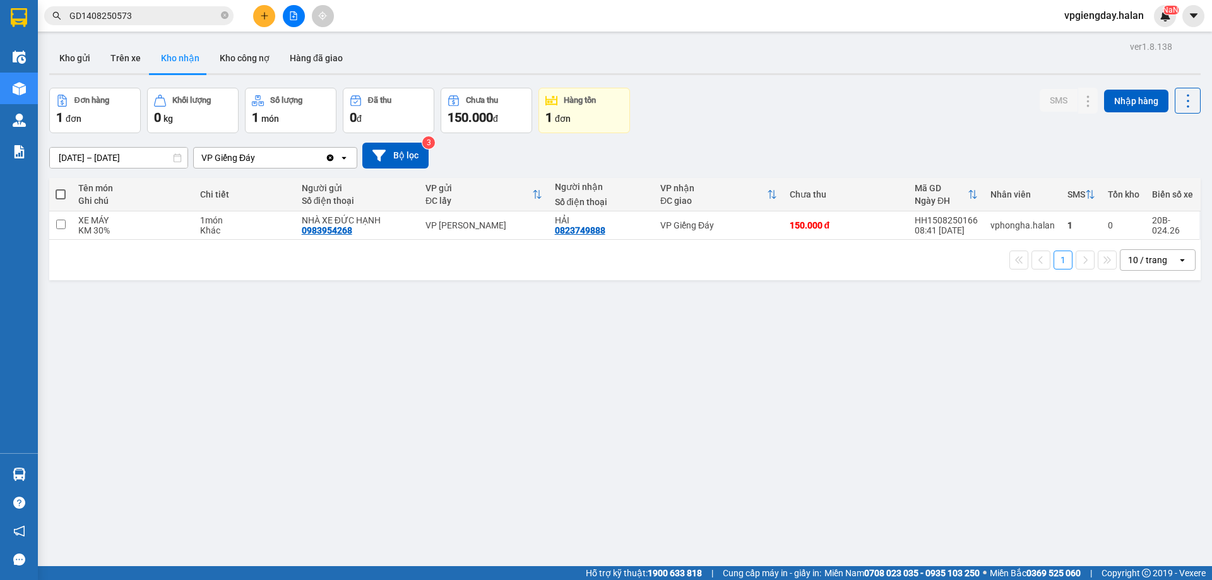
click at [329, 356] on div "ver 1.8.138 Kho gửi Trên xe Kho nhận Kho công nợ Hàng đã giao Đơn hàng 1 đơn Kh…" at bounding box center [625, 328] width 1162 height 580
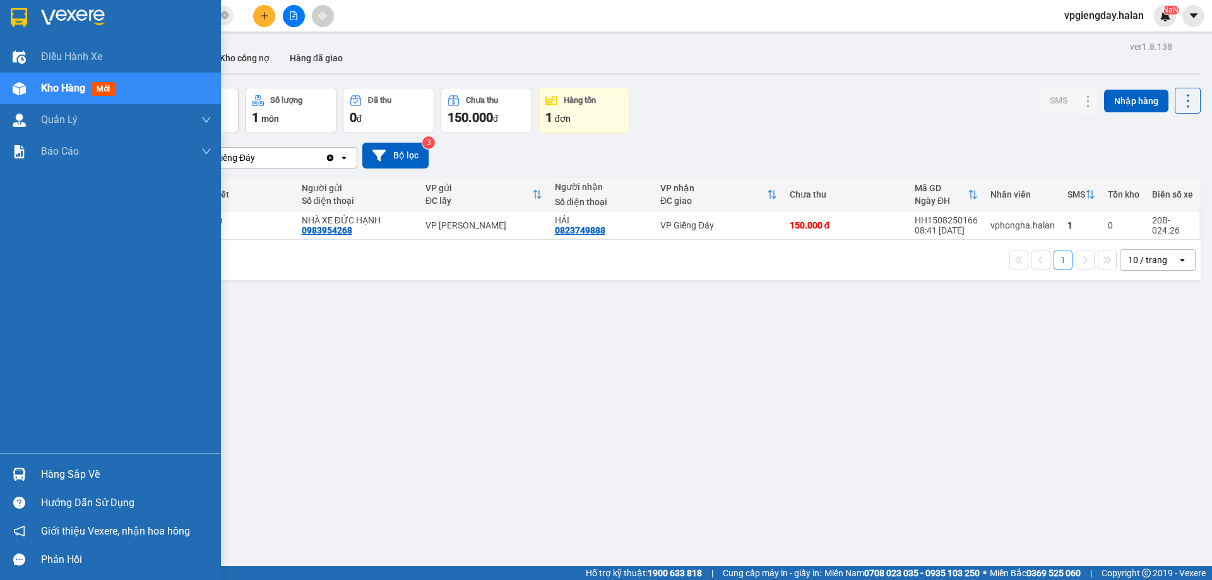
click at [69, 477] on div "Hàng sắp về" at bounding box center [126, 474] width 170 height 19
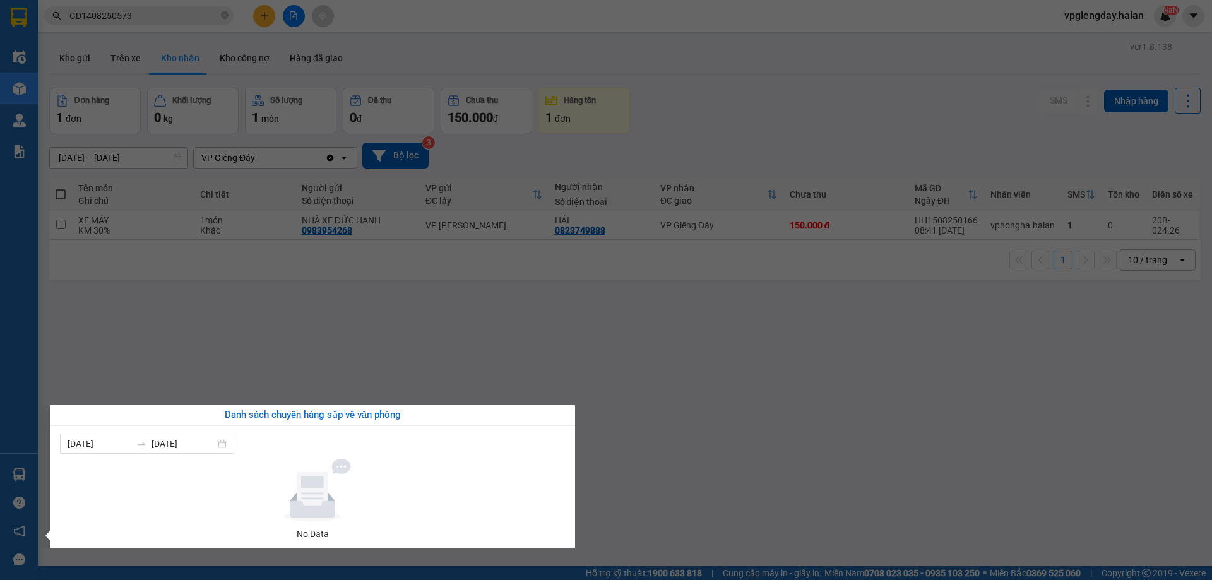
click at [328, 356] on section "Kết quả tìm kiếm ( 1 ) Bộ lọc Mã ĐH Trạng thái Món hàng Thu hộ Tổng cước Chưa c…" at bounding box center [606, 290] width 1212 height 580
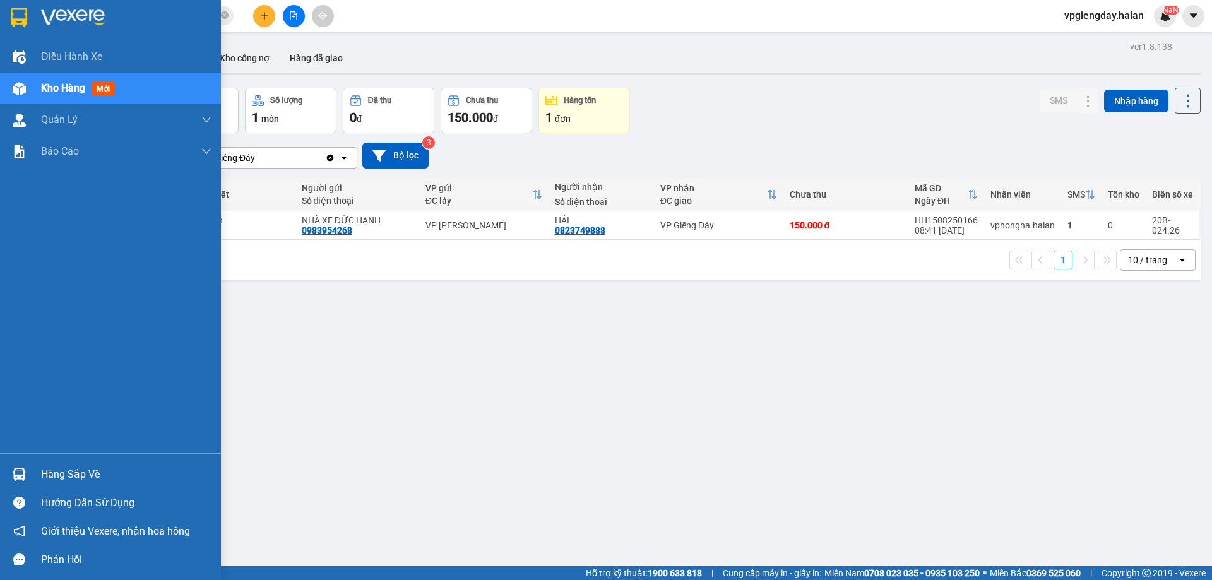
click at [56, 475] on div "Hàng sắp về" at bounding box center [126, 474] width 170 height 19
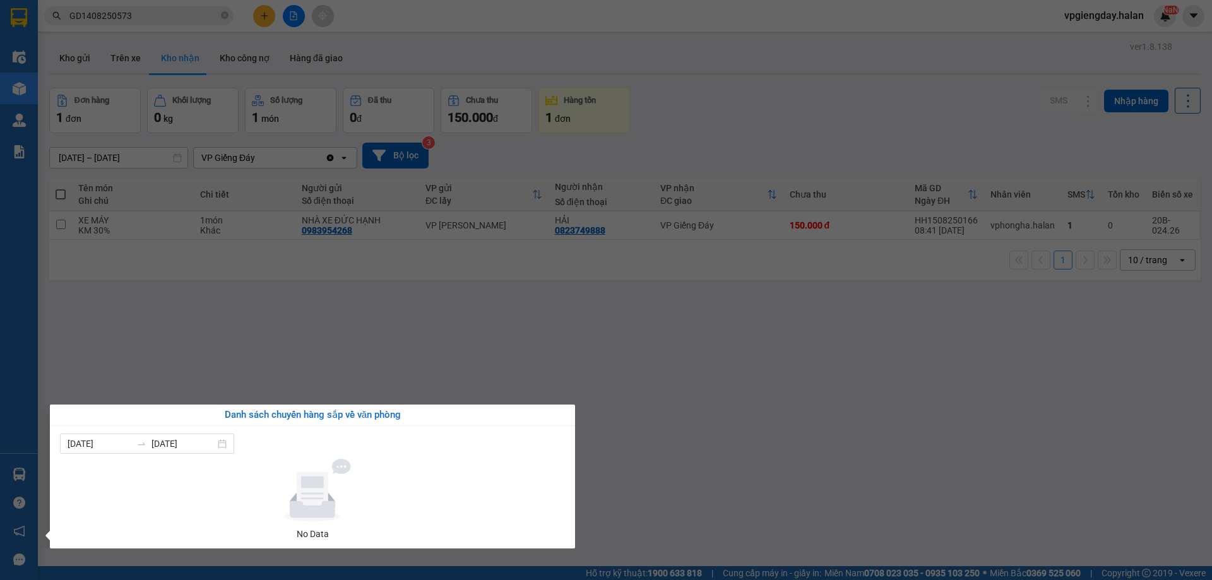
click at [290, 372] on section "Kết quả tìm kiếm ( 1 ) Bộ lọc Mã ĐH Trạng thái Món hàng Thu hộ Tổng cước Chưa c…" at bounding box center [606, 290] width 1212 height 580
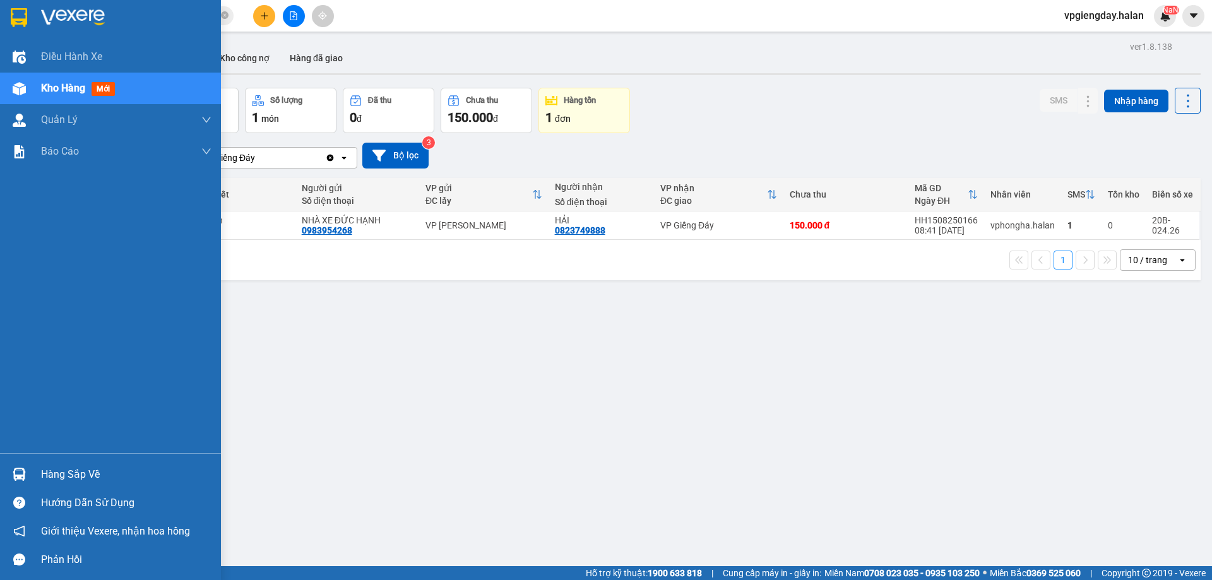
click at [60, 470] on div "Hàng sắp về" at bounding box center [126, 474] width 170 height 19
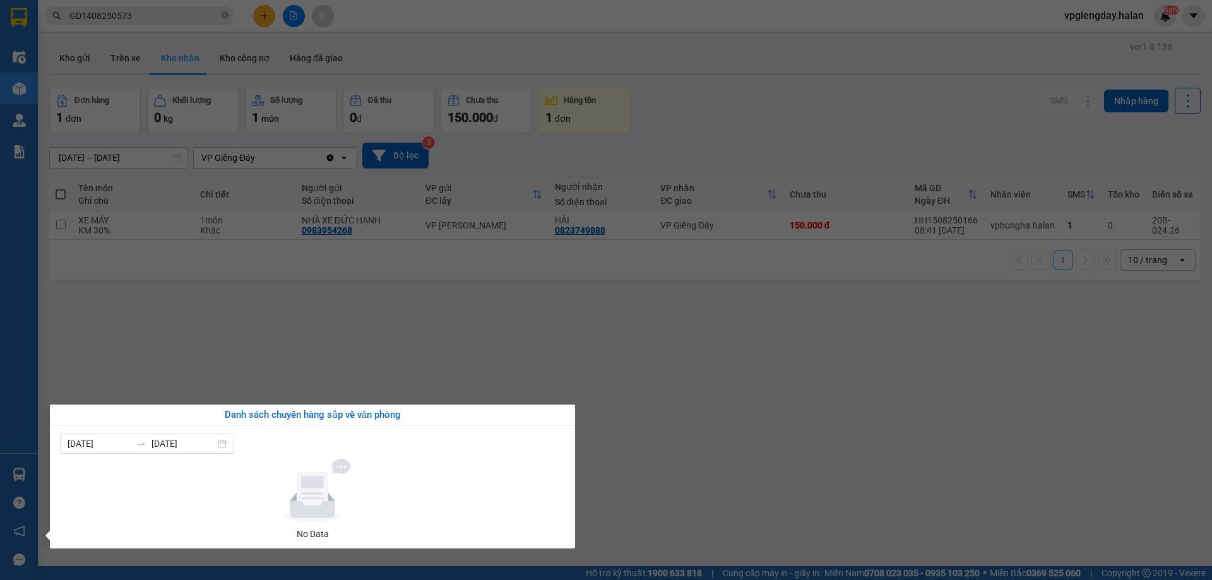
click at [271, 386] on section "Kết quả tìm kiếm ( 1 ) Bộ lọc Mã ĐH Trạng thái Món hàng Thu hộ Tổng cước Chưa c…" at bounding box center [606, 290] width 1212 height 580
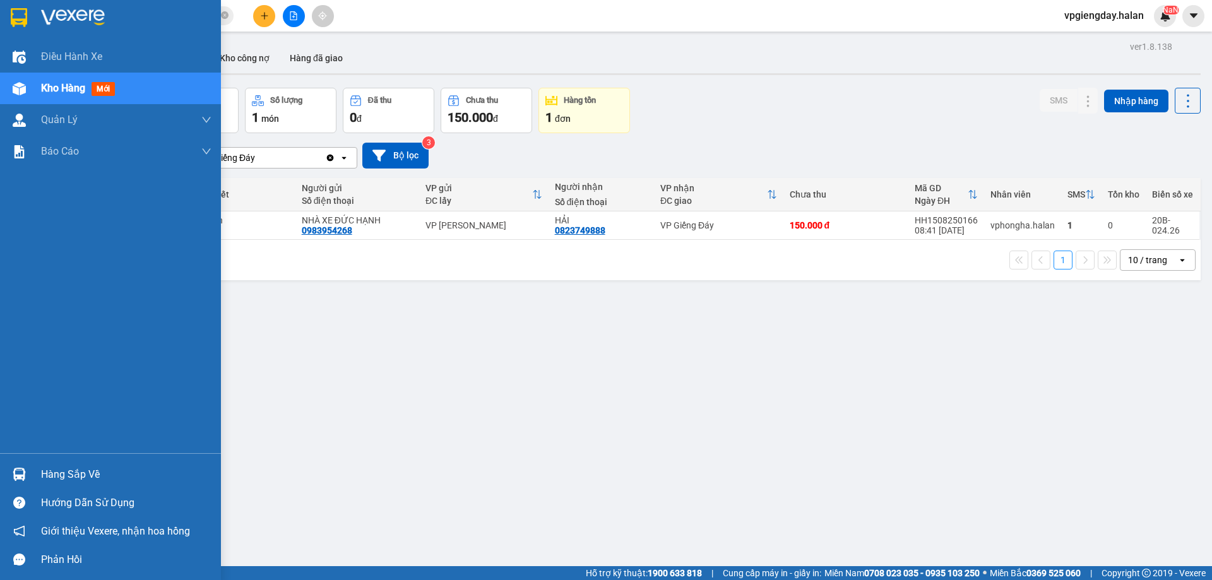
click at [80, 468] on div "Hàng sắp về" at bounding box center [126, 474] width 170 height 19
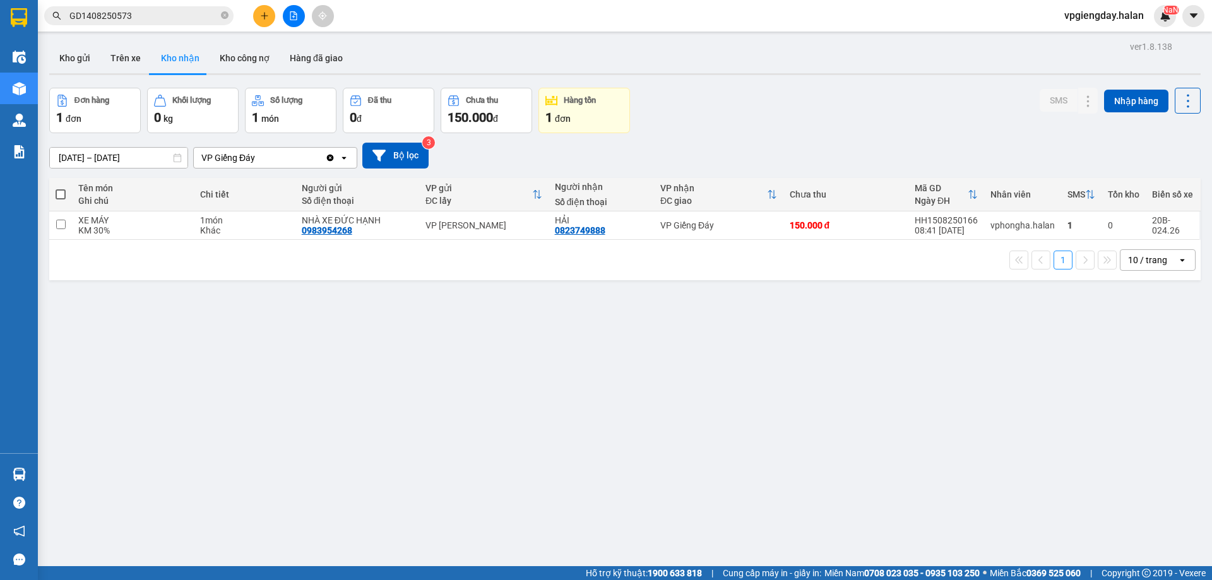
click at [203, 373] on section "Kết quả tìm kiếm ( 1 ) Bộ lọc Mã ĐH Trạng thái Món hàng Thu hộ Tổng cước Chưa c…" at bounding box center [606, 290] width 1212 height 580
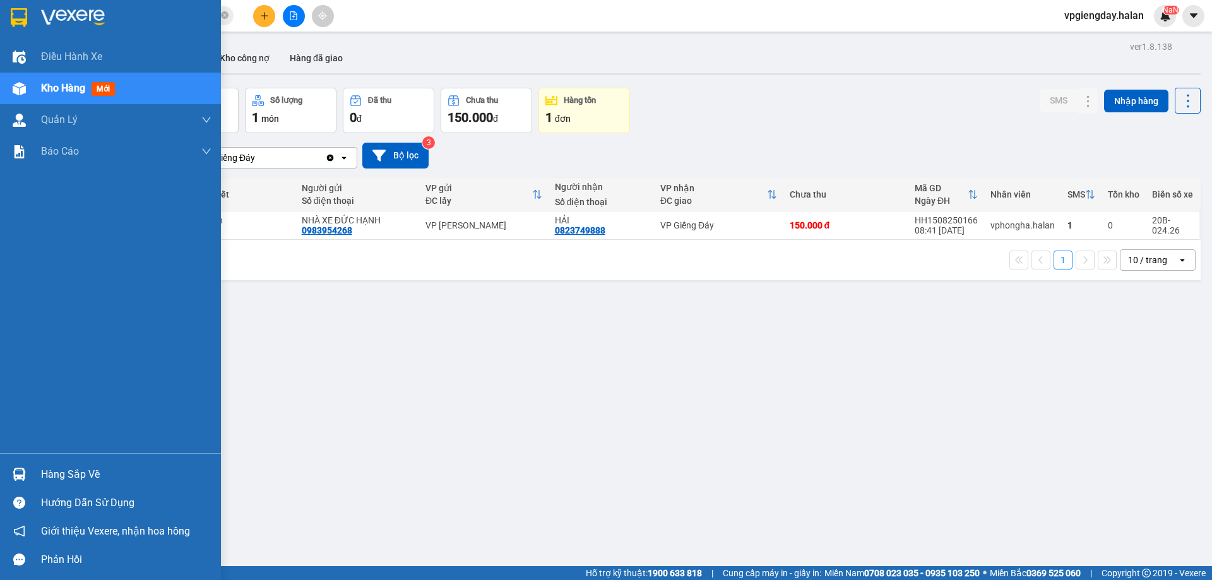
click at [37, 466] on div "Hàng sắp về" at bounding box center [110, 474] width 221 height 28
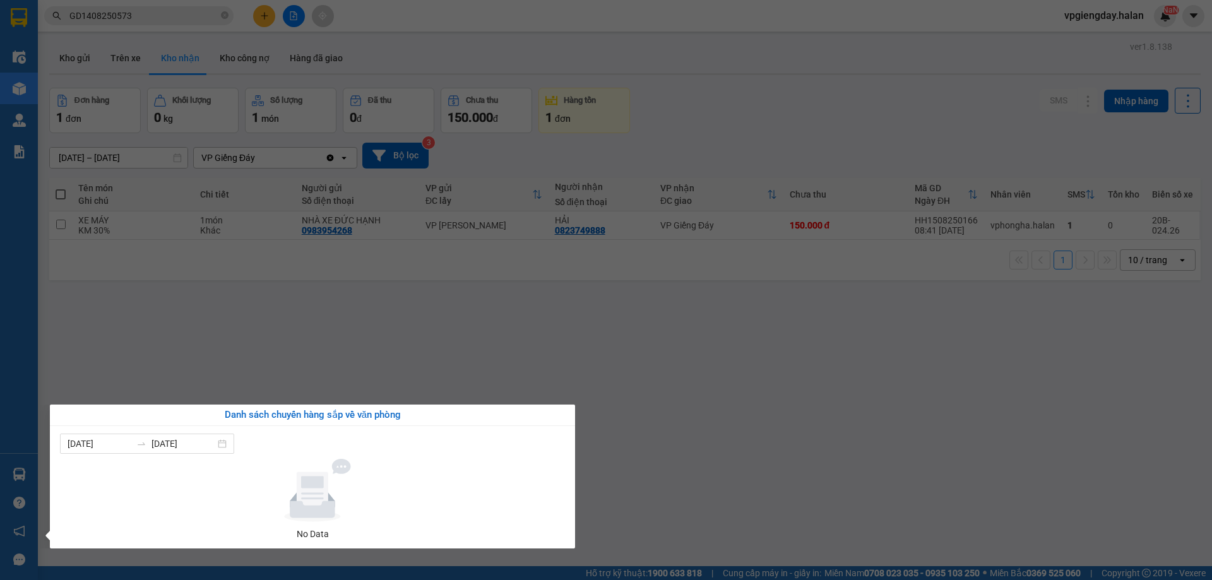
click at [164, 385] on section "Kết quả tìm kiếm ( 1 ) Bộ lọc Mã ĐH Trạng thái Món hàng Thu hộ Tổng cước Chưa c…" at bounding box center [606, 290] width 1212 height 580
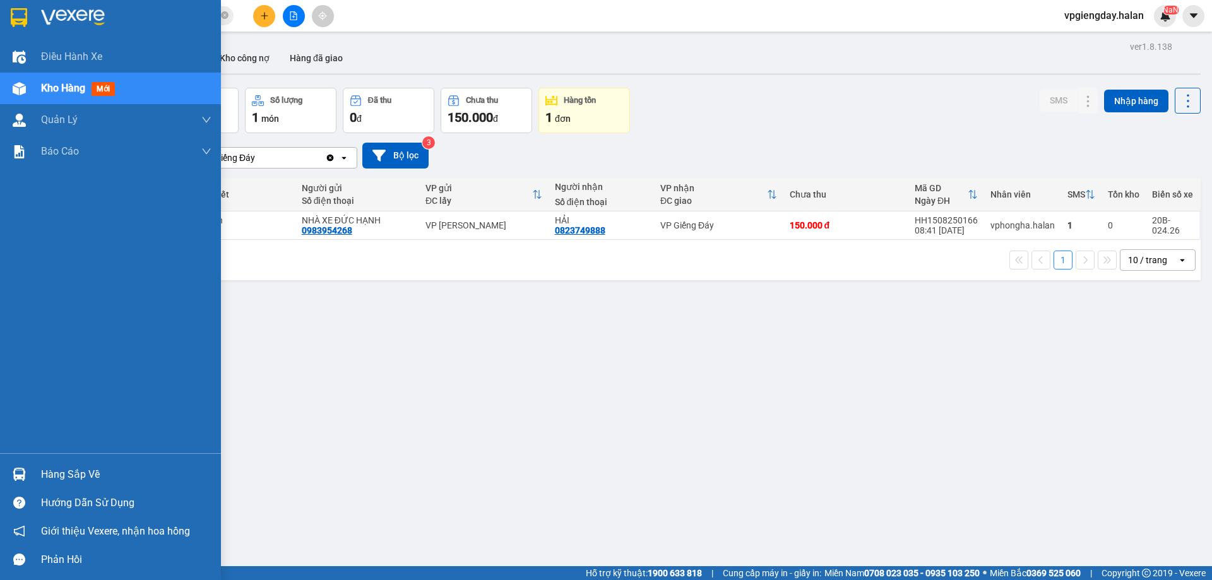
drag, startPoint x: 69, startPoint y: 470, endPoint x: 177, endPoint y: 382, distance: 139.1
click at [77, 463] on div "Hàng sắp về" at bounding box center [110, 474] width 221 height 28
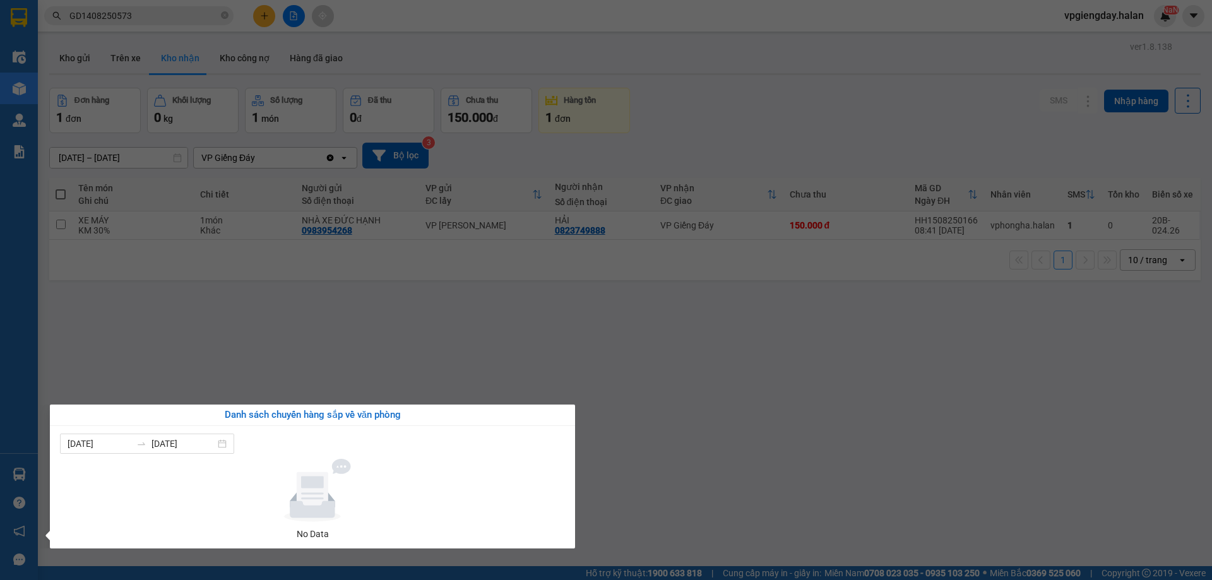
click at [191, 369] on section "Kết quả tìm kiếm ( 1 ) Bộ lọc Mã ĐH Trạng thái Món hàng Thu hộ Tổng cước Chưa c…" at bounding box center [606, 290] width 1212 height 580
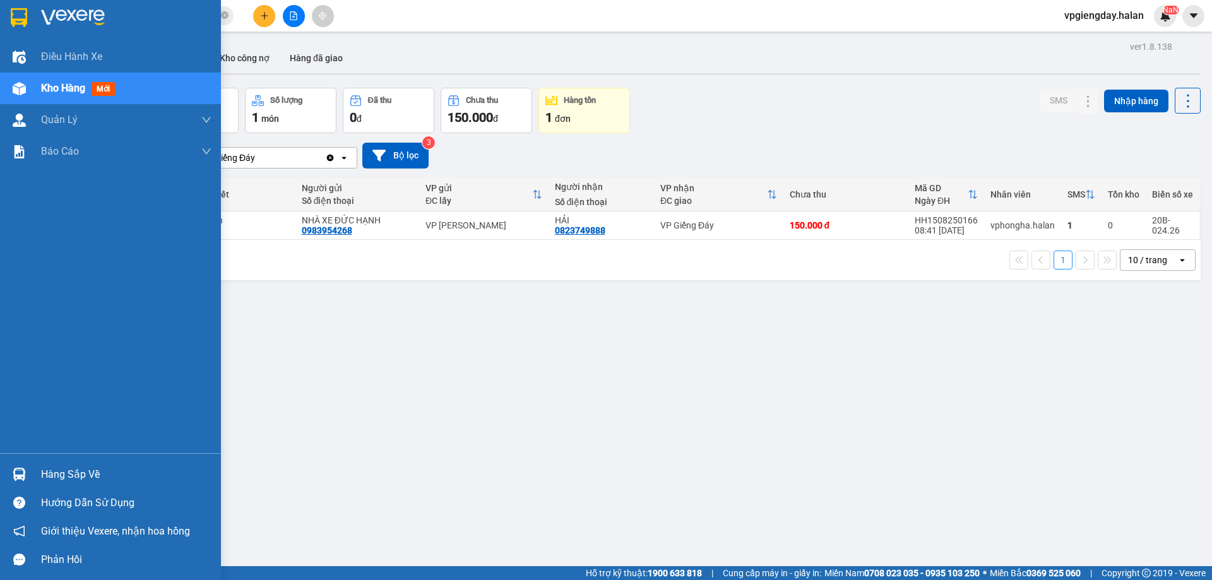
click at [59, 477] on div "Hàng sắp về" at bounding box center [126, 474] width 170 height 19
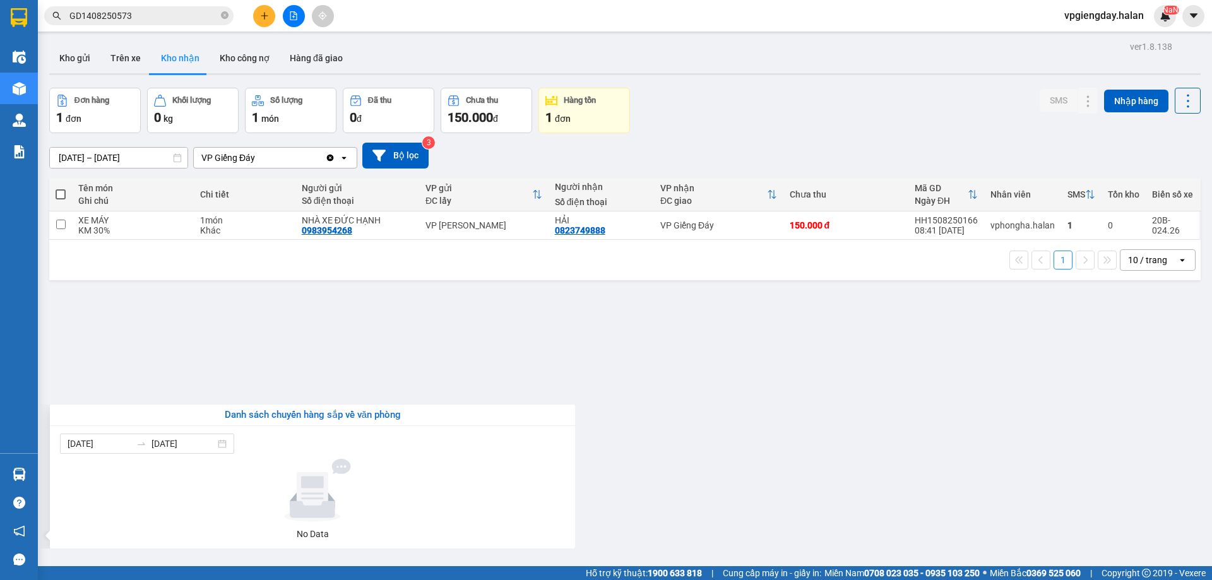
click at [235, 377] on section "Kết quả tìm kiếm ( 1 ) Bộ lọc Mã ĐH Trạng thái Món hàng Thu hộ Tổng cước Chưa c…" at bounding box center [606, 290] width 1212 height 580
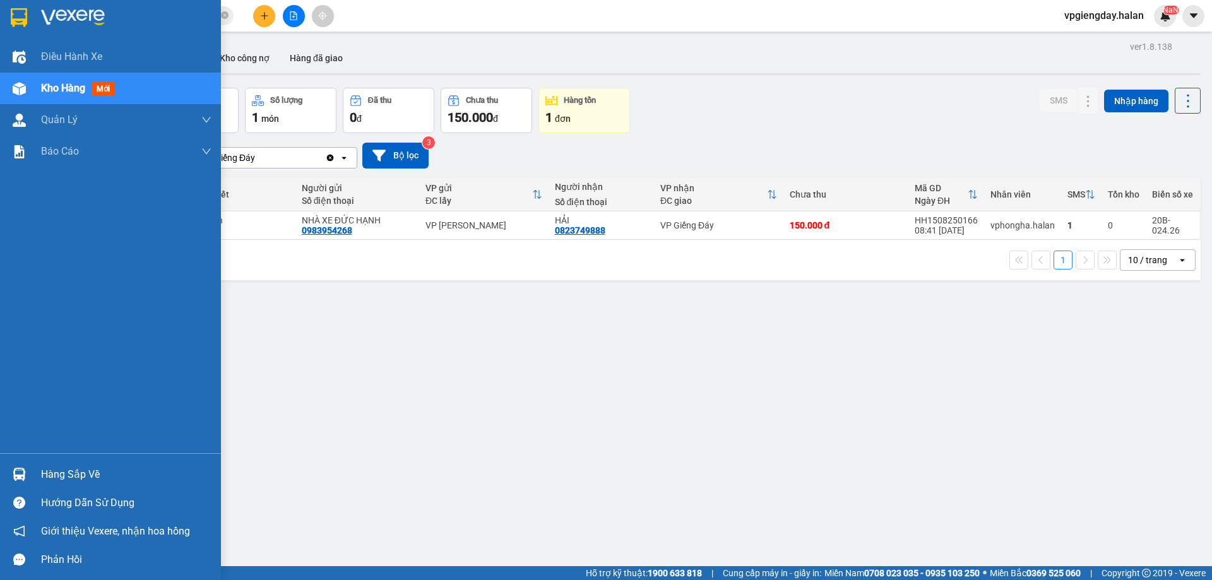
click at [90, 472] on div "Hàng sắp về" at bounding box center [126, 474] width 170 height 19
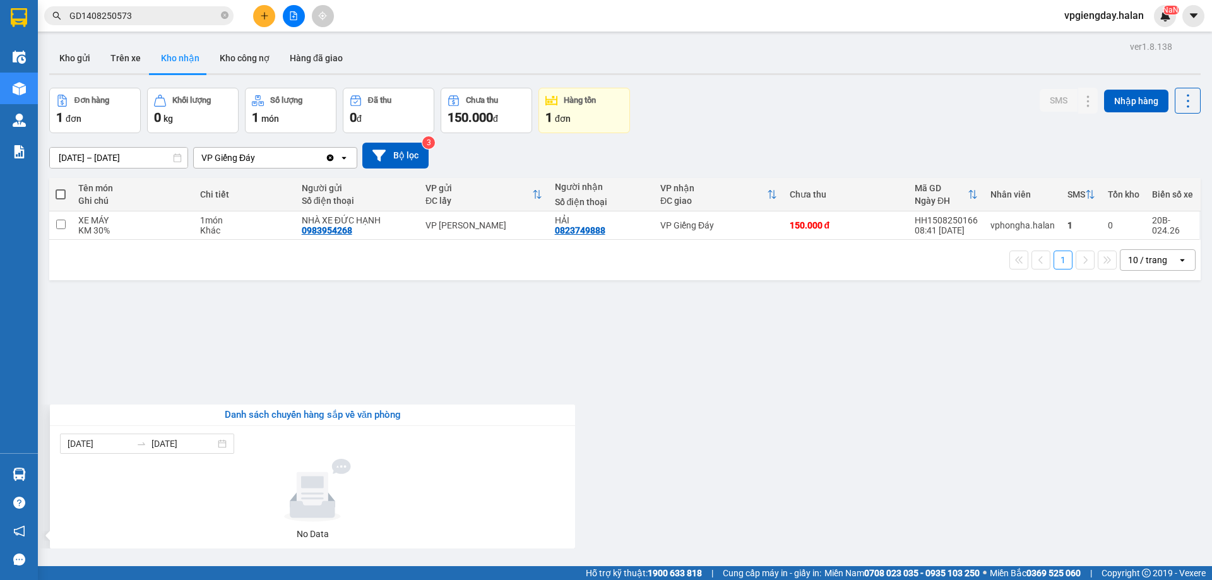
click at [245, 358] on section "Kết quả tìm kiếm ( 1 ) Bộ lọc Mã ĐH Trạng thái Món hàng Thu hộ Tổng cước Chưa c…" at bounding box center [606, 290] width 1212 height 580
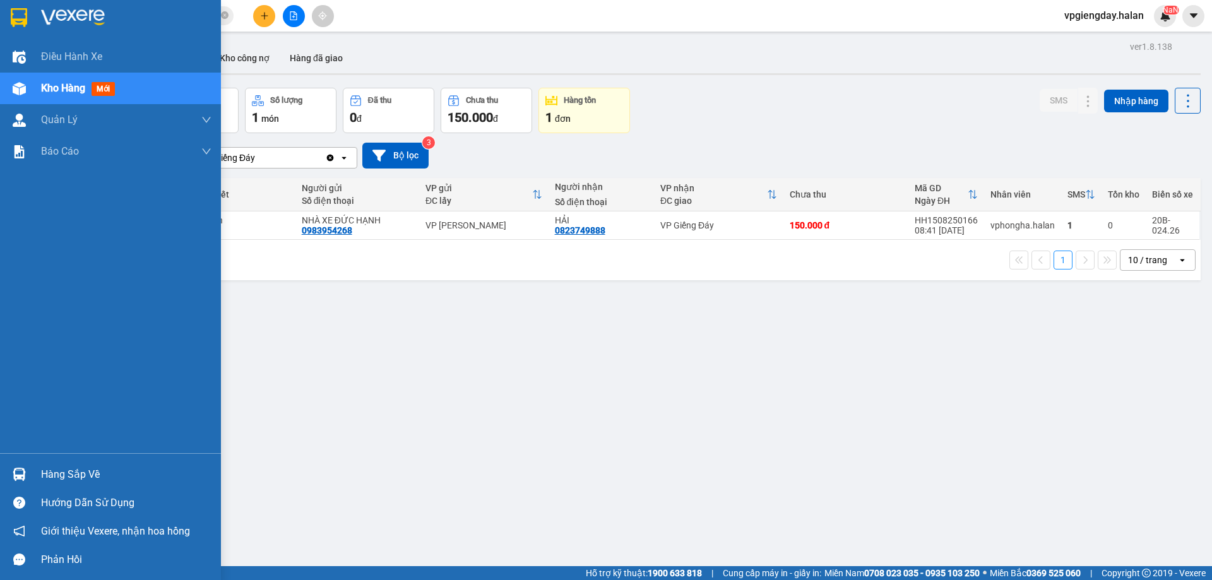
click at [62, 482] on div "Hàng sắp về" at bounding box center [126, 474] width 170 height 19
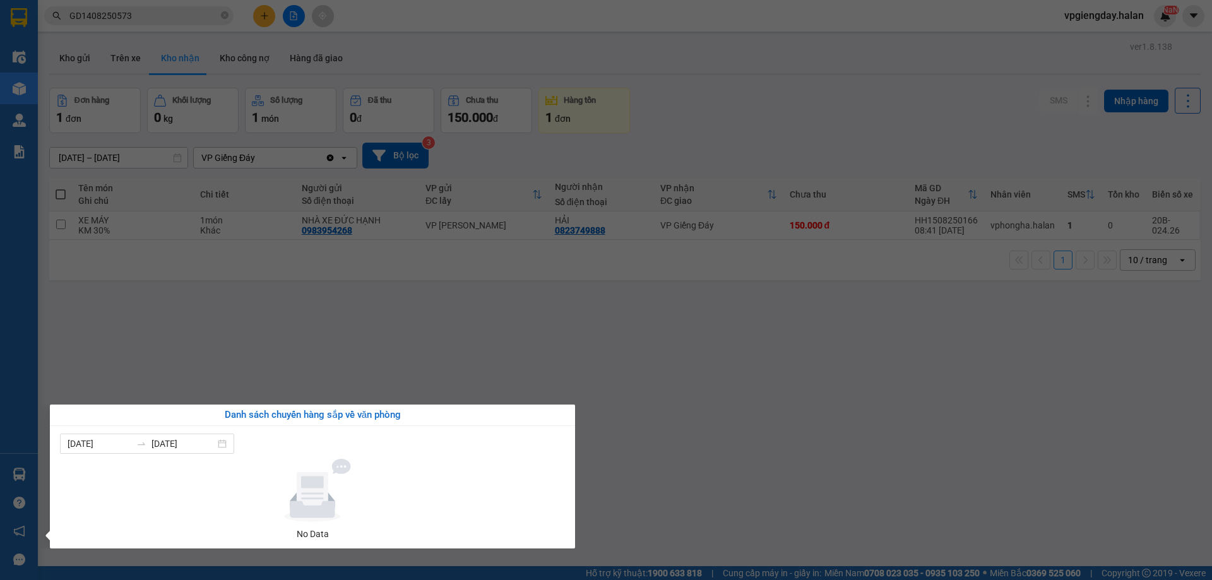
click at [172, 390] on section "Kết quả tìm kiếm ( 1 ) Bộ lọc Mã ĐH Trạng thái Món hàng Thu hộ Tổng cước Chưa c…" at bounding box center [606, 290] width 1212 height 580
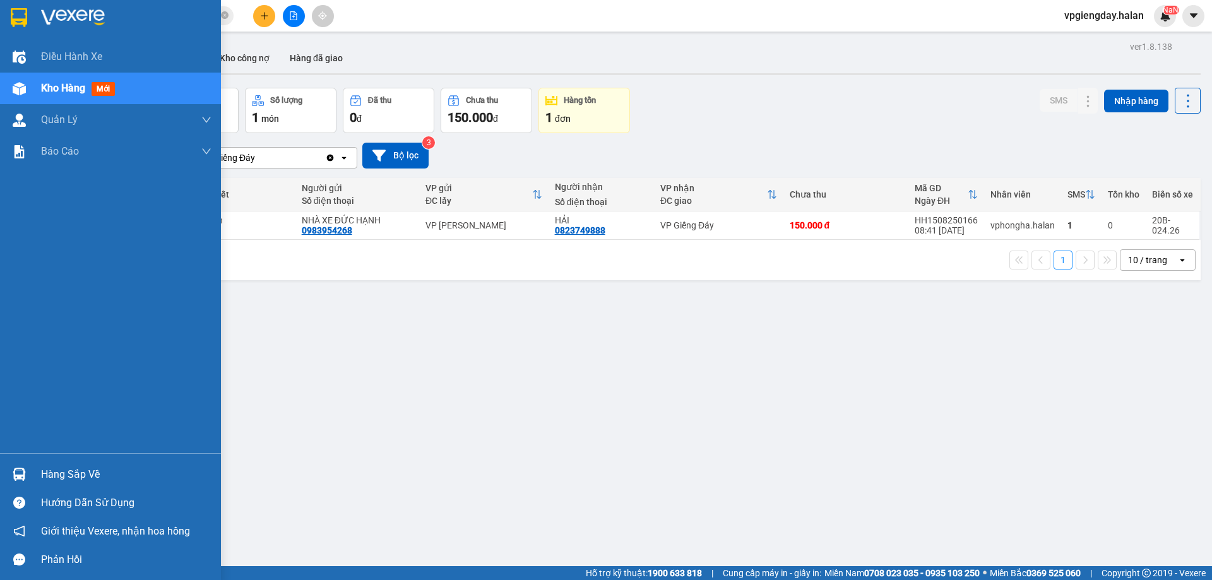
click at [80, 475] on div "Hàng sắp về" at bounding box center [126, 474] width 170 height 19
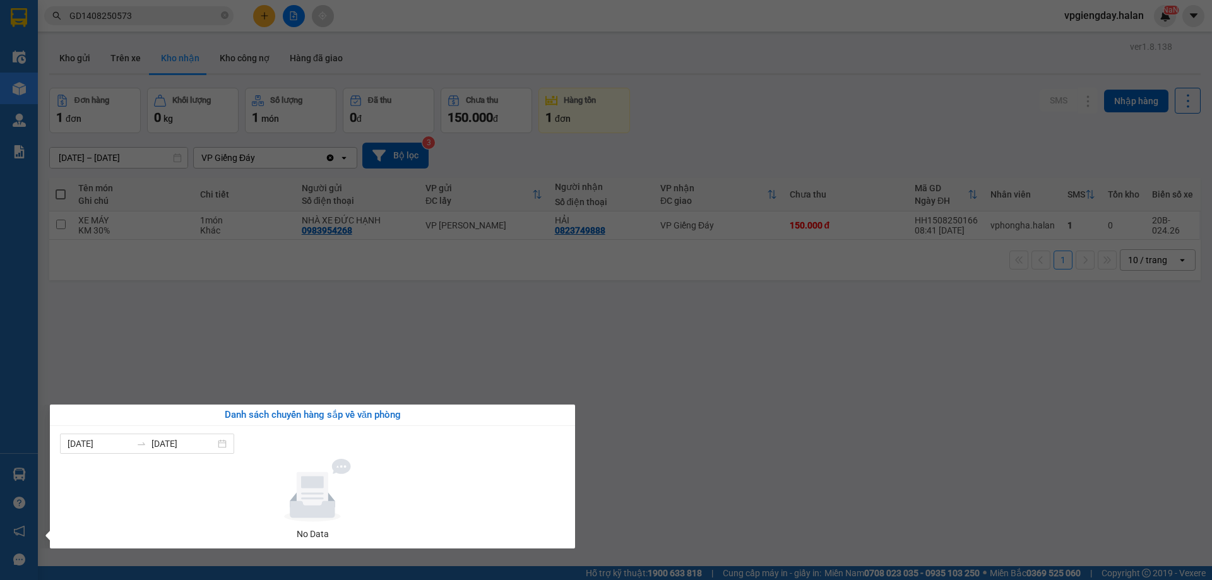
drag, startPoint x: 354, startPoint y: 357, endPoint x: 379, endPoint y: 347, distance: 26.6
click at [354, 357] on section "Kết quả tìm kiếm ( 1 ) Bộ lọc Mã ĐH Trạng thái Món hàng Thu hộ Tổng cước Chưa c…" at bounding box center [606, 290] width 1212 height 580
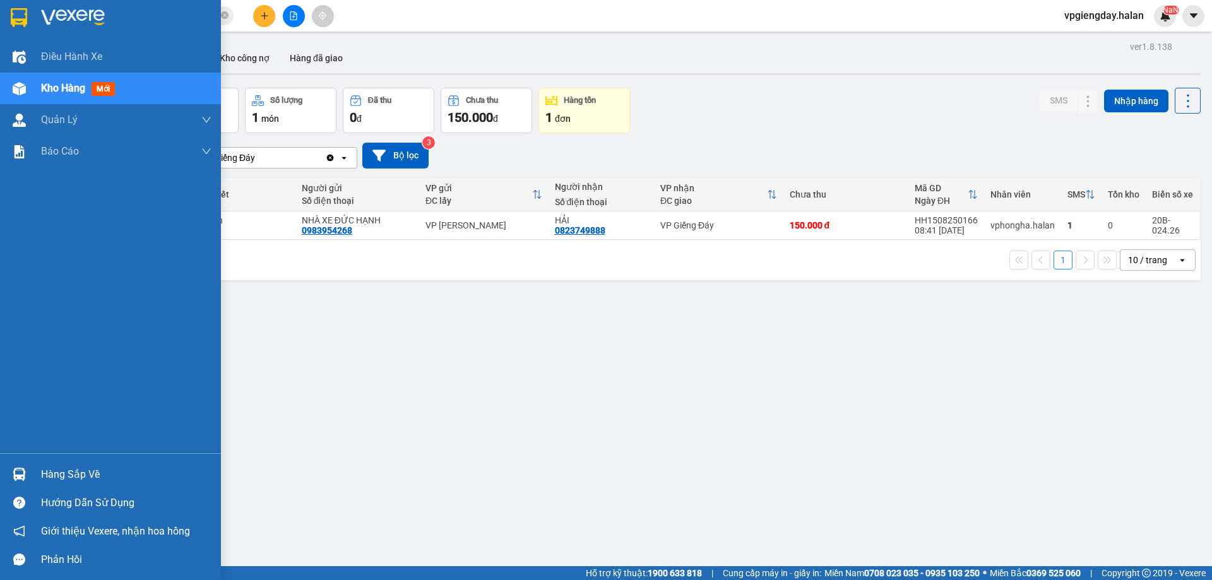
click at [124, 472] on div "Hàng sắp về" at bounding box center [126, 474] width 170 height 19
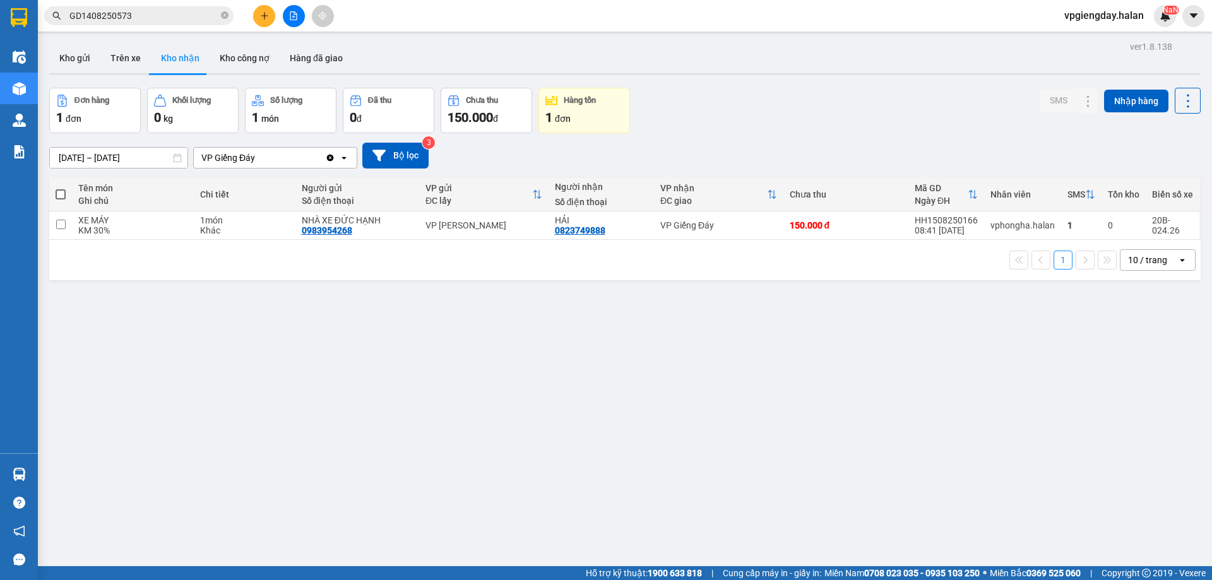
click at [830, 389] on section "Kết quả tìm kiếm ( 1 ) Bộ lọc Mã ĐH Trạng thái Món hàng Thu hộ Tổng cước Chưa c…" at bounding box center [606, 290] width 1212 height 580
click at [64, 230] on td at bounding box center [60, 225] width 23 height 28
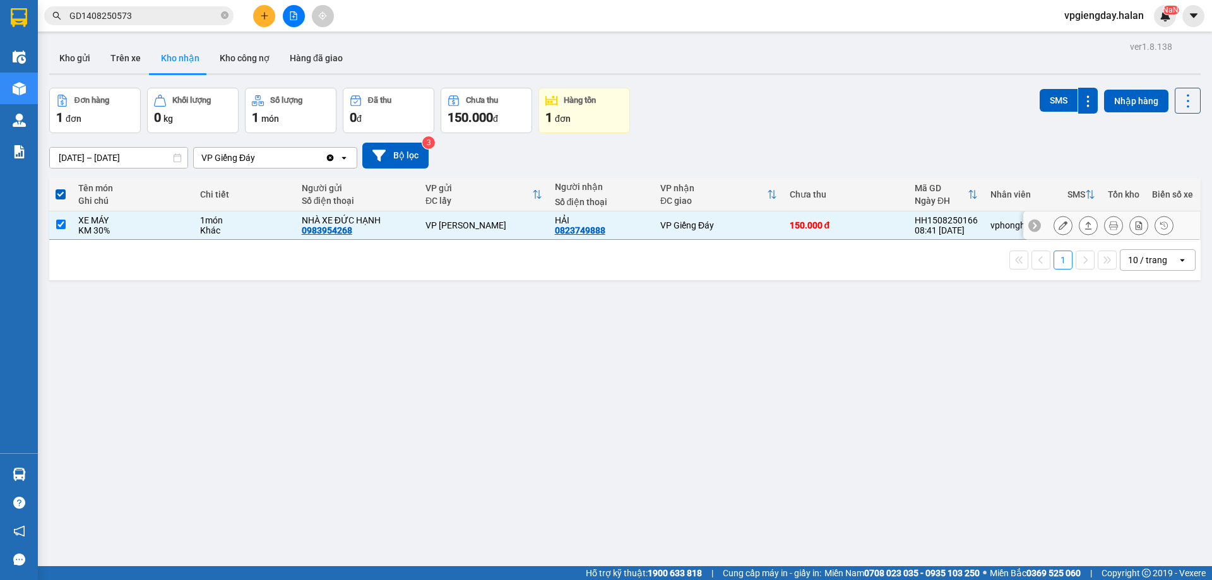
click at [62, 223] on input "checkbox" at bounding box center [60, 224] width 9 height 9
checkbox input "false"
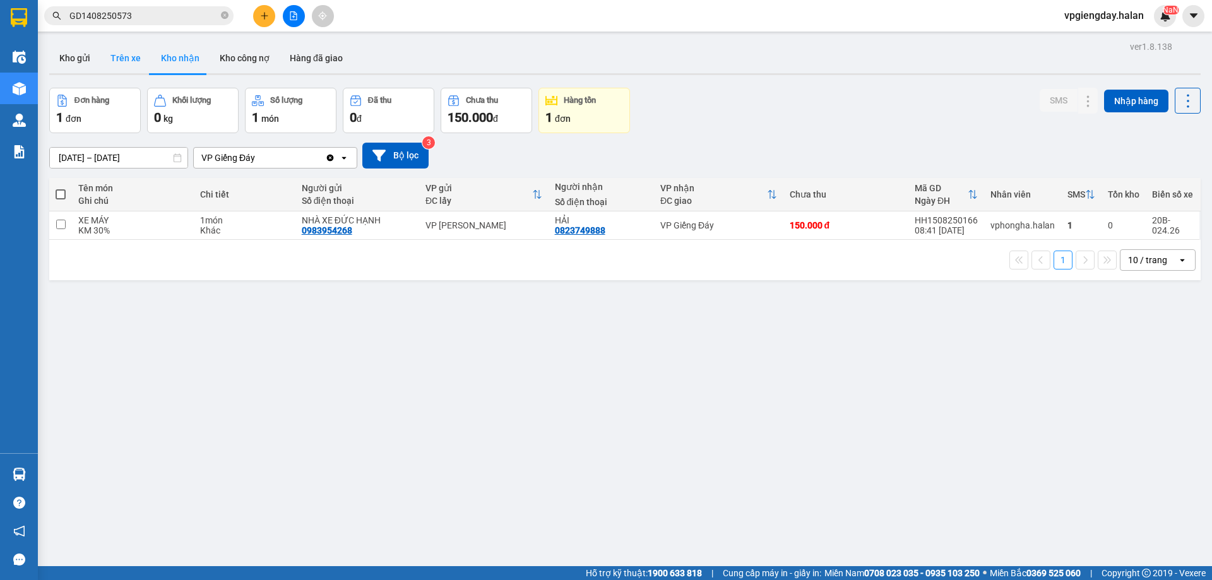
click at [122, 64] on button "Trên xe" at bounding box center [125, 58] width 51 height 30
type input "[DATE] – [DATE]"
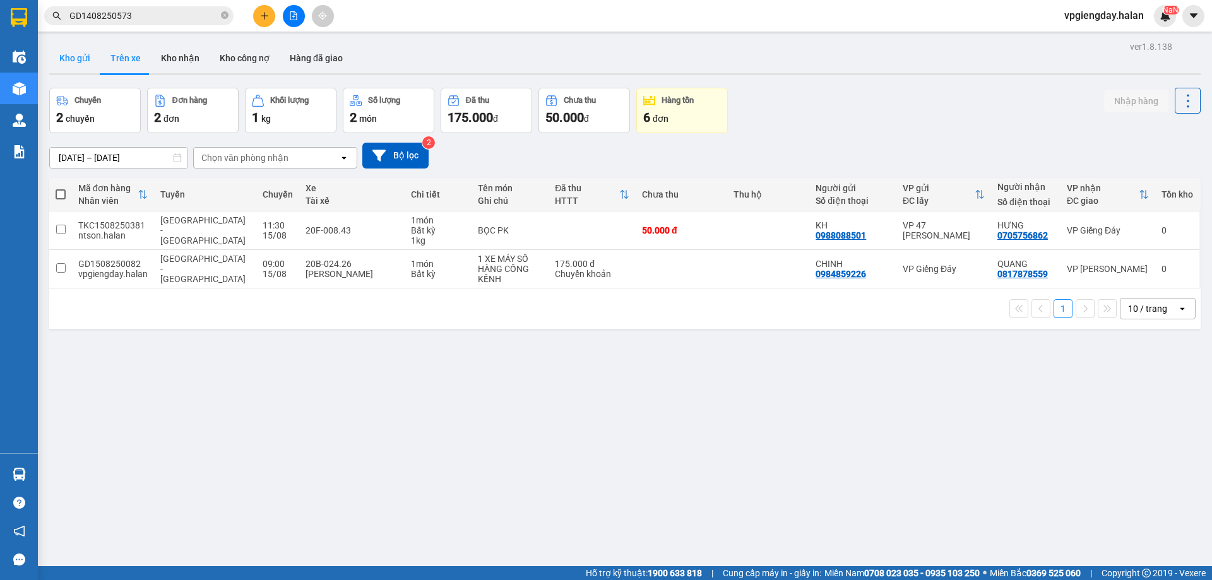
click at [78, 66] on button "Kho gửi" at bounding box center [74, 58] width 51 height 30
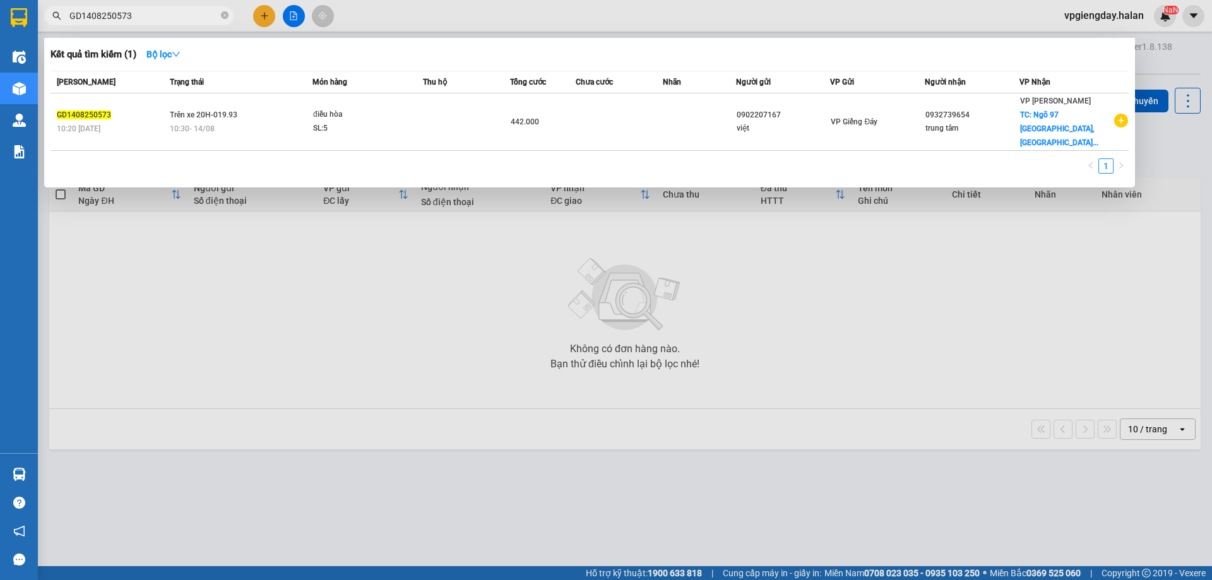
click at [188, 14] on input "GD1408250573" at bounding box center [143, 16] width 149 height 14
click at [223, 19] on icon "close-circle" at bounding box center [225, 15] width 8 height 8
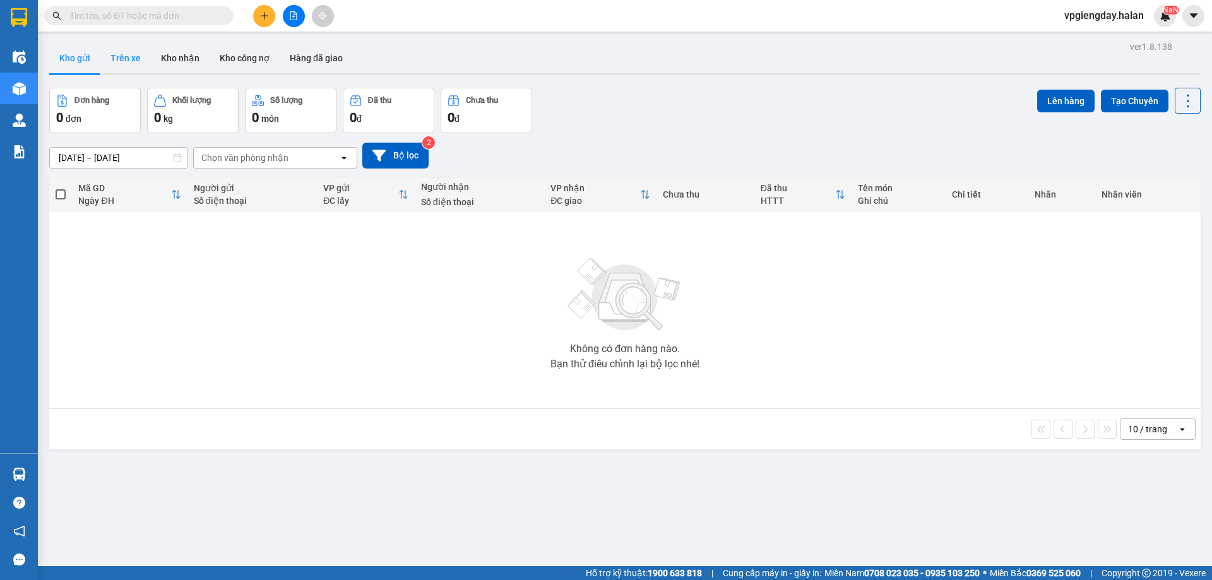
click at [118, 56] on button "Trên xe" at bounding box center [125, 58] width 51 height 30
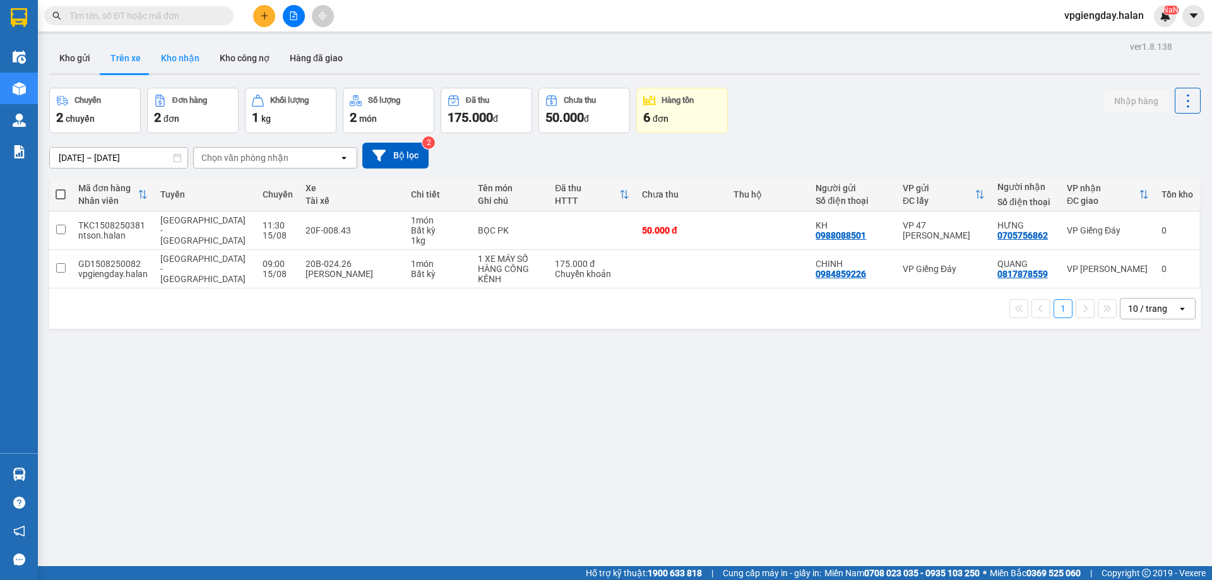
click at [193, 57] on button "Kho nhận" at bounding box center [180, 58] width 59 height 30
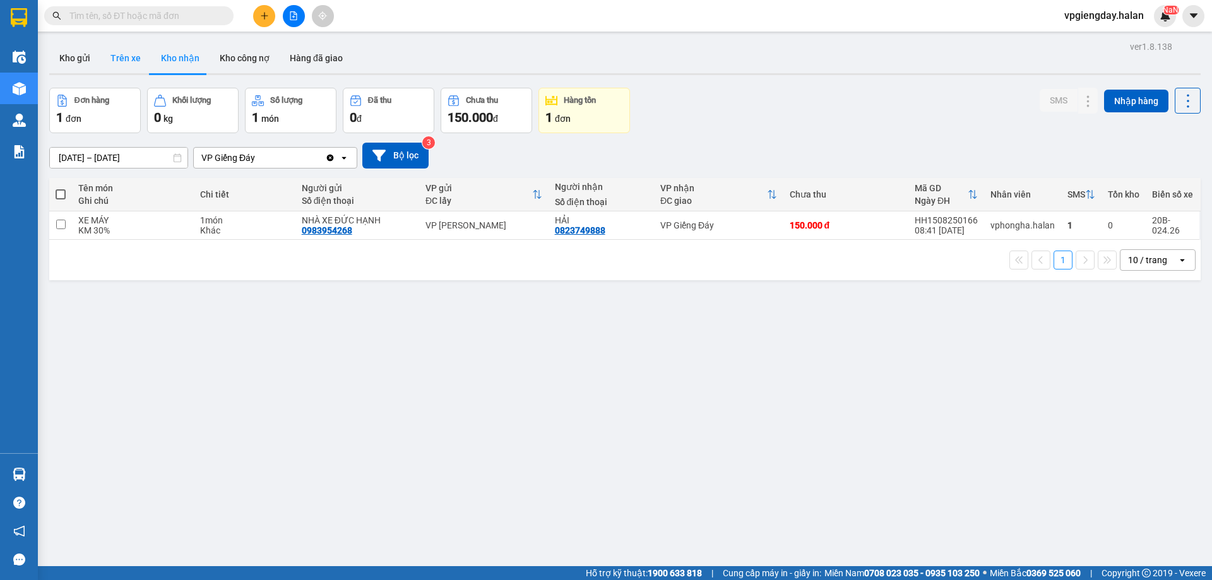
click at [123, 56] on button "Trên xe" at bounding box center [125, 58] width 51 height 30
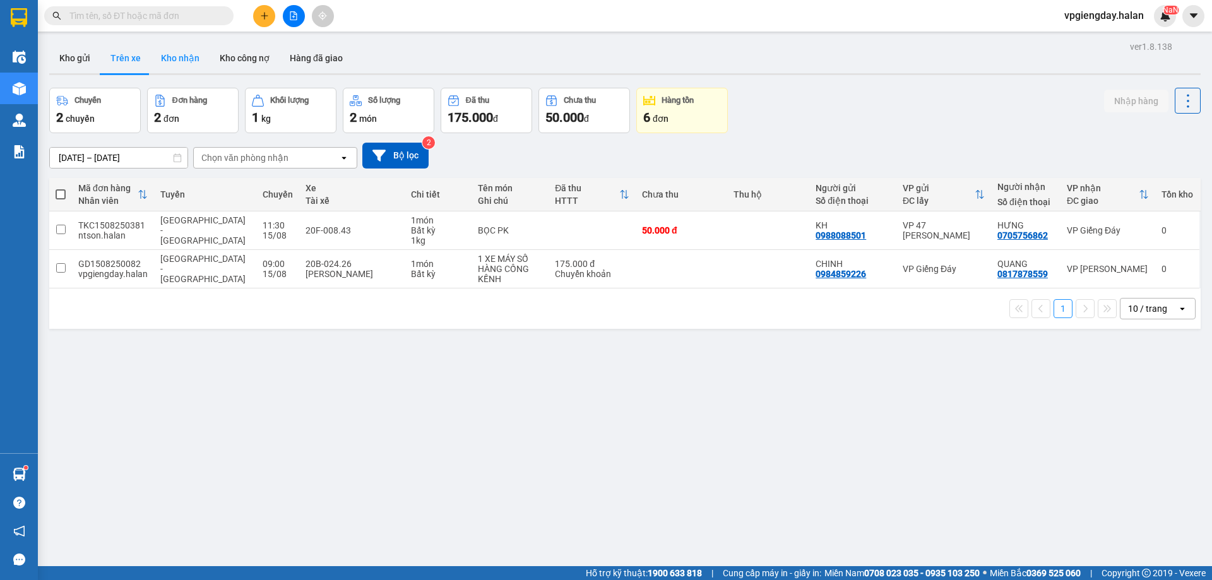
click at [181, 61] on button "Kho nhận" at bounding box center [180, 58] width 59 height 30
type input "[DATE] – [DATE]"
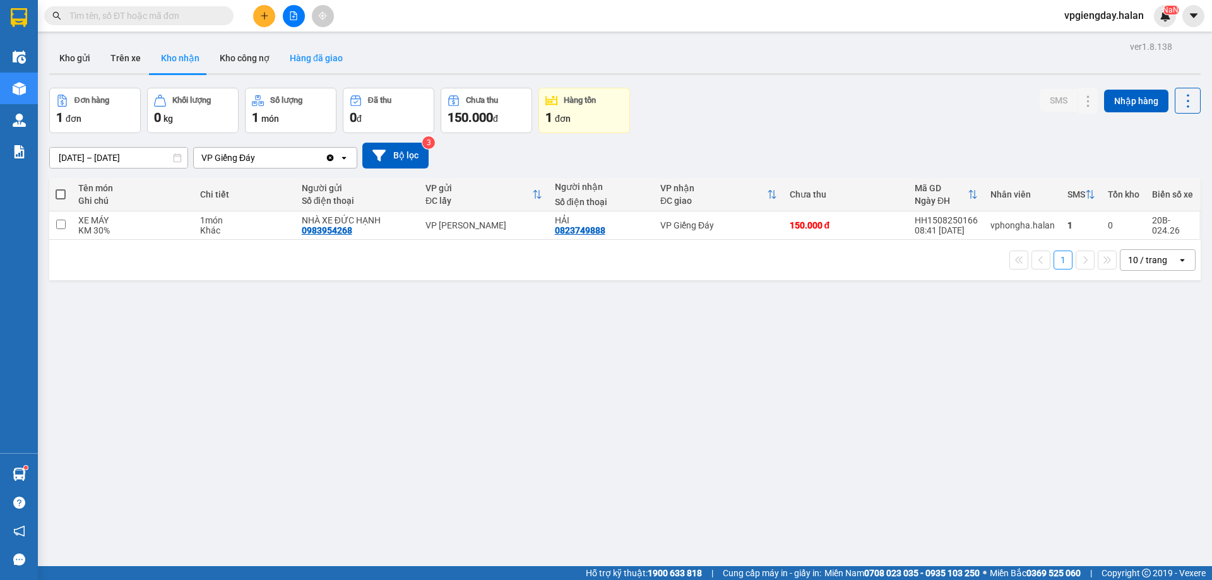
click at [302, 59] on button "Hàng đã giao" at bounding box center [316, 58] width 73 height 30
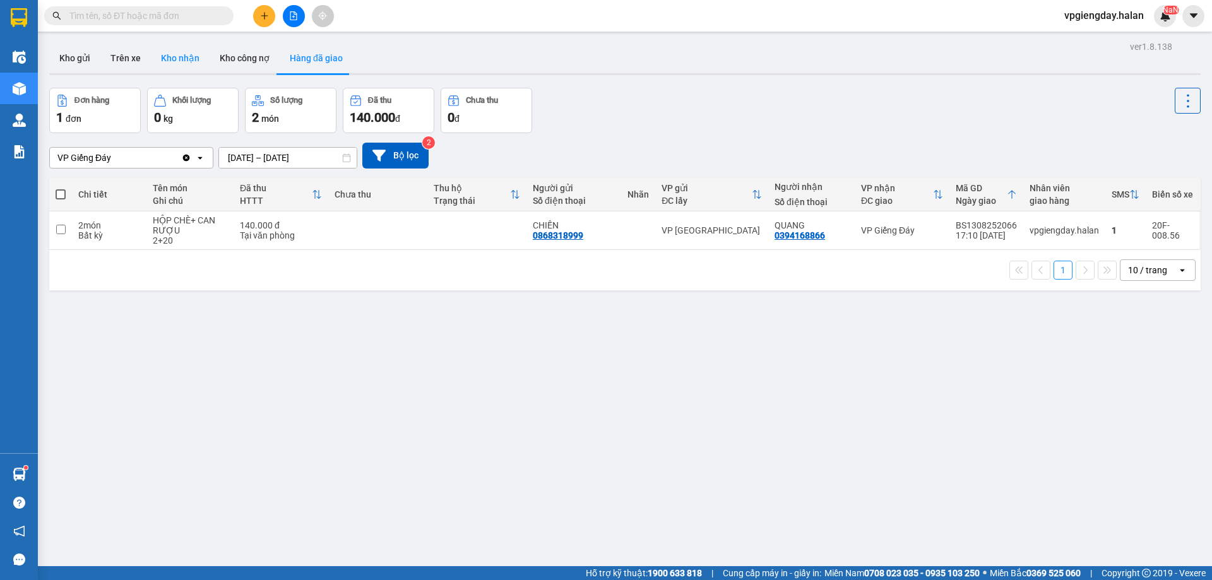
click at [183, 61] on button "Kho nhận" at bounding box center [180, 58] width 59 height 30
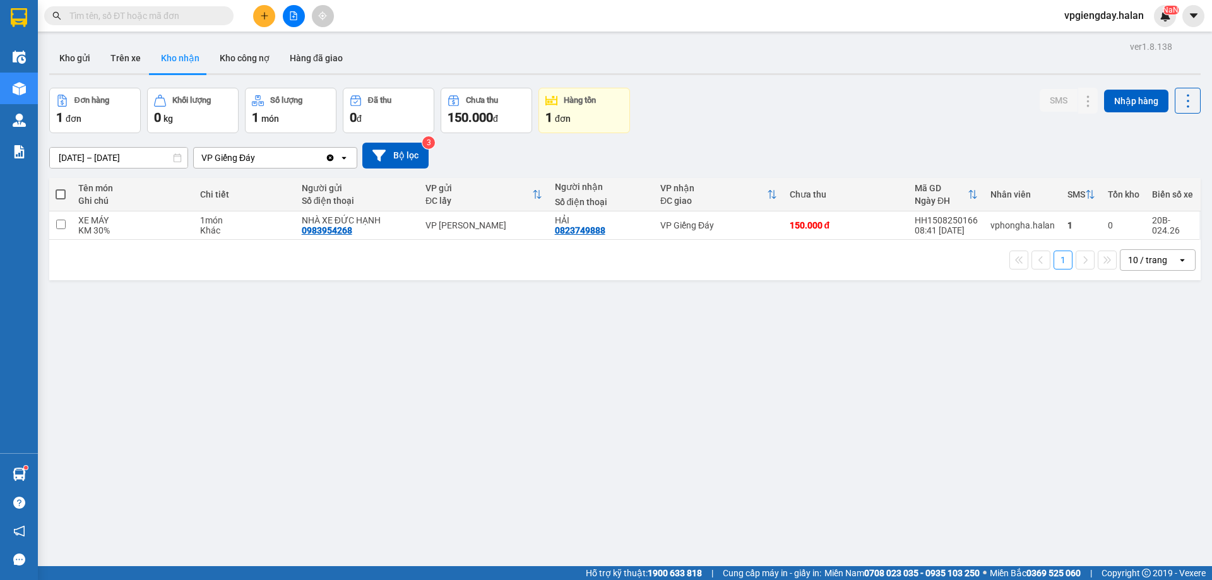
click at [179, 18] on input "text" at bounding box center [143, 16] width 149 height 14
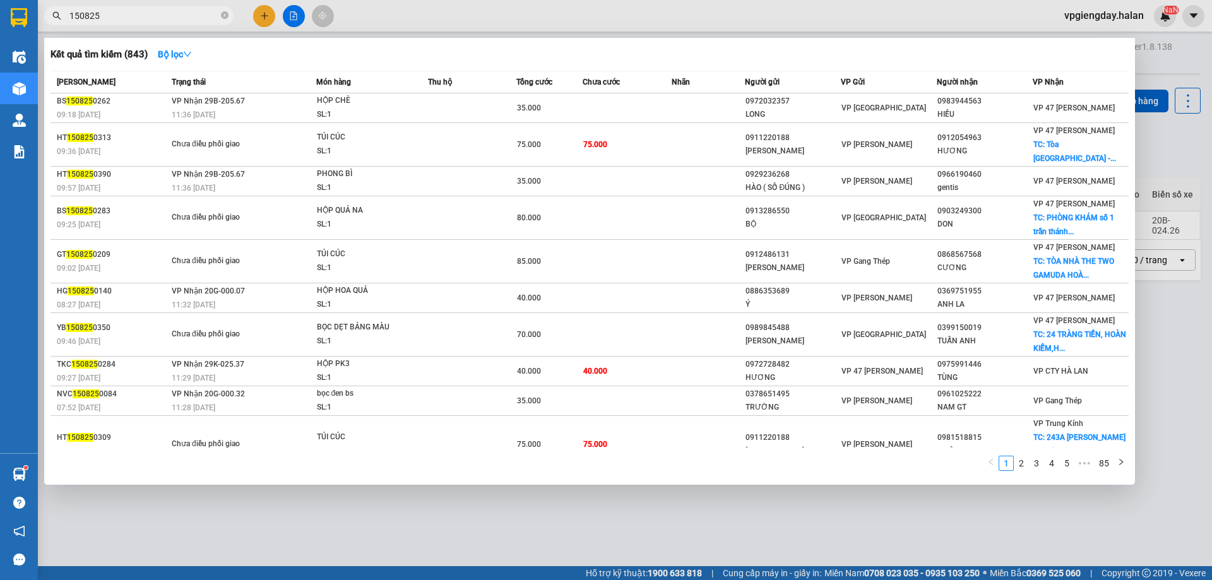
click at [505, 501] on div at bounding box center [606, 290] width 1212 height 580
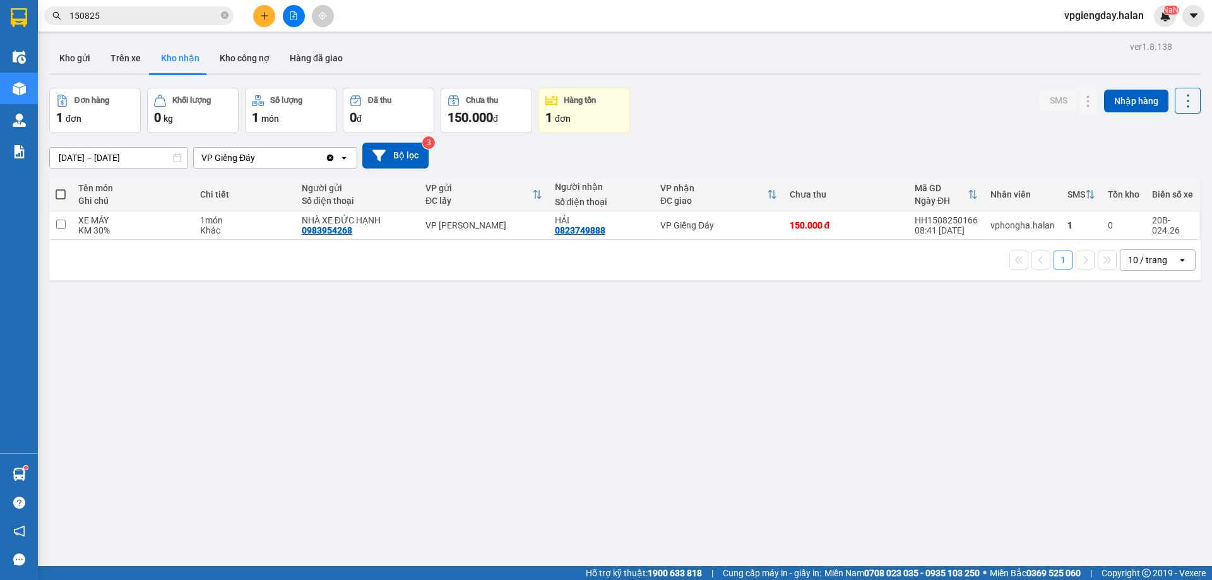
click at [156, 9] on input "150825" at bounding box center [143, 16] width 149 height 14
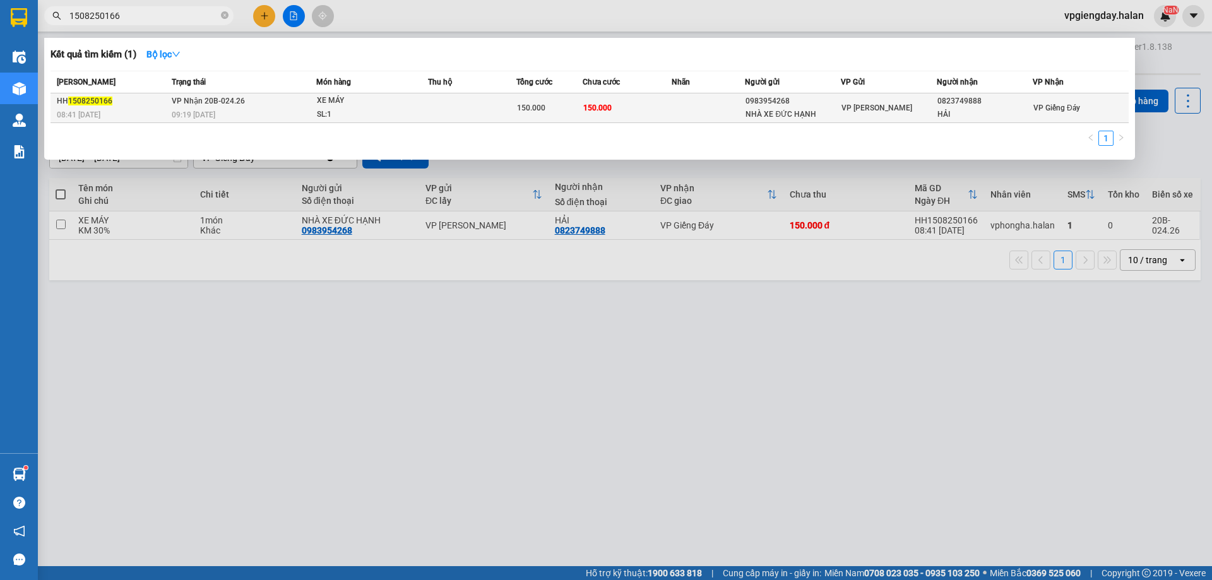
type input "1508250166"
click at [285, 109] on div "09:19 [DATE]" at bounding box center [244, 115] width 144 height 14
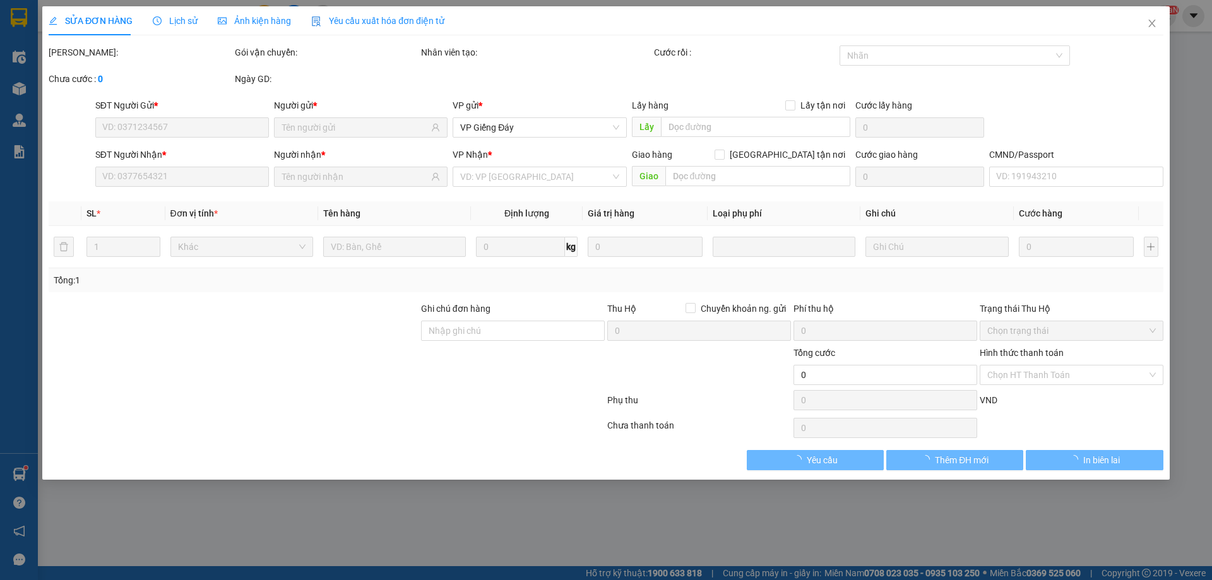
type input "0983954268"
type input "NHÀ XE ĐỨC HẠNH"
type input "0823749888"
type input "HẢI"
type input "150.000"
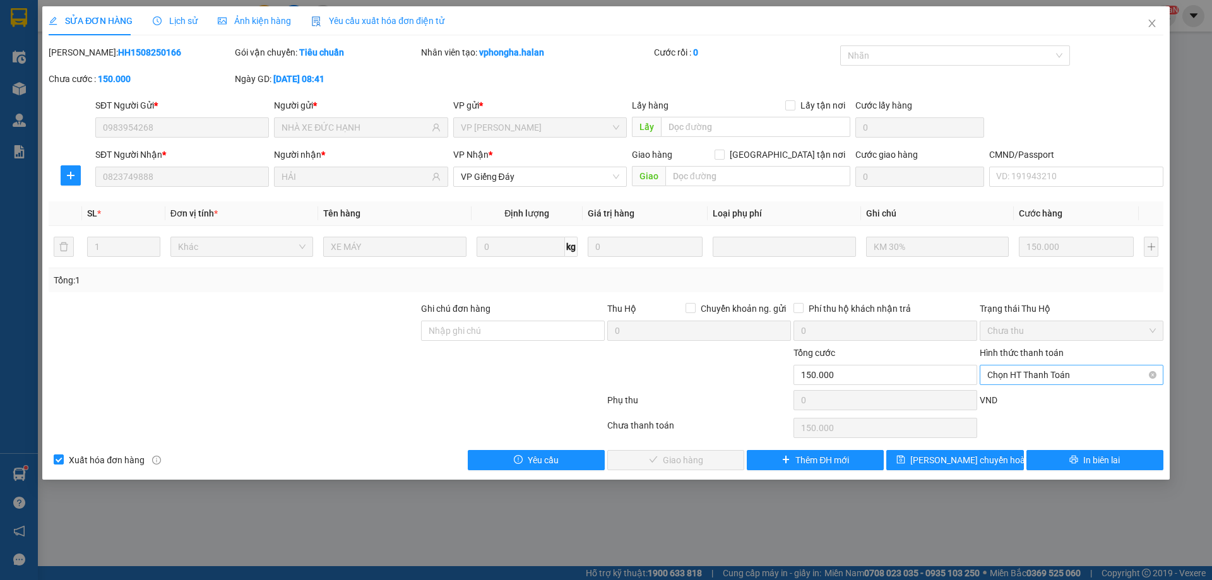
click at [1096, 377] on span "Chọn HT Thanh Toán" at bounding box center [1071, 375] width 169 height 19
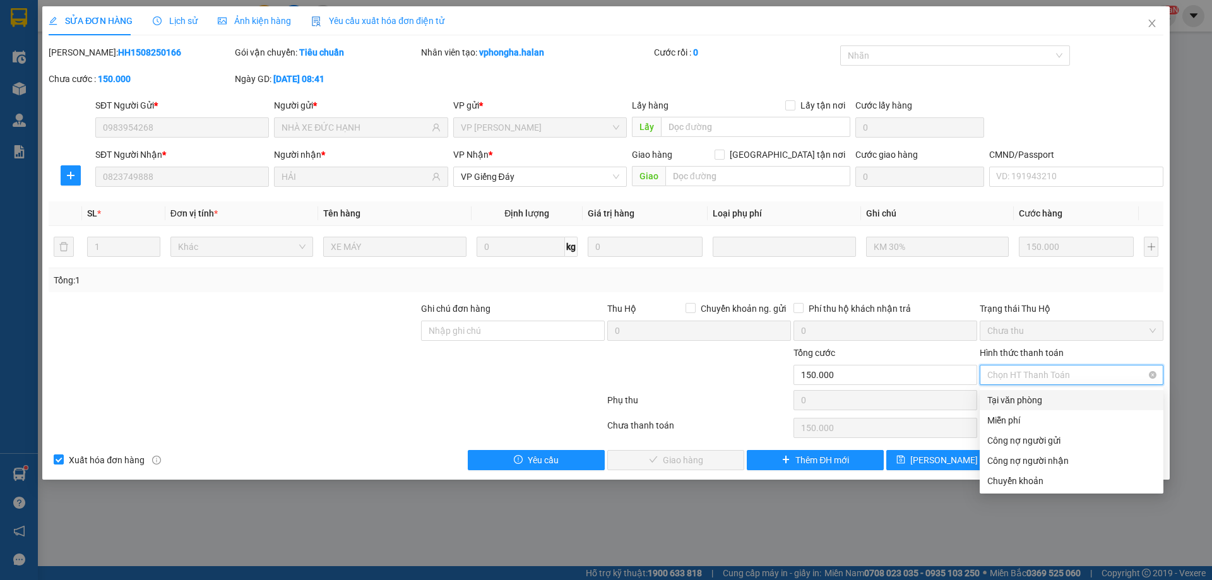
click at [1096, 377] on span "Chọn HT Thanh Toán" at bounding box center [1071, 375] width 169 height 19
click at [1145, 375] on span "Chọn HT Thanh Toán" at bounding box center [1071, 375] width 169 height 19
click at [1075, 378] on span "Chọn HT Thanh Toán" at bounding box center [1071, 375] width 169 height 19
click at [718, 400] on div "Phụ thu" at bounding box center [699, 404] width 186 height 22
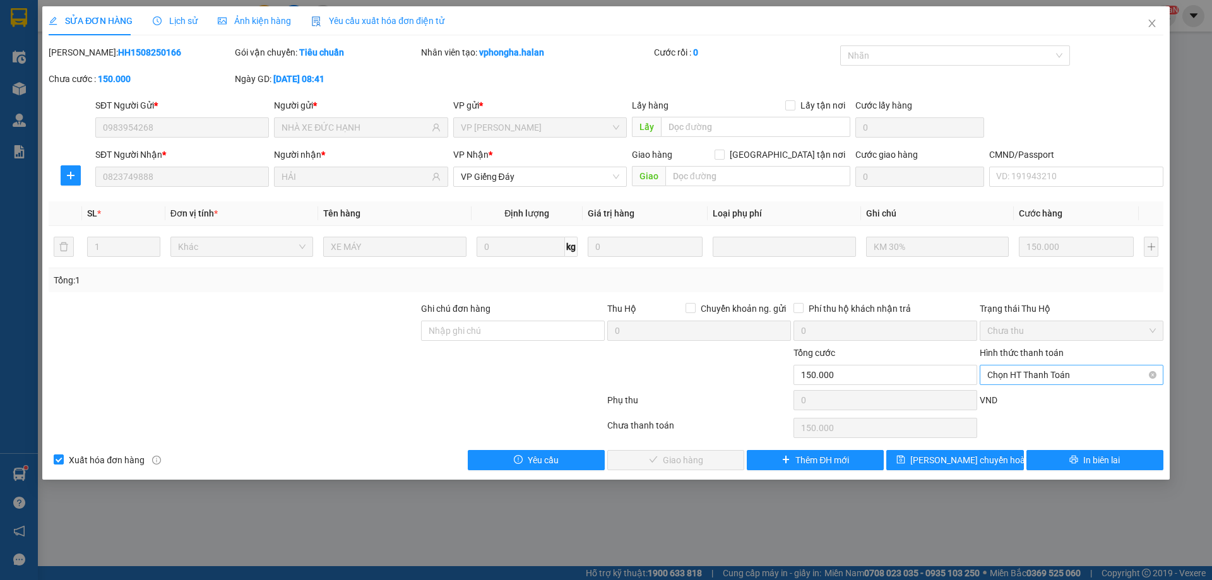
click at [1021, 379] on span "Chọn HT Thanh Toán" at bounding box center [1071, 375] width 169 height 19
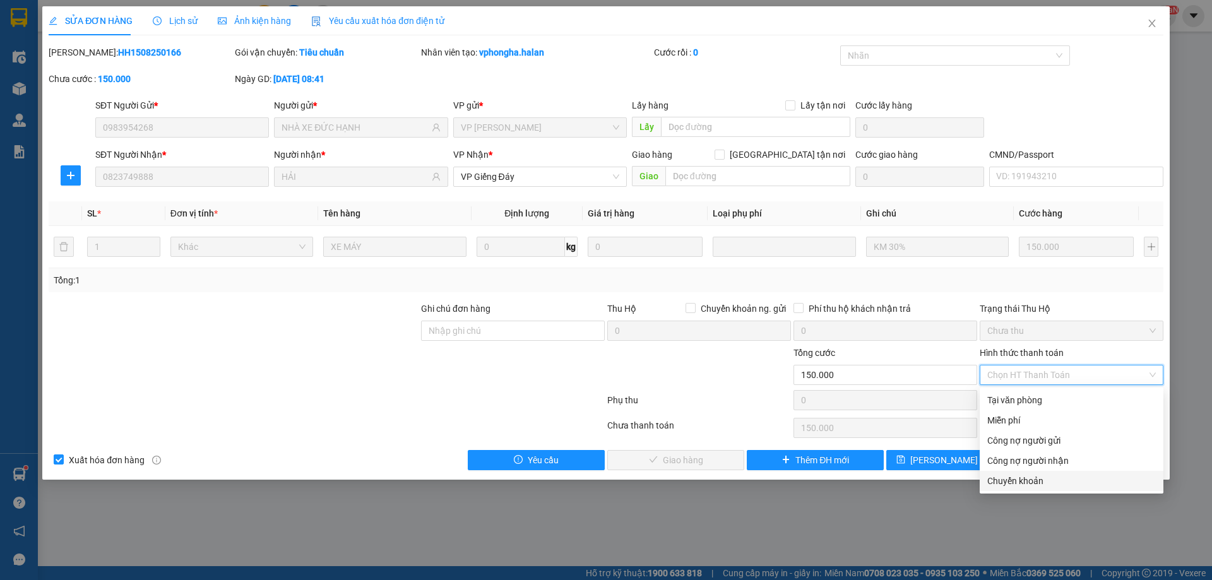
click at [1046, 486] on div "Chuyển khoản" at bounding box center [1071, 481] width 169 height 14
type input "0"
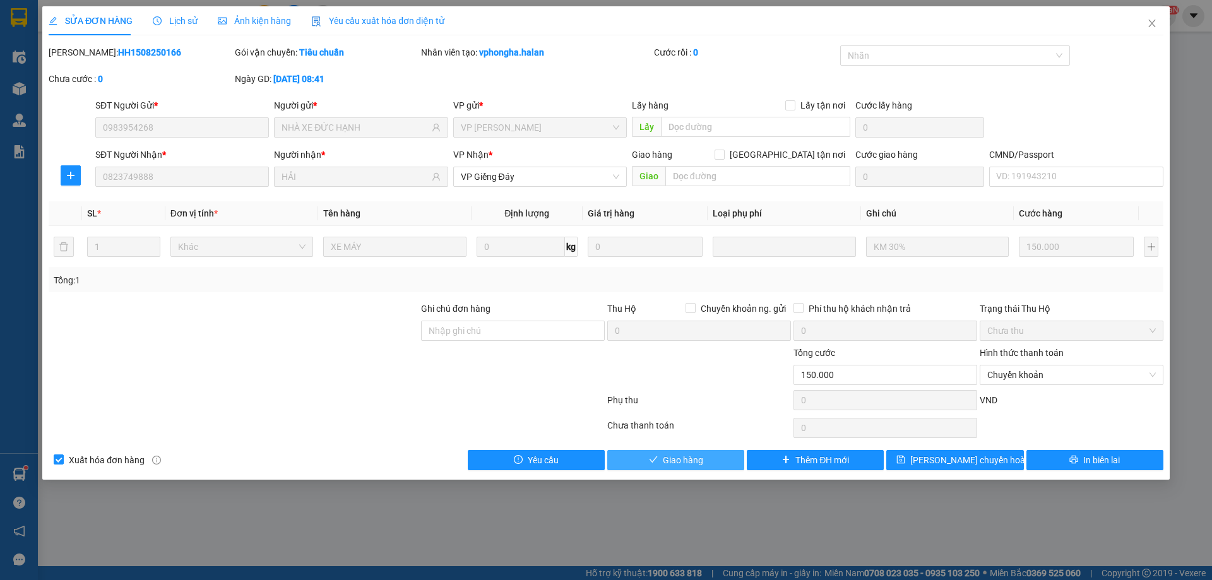
click at [694, 460] on span "Giao hàng" at bounding box center [683, 460] width 40 height 14
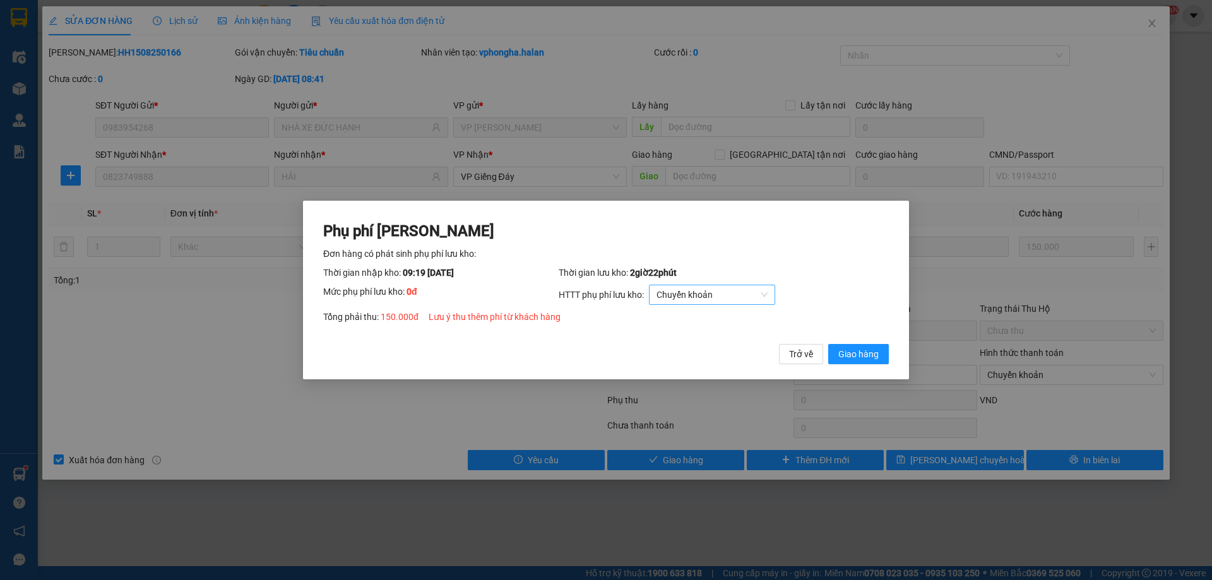
click at [669, 298] on span "Chuyển khoản" at bounding box center [712, 294] width 111 height 19
click at [670, 297] on span "Chuyển khoản" at bounding box center [712, 294] width 111 height 19
click at [862, 361] on span "Giao hàng" at bounding box center [858, 354] width 40 height 14
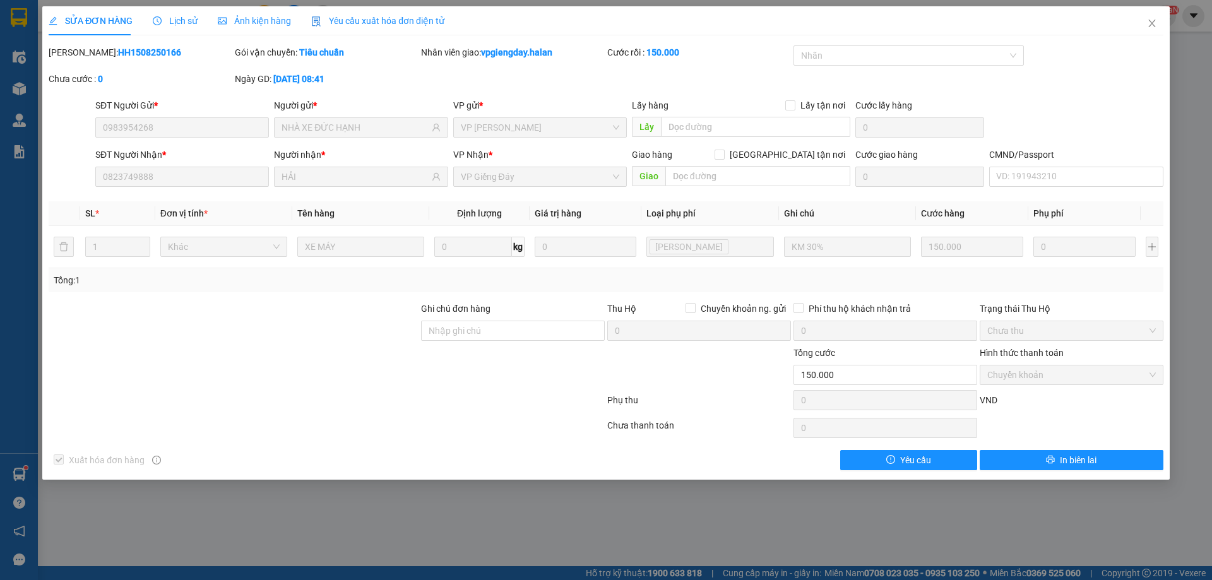
click at [1212, 580] on html "Kết quả tìm kiếm ( 1 ) Bộ lọc Mã ĐH Trạng thái Món hàng Thu hộ Tổng cước Chưa c…" at bounding box center [606, 290] width 1212 height 580
click at [1153, 28] on icon "close" at bounding box center [1152, 23] width 10 height 10
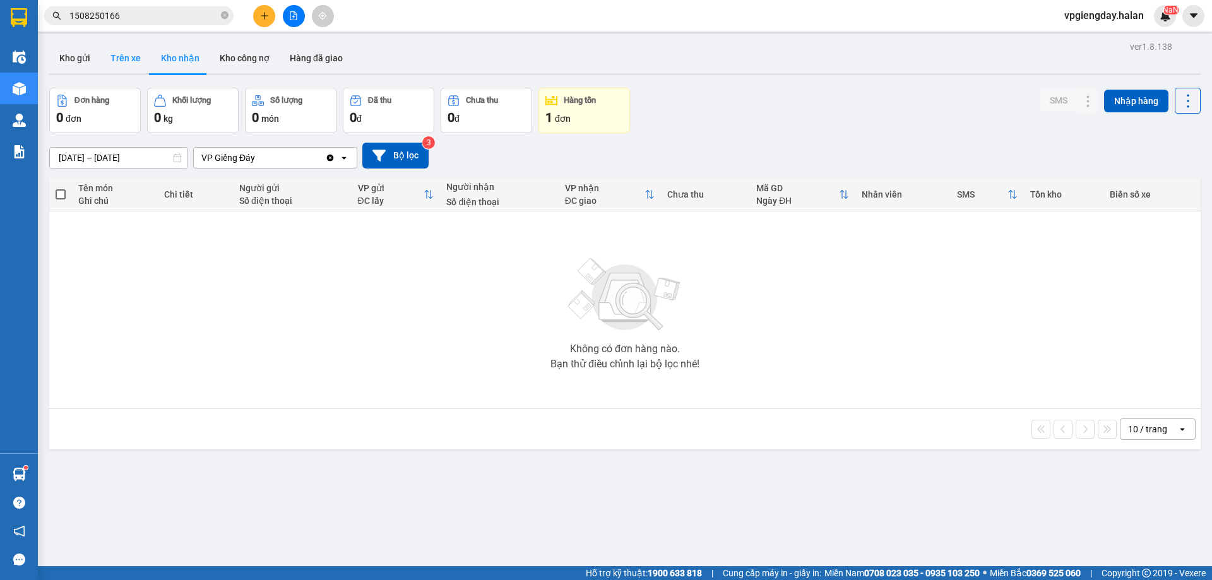
click at [136, 64] on button "Trên xe" at bounding box center [125, 58] width 51 height 30
type input "[DATE] – [DATE]"
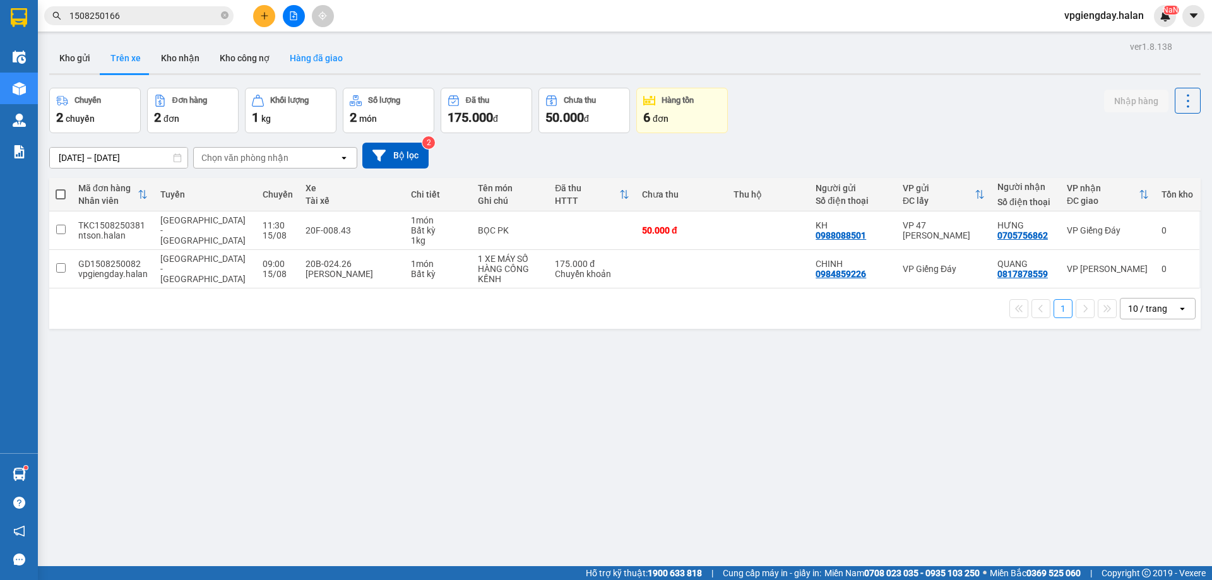
click at [314, 52] on button "Hàng đã giao" at bounding box center [316, 58] width 73 height 30
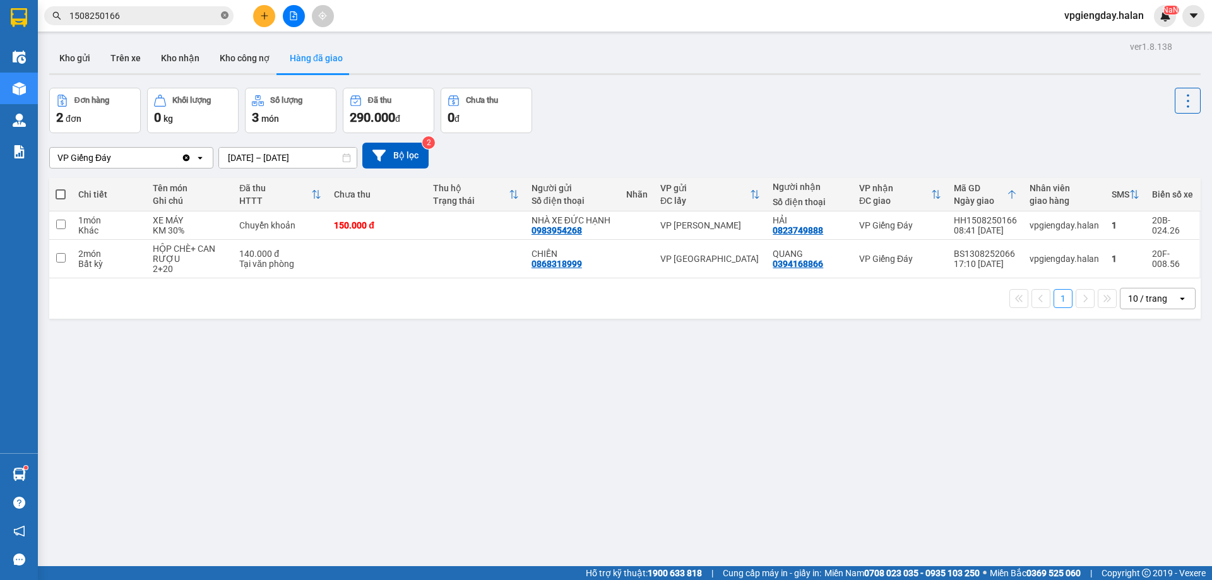
click at [225, 20] on span at bounding box center [225, 16] width 8 height 12
click at [61, 225] on input "checkbox" at bounding box center [60, 224] width 9 height 9
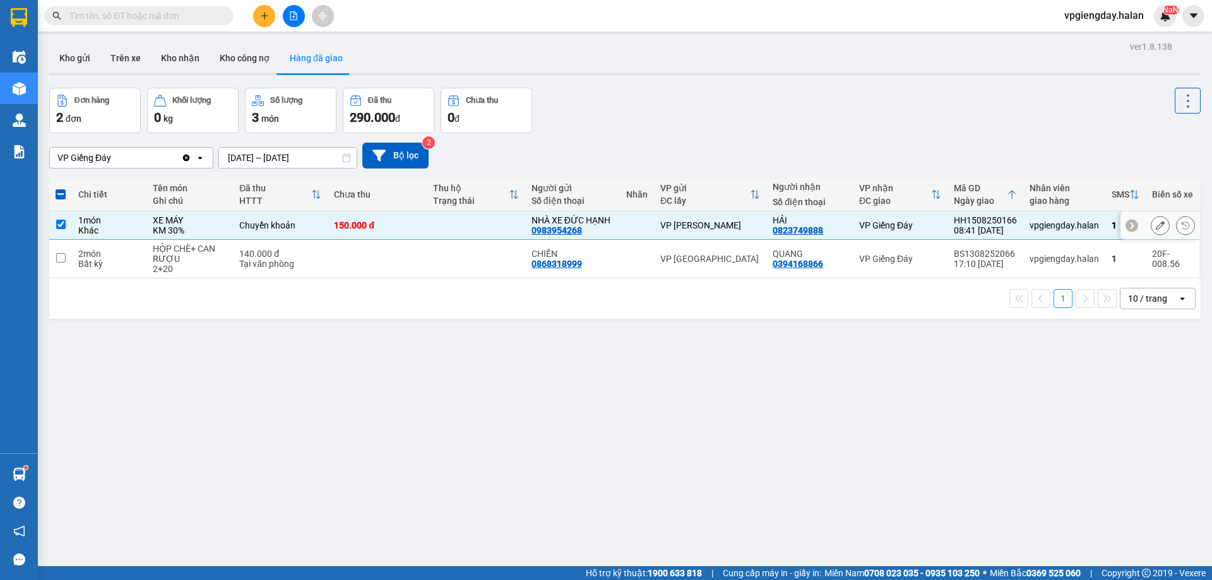
click at [63, 228] on input "checkbox" at bounding box center [60, 224] width 9 height 9
checkbox input "false"
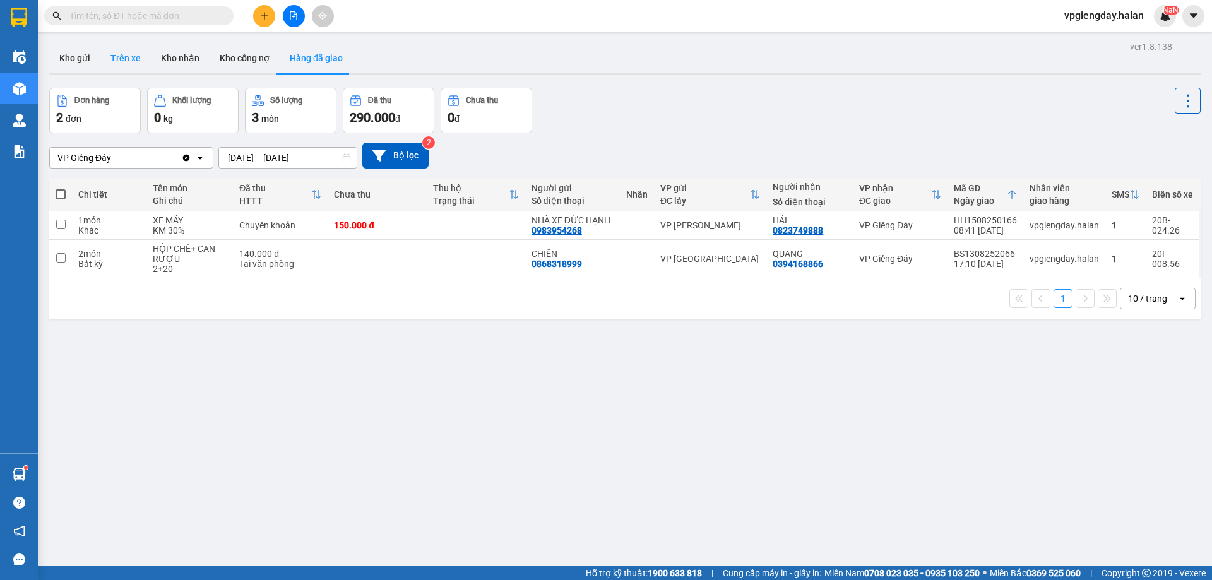
click at [134, 63] on button "Trên xe" at bounding box center [125, 58] width 51 height 30
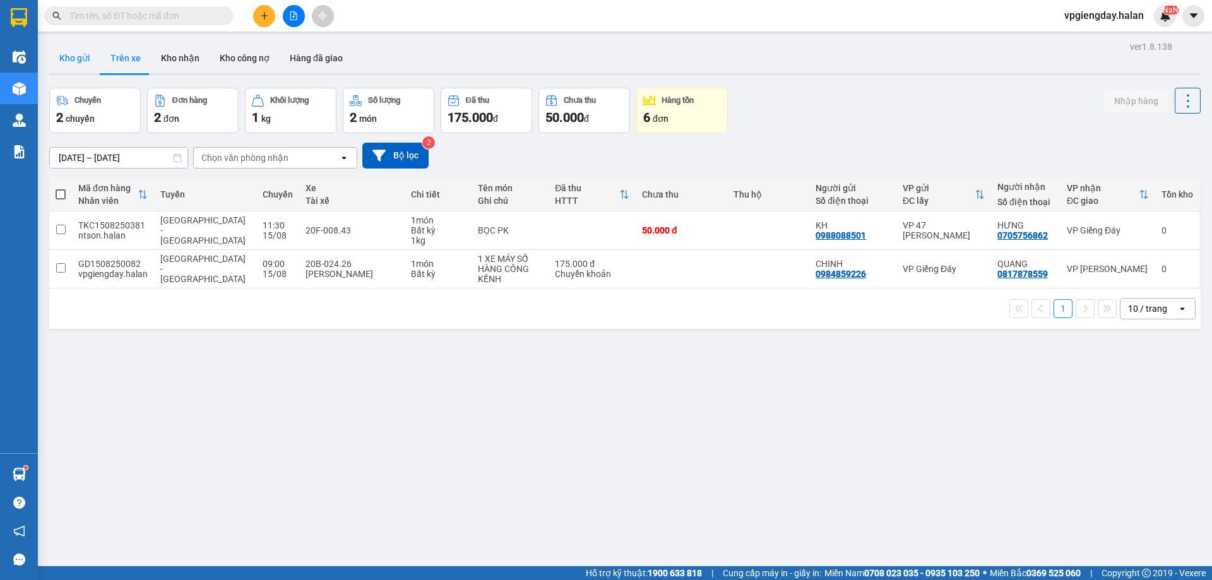
click at [93, 64] on button "Kho gửi" at bounding box center [74, 58] width 51 height 30
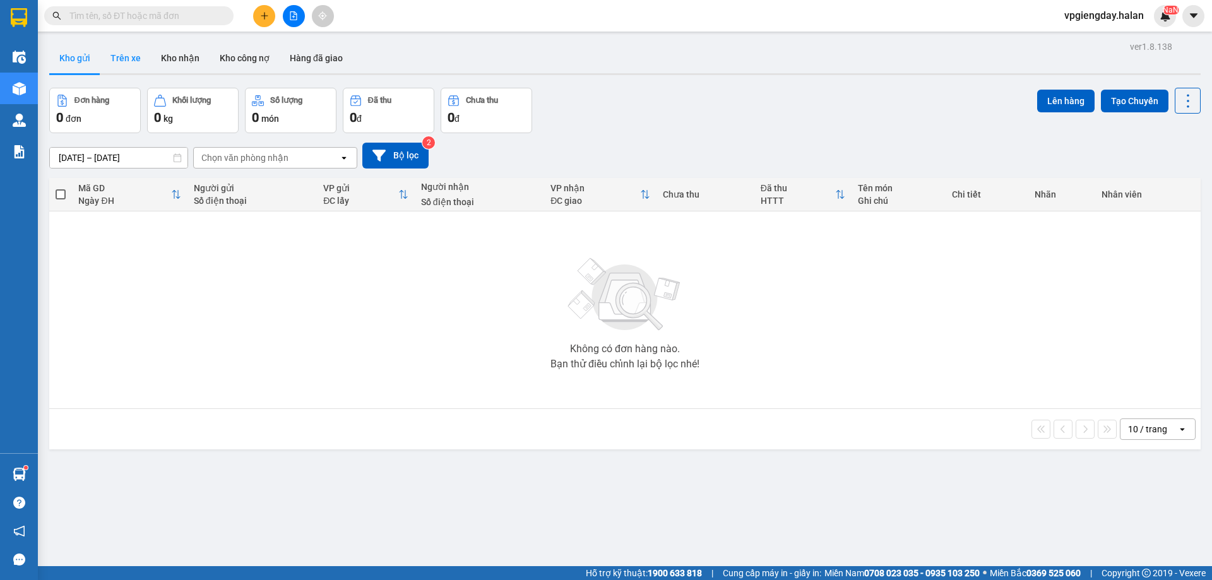
click at [124, 64] on button "Trên xe" at bounding box center [125, 58] width 51 height 30
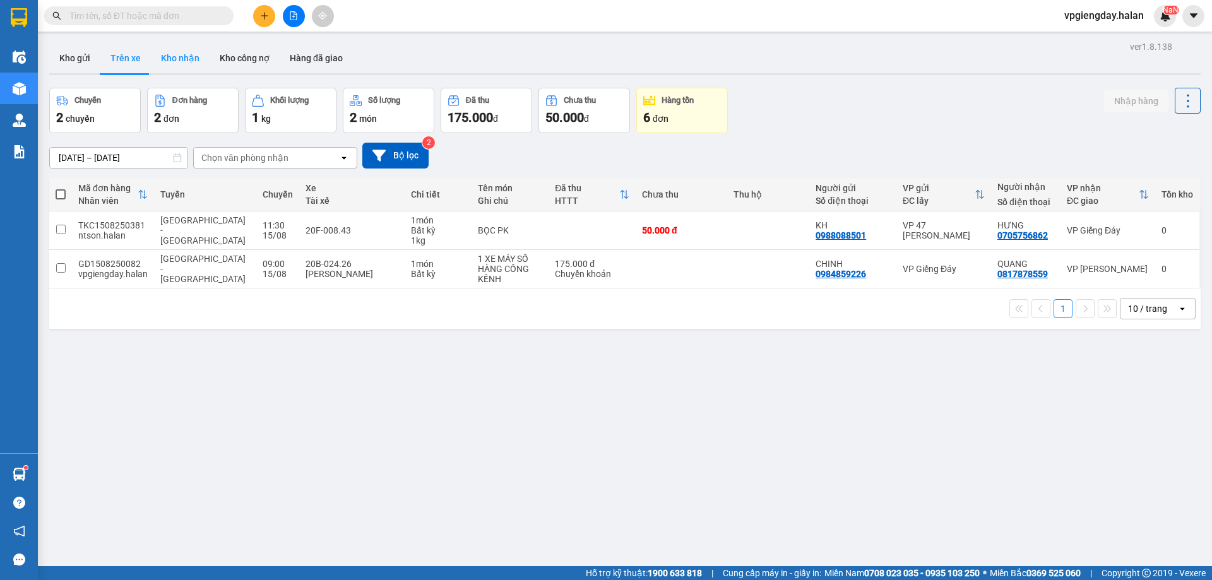
click at [180, 64] on button "Kho nhận" at bounding box center [180, 58] width 59 height 30
type input "[DATE] – [DATE]"
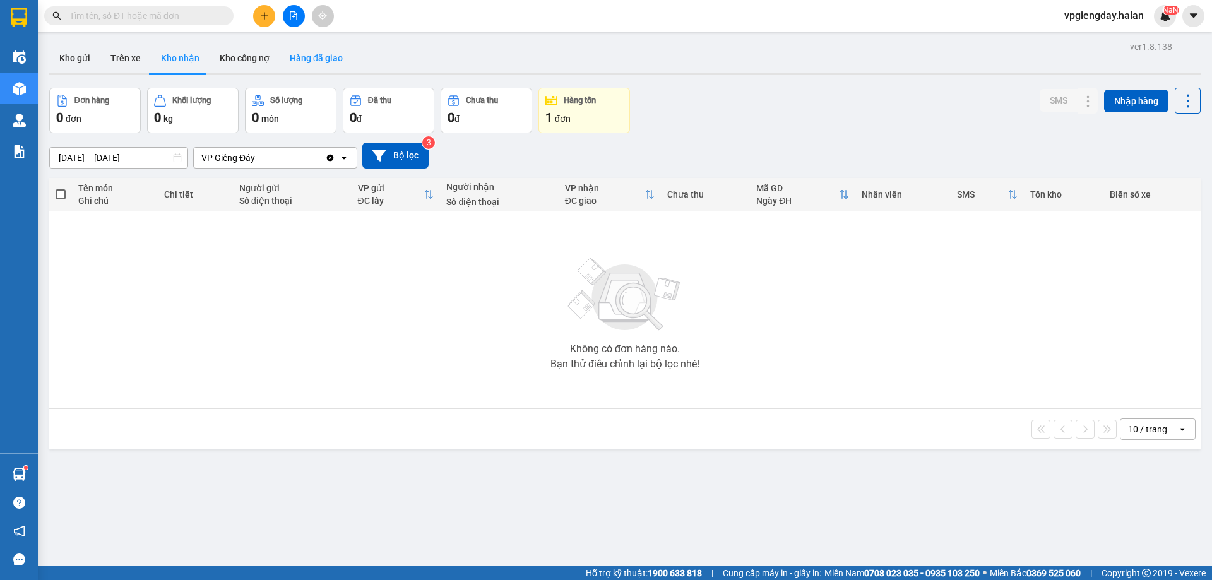
click at [292, 63] on button "Hàng đã giao" at bounding box center [316, 58] width 73 height 30
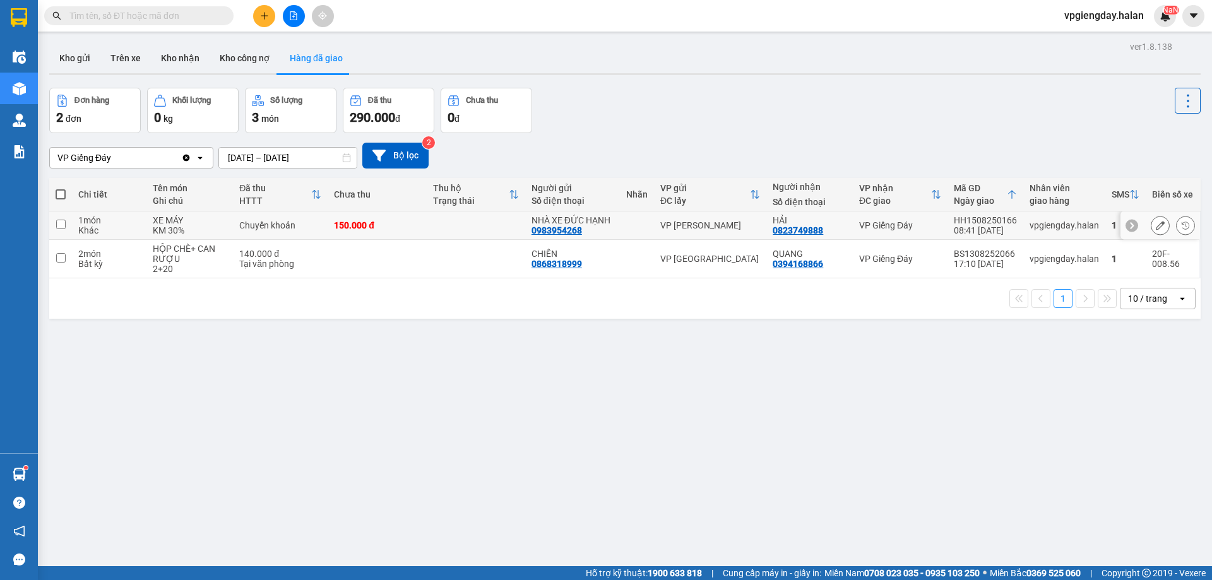
click at [222, 223] on div "XE MÁY" at bounding box center [190, 220] width 74 height 10
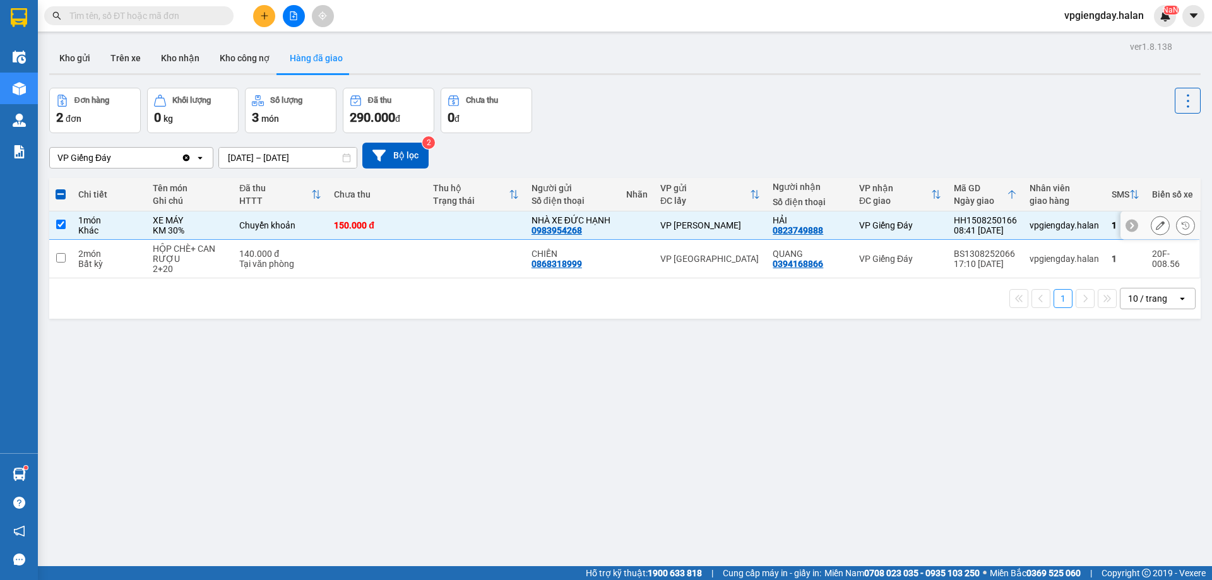
click at [330, 225] on td "150.000 đ" at bounding box center [377, 225] width 98 height 28
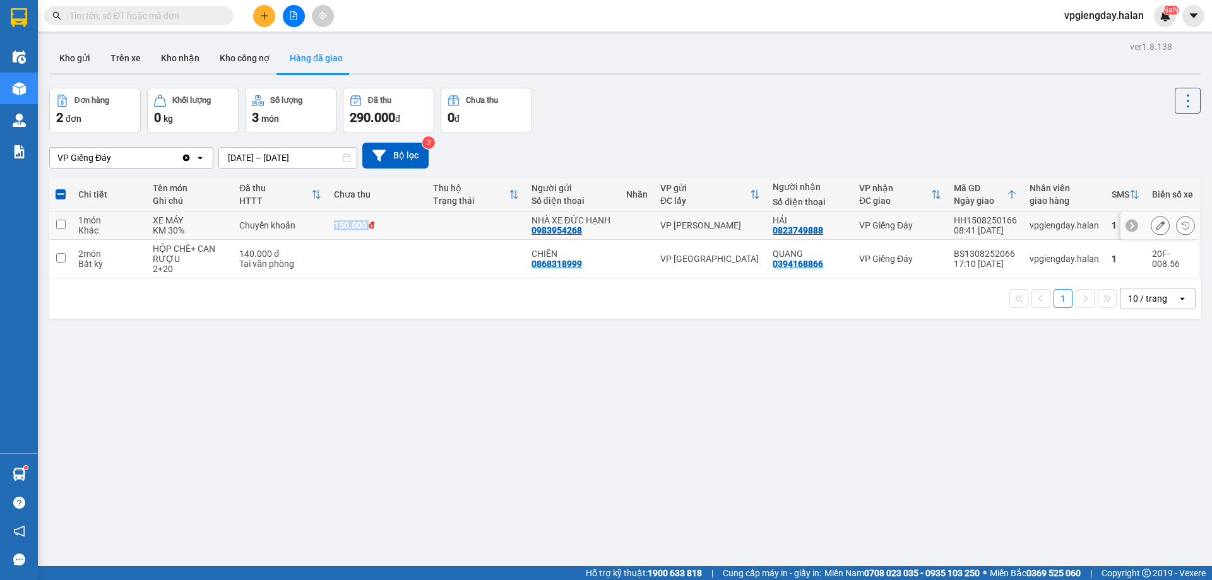
click at [330, 225] on td "150.000 đ" at bounding box center [377, 225] width 98 height 28
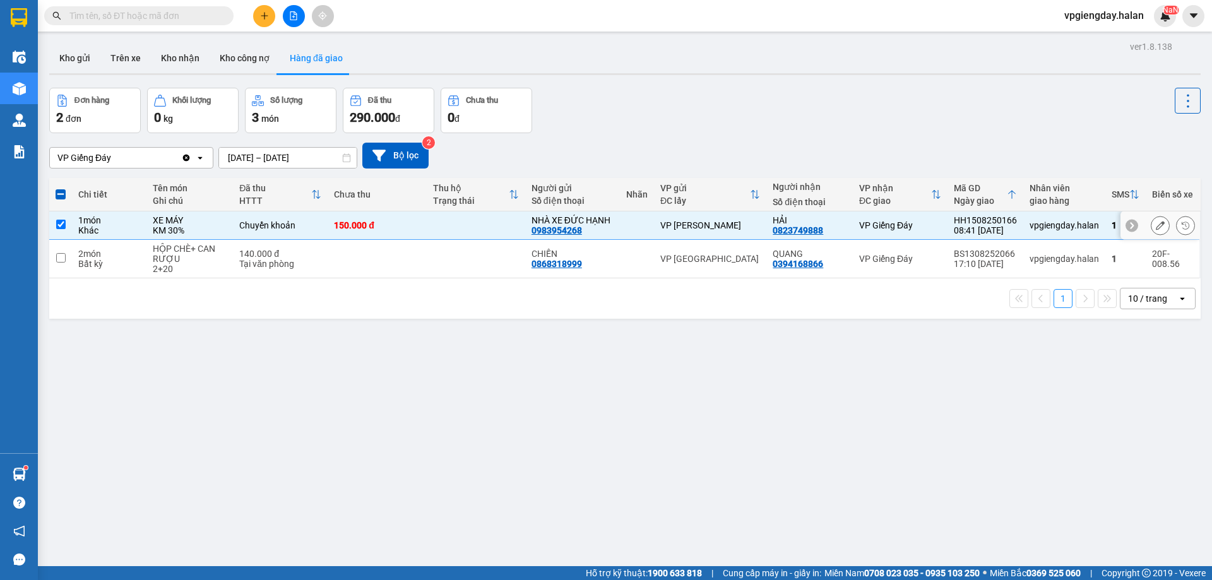
click at [306, 225] on div "Chuyển khoản" at bounding box center [280, 225] width 82 height 10
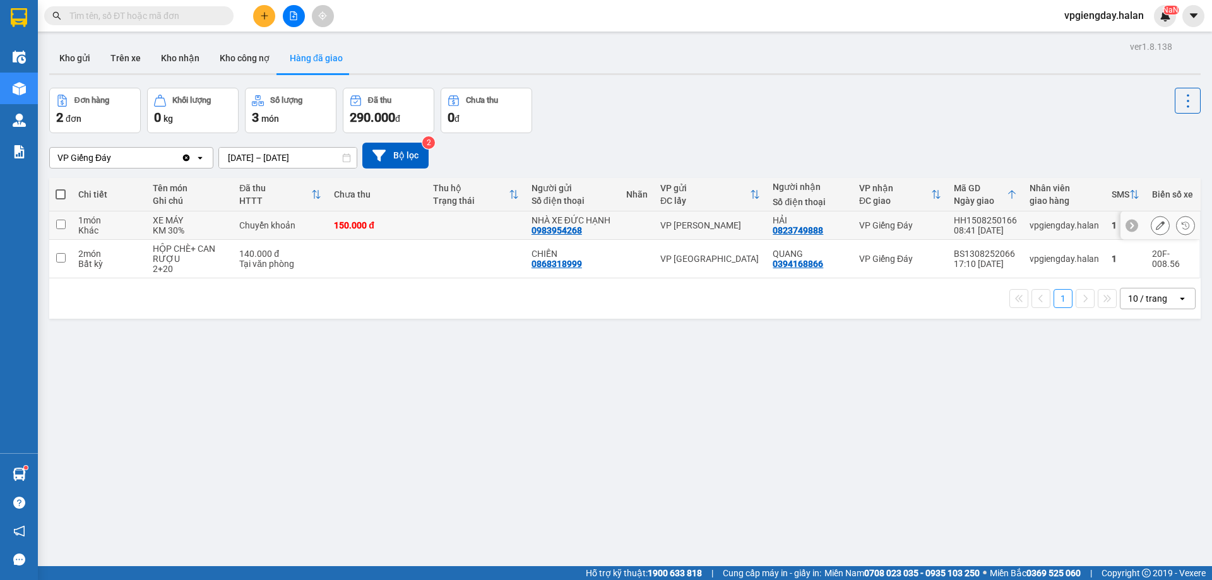
click at [60, 225] on input "checkbox" at bounding box center [60, 224] width 9 height 9
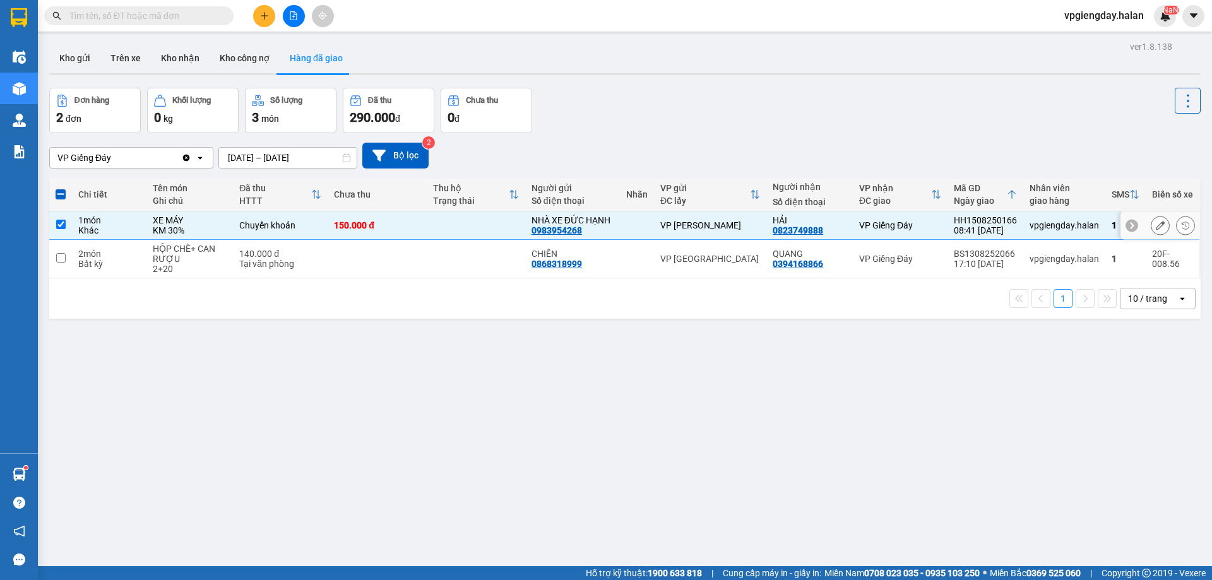
click at [905, 226] on div "VP Giếng Đáy" at bounding box center [900, 225] width 82 height 10
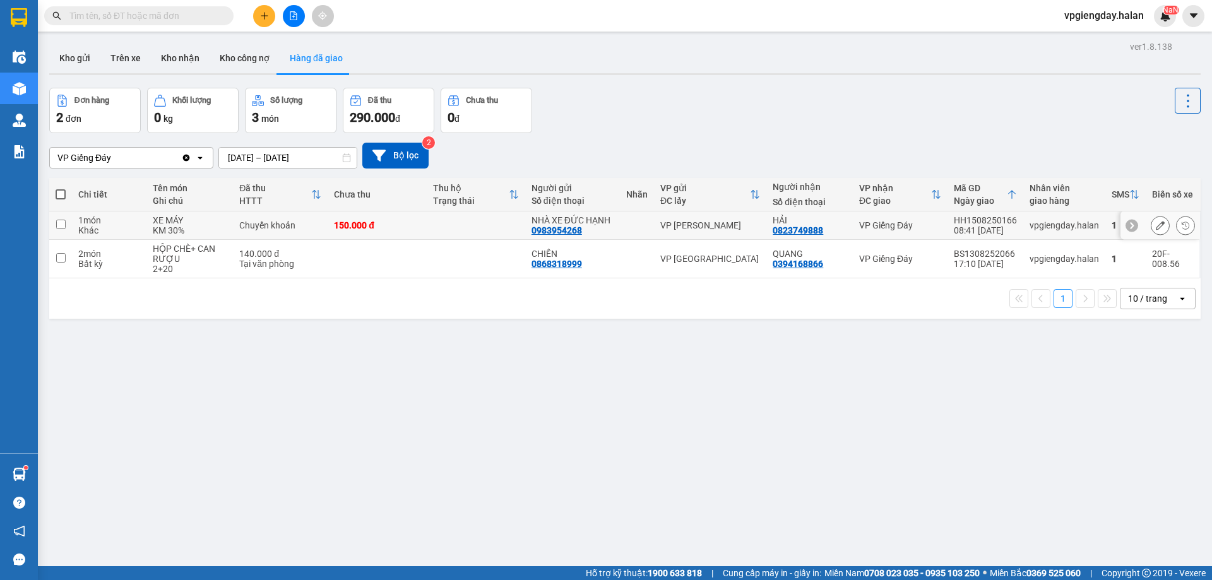
click at [1042, 225] on div "vpgiengday.halan" at bounding box center [1064, 225] width 69 height 10
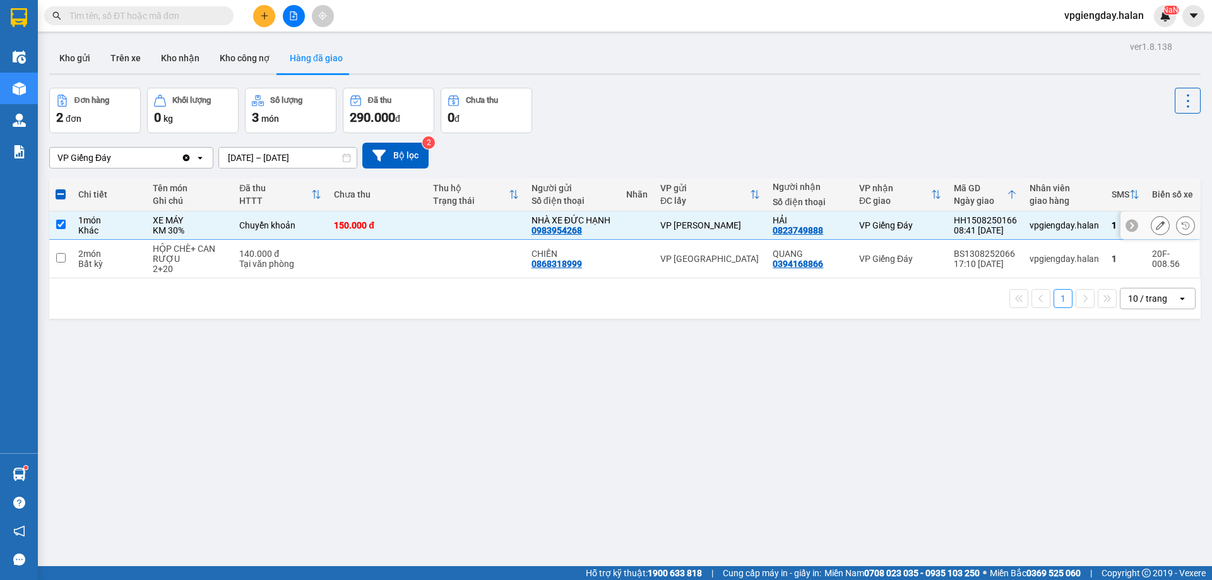
click at [62, 228] on input "checkbox" at bounding box center [60, 224] width 9 height 9
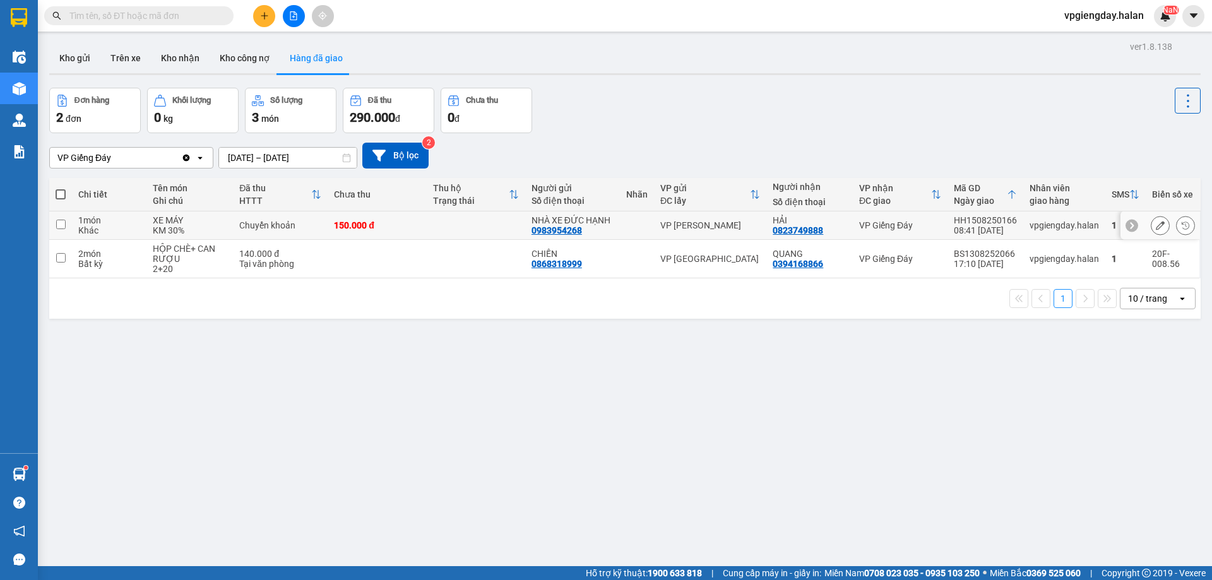
click at [391, 229] on div "150.000 đ" at bounding box center [377, 225] width 86 height 10
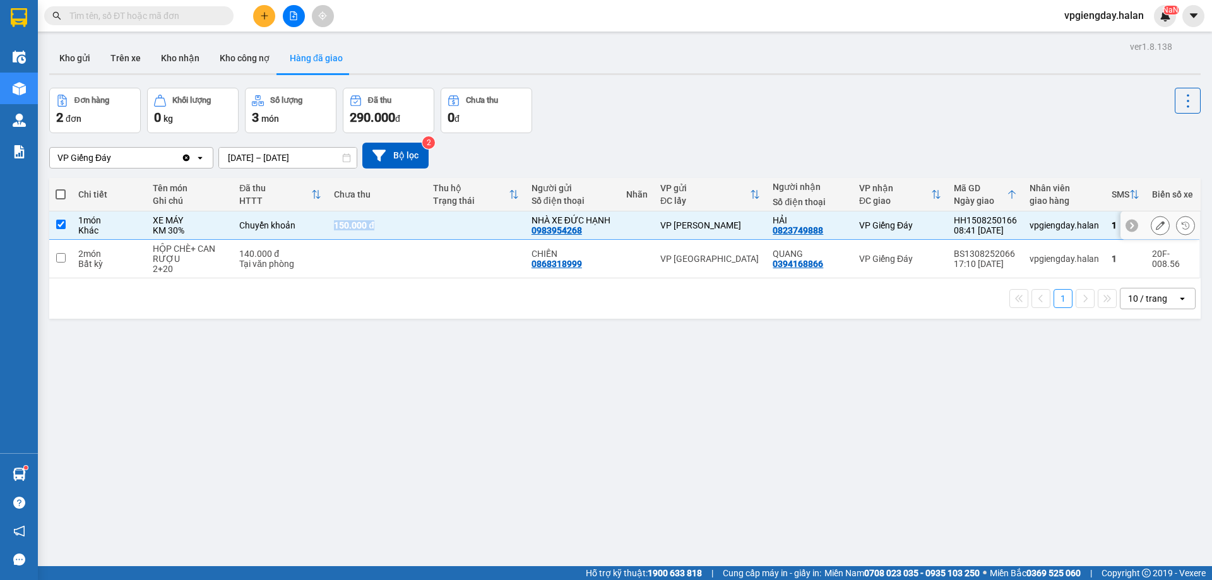
click at [391, 229] on div "150.000 đ" at bounding box center [377, 225] width 86 height 10
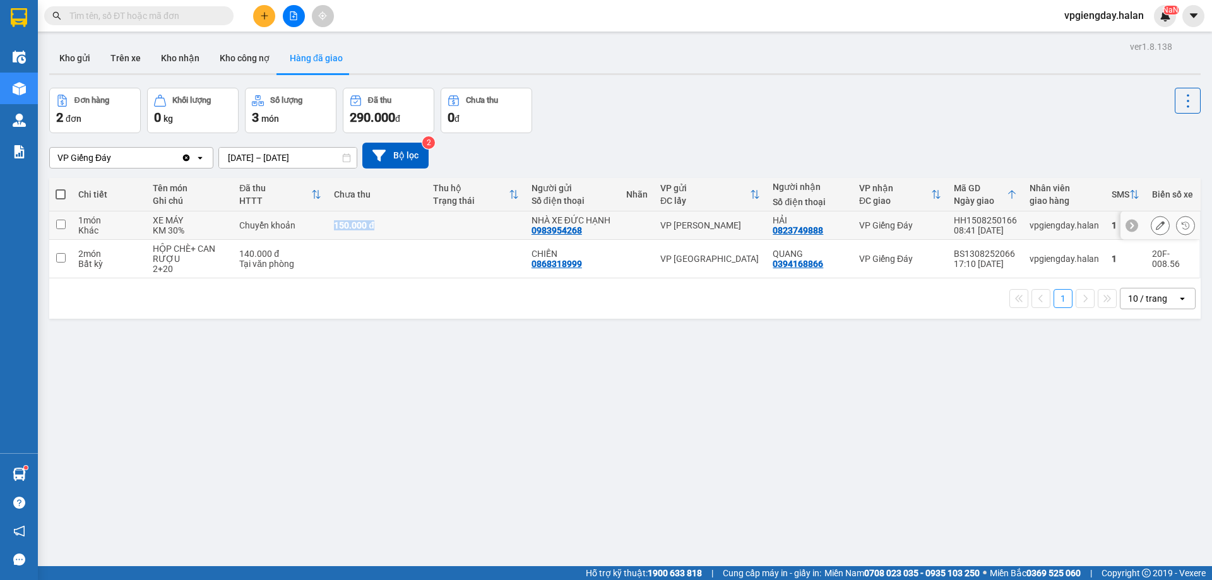
click at [391, 229] on div "150.000 đ" at bounding box center [377, 225] width 86 height 10
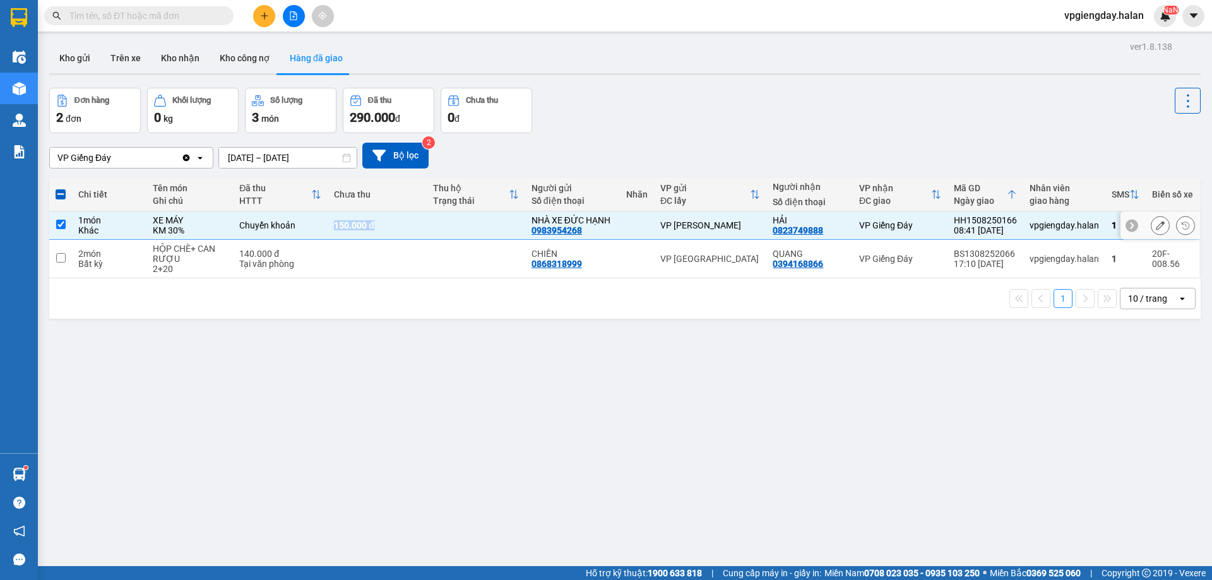
click at [413, 223] on div "150.000 đ" at bounding box center [377, 225] width 86 height 10
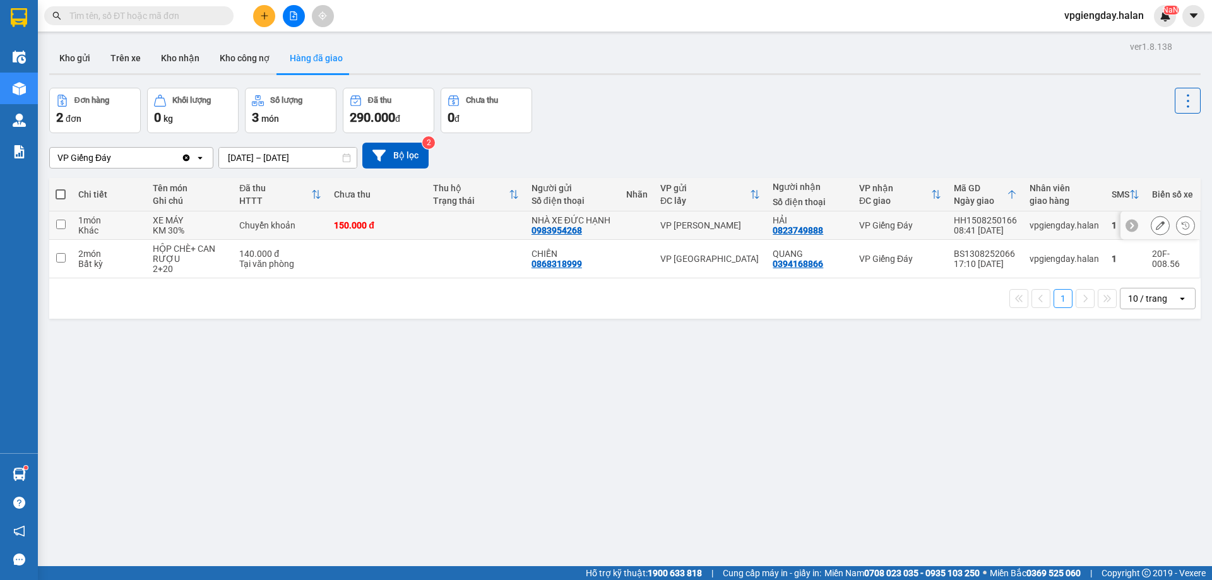
click at [62, 226] on input "checkbox" at bounding box center [60, 224] width 9 height 9
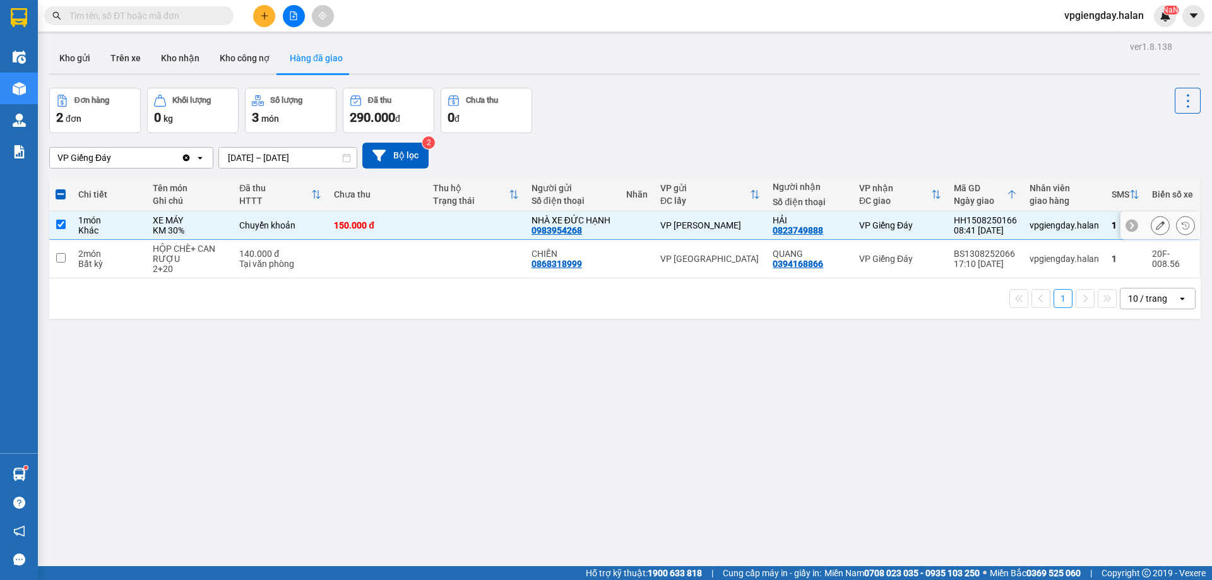
click at [839, 221] on div "HẢI" at bounding box center [810, 220] width 74 height 10
checkbox input "false"
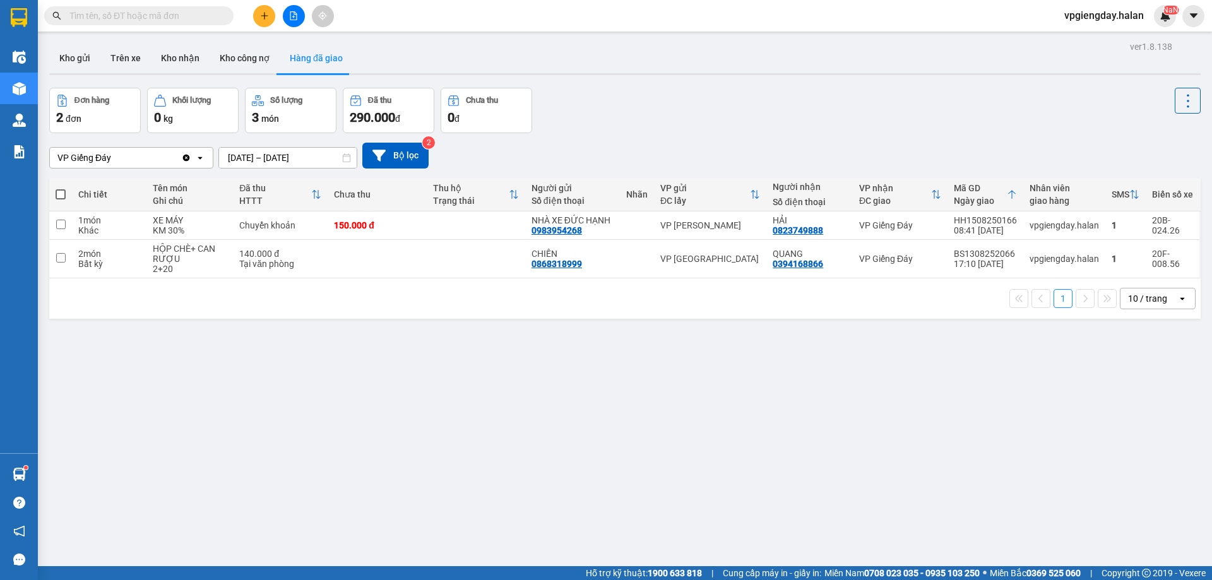
click at [199, 77] on div "ver 1.8.138 Kho gửi Trên xe Kho nhận Kho công nợ Hàng đã giao Đơn hàng 2 đơn Kh…" at bounding box center [625, 328] width 1162 height 580
click at [175, 59] on button "Kho nhận" at bounding box center [180, 58] width 59 height 30
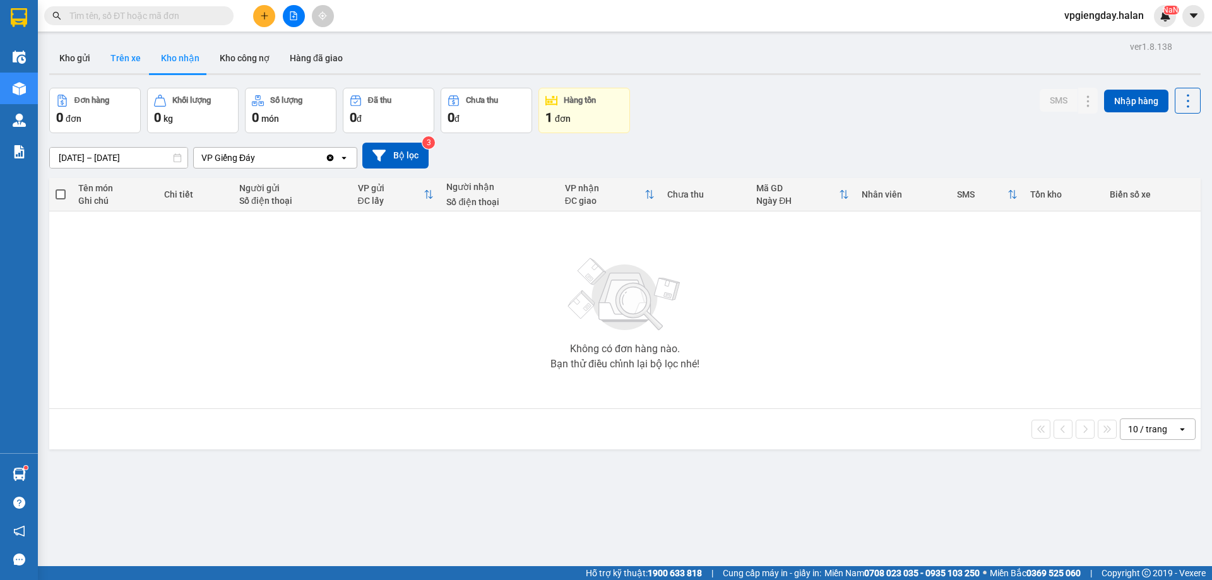
click at [131, 61] on button "Trên xe" at bounding box center [125, 58] width 51 height 30
type input "[DATE] – [DATE]"
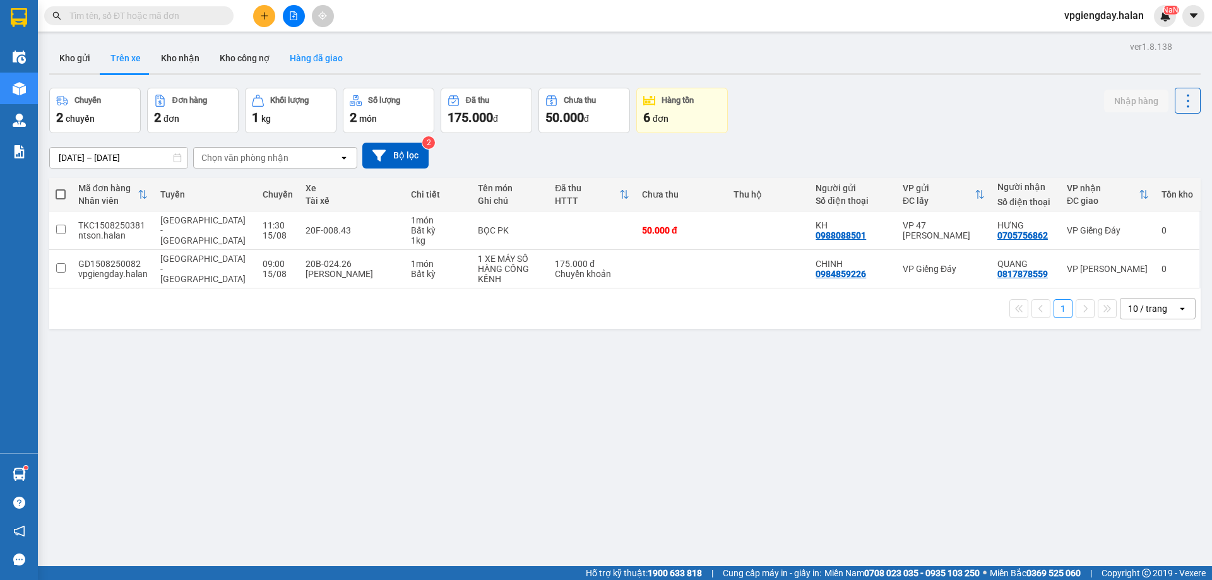
click at [333, 68] on button "Hàng đã giao" at bounding box center [316, 58] width 73 height 30
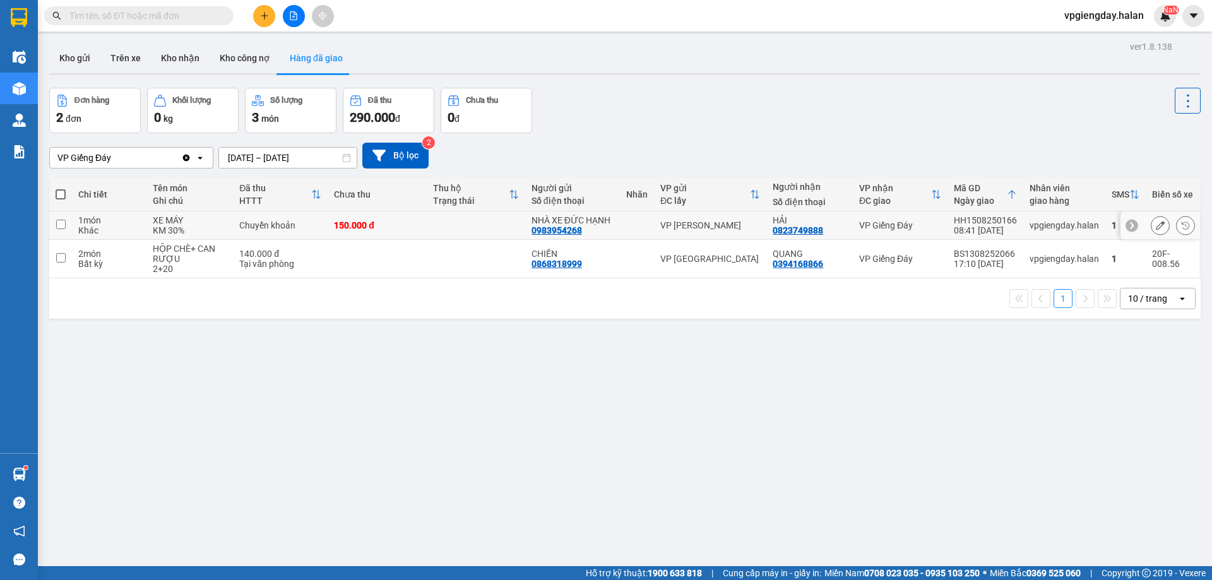
click at [188, 233] on div "KM 30%" at bounding box center [190, 230] width 74 height 10
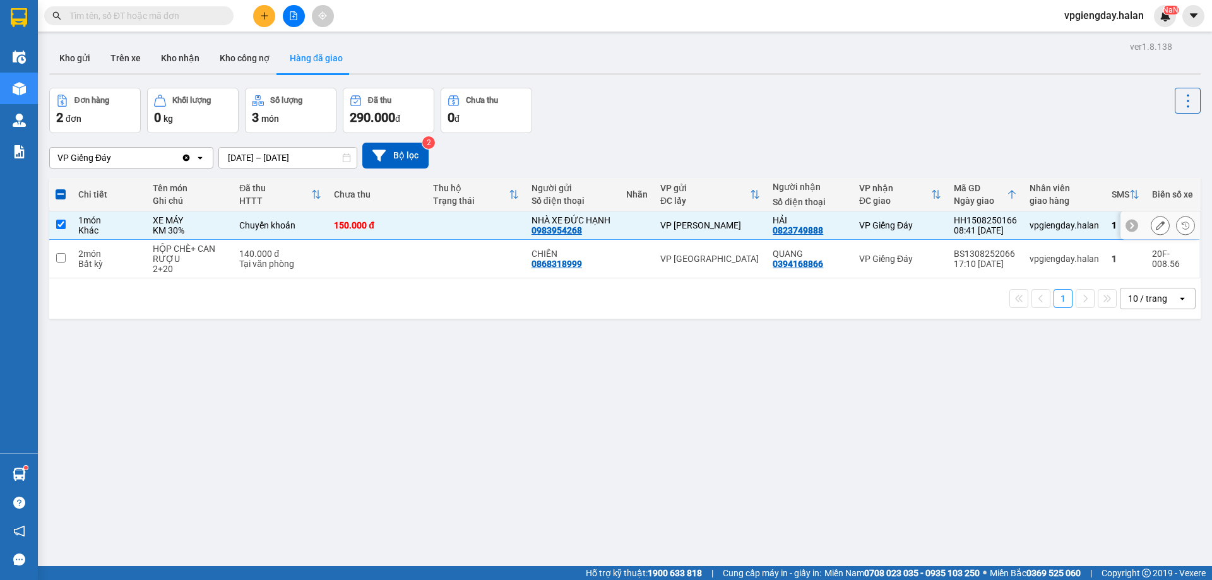
click at [62, 225] on input "checkbox" at bounding box center [60, 224] width 9 height 9
checkbox input "false"
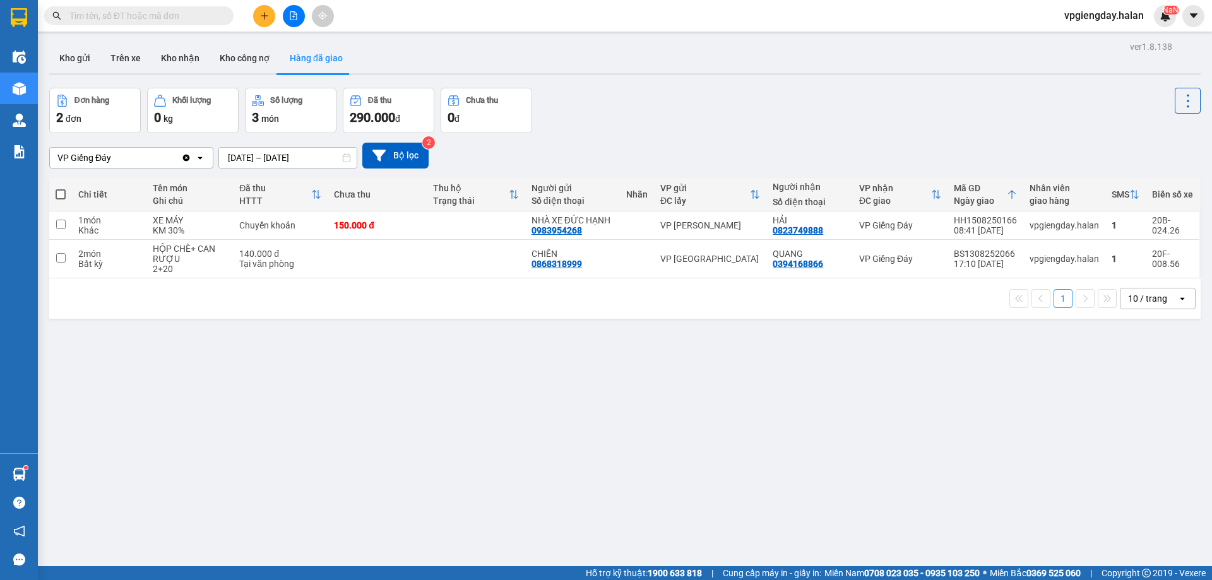
click at [176, 9] on input "text" at bounding box center [143, 16] width 149 height 14
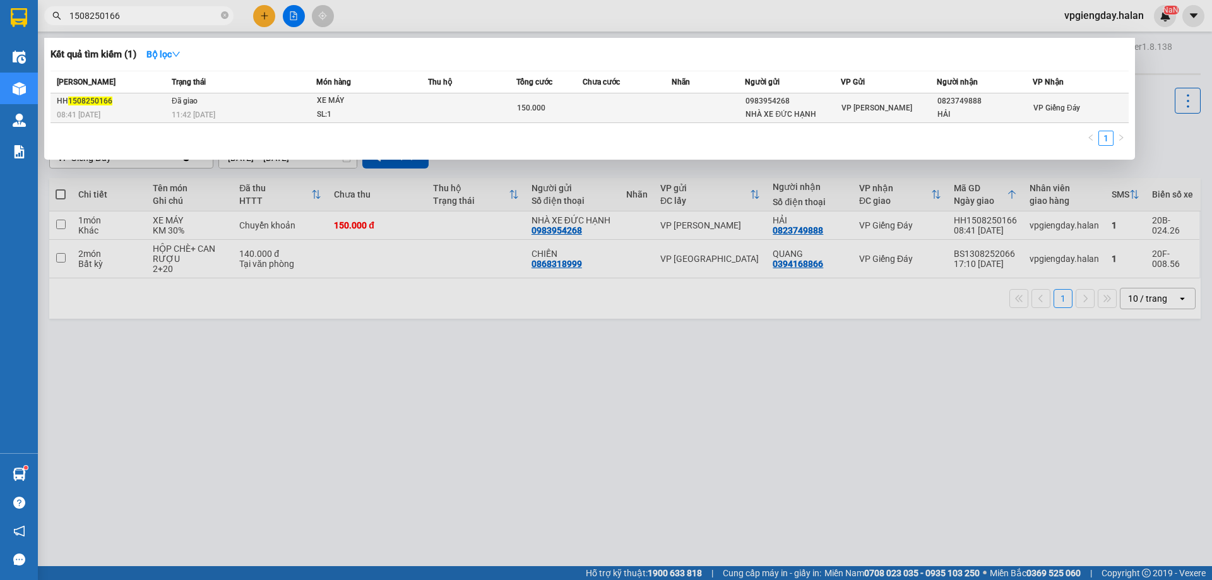
type input "1508250166"
click at [638, 110] on td at bounding box center [627, 108] width 88 height 30
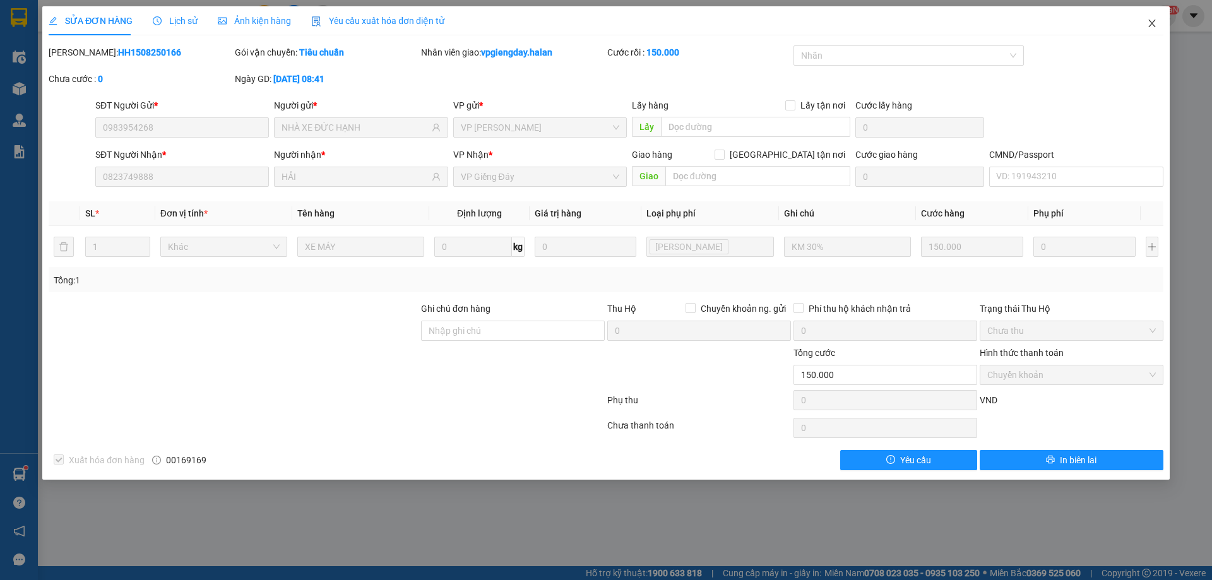
drag, startPoint x: 1155, startPoint y: 27, endPoint x: 1141, endPoint y: 28, distance: 14.6
click at [1155, 27] on icon "close" at bounding box center [1152, 23] width 10 height 10
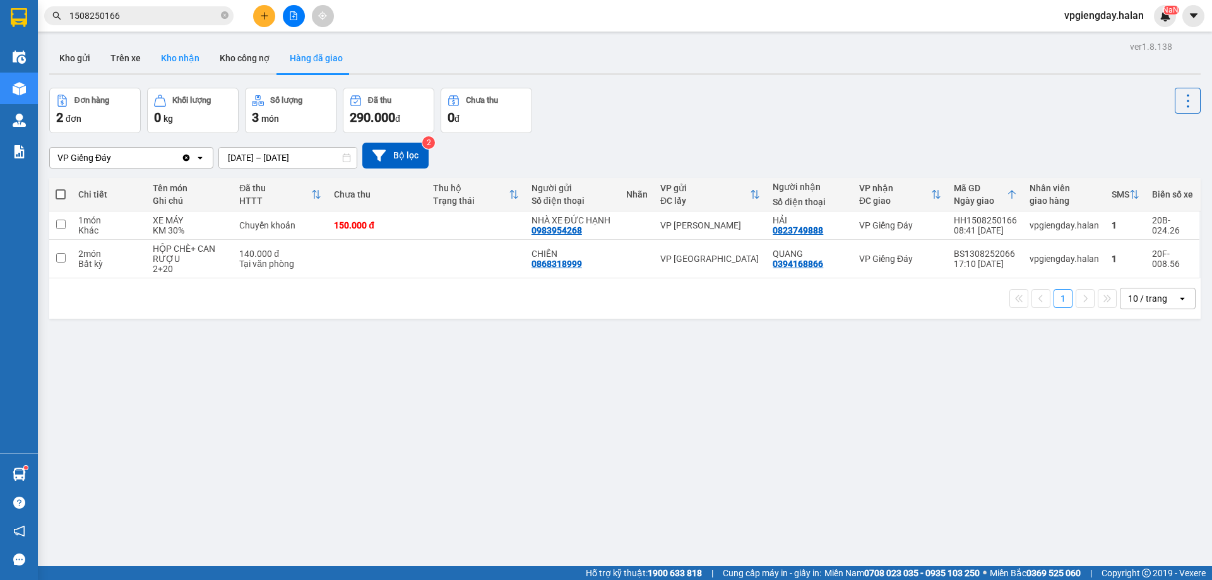
click at [165, 54] on button "Kho nhận" at bounding box center [180, 58] width 59 height 30
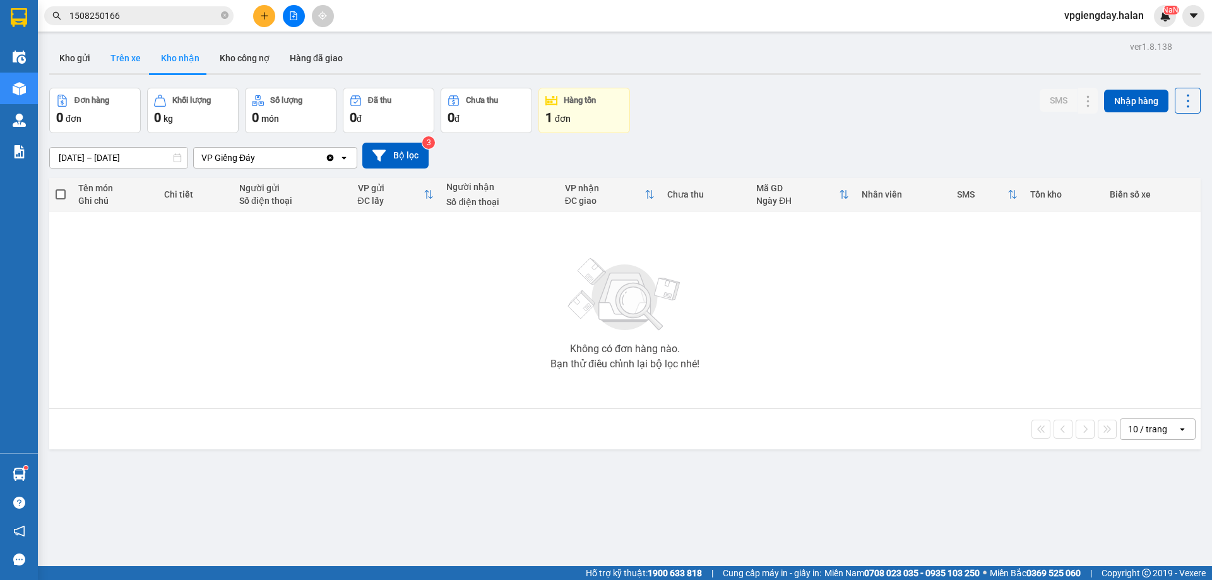
click at [110, 57] on button "Trên xe" at bounding box center [125, 58] width 51 height 30
type input "[DATE] – [DATE]"
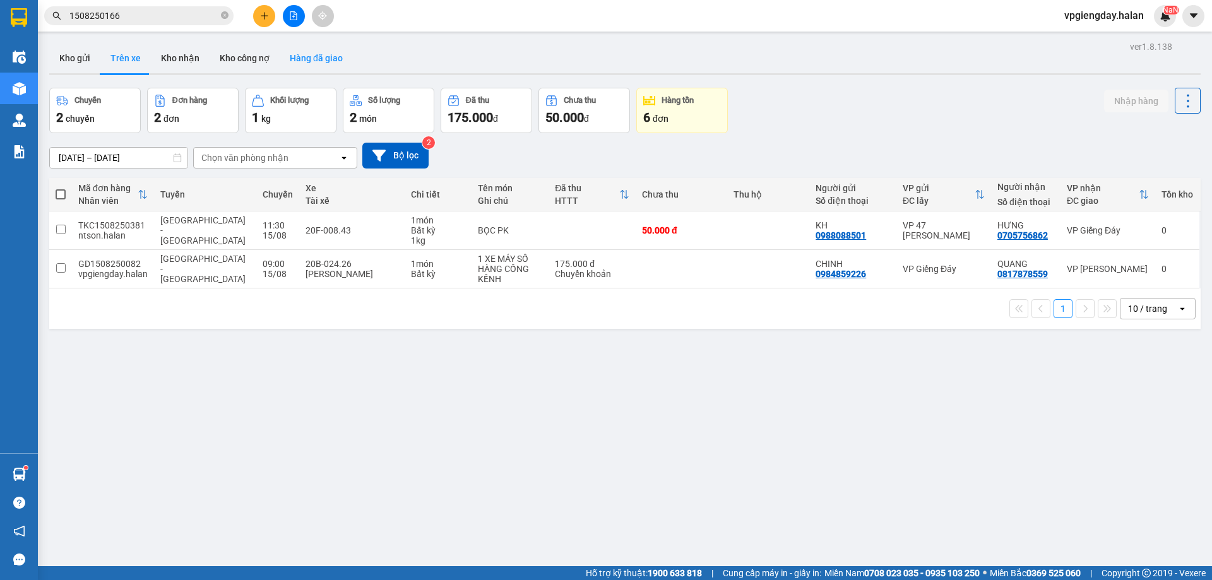
click at [296, 59] on button "Hàng đã giao" at bounding box center [316, 58] width 73 height 30
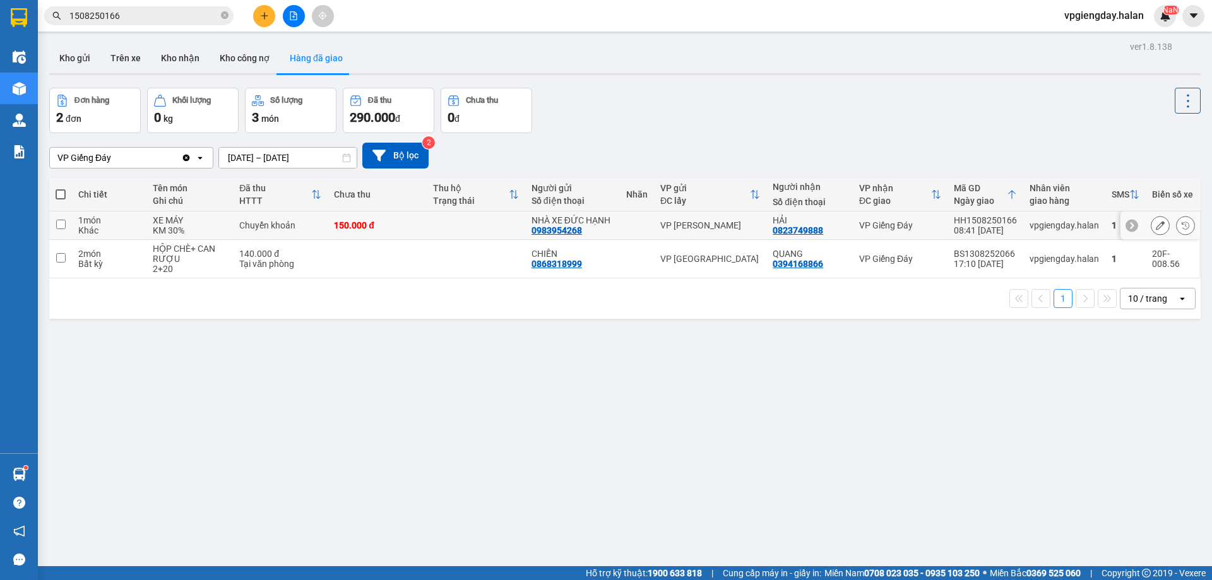
click at [453, 219] on td at bounding box center [476, 225] width 98 height 28
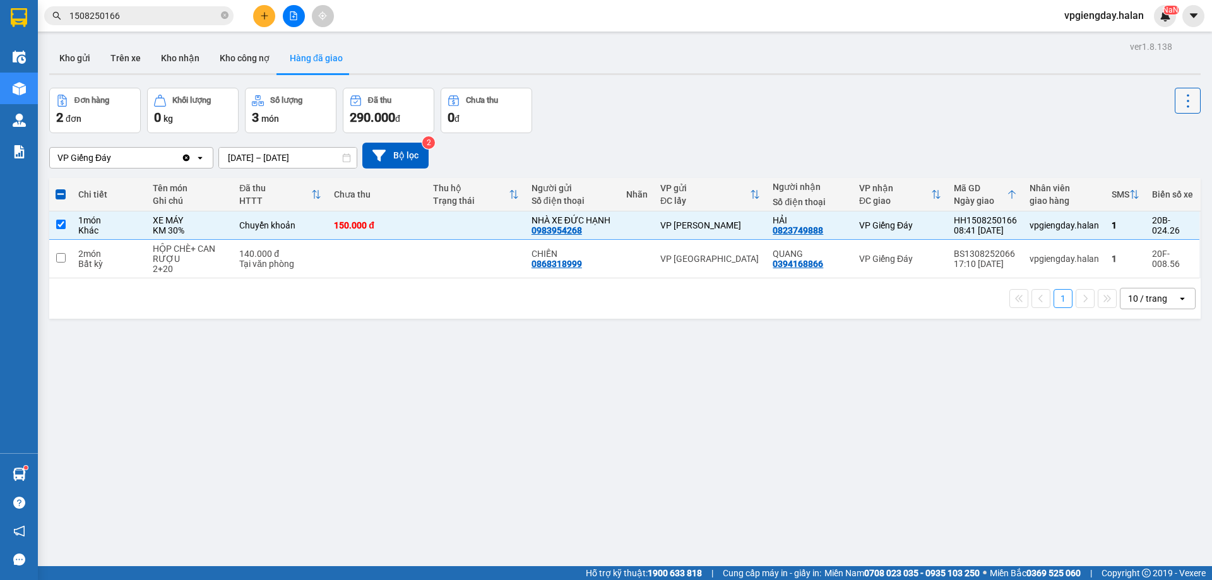
click at [1181, 96] on icon at bounding box center [1188, 101] width 18 height 18
click at [1056, 103] on div "Đơn hàng 2 đơn Khối lượng 0 kg Số lượng 3 món Đã thu 290.000 đ Chưa thu 0 đ" at bounding box center [625, 110] width 1152 height 45
click at [98, 233] on div "Khác" at bounding box center [109, 230] width 62 height 10
checkbox input "false"
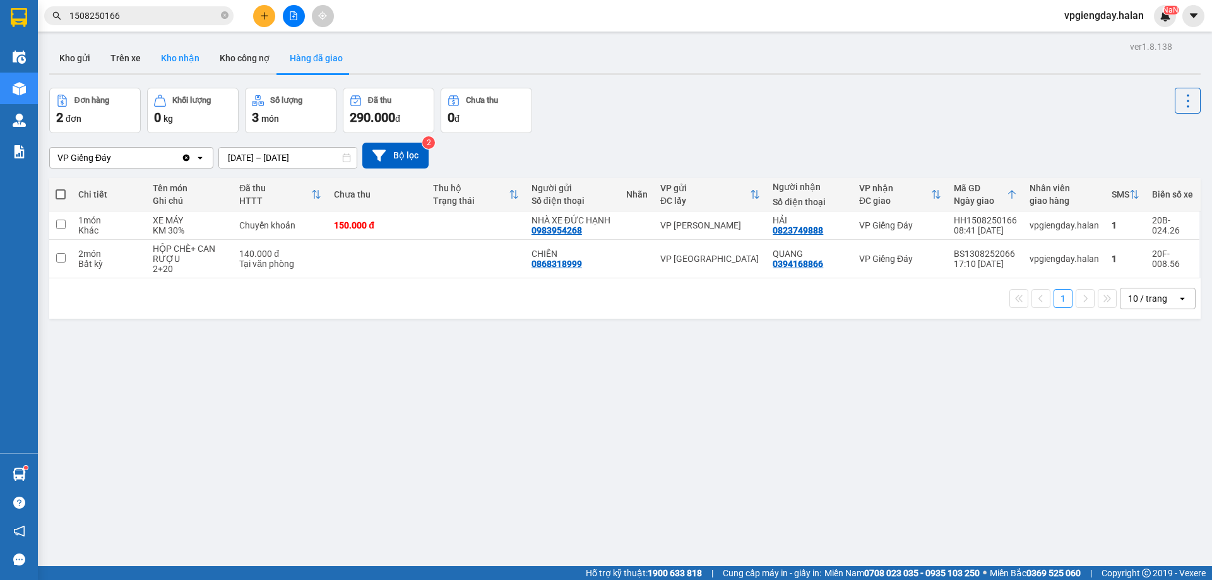
click at [167, 55] on button "Kho nhận" at bounding box center [180, 58] width 59 height 30
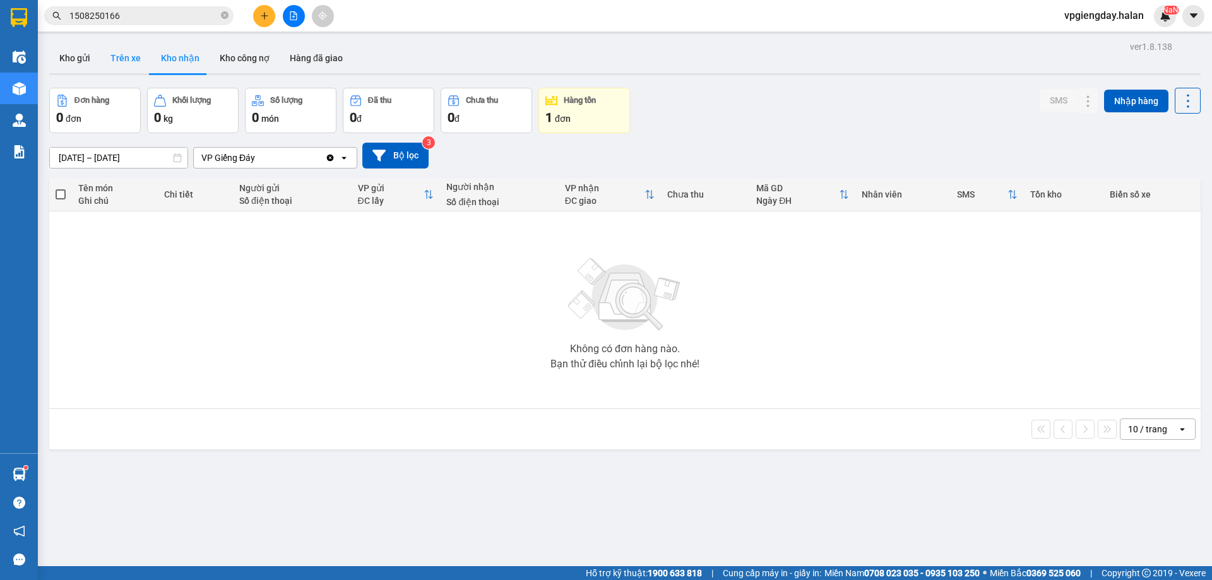
click at [134, 55] on button "Trên xe" at bounding box center [125, 58] width 51 height 30
type input "[DATE] – [DATE]"
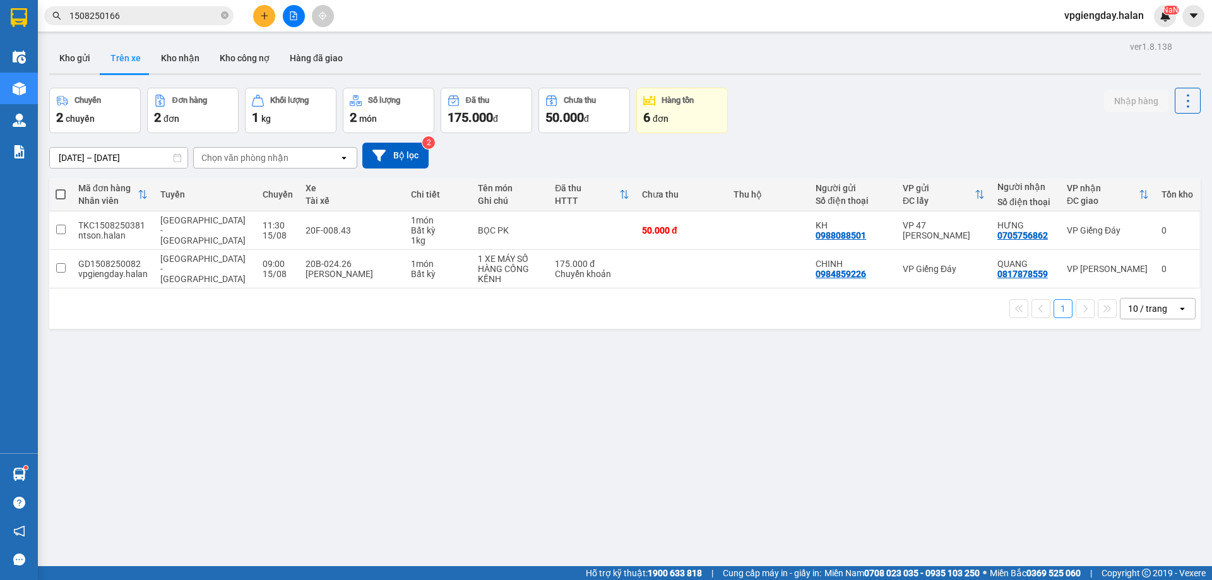
click at [190, 13] on input "1508250166" at bounding box center [143, 16] width 149 height 14
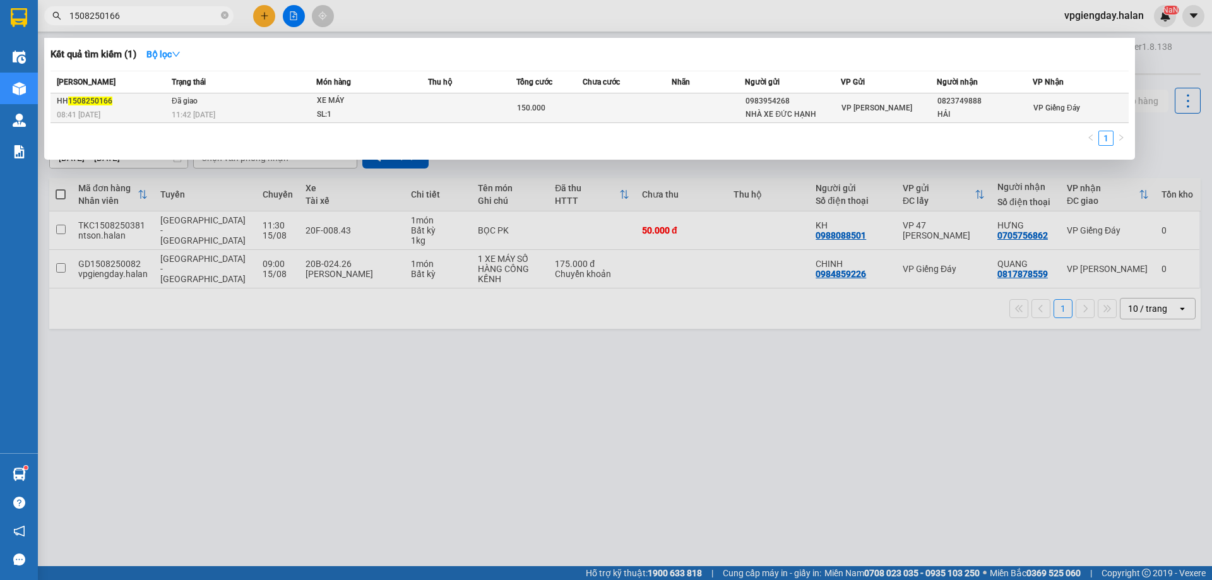
click at [215, 113] on span "11:42 [DATE]" at bounding box center [194, 114] width 44 height 9
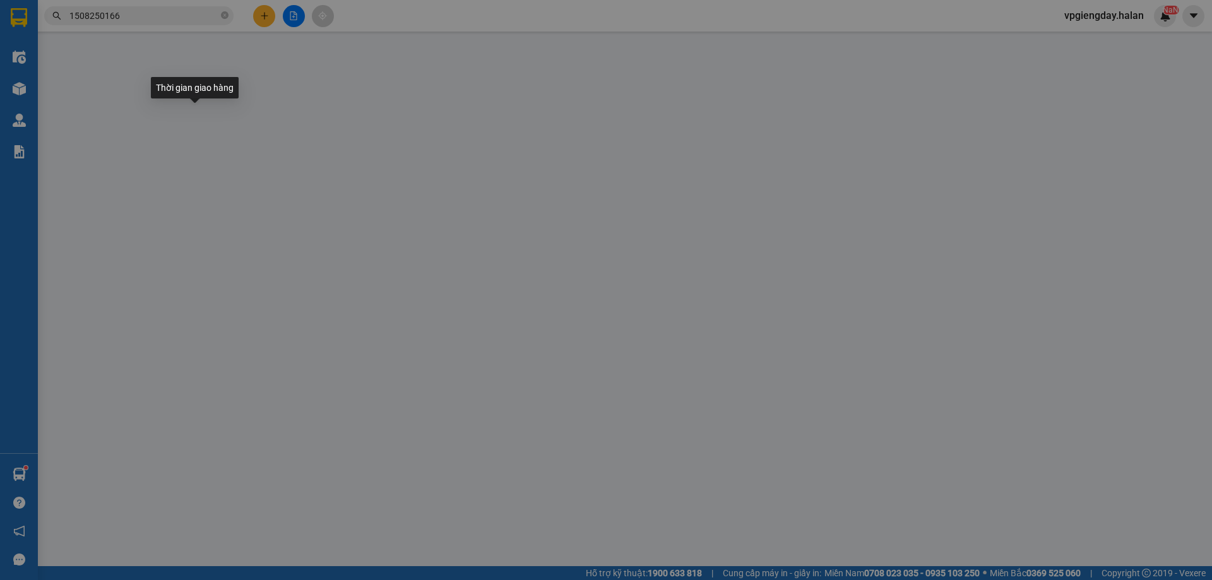
type input "0983954268"
type input "NHÀ XE ĐỨC HẠNH"
type input "0823749888"
type input "HẢI"
type input "150.000"
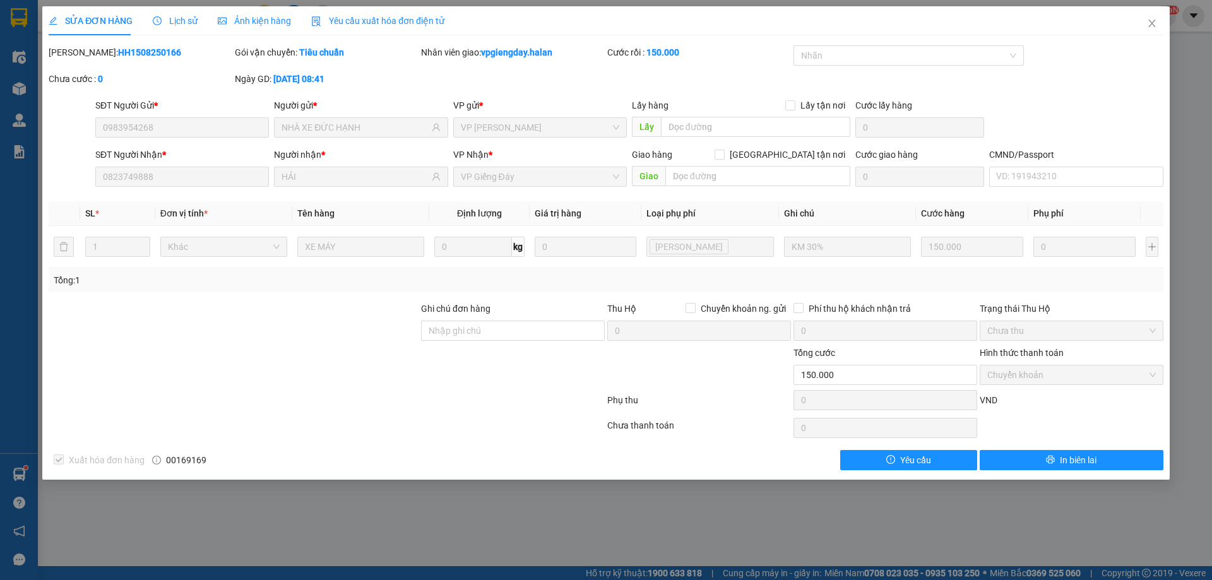
click at [174, 23] on span "Lịch sử" at bounding box center [175, 21] width 45 height 10
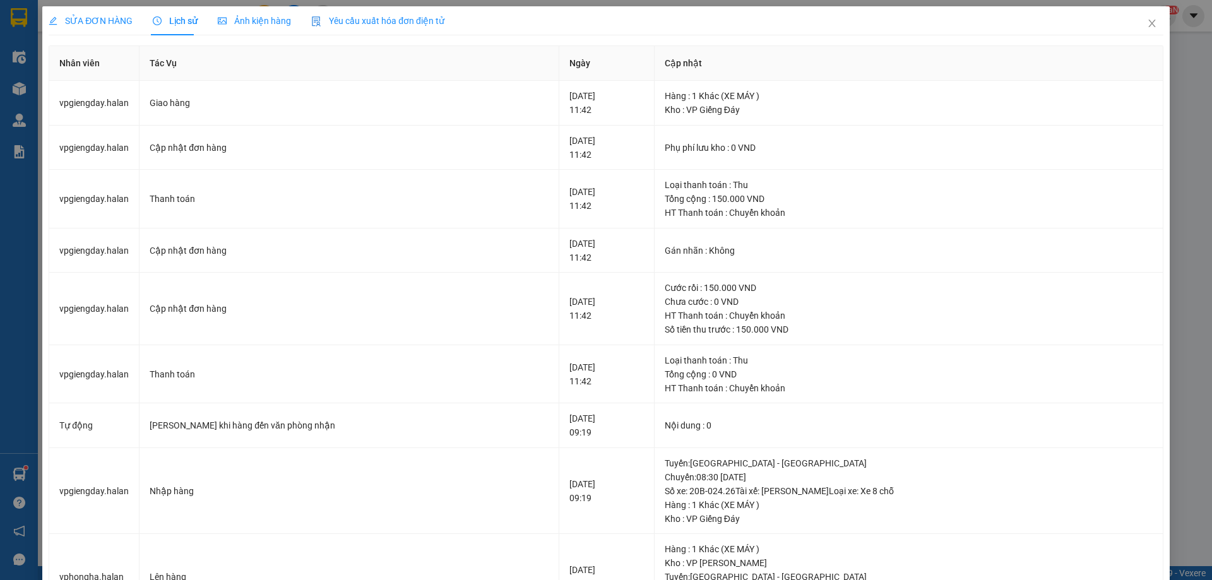
click at [93, 23] on span "SỬA ĐƠN HÀNG" at bounding box center [91, 21] width 84 height 10
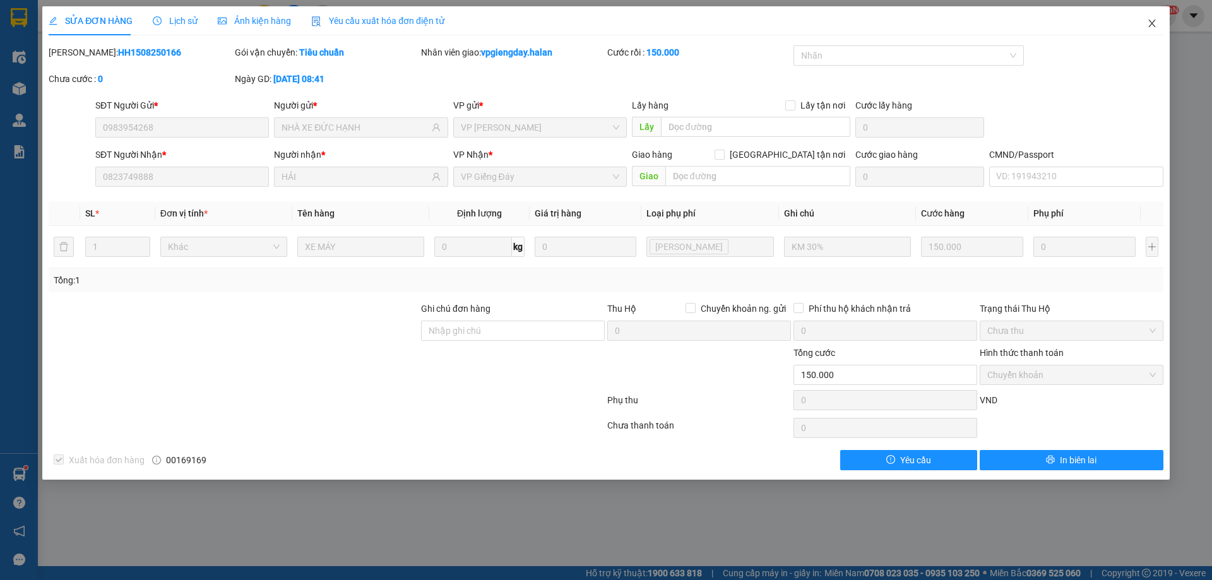
click at [1155, 33] on span "Close" at bounding box center [1151, 23] width 35 height 35
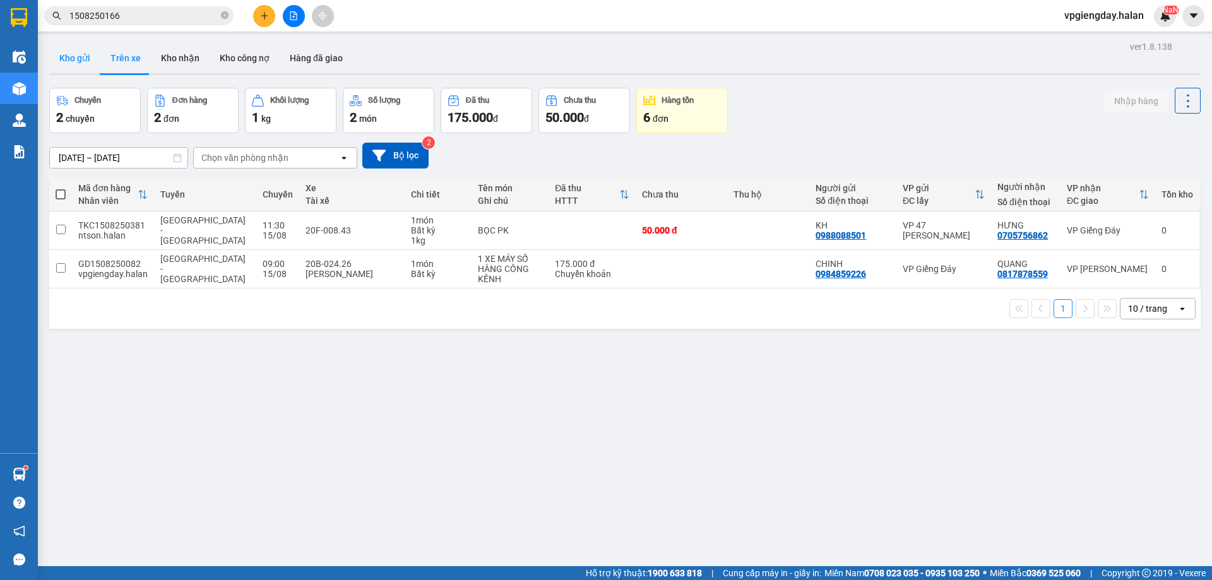
click at [82, 62] on button "Kho gửi" at bounding box center [74, 58] width 51 height 30
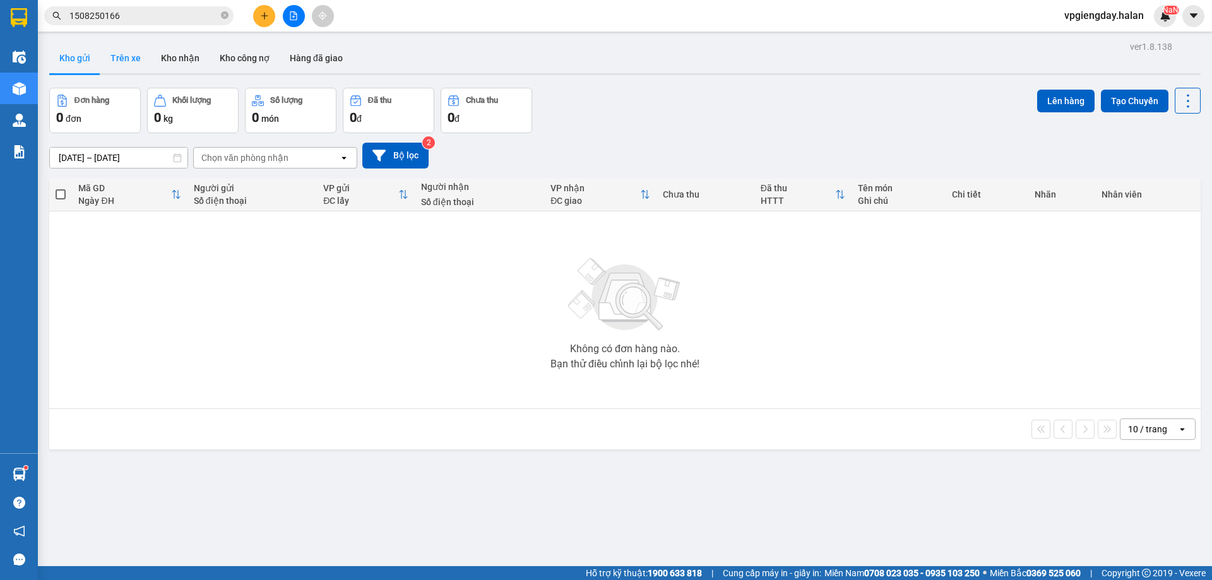
click at [118, 71] on button "Trên xe" at bounding box center [125, 58] width 51 height 30
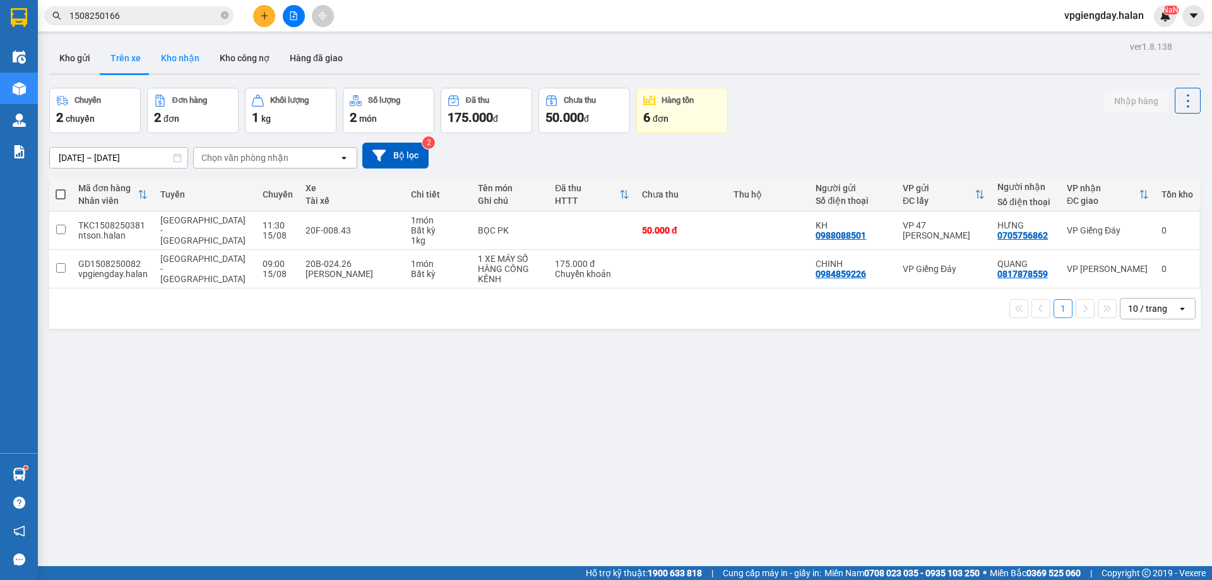
click at [181, 70] on button "Kho nhận" at bounding box center [180, 58] width 59 height 30
type input "[DATE] – [DATE]"
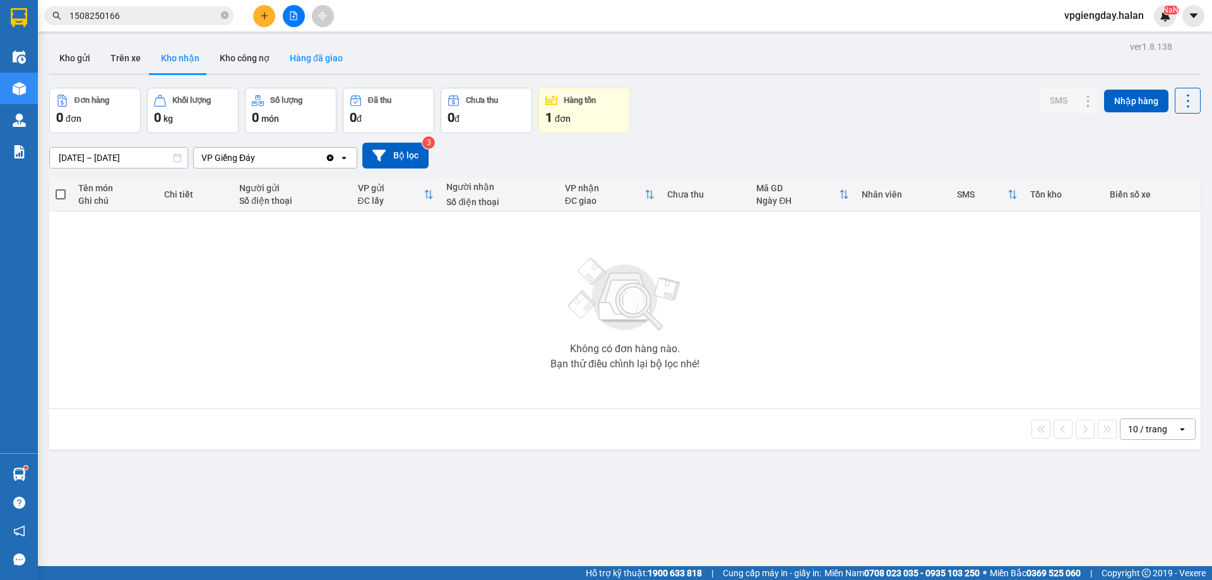
click at [313, 54] on button "Hàng đã giao" at bounding box center [316, 58] width 73 height 30
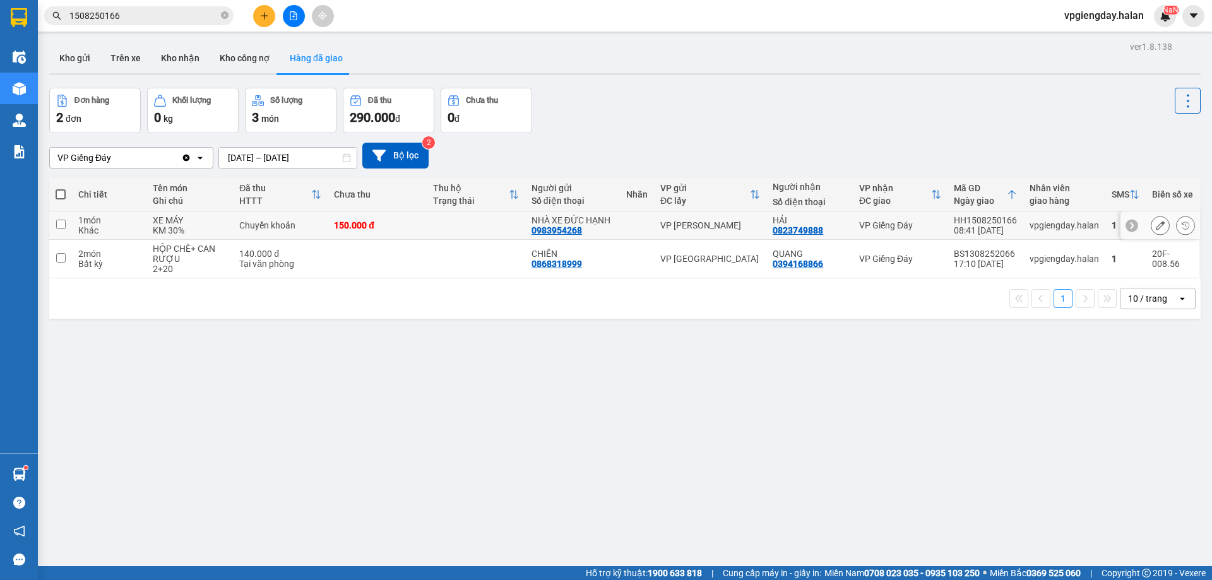
click at [63, 226] on input "checkbox" at bounding box center [60, 224] width 9 height 9
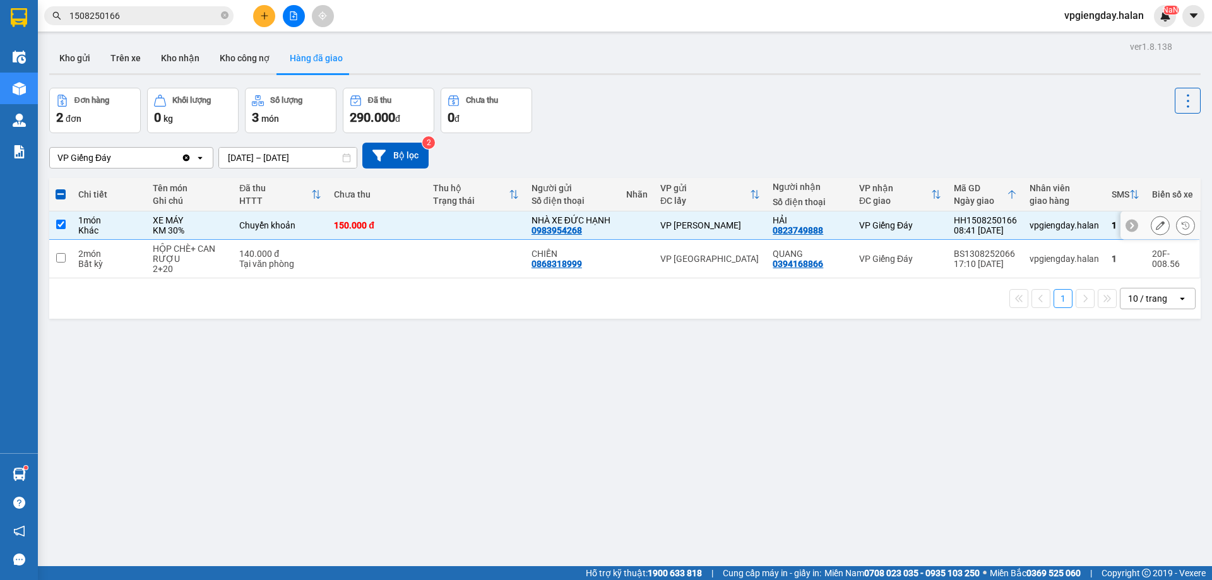
click at [63, 229] on input "checkbox" at bounding box center [60, 224] width 9 height 9
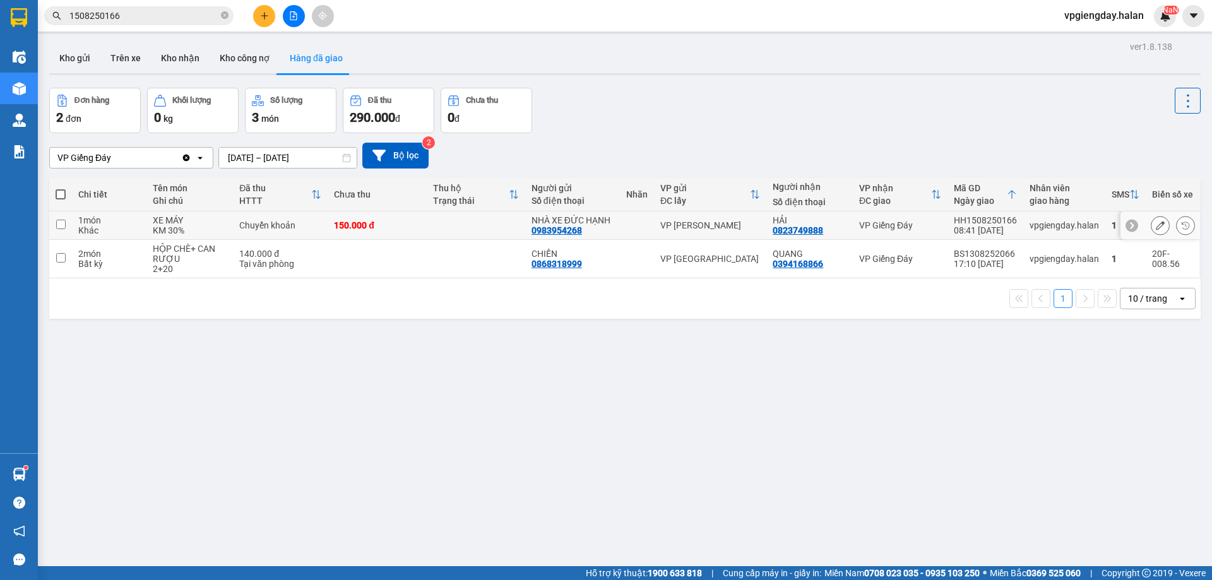
click at [63, 228] on input "checkbox" at bounding box center [60, 224] width 9 height 9
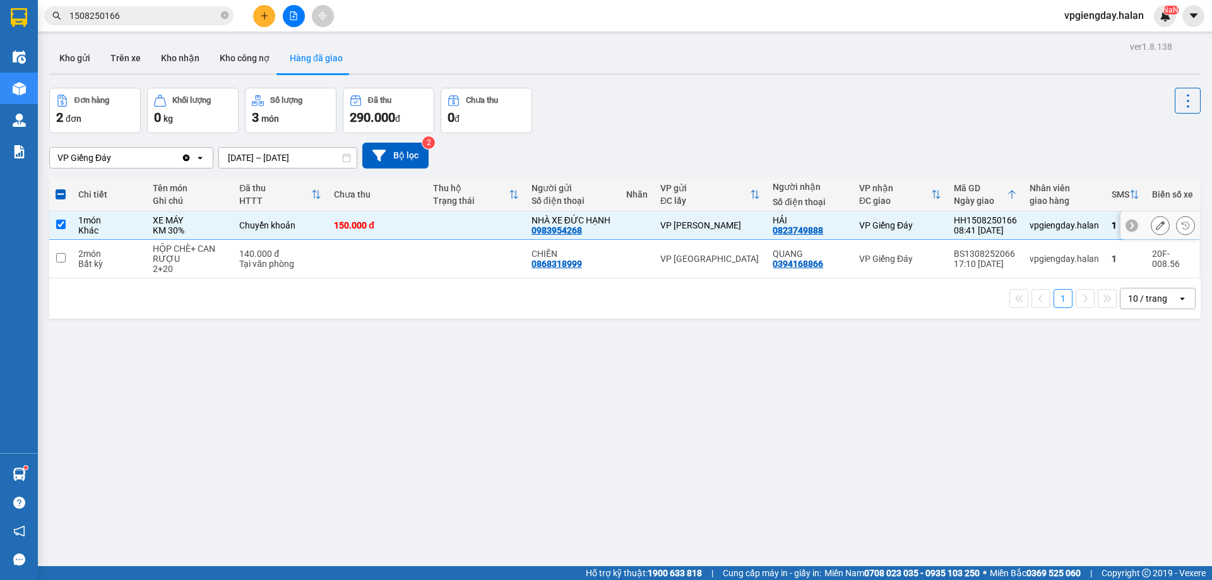
click at [212, 232] on div "KM 30%" at bounding box center [190, 230] width 74 height 10
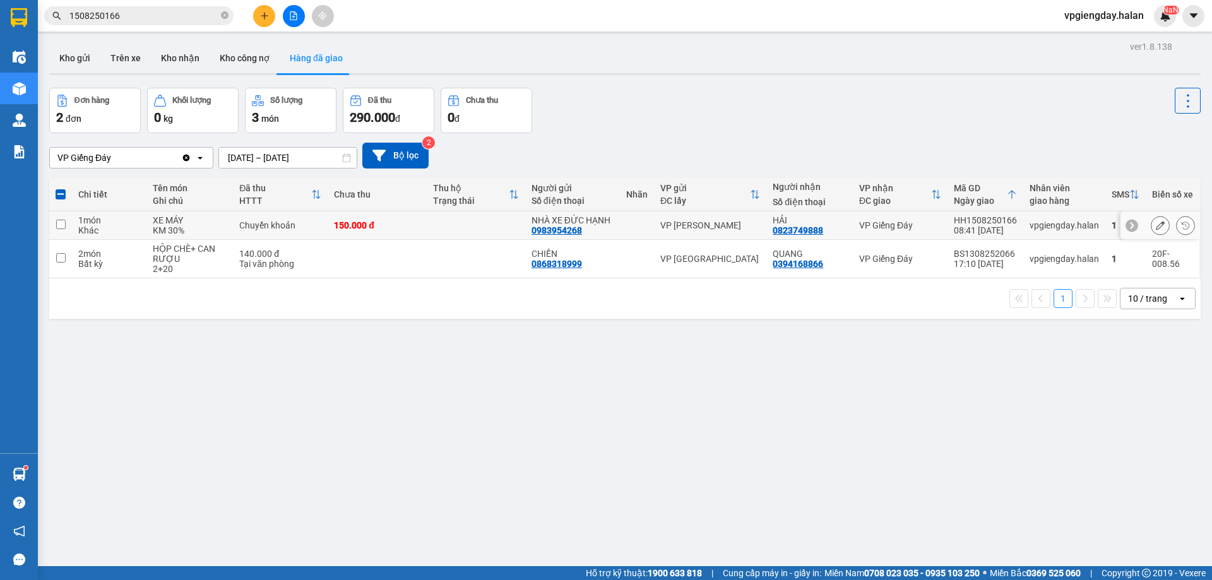
click at [212, 232] on div "KM 30%" at bounding box center [190, 230] width 74 height 10
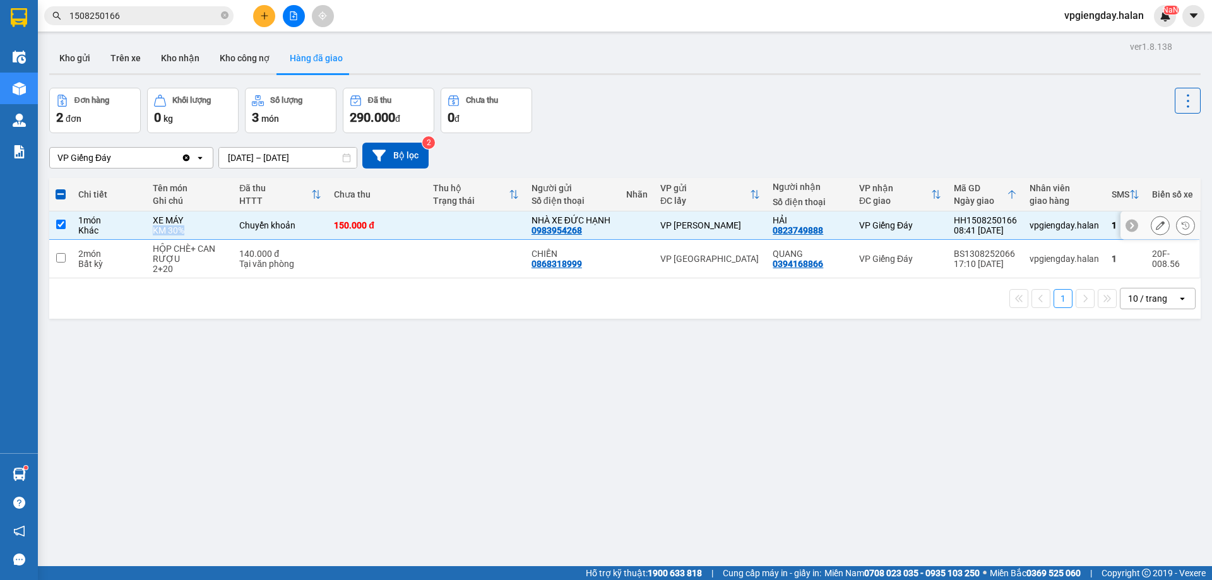
click at [220, 225] on div "KM 30%" at bounding box center [190, 230] width 74 height 10
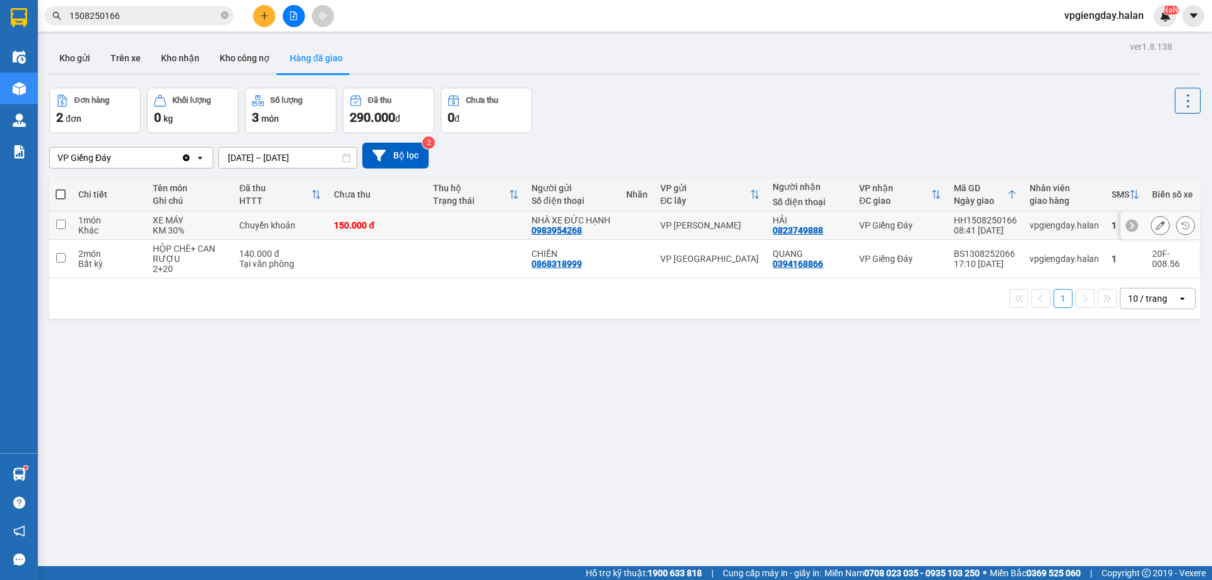
click at [682, 227] on div "VP [PERSON_NAME]" at bounding box center [710, 225] width 100 height 10
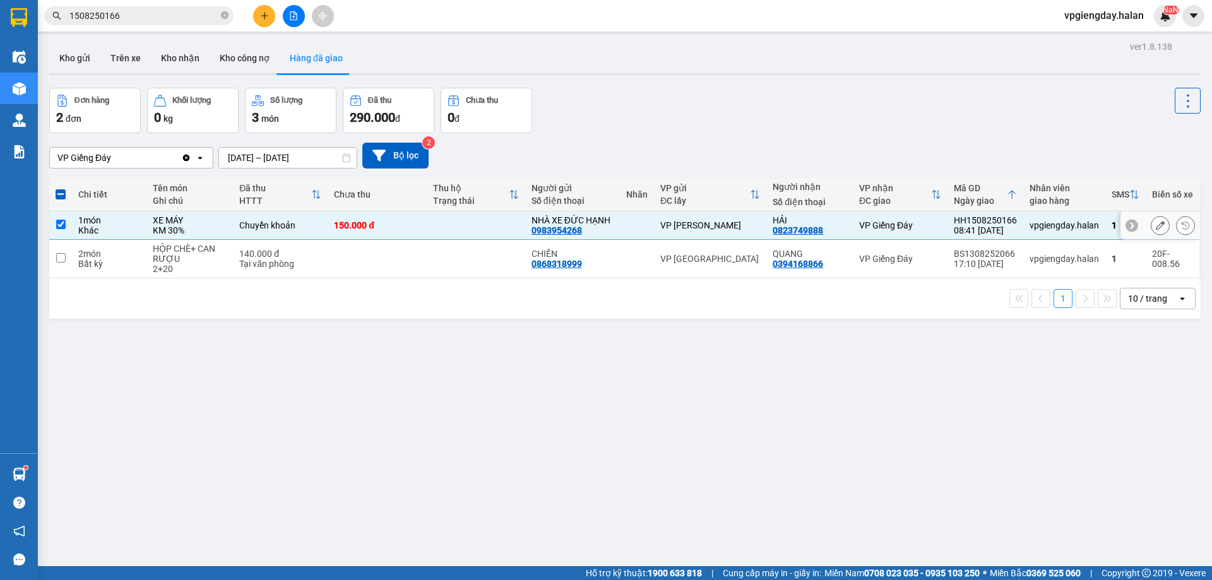
click at [125, 224] on div "1 món" at bounding box center [109, 220] width 62 height 10
checkbox input "false"
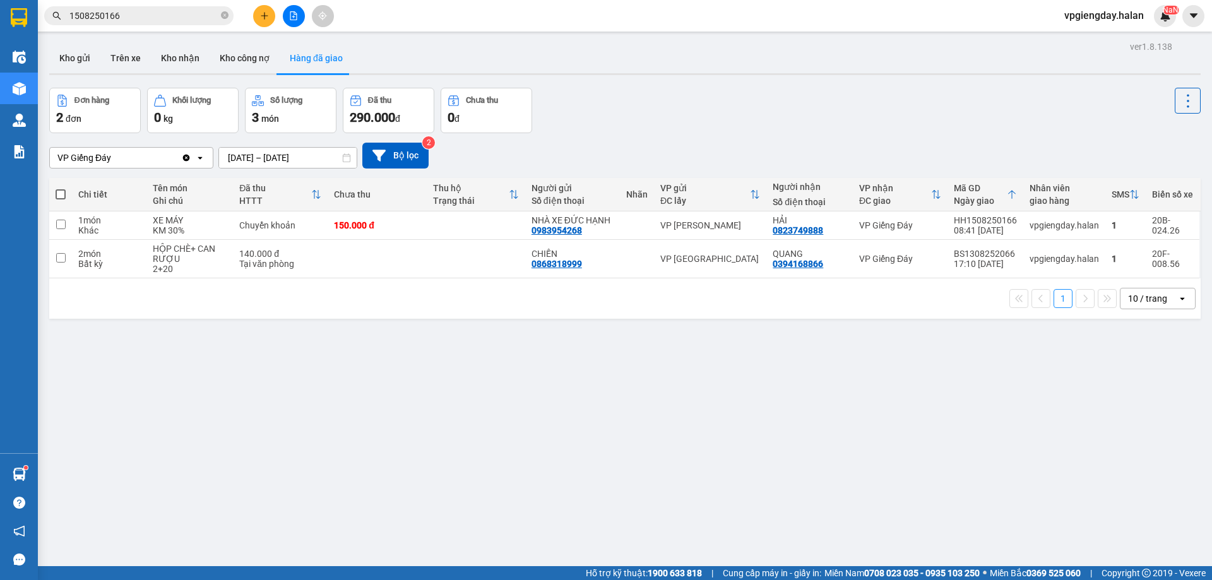
click at [165, 11] on input "1508250166" at bounding box center [143, 16] width 149 height 14
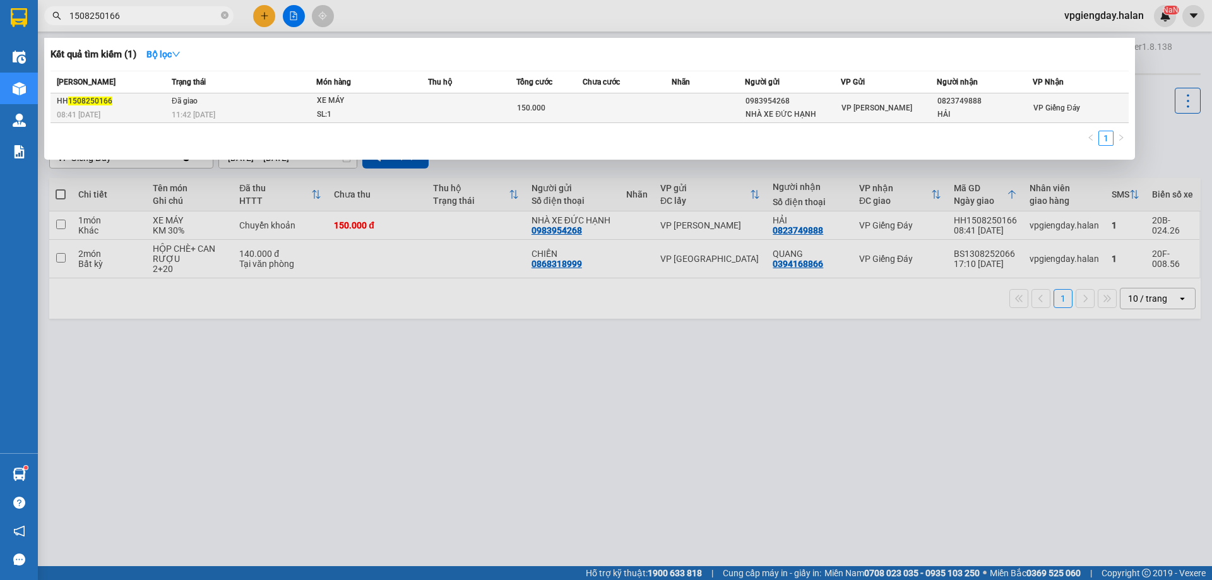
click at [498, 106] on td at bounding box center [472, 108] width 88 height 30
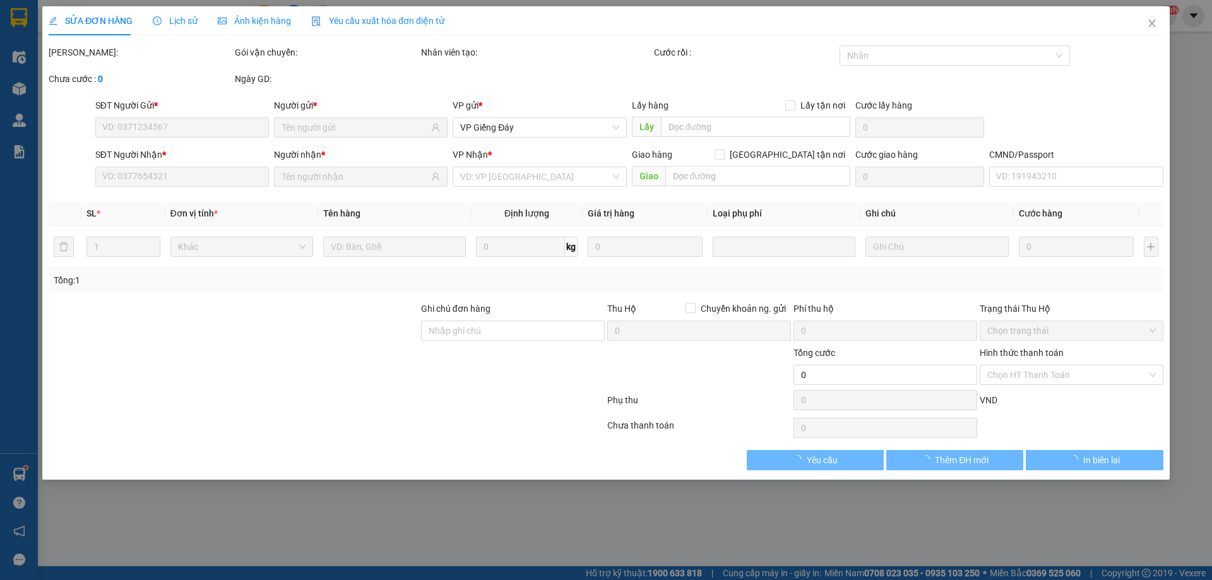
type input "0983954268"
type input "NHÀ XE ĐỨC HẠNH"
type input "0823749888"
type input "HẢI"
type input "150.000"
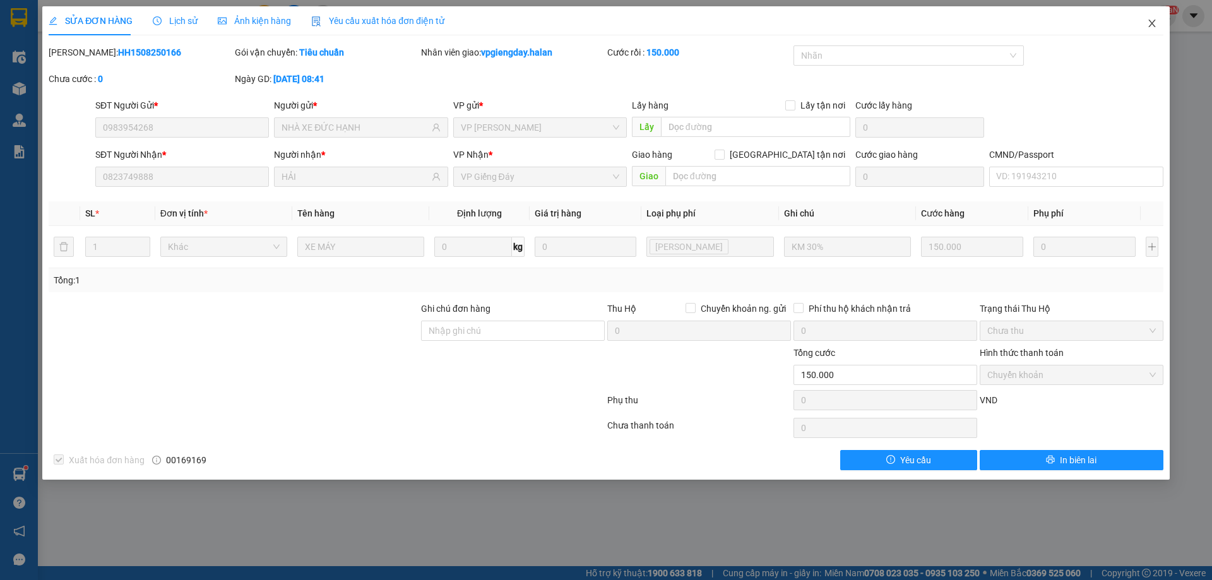
click at [1149, 28] on icon "close" at bounding box center [1152, 23] width 10 height 10
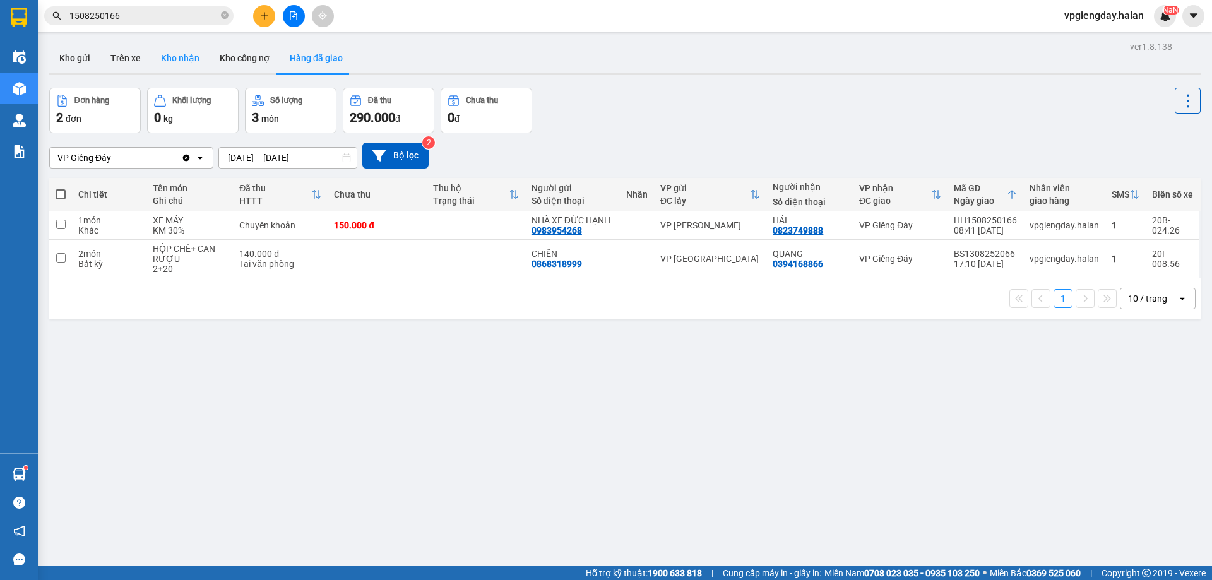
click at [163, 61] on button "Kho nhận" at bounding box center [180, 58] width 59 height 30
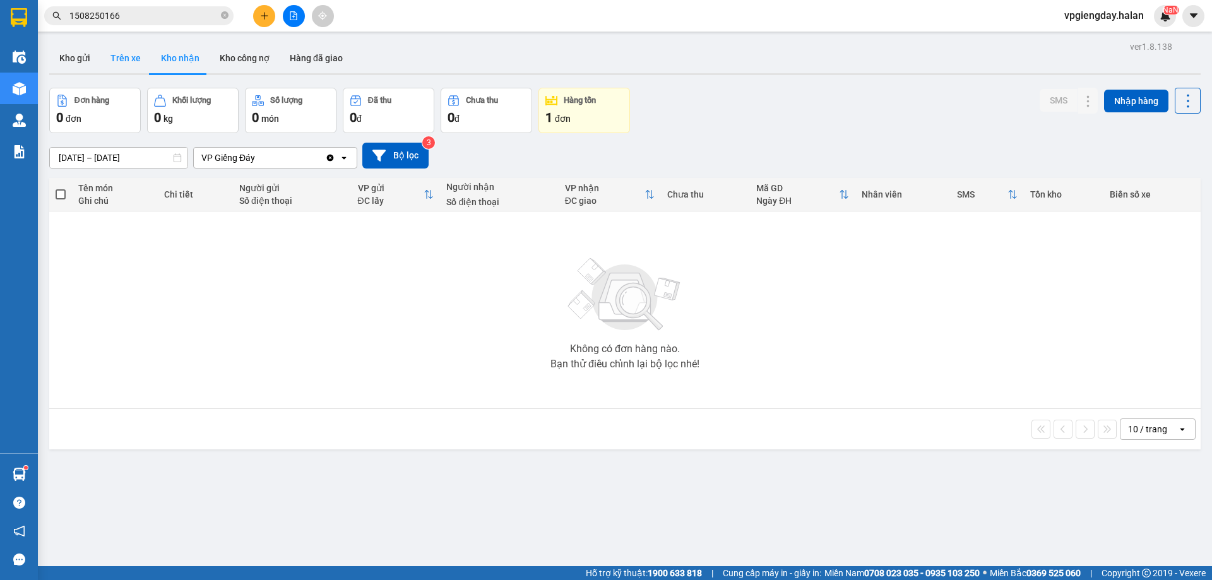
click at [126, 64] on button "Trên xe" at bounding box center [125, 58] width 51 height 30
type input "[DATE] – [DATE]"
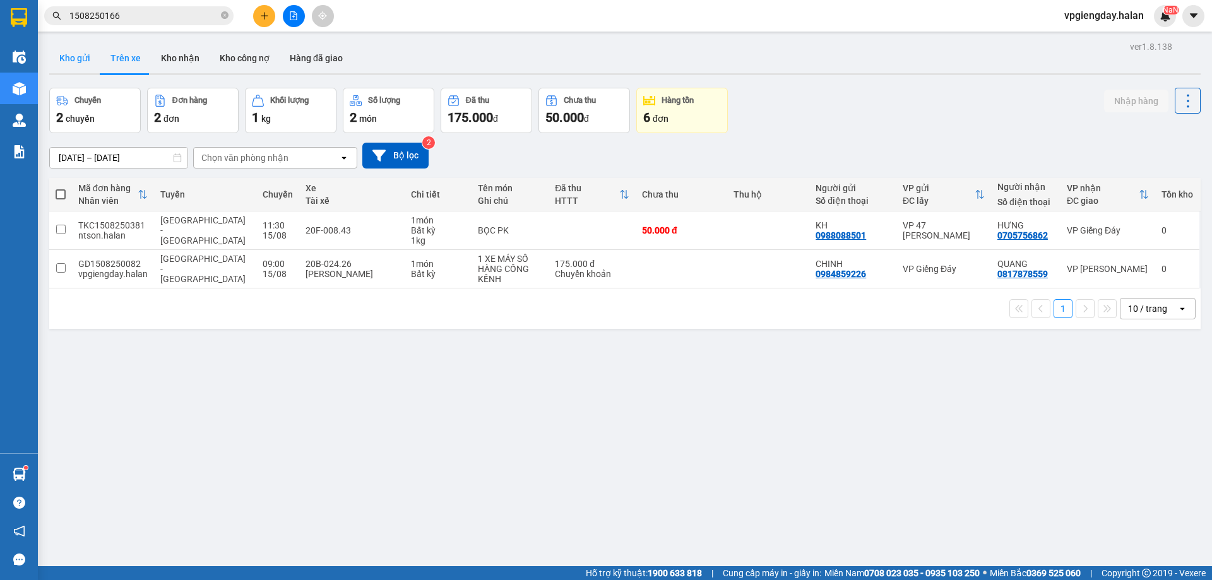
click at [80, 57] on button "Kho gửi" at bounding box center [74, 58] width 51 height 30
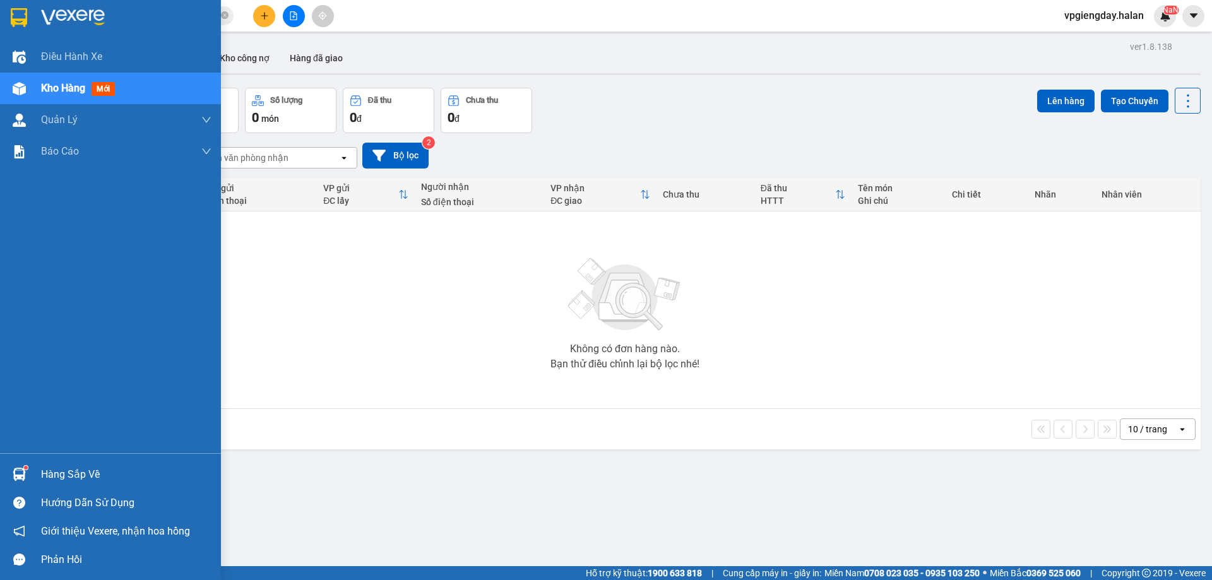
click at [93, 472] on div "Hàng sắp về" at bounding box center [126, 474] width 170 height 19
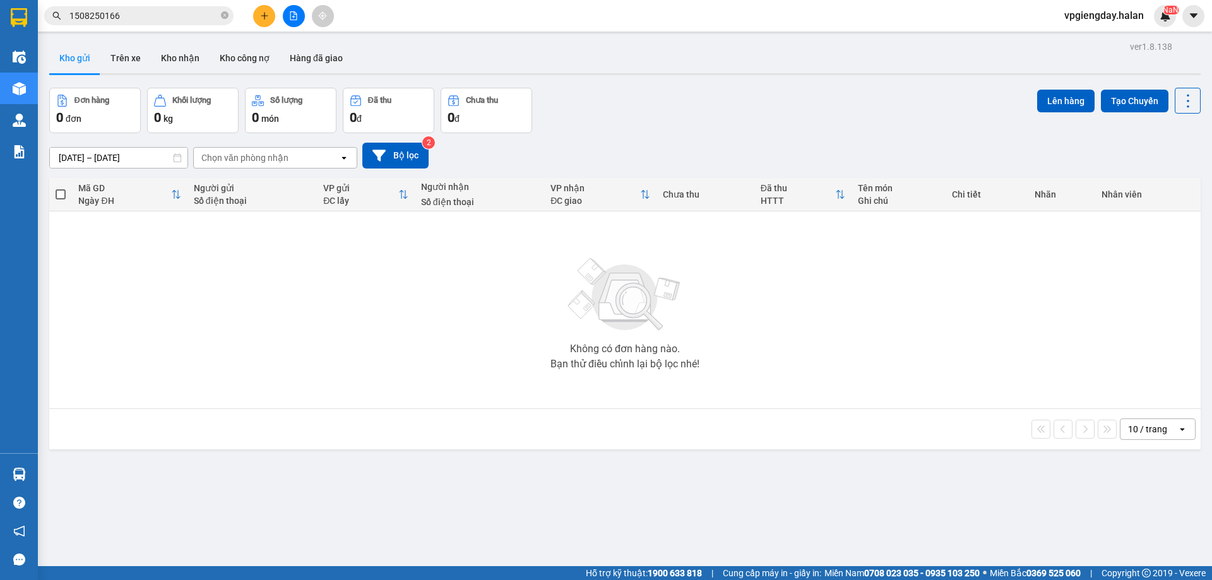
click at [366, 289] on section "Kết quả tìm kiếm ( 1 ) Bộ lọc Mã ĐH Trạng thái Món hàng Thu hộ Tổng cước Chưa c…" at bounding box center [606, 290] width 1212 height 580
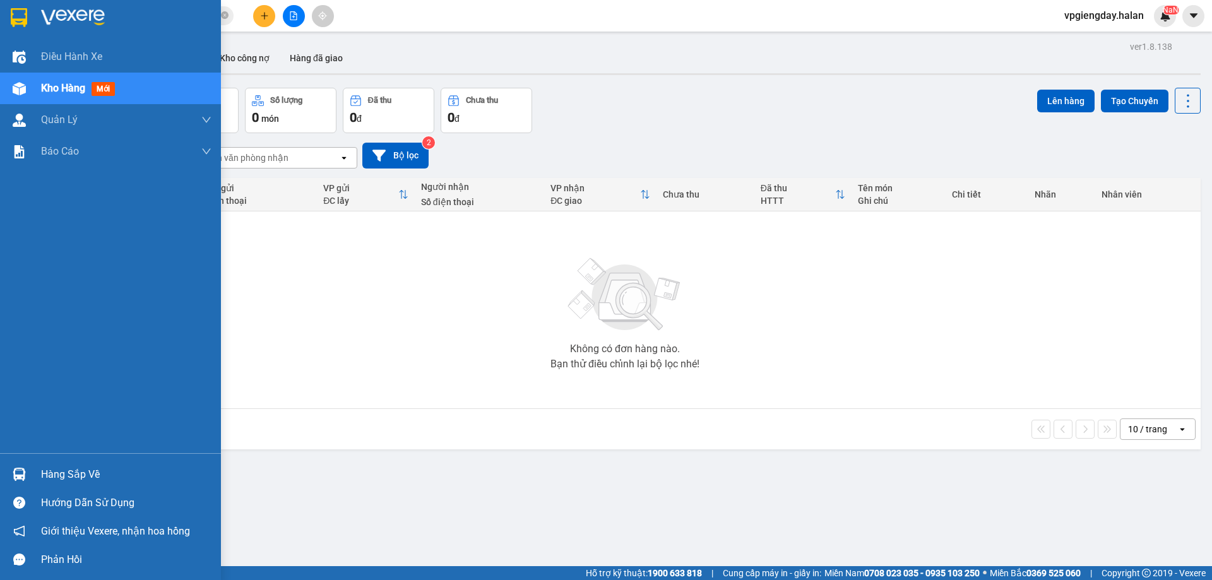
click at [59, 479] on div "Hàng sắp về" at bounding box center [126, 474] width 170 height 19
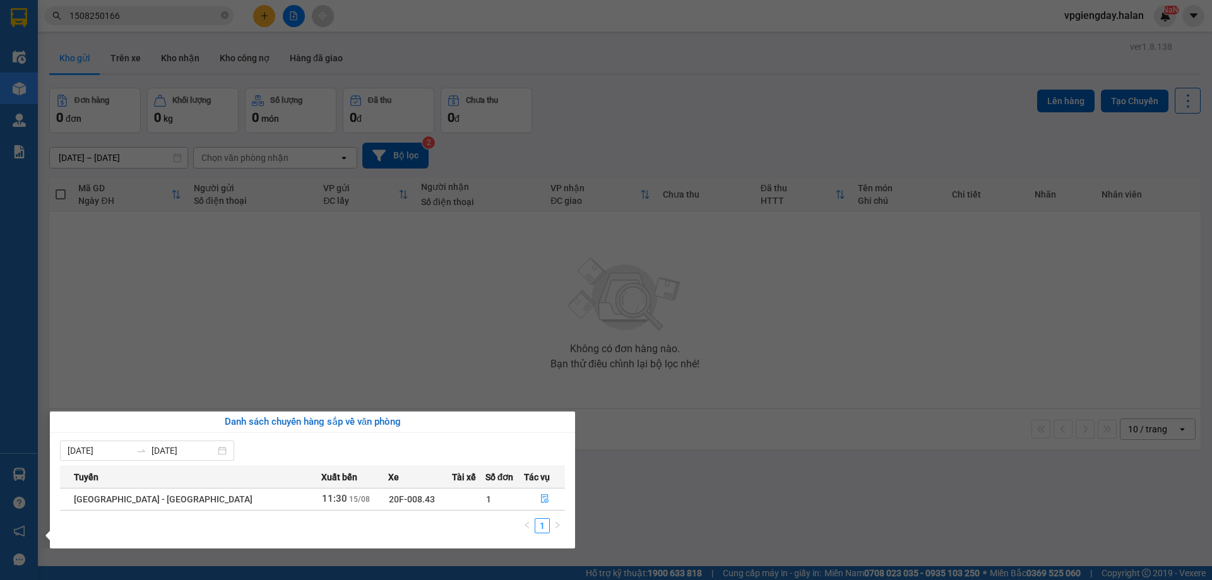
click at [339, 314] on section "Kết quả tìm kiếm ( 1 ) Bộ lọc Mã ĐH Trạng thái Món hàng Thu hộ Tổng cước Chưa c…" at bounding box center [606, 290] width 1212 height 580
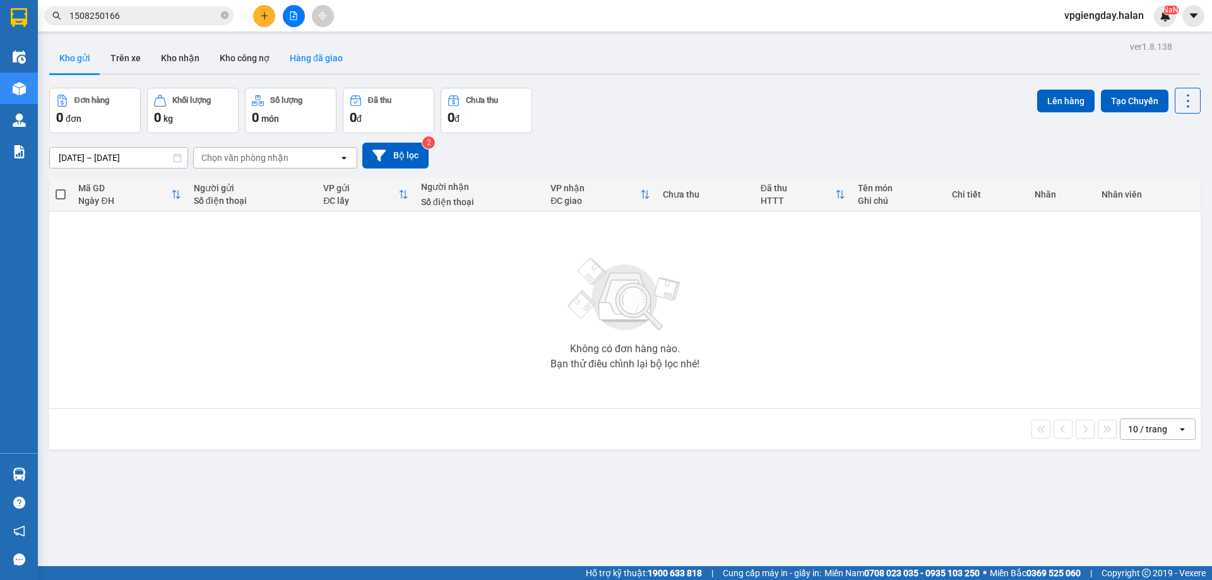
click at [328, 71] on button "Hàng đã giao" at bounding box center [316, 58] width 73 height 30
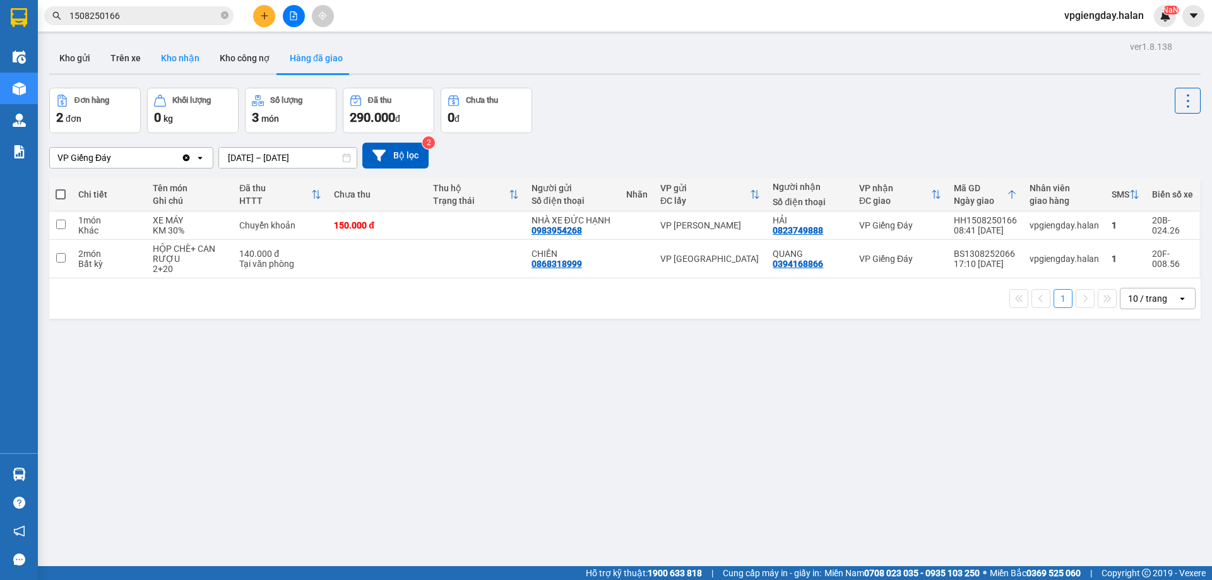
click at [184, 60] on button "Kho nhận" at bounding box center [180, 58] width 59 height 30
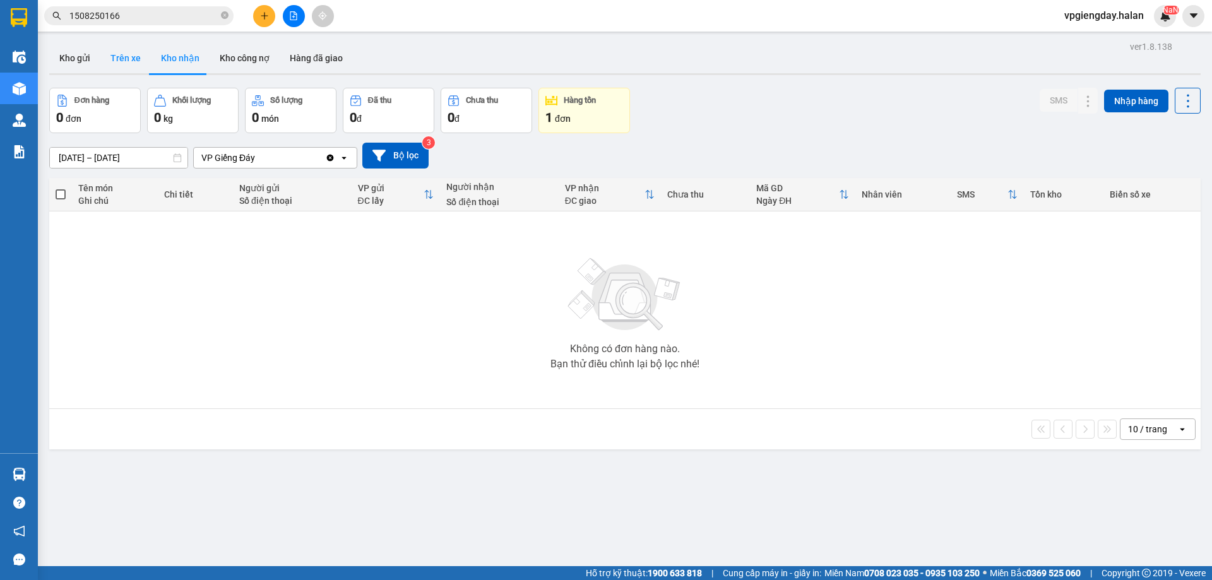
click at [107, 56] on button "Trên xe" at bounding box center [125, 58] width 51 height 30
type input "[DATE] – [DATE]"
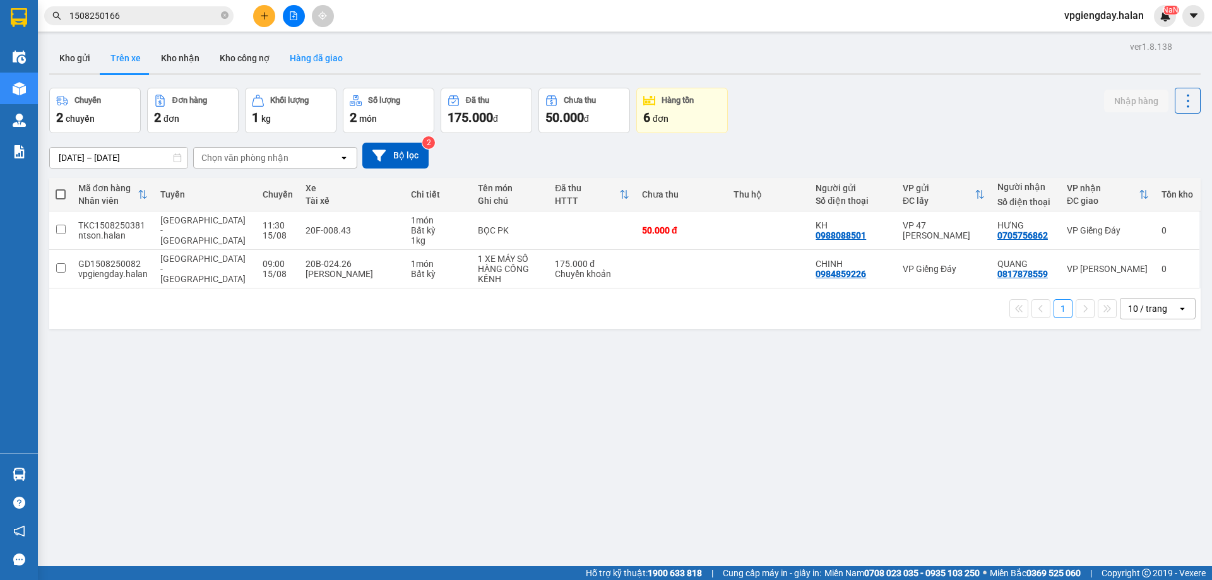
click at [336, 59] on button "Hàng đã giao" at bounding box center [316, 58] width 73 height 30
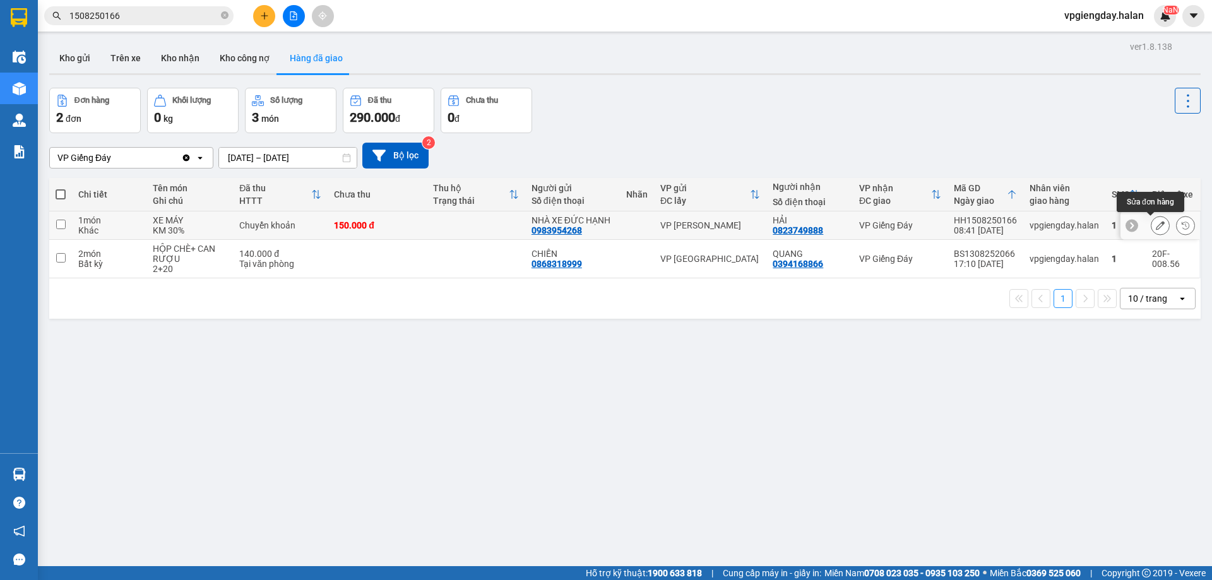
click at [1156, 227] on icon at bounding box center [1160, 225] width 9 height 9
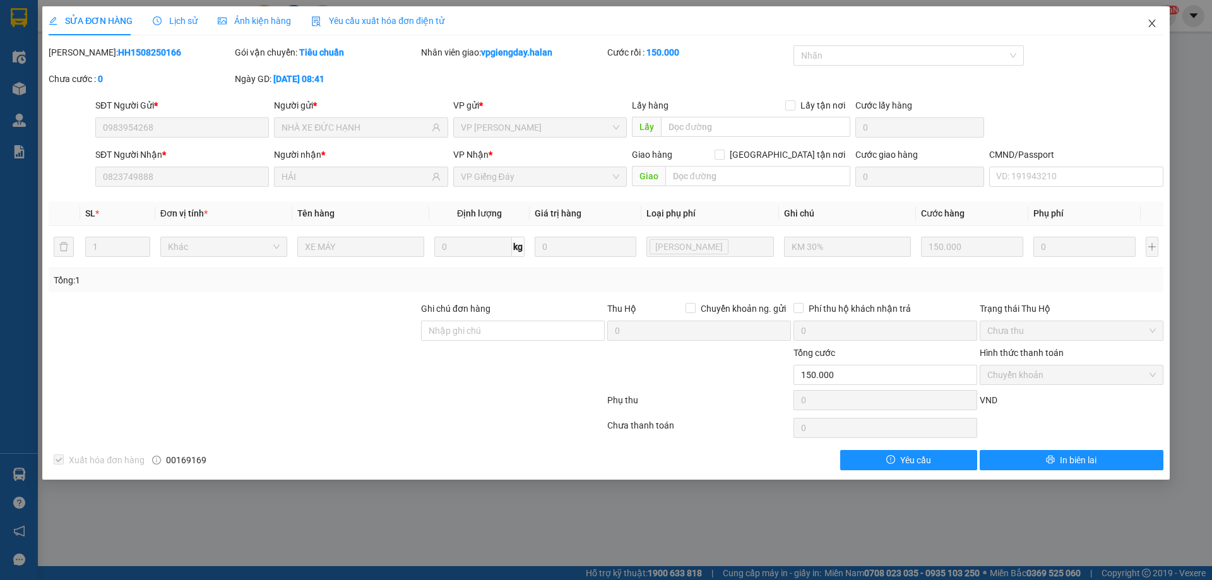
click at [1155, 28] on icon "close" at bounding box center [1152, 23] width 10 height 10
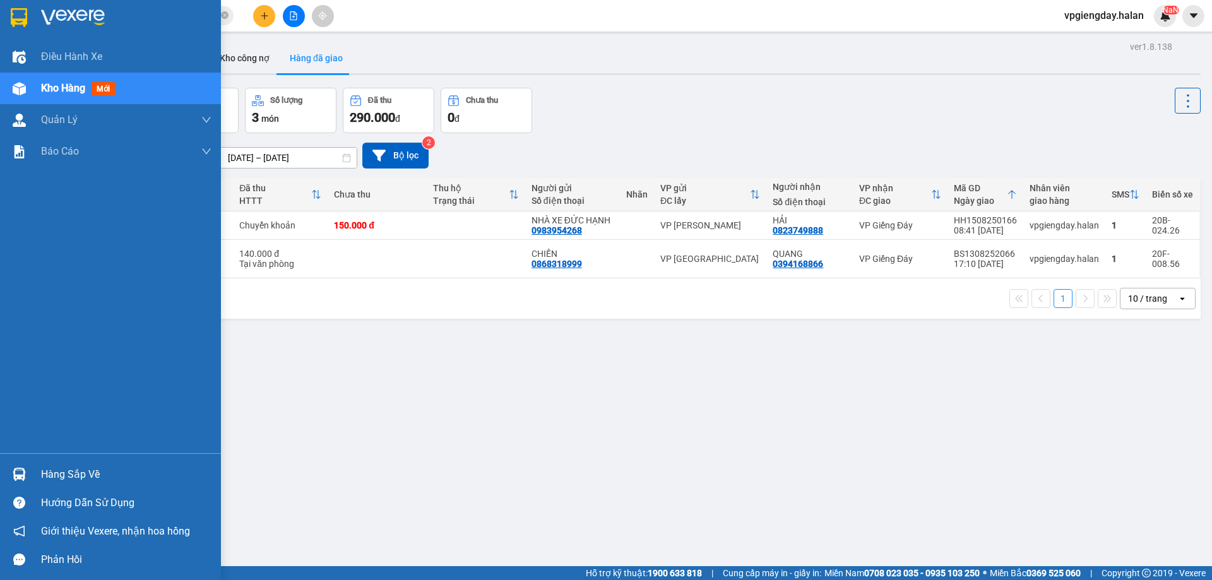
click at [131, 83] on div "Kho hàng mới" at bounding box center [126, 89] width 170 height 32
click at [122, 472] on div "Hàng sắp về" at bounding box center [126, 474] width 170 height 19
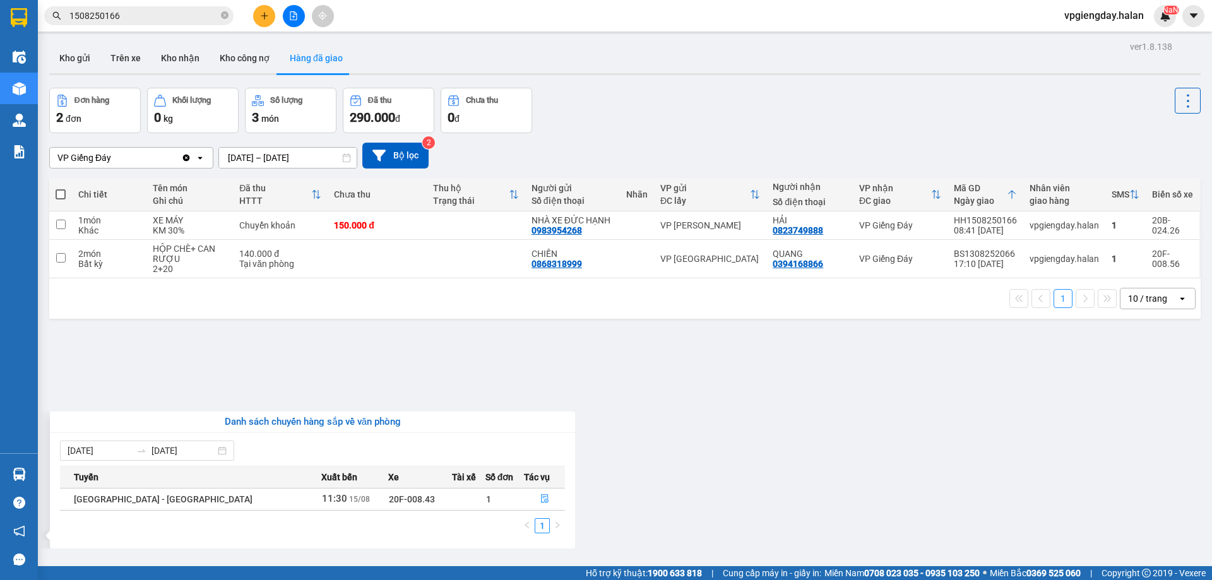
click at [323, 348] on section "Kết quả tìm kiếm ( 1 ) Bộ lọc Mã ĐH Trạng thái Món hàng Thu hộ Tổng cước Chưa c…" at bounding box center [606, 290] width 1212 height 580
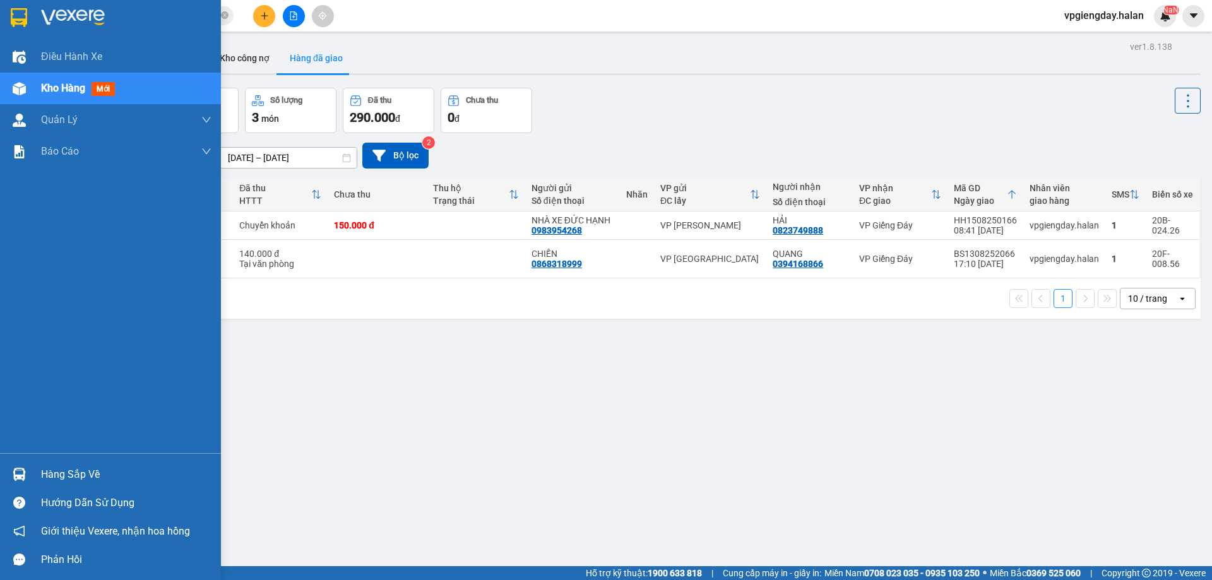
click at [68, 472] on div "Hàng sắp về" at bounding box center [126, 474] width 170 height 19
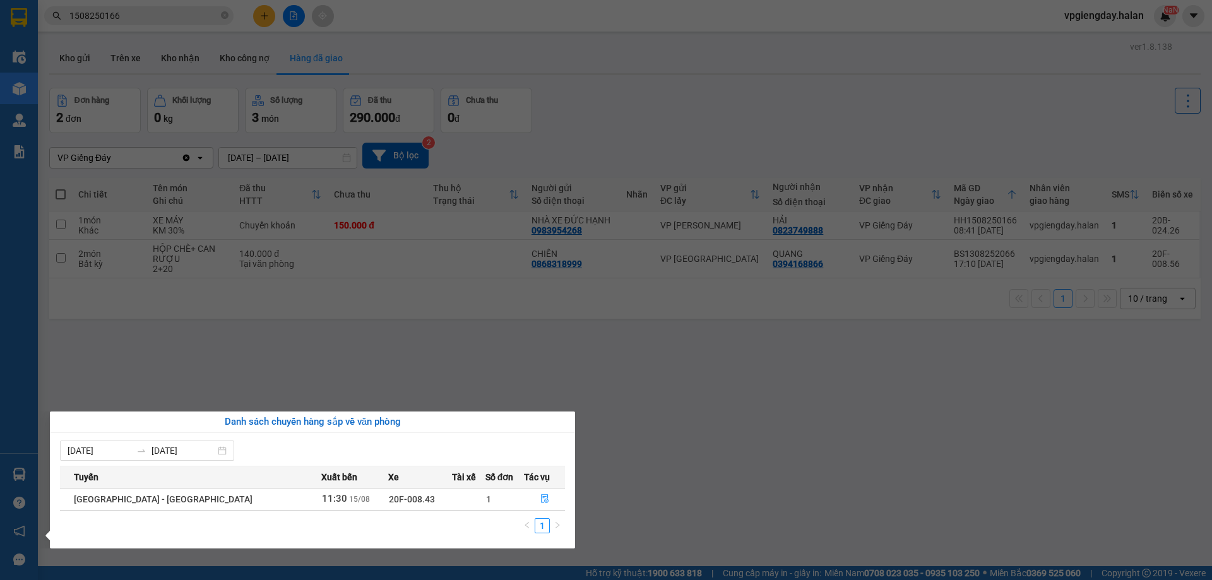
click at [223, 358] on section "Kết quả tìm kiếm ( 1 ) Bộ lọc Mã ĐH Trạng thái Món hàng Thu hộ Tổng cước Chưa c…" at bounding box center [606, 290] width 1212 height 580
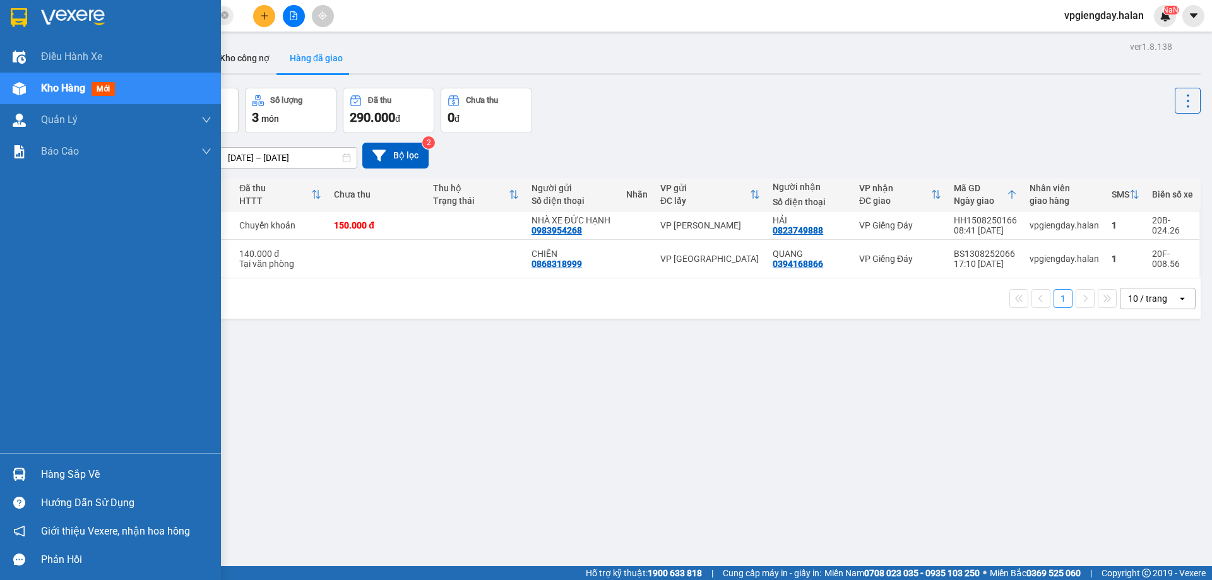
click at [61, 477] on div "Hàng sắp về" at bounding box center [126, 474] width 170 height 19
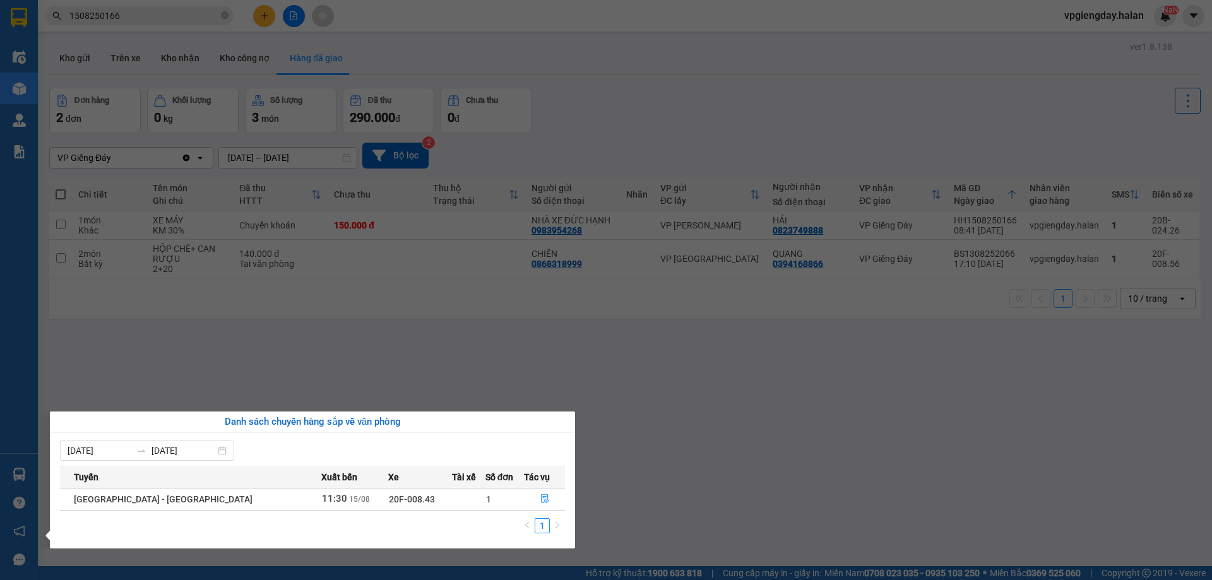
click at [370, 340] on section "Kết quả tìm kiếm ( 1 ) Bộ lọc Mã ĐH Trạng thái Món hàng Thu hộ Tổng cước Chưa c…" at bounding box center [606, 290] width 1212 height 580
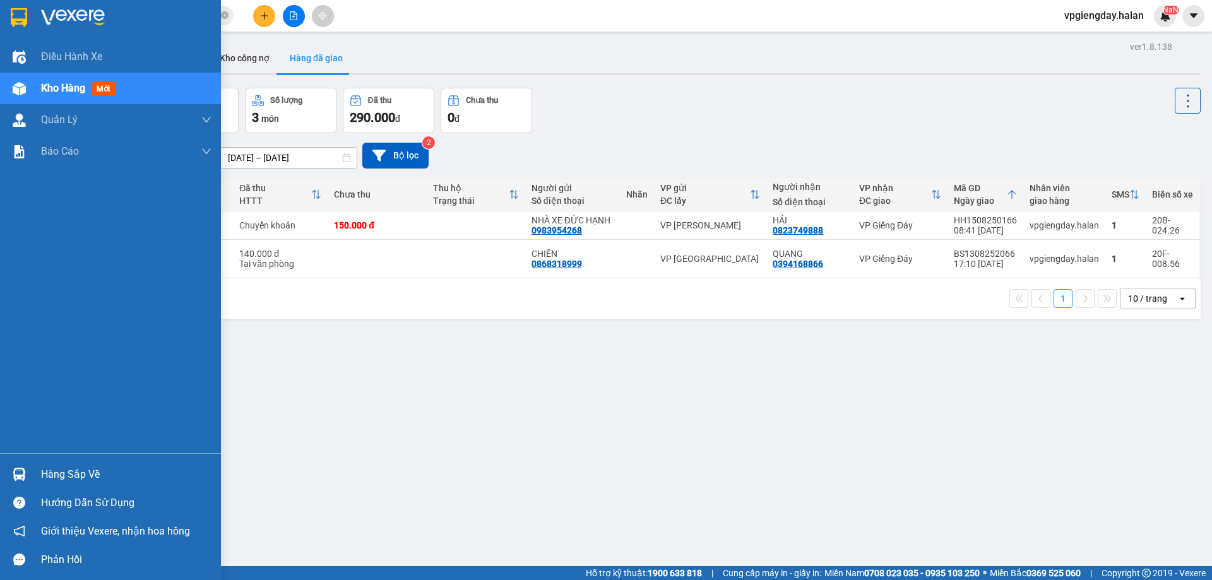
click at [64, 472] on div "Hàng sắp về" at bounding box center [126, 474] width 170 height 19
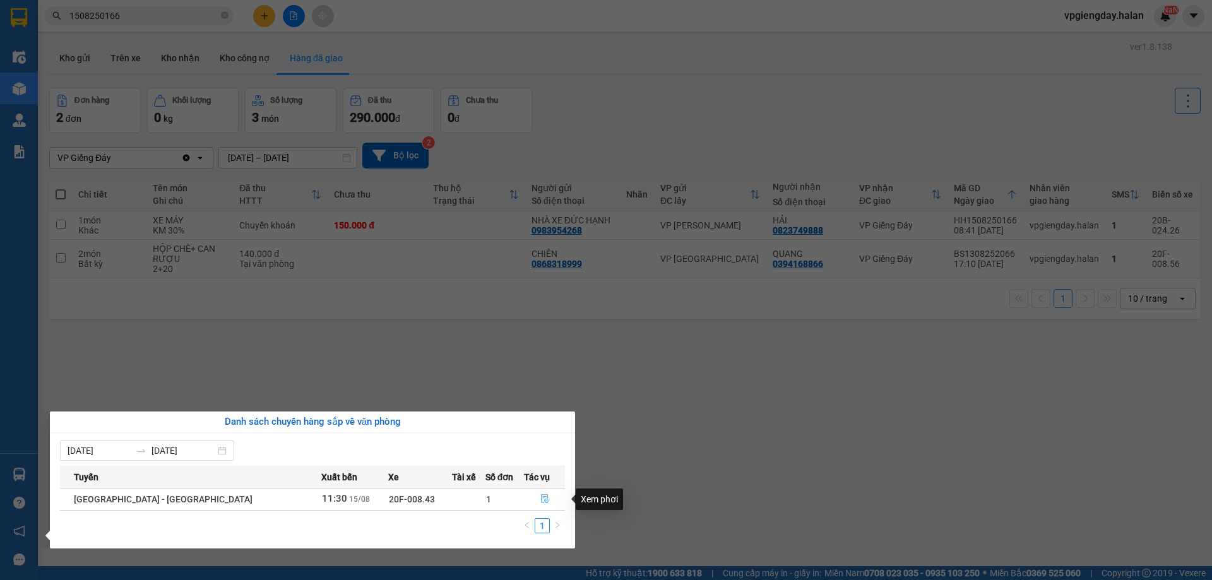
click at [540, 503] on icon "file-done" at bounding box center [544, 498] width 9 height 9
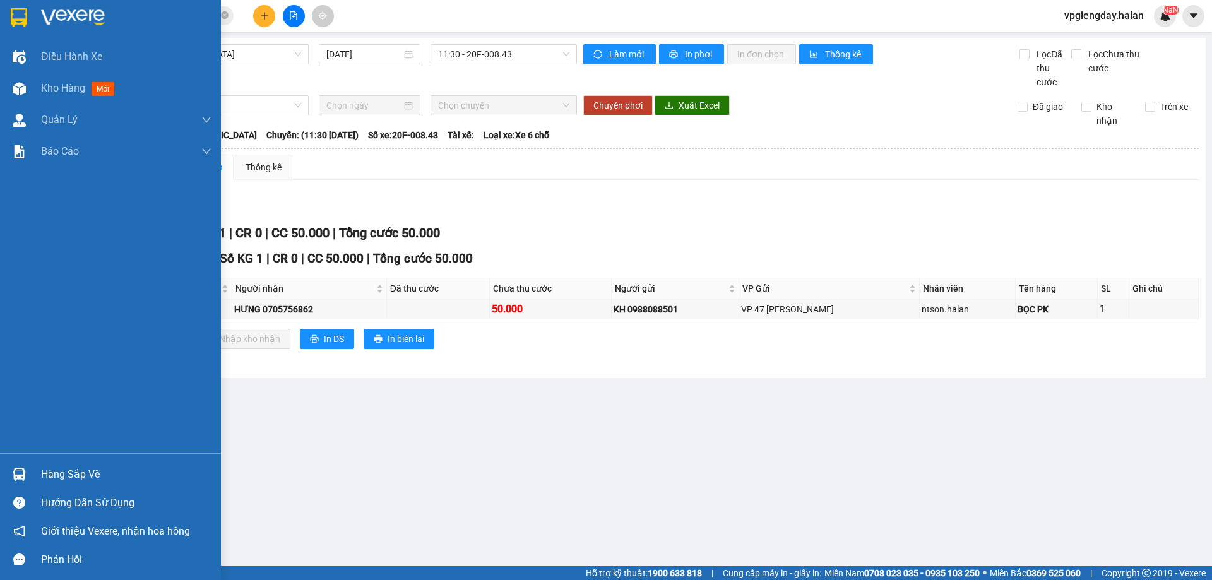
click at [36, 466] on div "Hàng sắp về" at bounding box center [110, 474] width 221 height 28
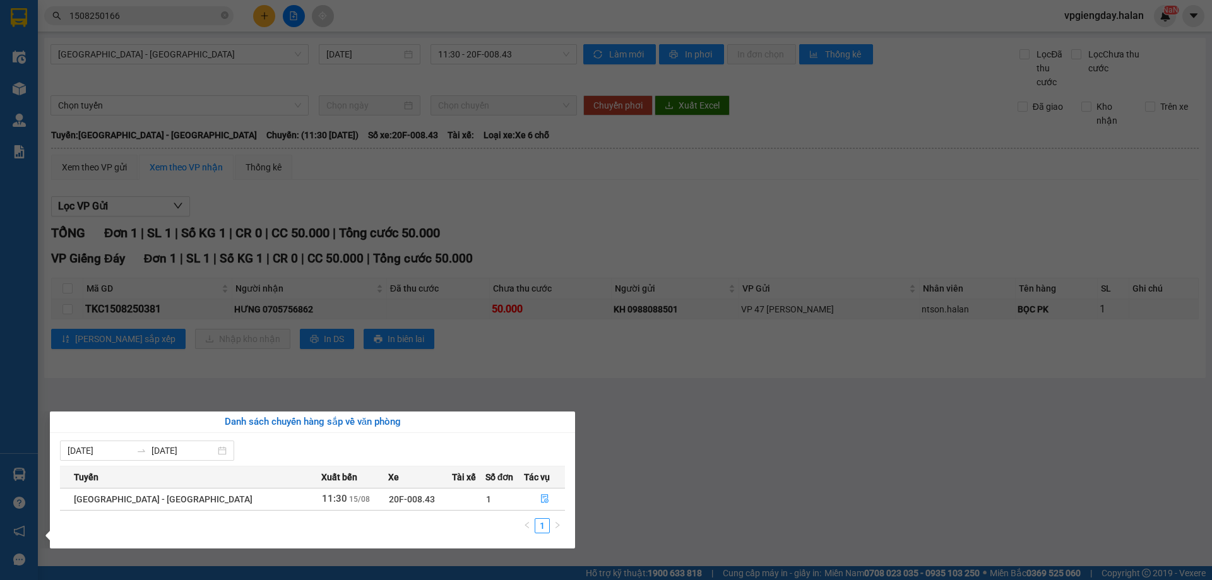
click at [549, 366] on section "Kết quả tìm kiếm ( 1 ) Bộ lọc Mã ĐH Trạng thái Món hàng Thu hộ Tổng cước Chưa c…" at bounding box center [606, 290] width 1212 height 580
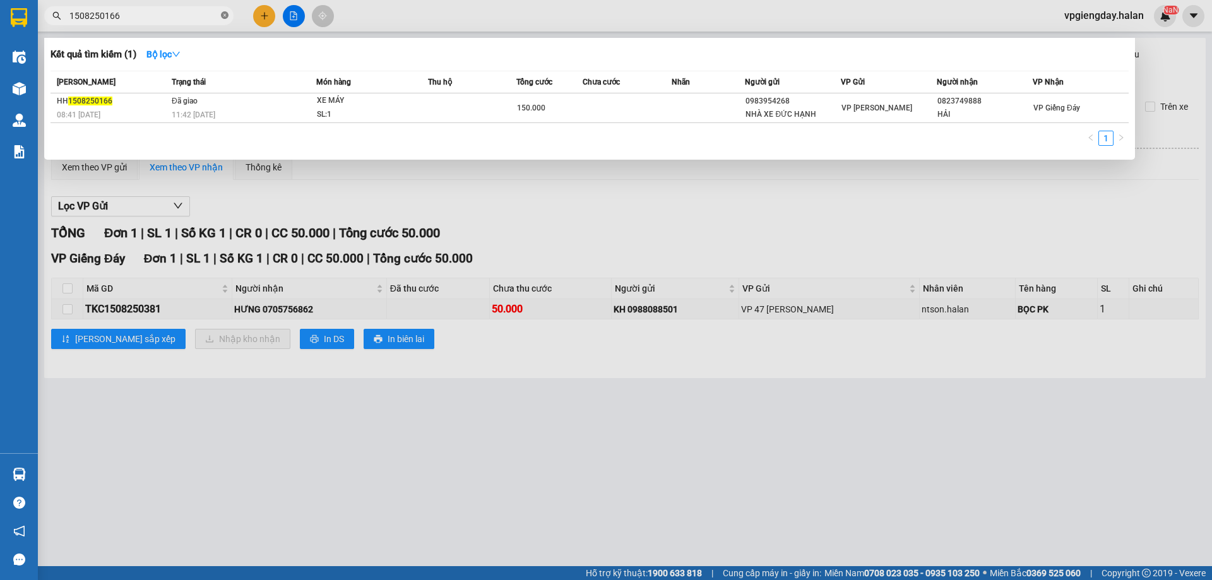
click at [225, 19] on icon "close-circle" at bounding box center [225, 15] width 8 height 8
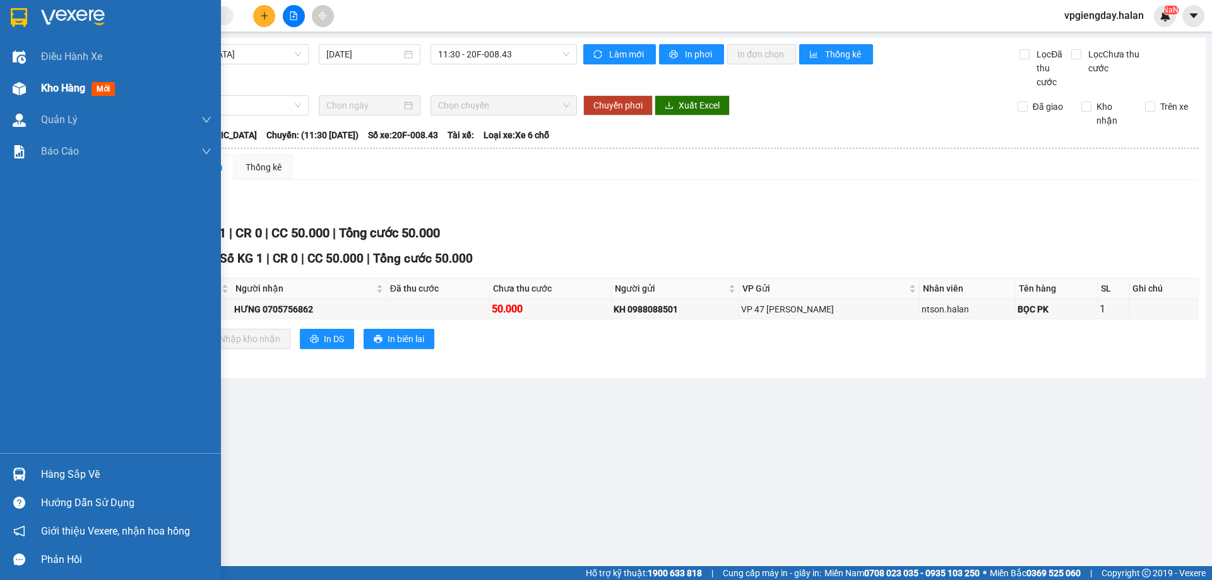
click at [136, 82] on div "Kho hàng mới" at bounding box center [126, 89] width 170 height 32
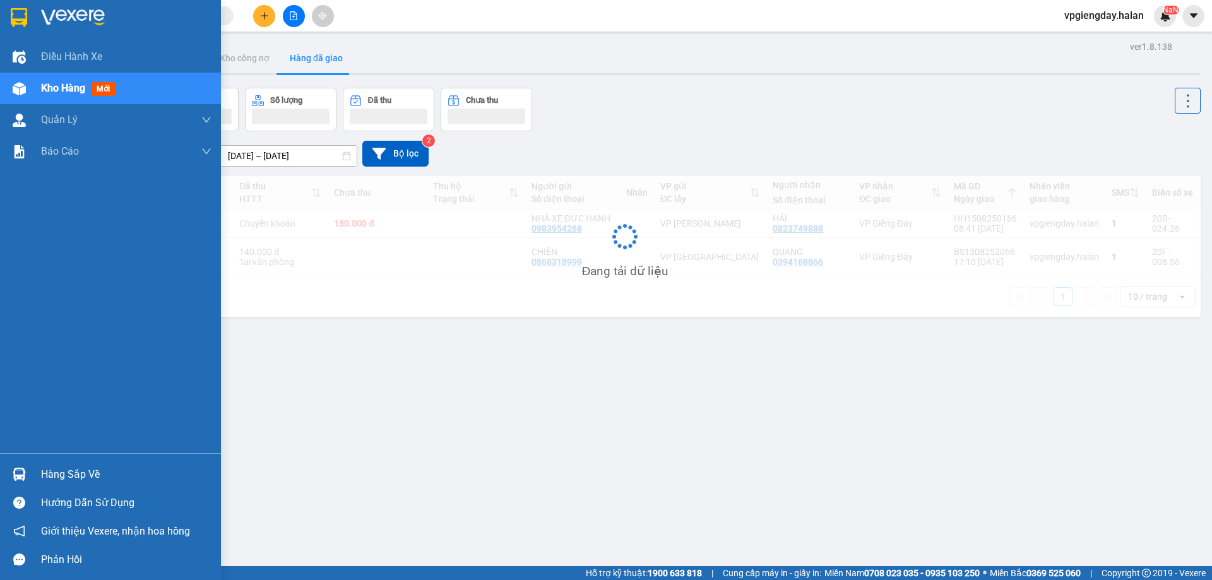
click at [136, 82] on div "Kho hàng mới" at bounding box center [126, 89] width 170 height 32
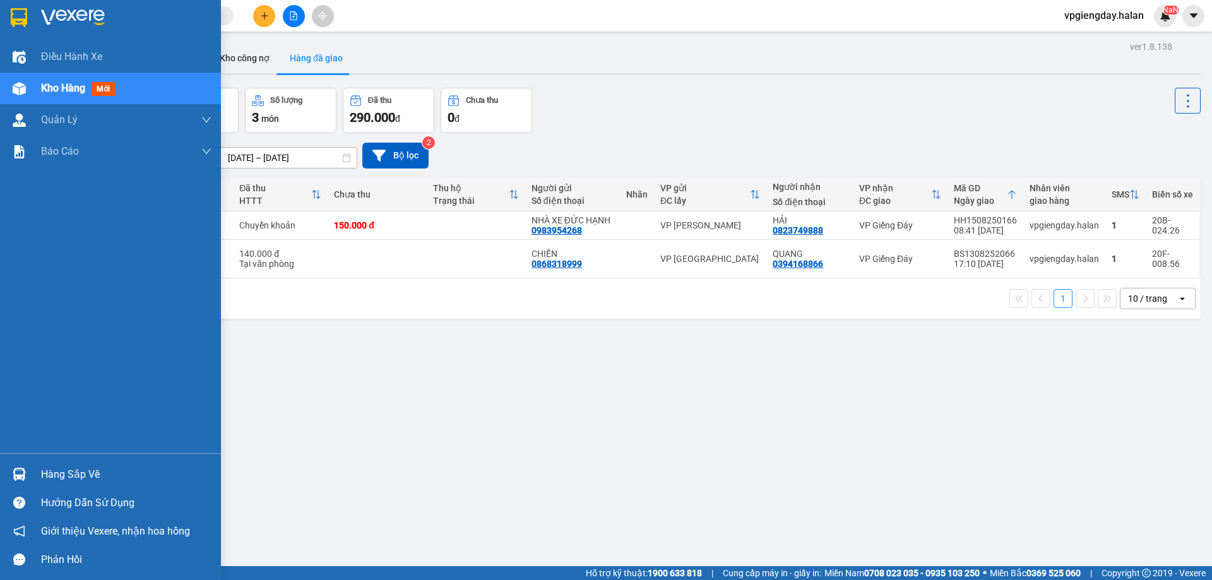
click at [145, 478] on div "Hàng sắp về" at bounding box center [126, 474] width 170 height 19
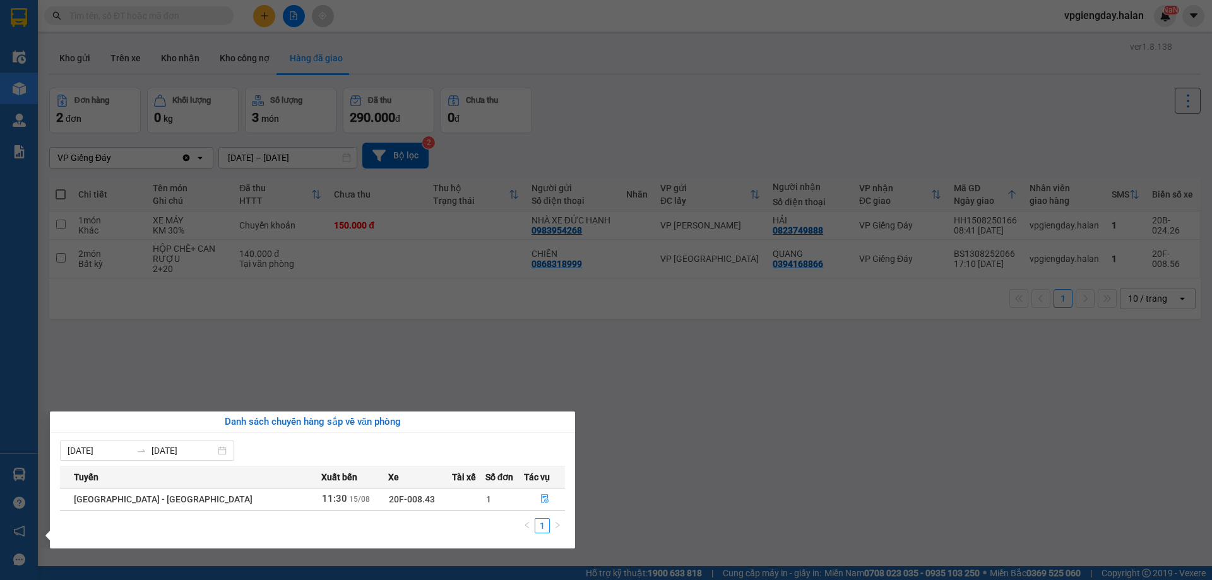
click at [382, 372] on section "Kết quả tìm kiếm ( 1 ) Bộ lọc Mã ĐH Trạng thái Món hàng Thu hộ Tổng cước Chưa c…" at bounding box center [606, 290] width 1212 height 580
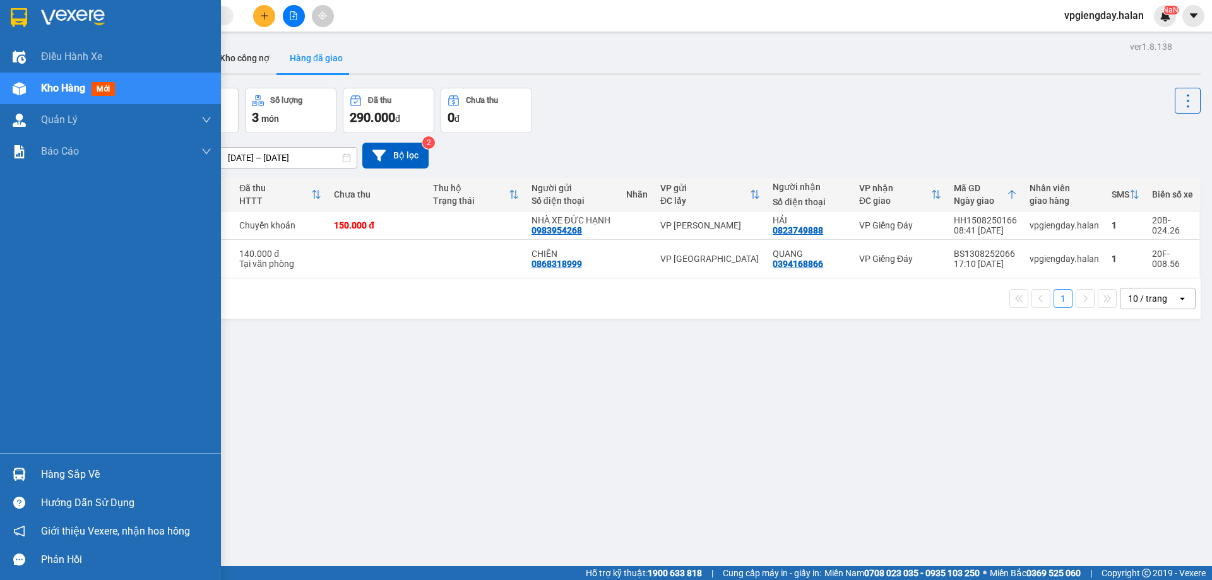
click at [64, 477] on div "Hàng sắp về" at bounding box center [126, 474] width 170 height 19
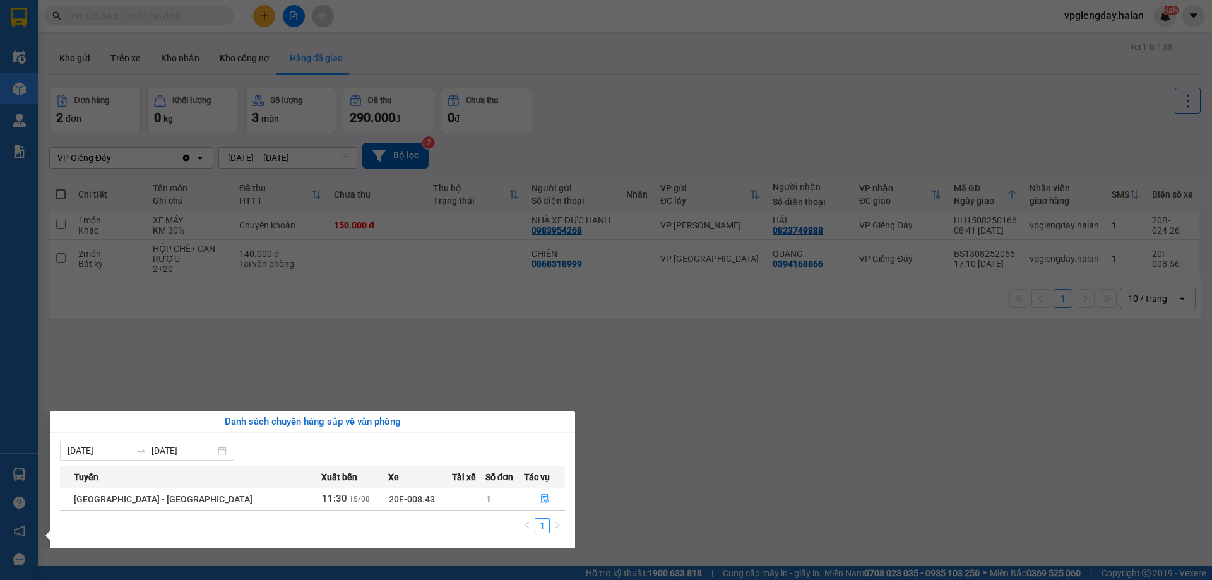
click at [293, 366] on section "Kết quả tìm kiếm ( 1 ) Bộ lọc Mã ĐH Trạng thái Món hàng Thu hộ Tổng cước Chưa c…" at bounding box center [606, 290] width 1212 height 580
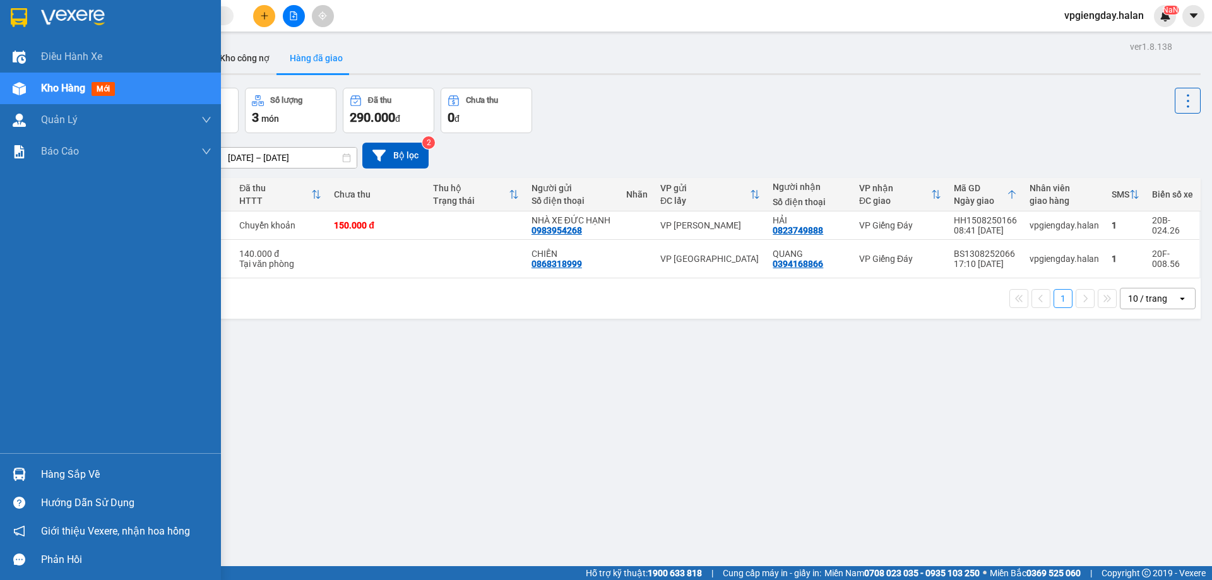
click at [33, 474] on div "Hàng sắp về" at bounding box center [110, 474] width 221 height 28
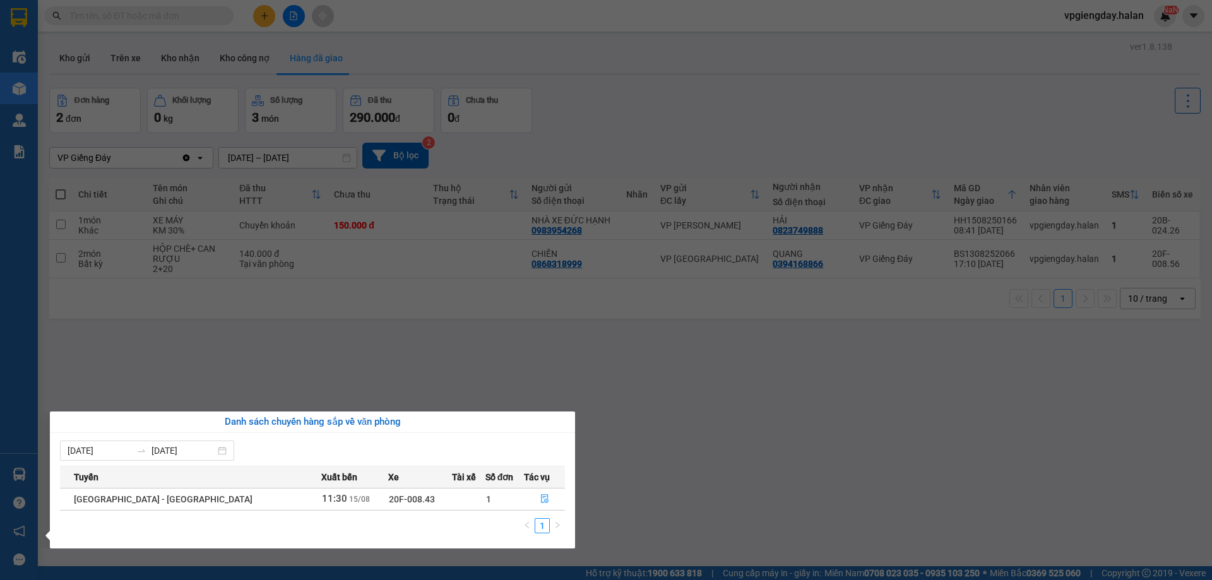
click at [313, 400] on section "Kết quả tìm kiếm ( 1 ) Bộ lọc Mã ĐH Trạng thái Món hàng Thu hộ Tổng cước Chưa c…" at bounding box center [606, 290] width 1212 height 580
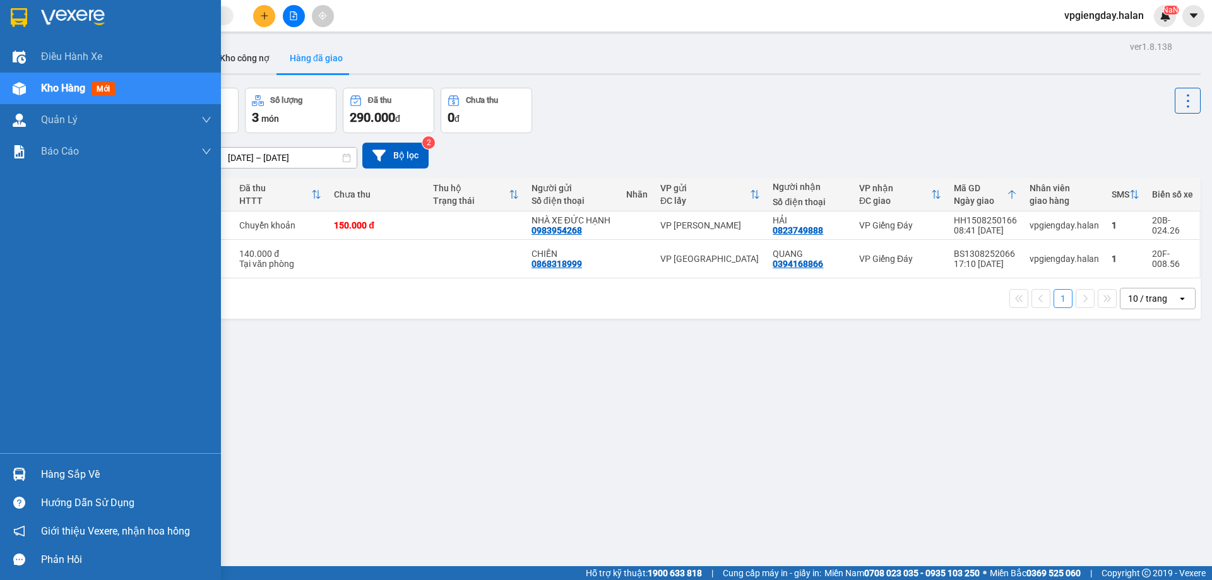
click at [89, 472] on div "Hàng sắp về" at bounding box center [126, 474] width 170 height 19
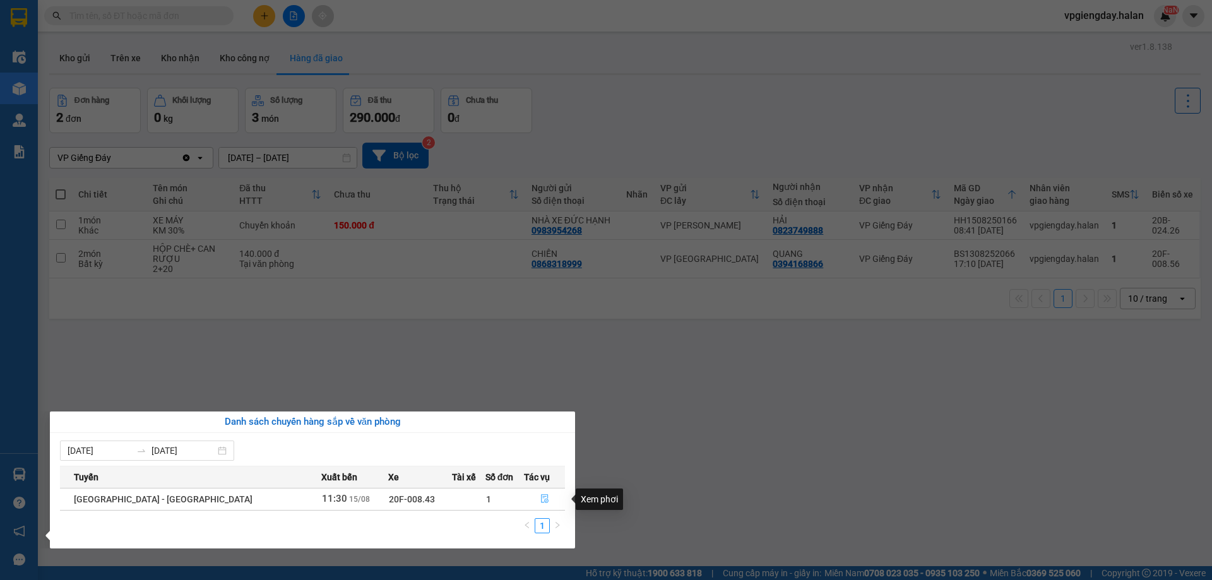
click at [540, 500] on icon "file-done" at bounding box center [544, 498] width 9 height 9
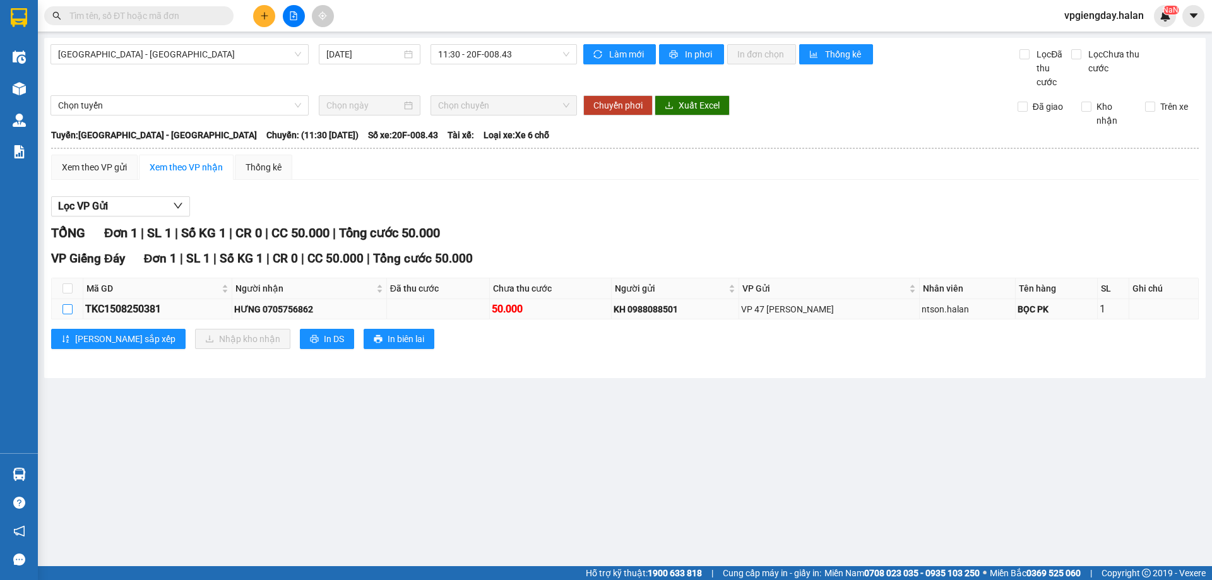
click at [67, 311] on input "checkbox" at bounding box center [68, 309] width 10 height 10
checkbox input "true"
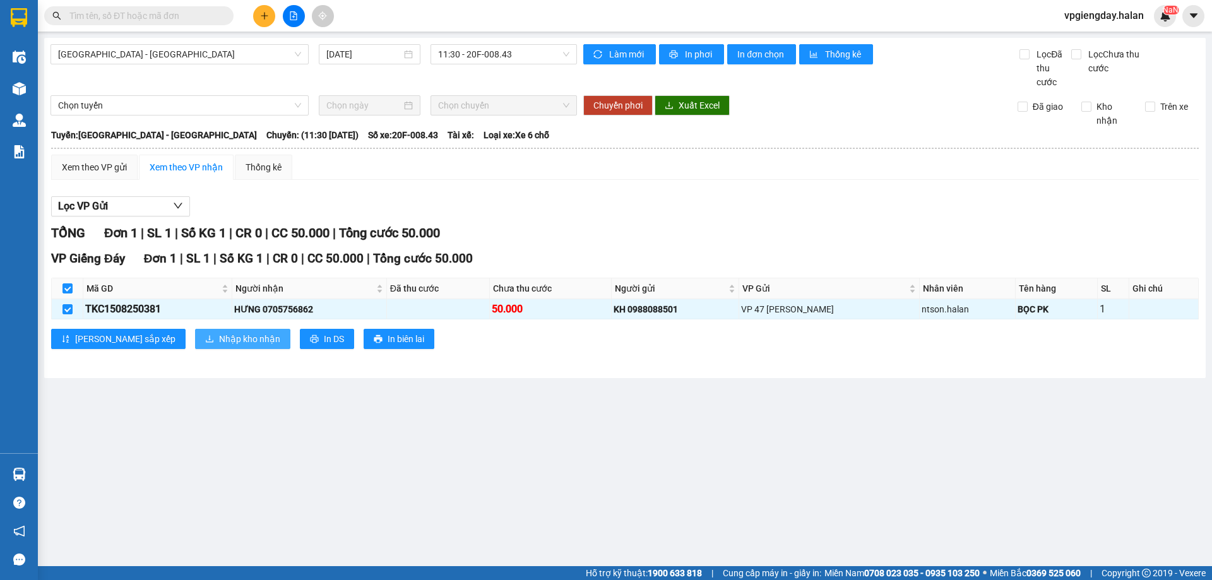
click at [219, 337] on span "Nhập kho nhận" at bounding box center [249, 339] width 61 height 14
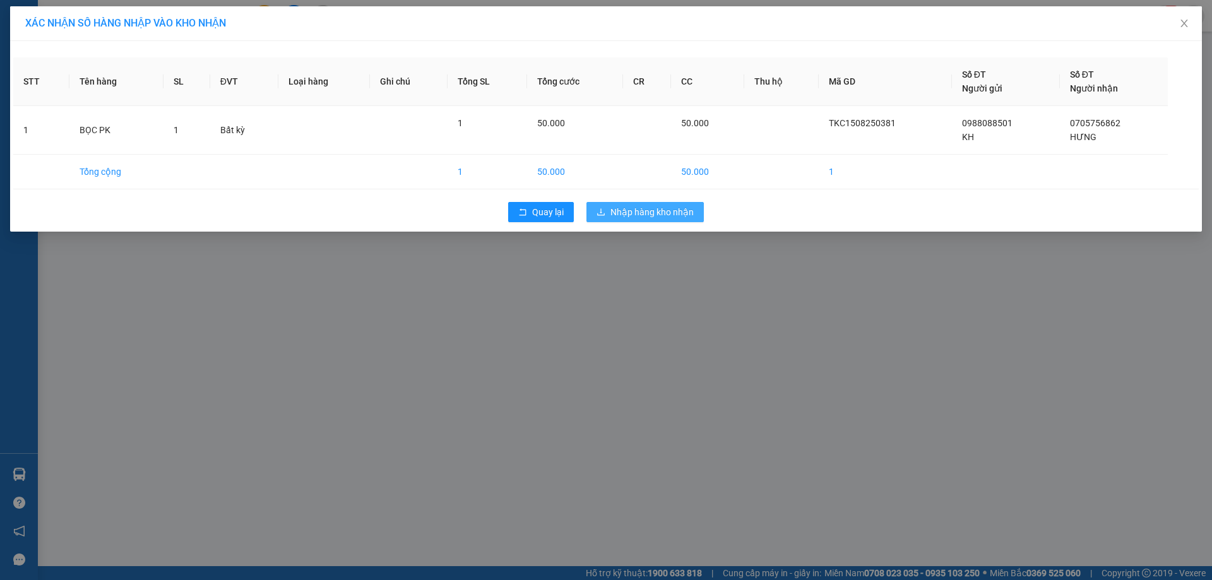
click at [660, 215] on span "Nhập hàng kho nhận" at bounding box center [651, 212] width 83 height 14
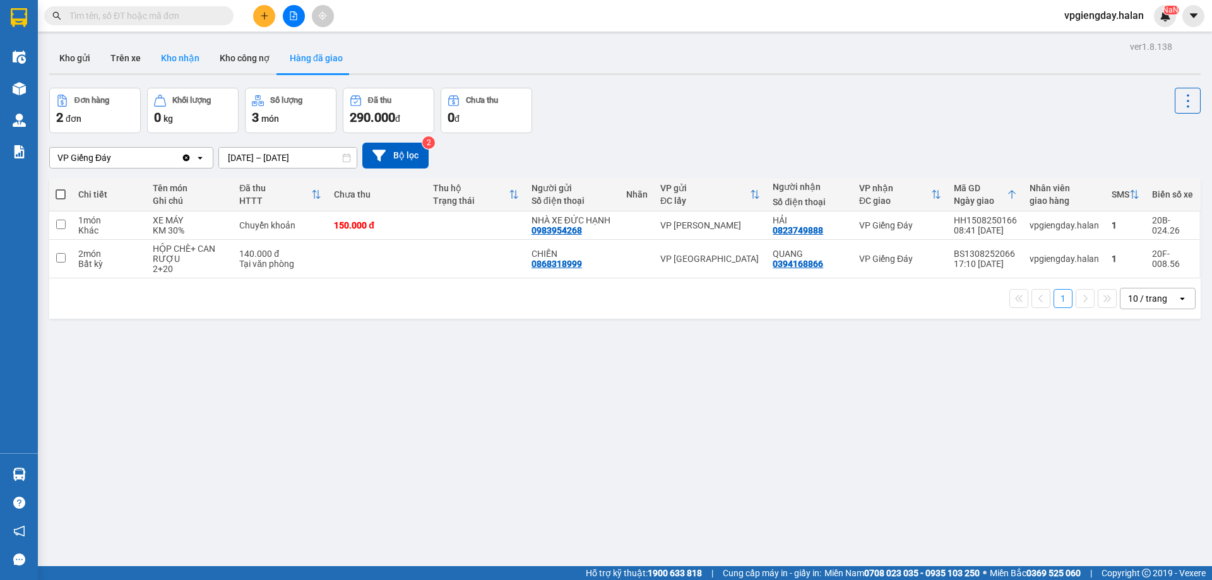
click at [159, 57] on button "Kho nhận" at bounding box center [180, 58] width 59 height 30
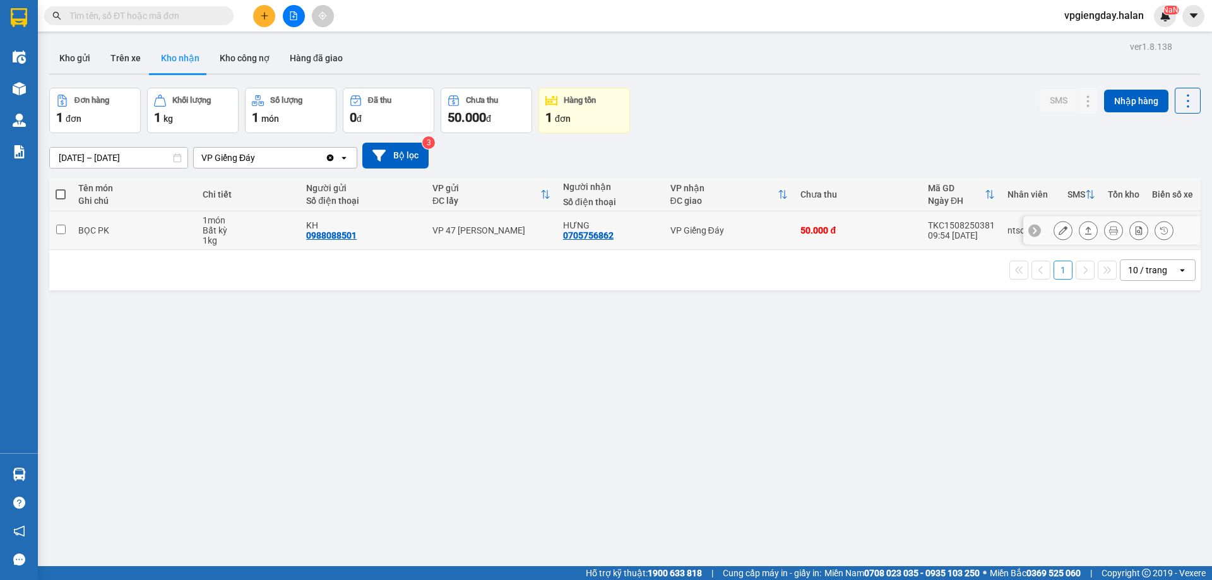
click at [61, 232] on input "checkbox" at bounding box center [60, 229] width 9 height 9
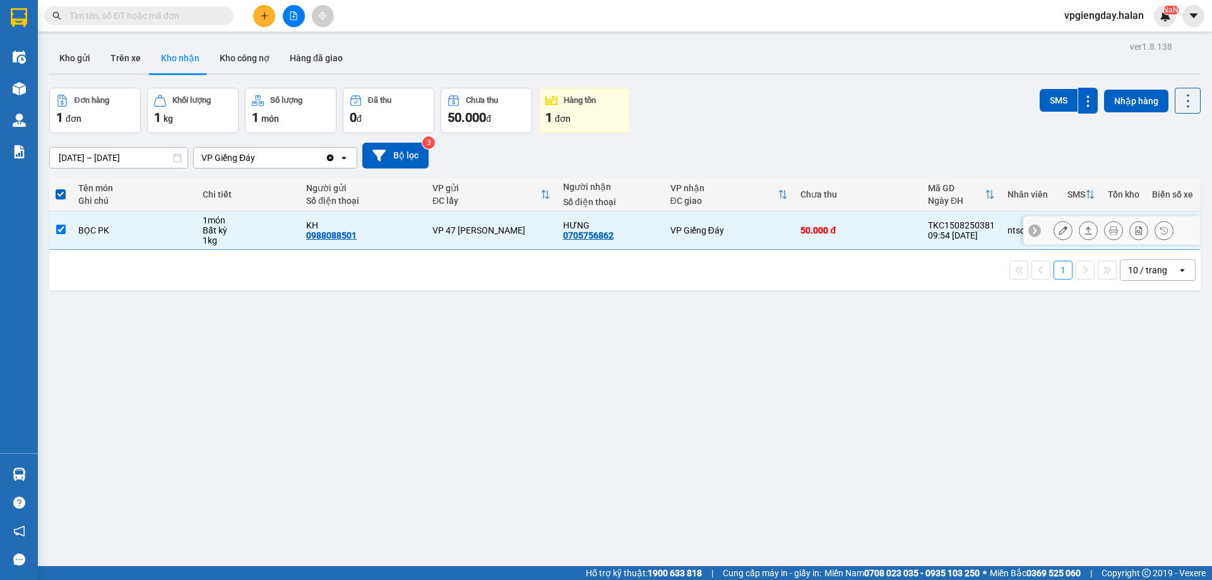
click at [62, 232] on input "checkbox" at bounding box center [60, 229] width 9 height 9
checkbox input "false"
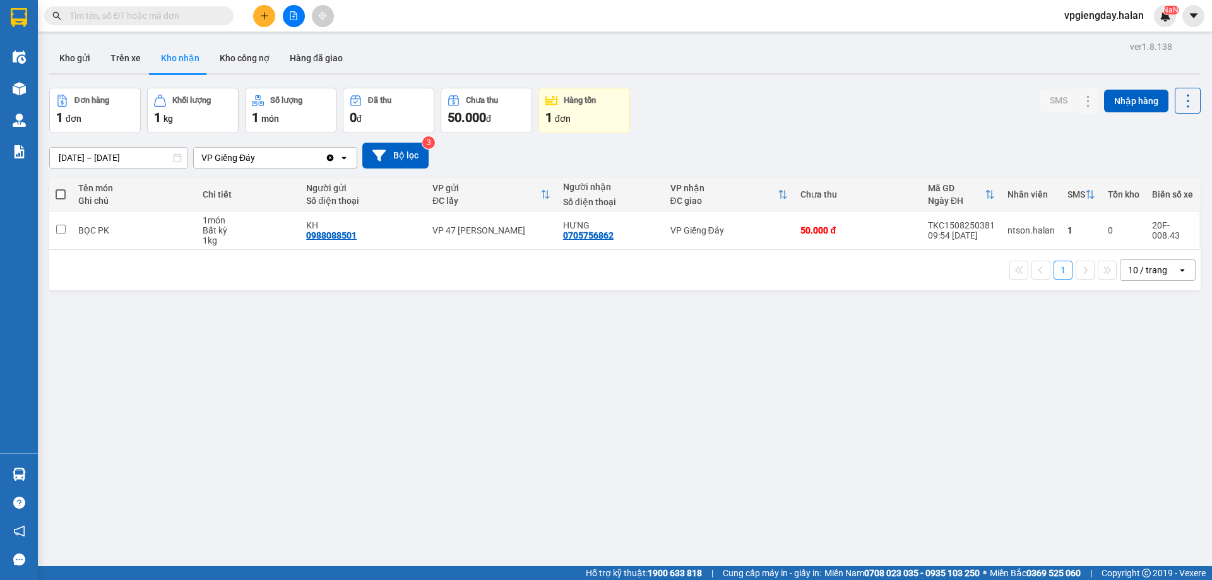
drag, startPoint x: 310, startPoint y: 51, endPoint x: 366, endPoint y: 138, distance: 103.3
click at [310, 49] on button "Hàng đã giao" at bounding box center [316, 58] width 73 height 30
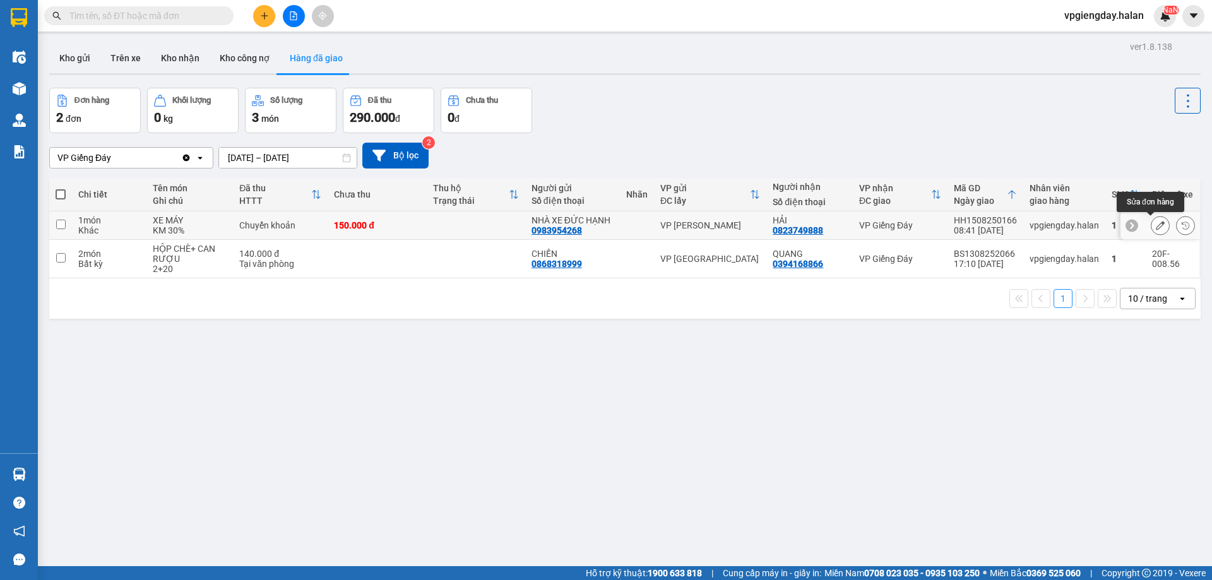
click at [1156, 225] on icon at bounding box center [1160, 225] width 9 height 9
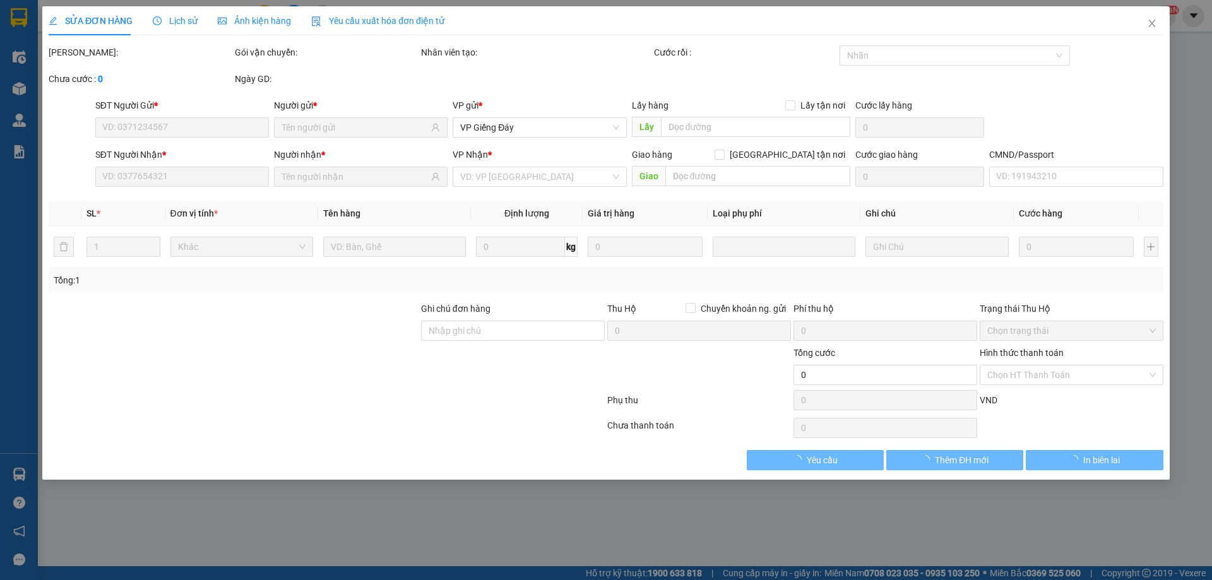
type input "0983954268"
type input "NHÀ XE ĐỨC HẠNH"
type input "0823749888"
type input "HẢI"
type input "150.000"
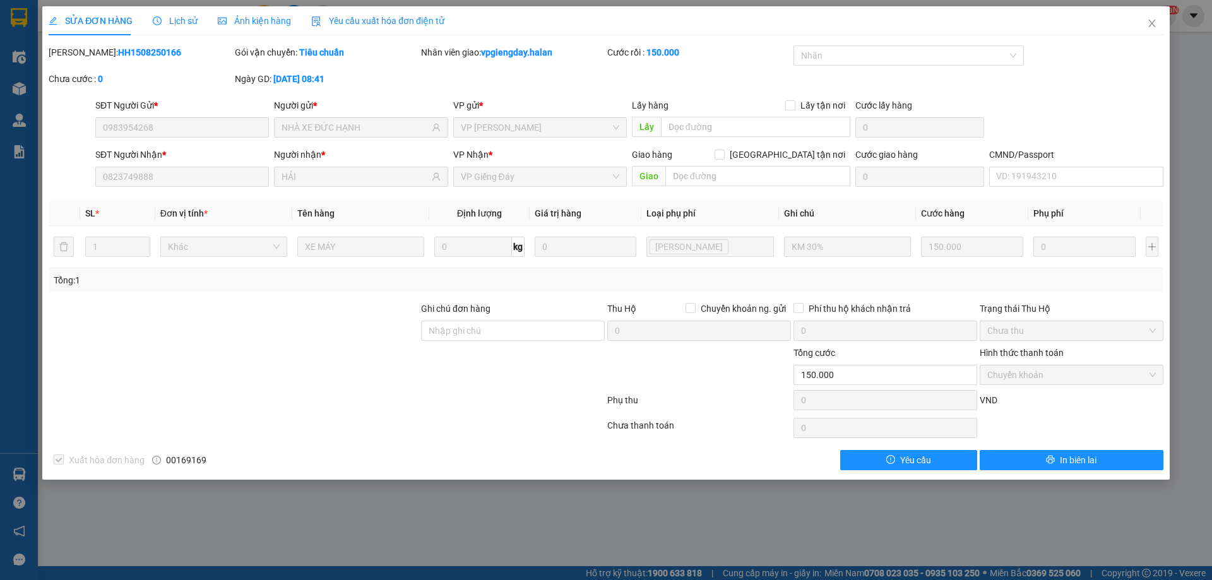
click at [1071, 376] on span "Chuyển khoản" at bounding box center [1071, 375] width 169 height 19
click at [1150, 23] on icon "close" at bounding box center [1152, 23] width 10 height 10
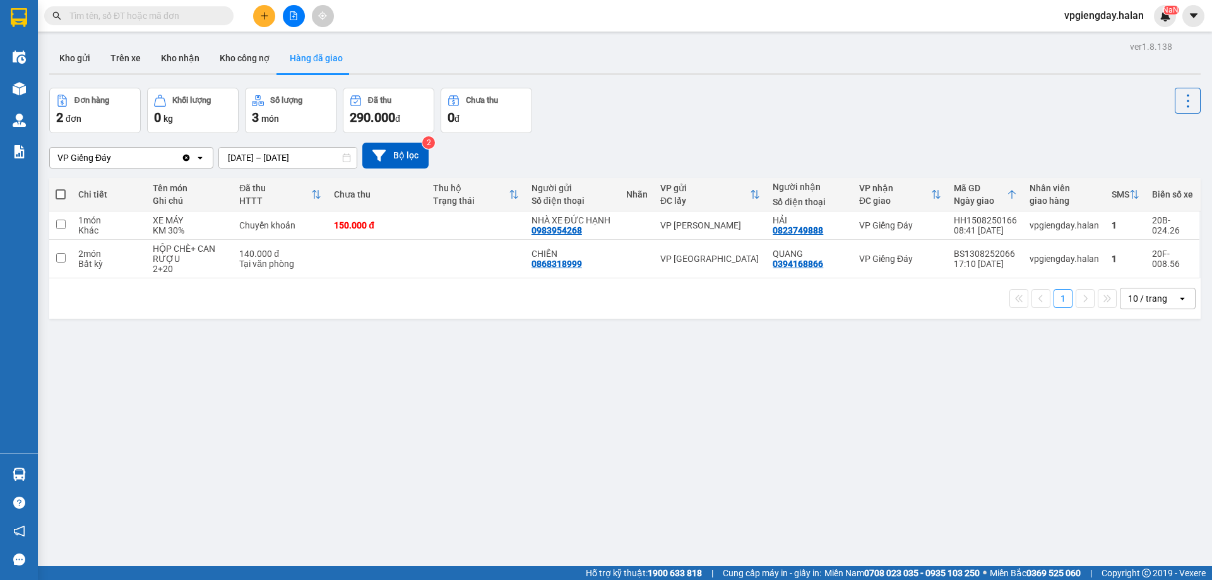
click at [60, 196] on span at bounding box center [61, 194] width 10 height 10
click at [61, 188] on input "checkbox" at bounding box center [61, 188] width 0 height 0
checkbox input "true"
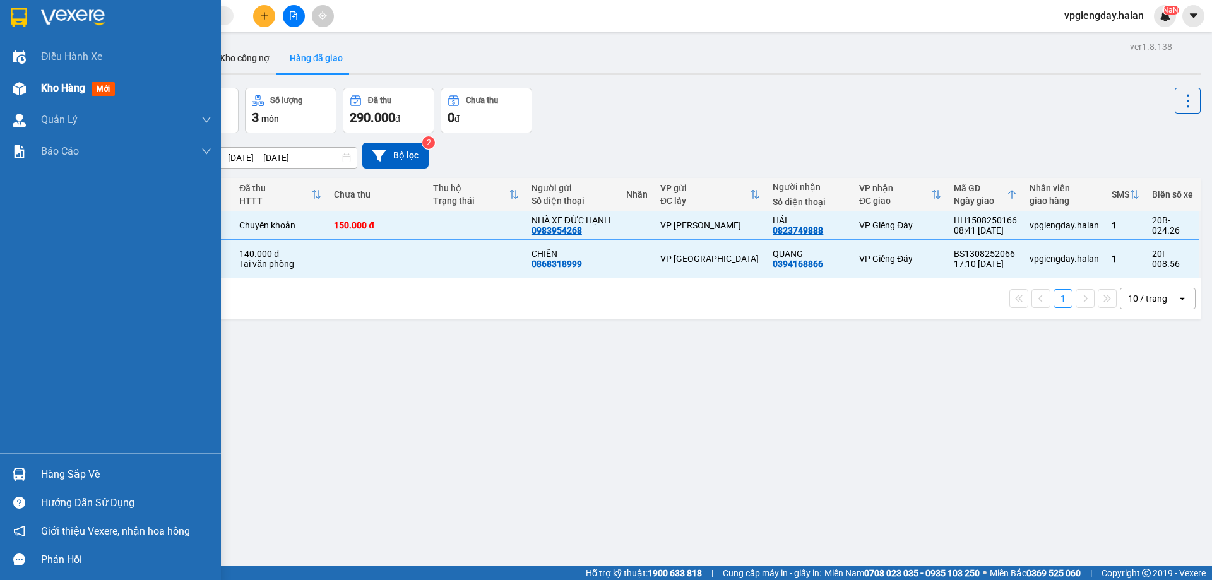
click at [34, 91] on div "Kho hàng mới" at bounding box center [110, 89] width 221 height 32
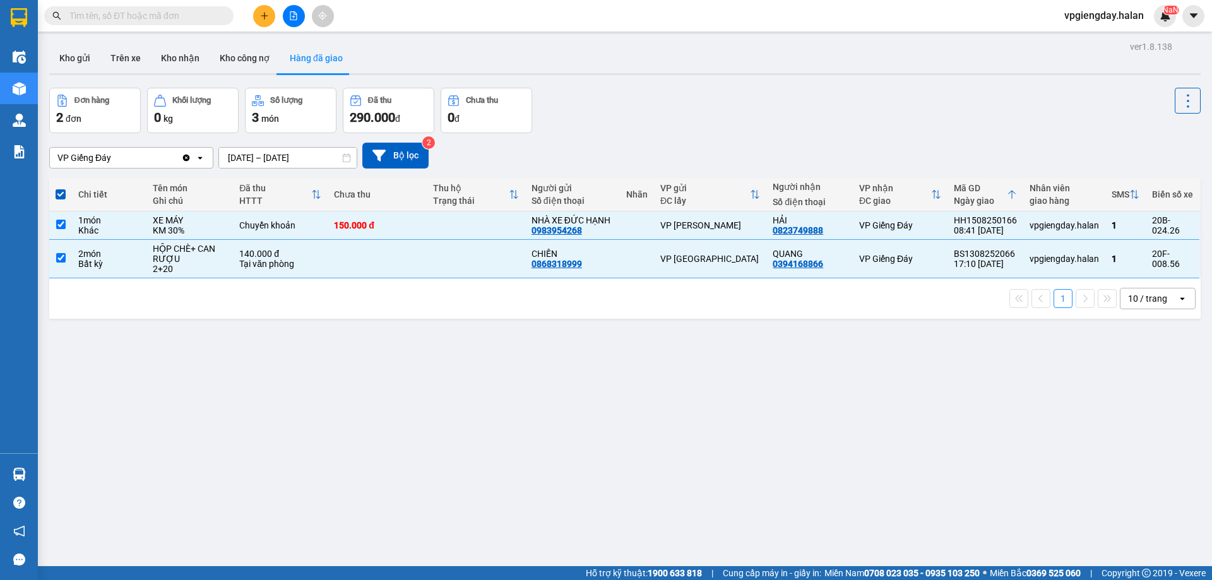
click at [178, 374] on div "ver 1.8.138 Kho gửi Trên xe Kho nhận Kho công nợ Hàng đã giao Đơn hàng 2 đơn Kh…" at bounding box center [625, 328] width 1162 height 580
click at [65, 193] on span at bounding box center [61, 194] width 10 height 10
click at [61, 188] on input "checkbox" at bounding box center [61, 188] width 0 height 0
checkbox input "false"
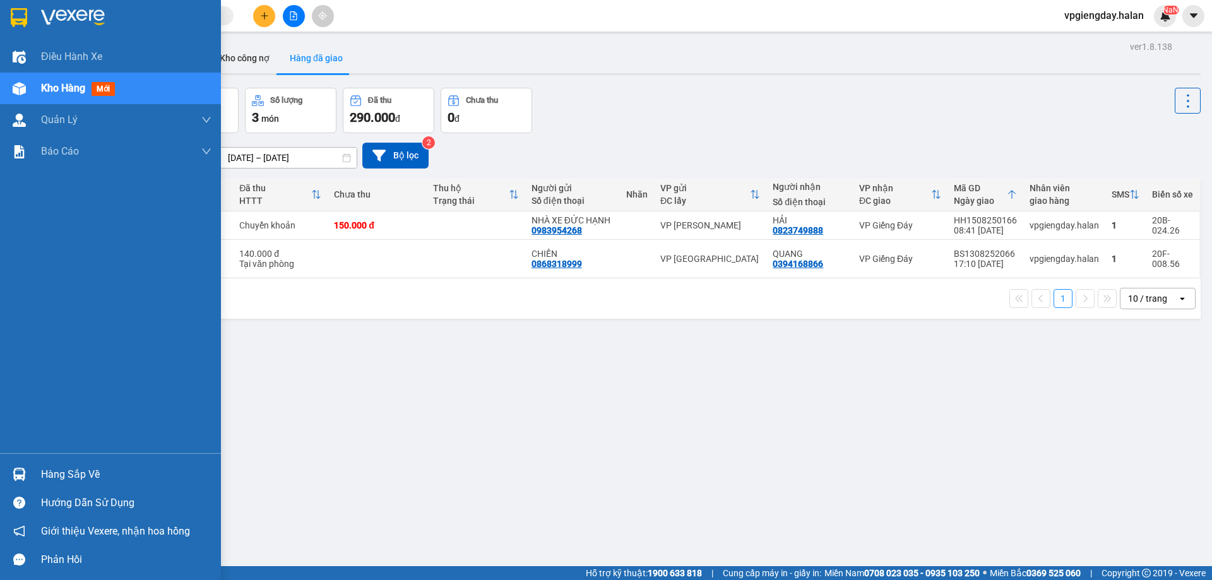
click at [35, 84] on div "Kho hàng mới" at bounding box center [110, 89] width 221 height 32
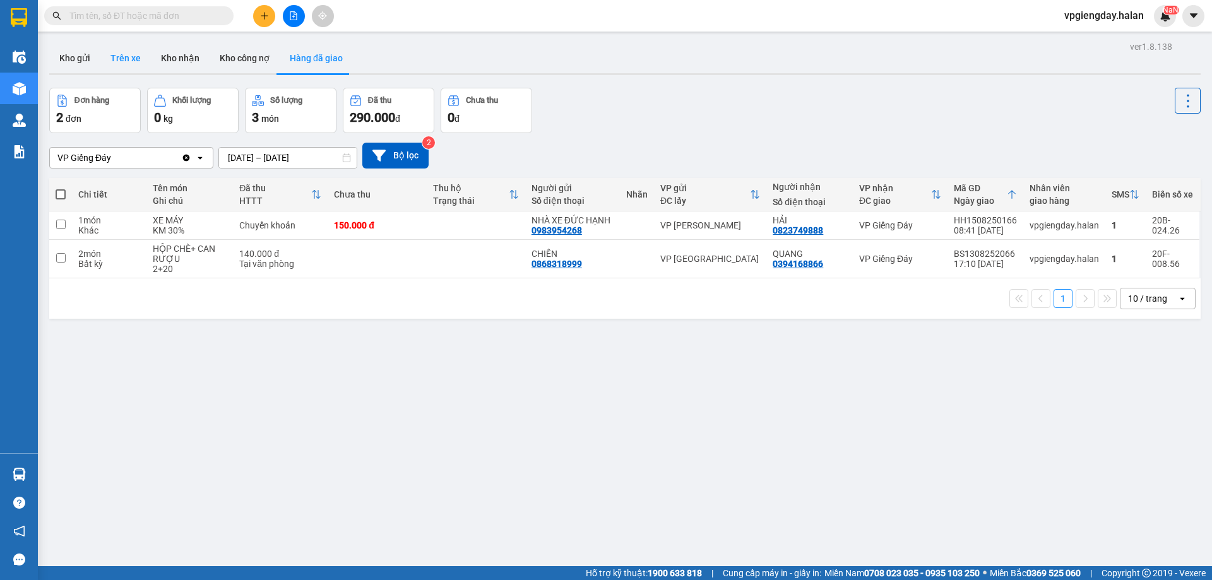
click at [119, 54] on button "Trên xe" at bounding box center [125, 58] width 51 height 30
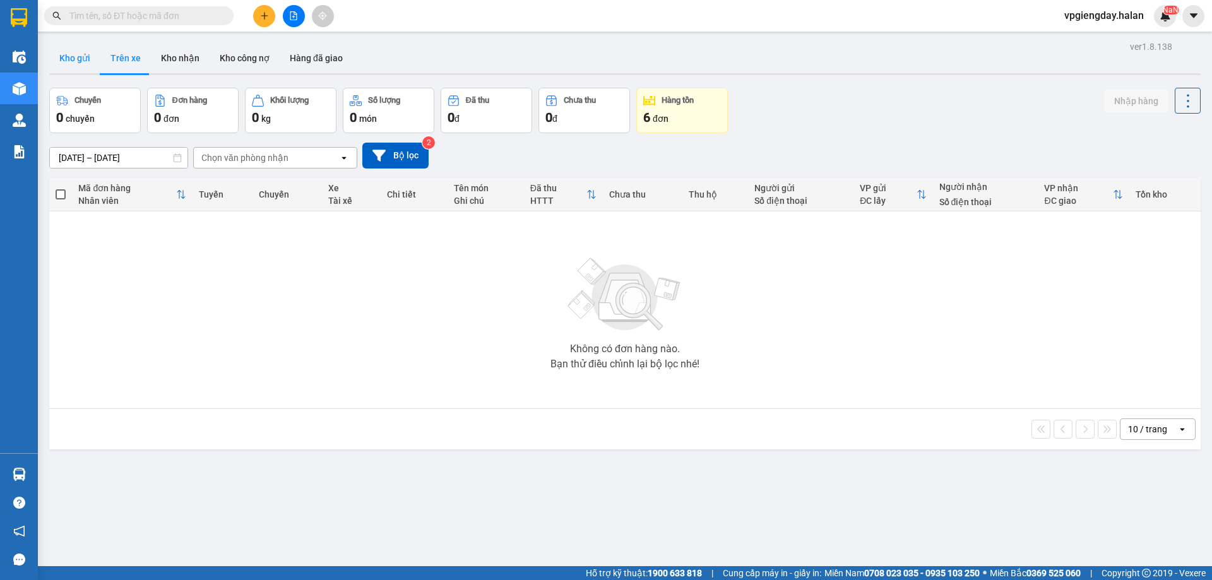
click at [69, 57] on button "Kho gửi" at bounding box center [74, 58] width 51 height 30
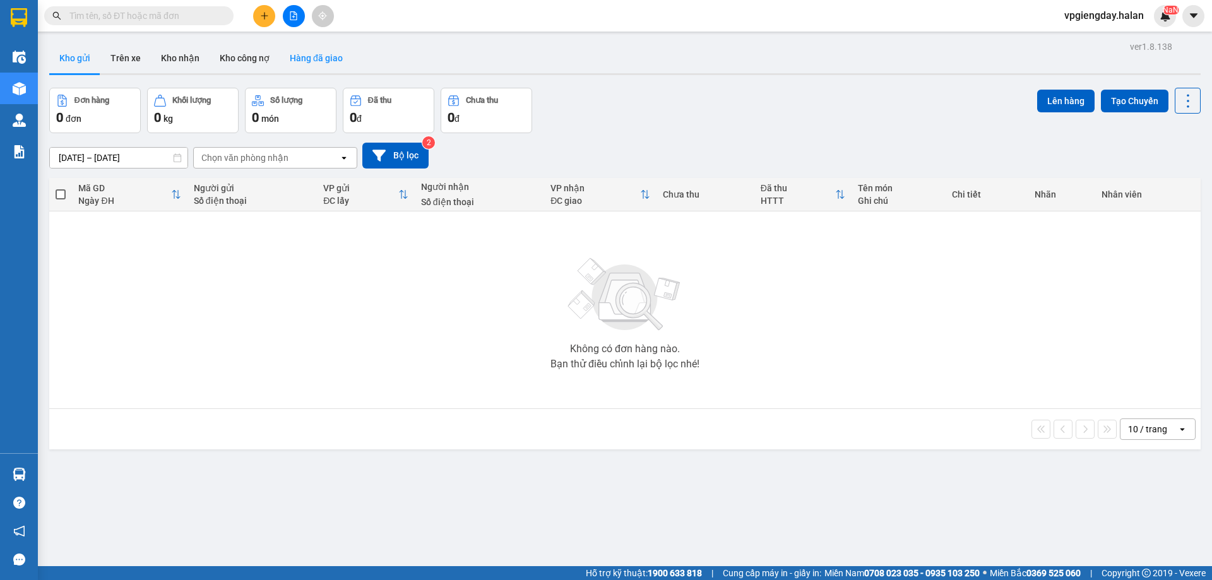
click at [325, 49] on button "Hàng đã giao" at bounding box center [316, 58] width 73 height 30
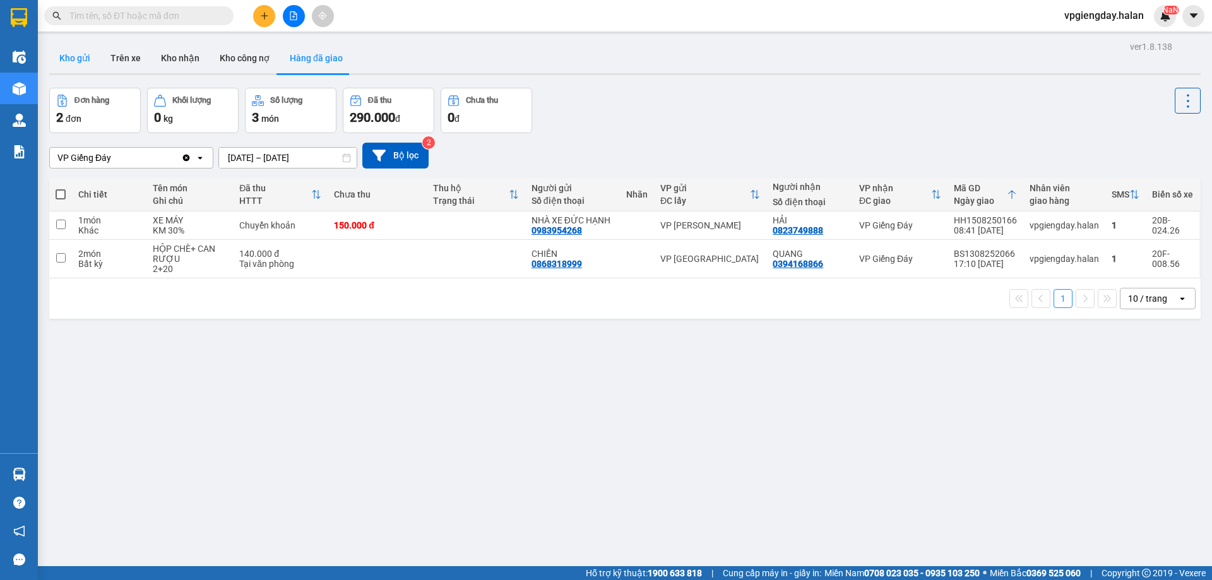
click at [85, 59] on button "Kho gửi" at bounding box center [74, 58] width 51 height 30
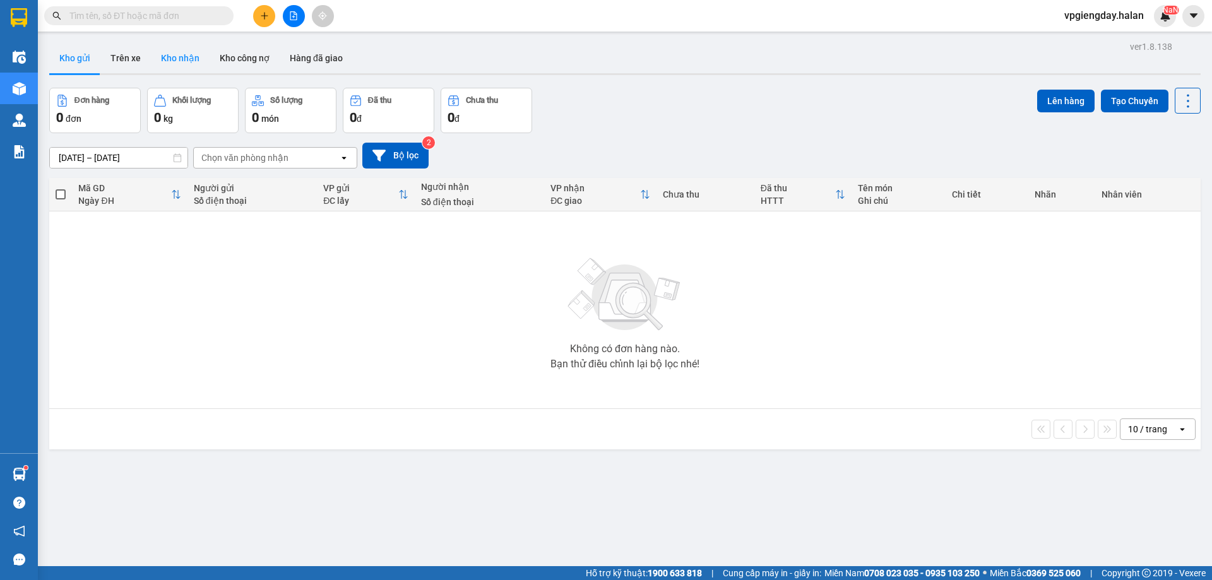
click at [186, 57] on button "Kho nhận" at bounding box center [180, 58] width 59 height 30
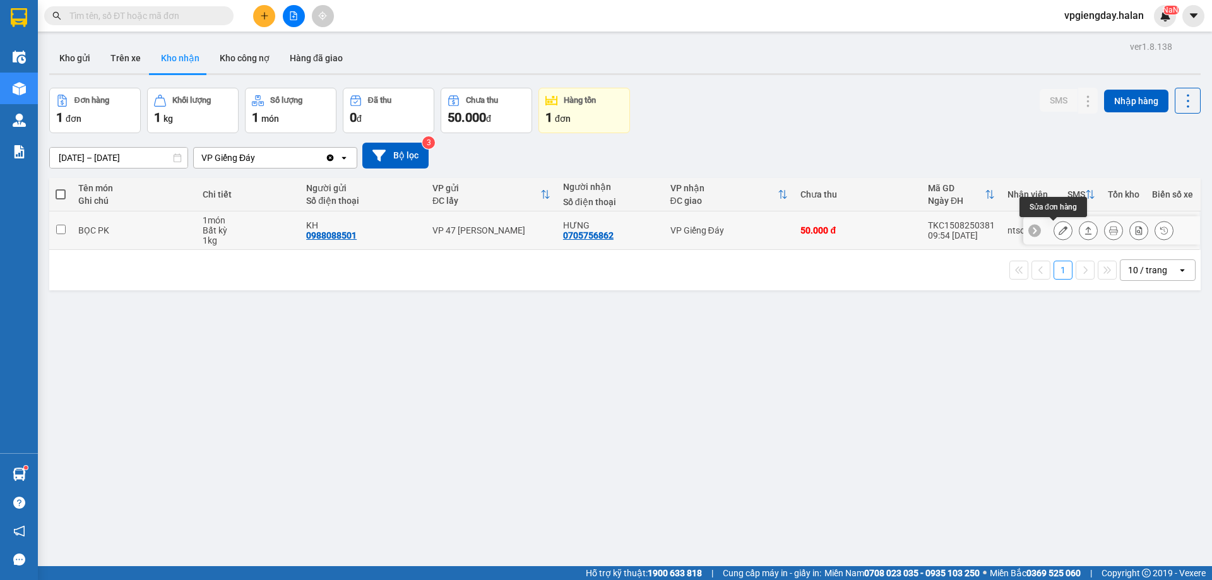
click at [1059, 230] on icon at bounding box center [1063, 230] width 9 height 9
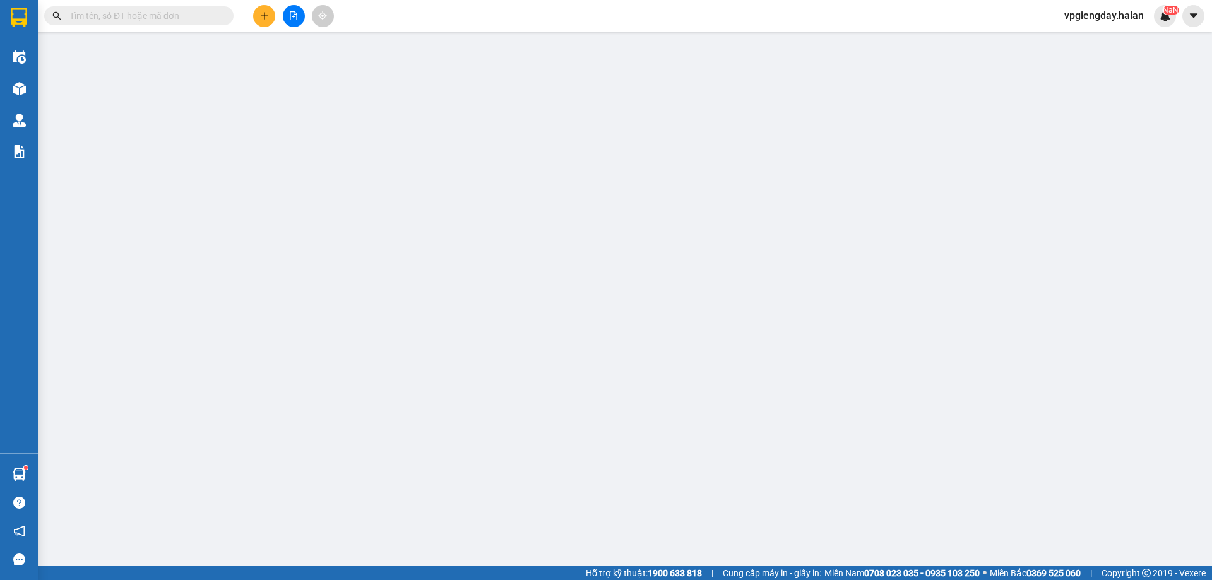
type input "0988088501"
type input "KH"
type input "0705756862"
type input "HƯNG"
type input "50.000"
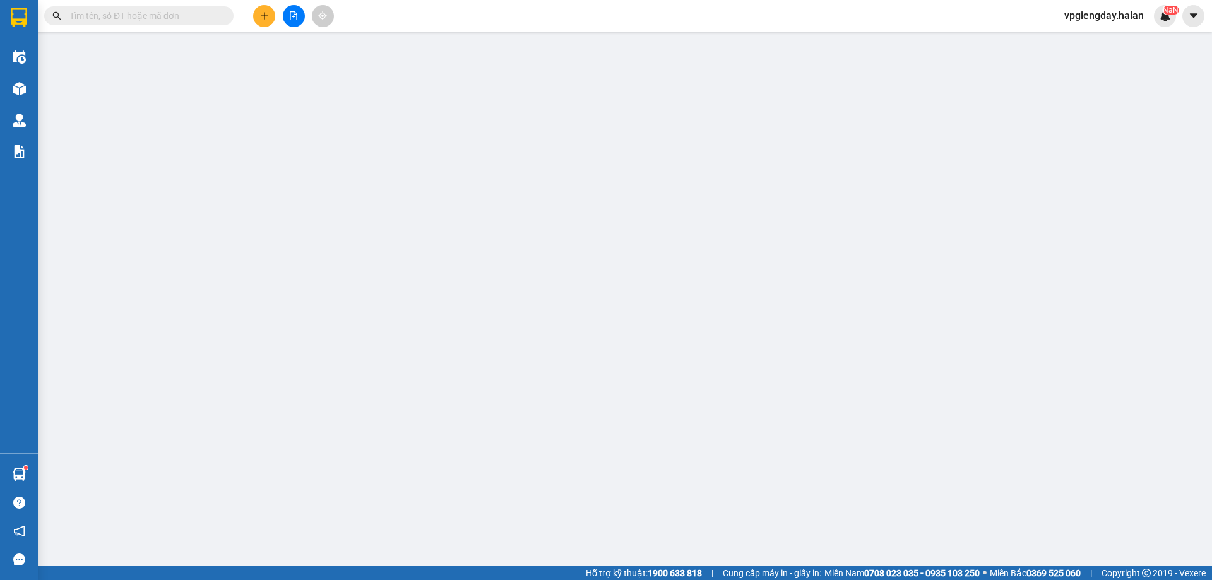
type input "50.000"
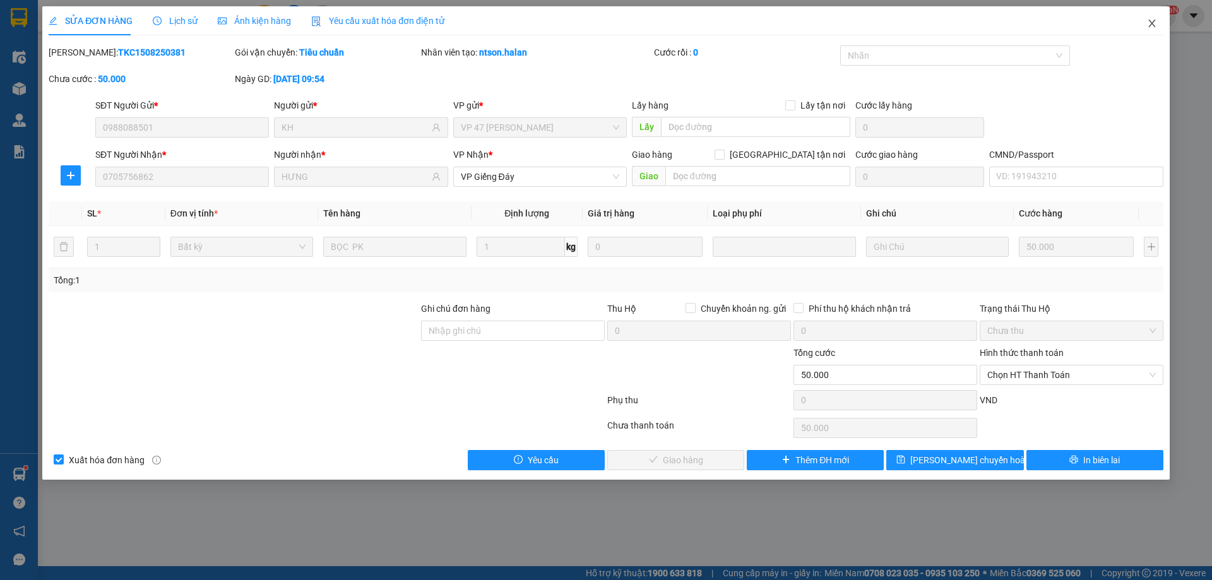
drag, startPoint x: 1150, startPoint y: 23, endPoint x: 1102, endPoint y: 24, distance: 48.0
click at [1151, 23] on icon "close" at bounding box center [1152, 23] width 10 height 10
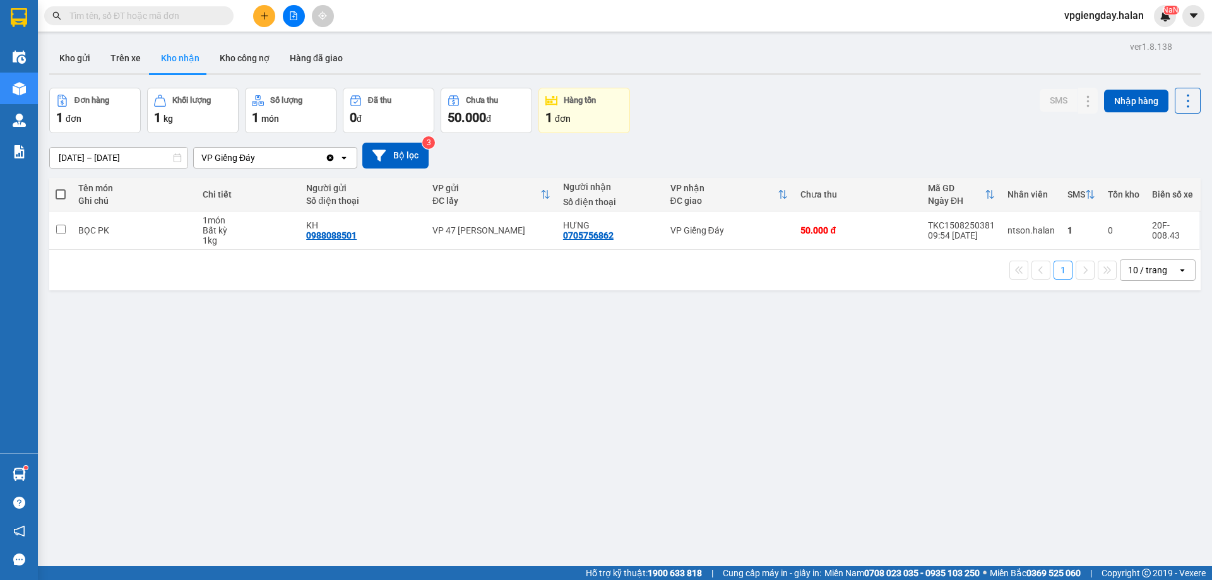
click at [169, 20] on input "text" at bounding box center [143, 16] width 149 height 14
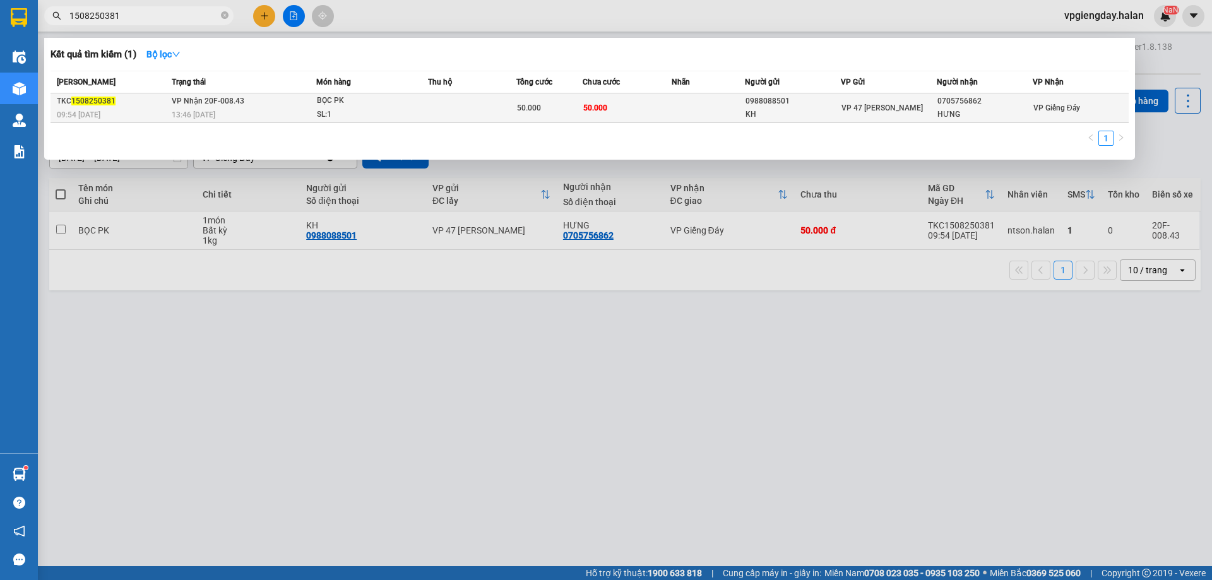
type input "1508250381"
click at [573, 104] on div "50.000" at bounding box center [549, 108] width 65 height 14
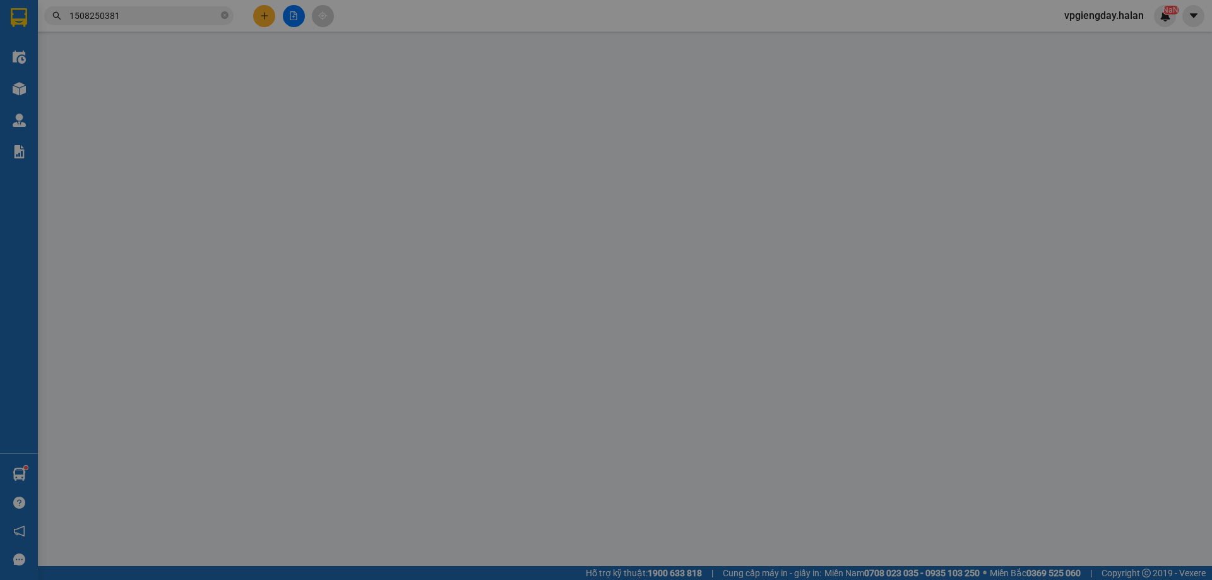
type input "0988088501"
type input "KH"
type input "0705756862"
type input "HƯNG"
type input "50.000"
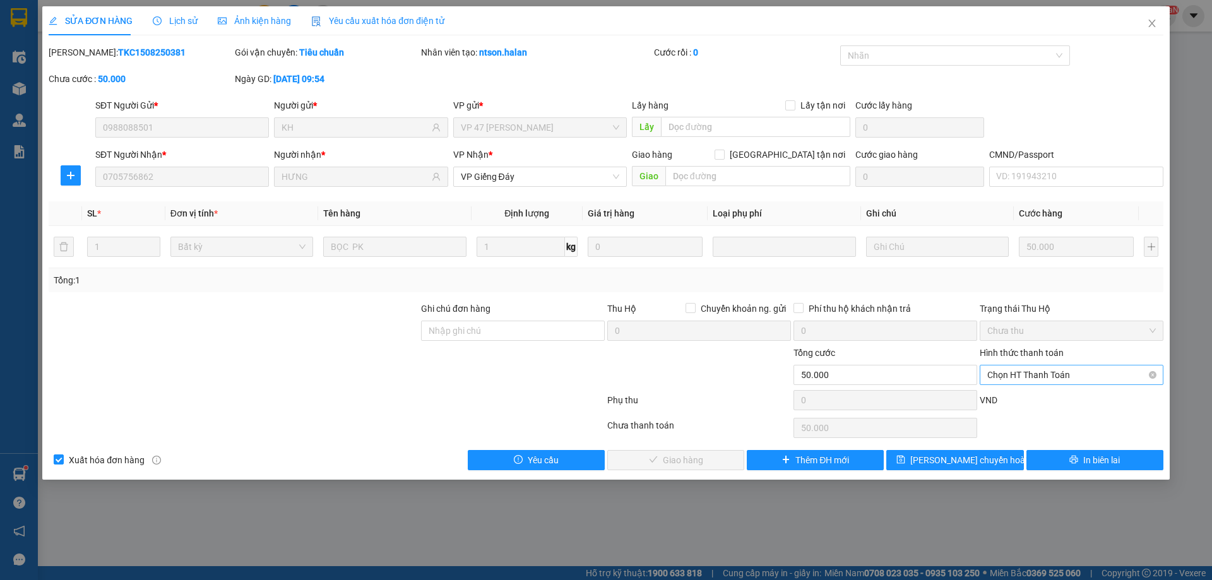
click at [1123, 376] on span "Chọn HT Thanh Toán" at bounding box center [1071, 375] width 169 height 19
click at [352, 319] on div at bounding box center [233, 324] width 372 height 44
click at [1067, 371] on span "Chọn HT Thanh Toán" at bounding box center [1071, 375] width 169 height 19
click at [909, 350] on div "Tổng cước" at bounding box center [886, 355] width 184 height 19
click at [1044, 376] on span "Chọn HT Thanh Toán" at bounding box center [1071, 375] width 169 height 19
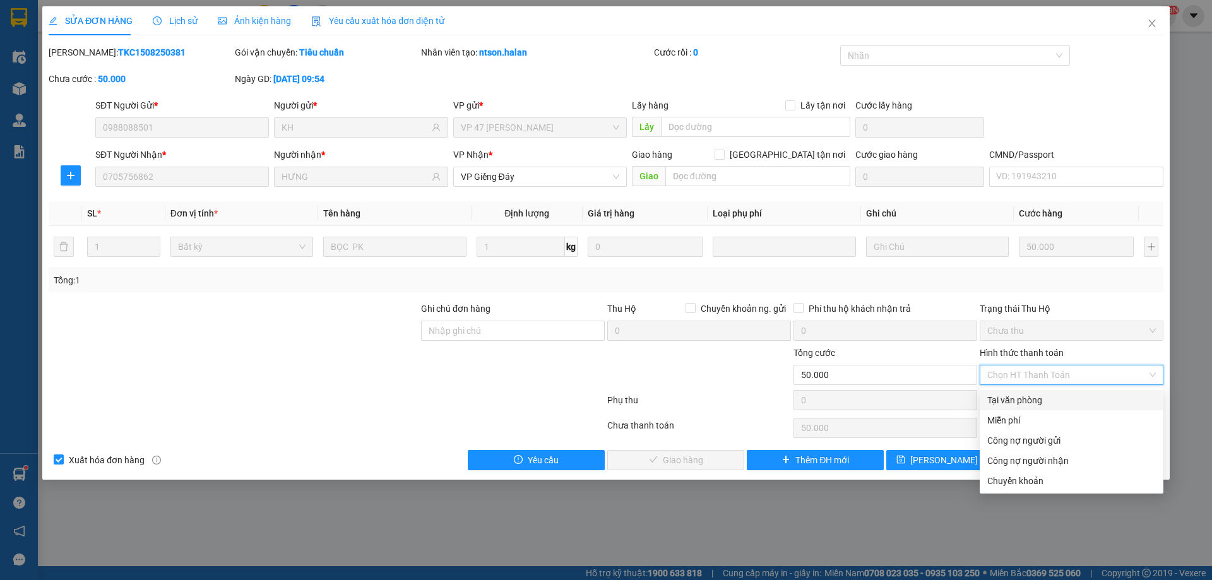
click at [1036, 399] on div "Tại văn phòng" at bounding box center [1071, 400] width 169 height 14
type input "0"
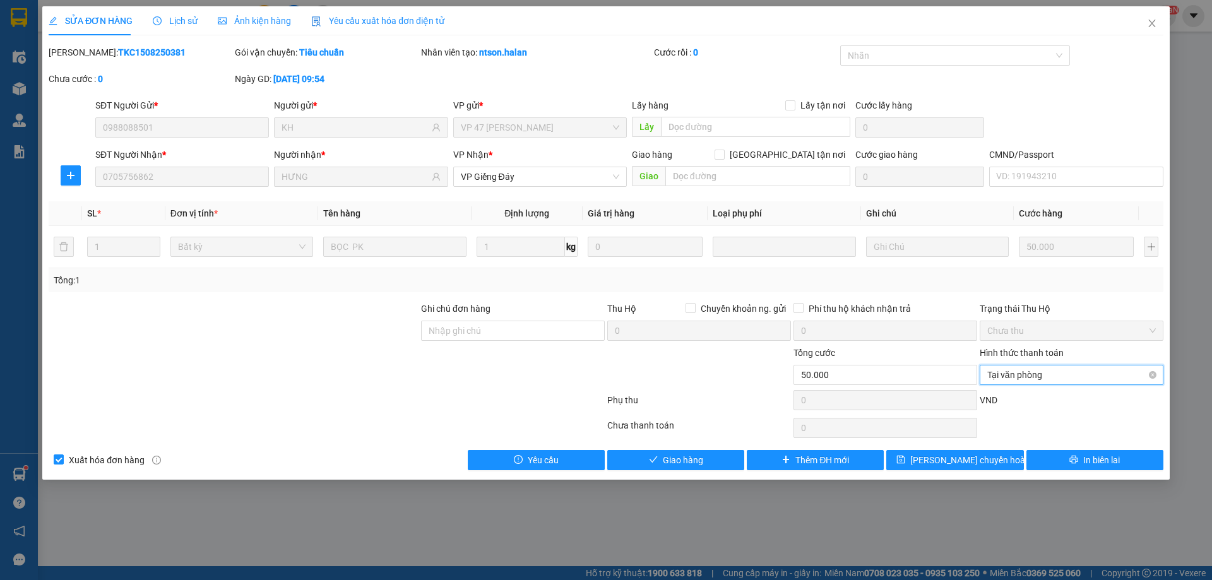
click at [1111, 380] on span "Tại văn phòng" at bounding box center [1071, 375] width 169 height 19
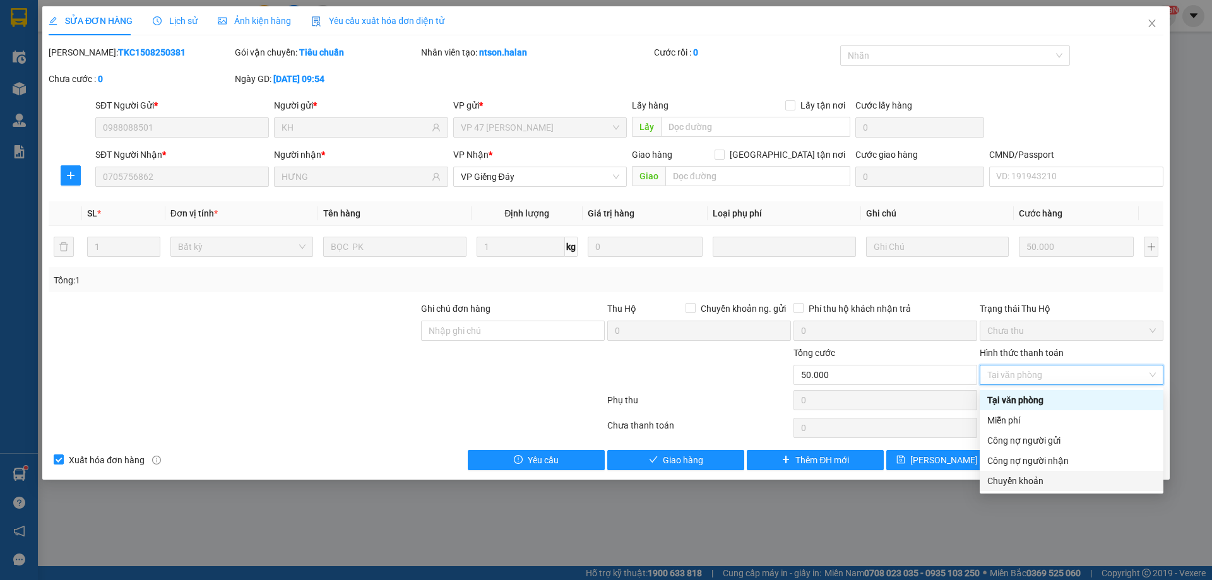
click at [1035, 479] on div "Chuyển khoản" at bounding box center [1071, 481] width 169 height 14
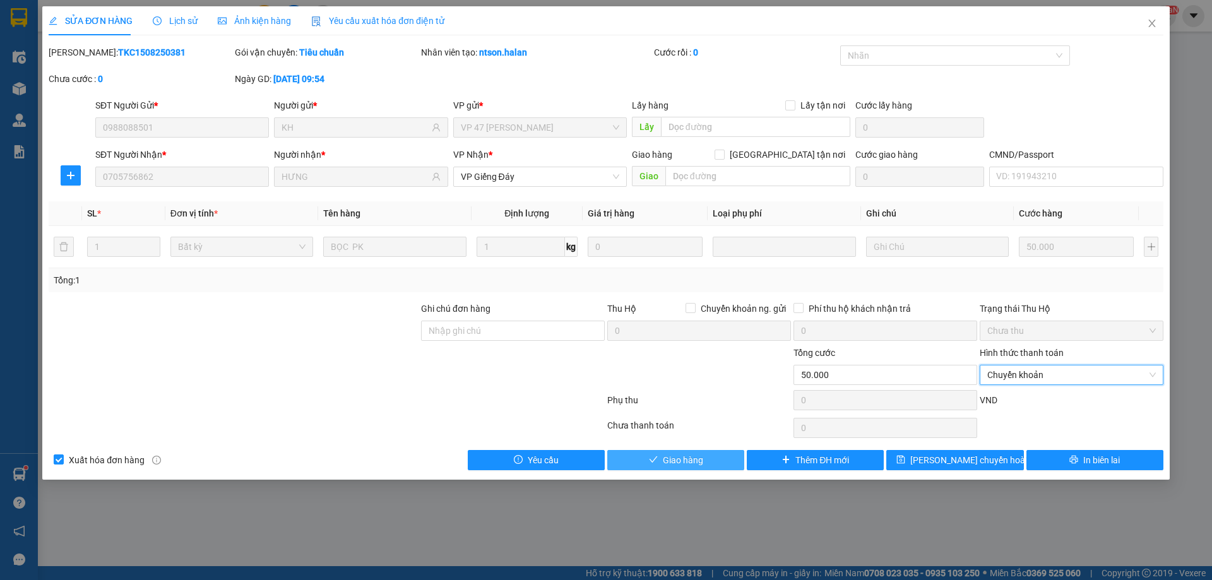
click at [669, 462] on span "Giao hàng" at bounding box center [683, 460] width 40 height 14
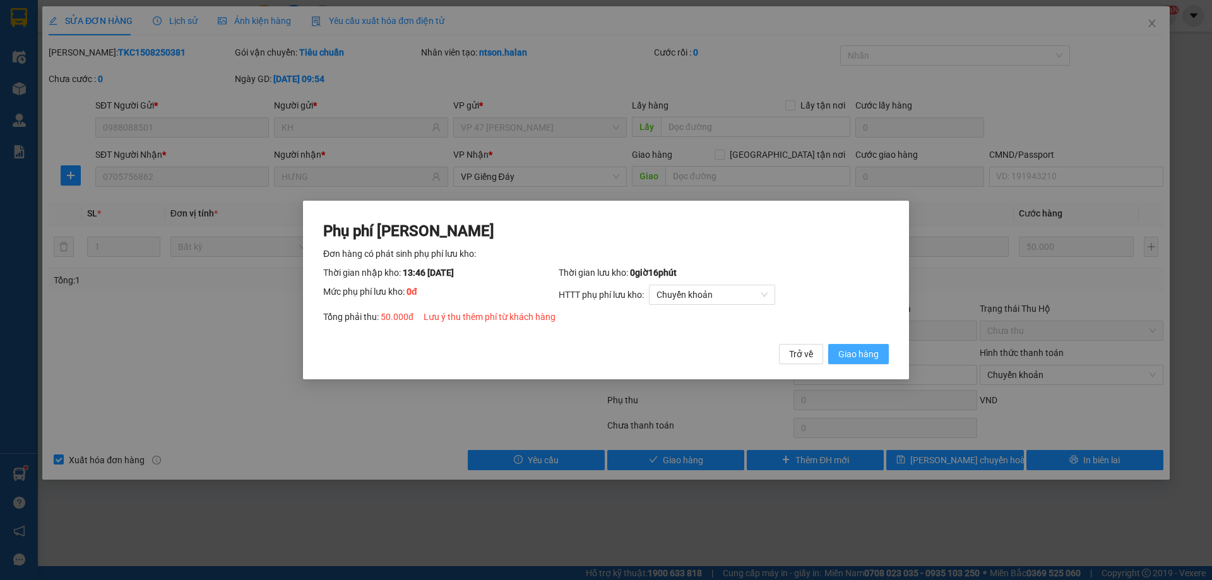
click at [874, 350] on span "Giao hàng" at bounding box center [858, 354] width 40 height 14
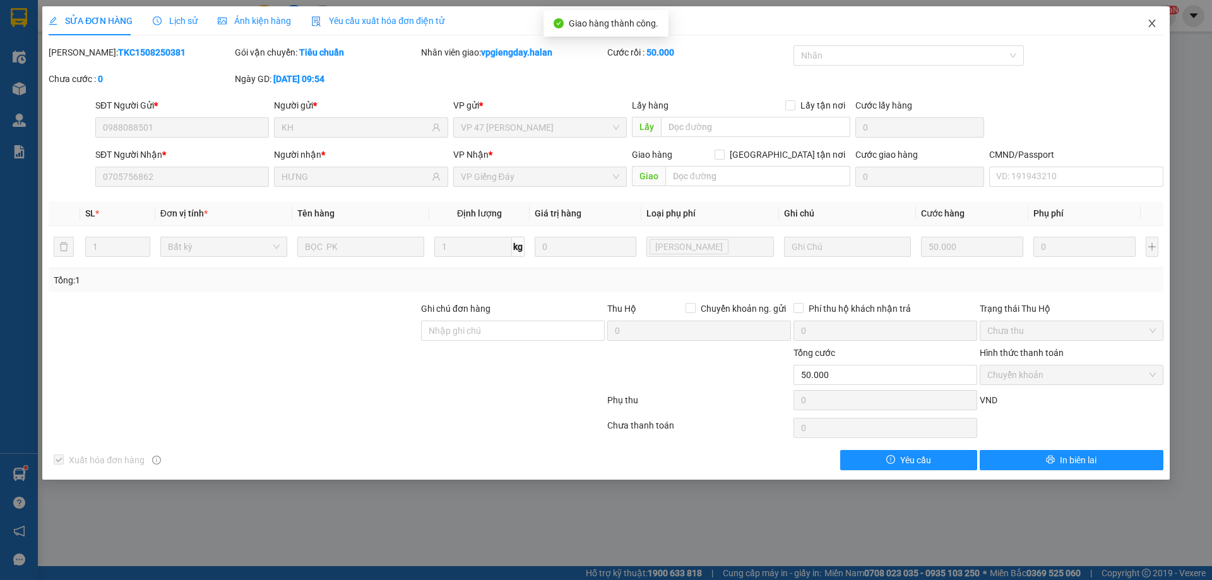
click at [1150, 25] on icon "close" at bounding box center [1152, 23] width 10 height 10
